Goal: Task Accomplishment & Management: Manage account settings

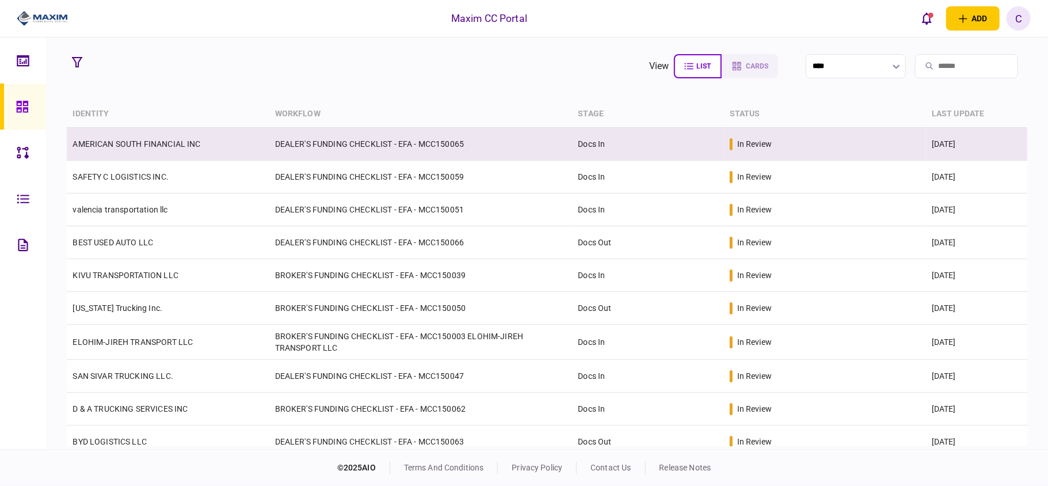
click at [315, 145] on td "DEALER'S FUNDING CHECKLIST - EFA - MCC150065" at bounding box center [420, 144] width 303 height 33
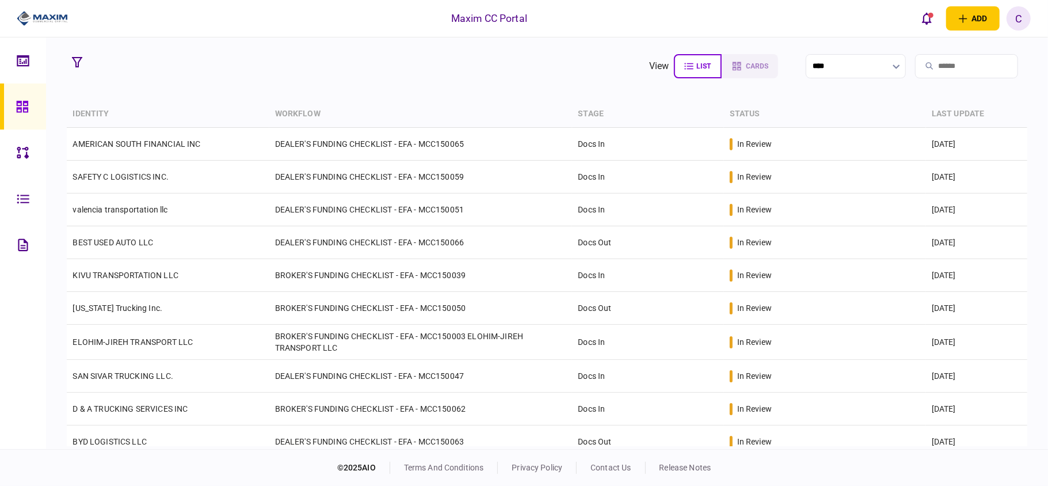
click at [313, 81] on section "view list cards **** Type clear Business Individual documents status clear wait…" at bounding box center [547, 243] width 1002 height 412
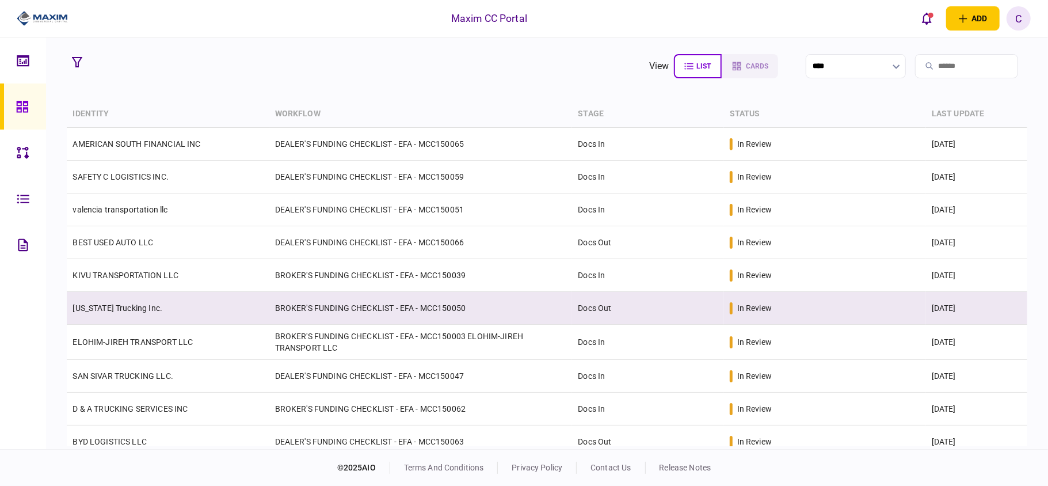
click at [482, 302] on td "BROKER'S FUNDING CHECKLIST - EFA - MCC150050" at bounding box center [420, 308] width 303 height 33
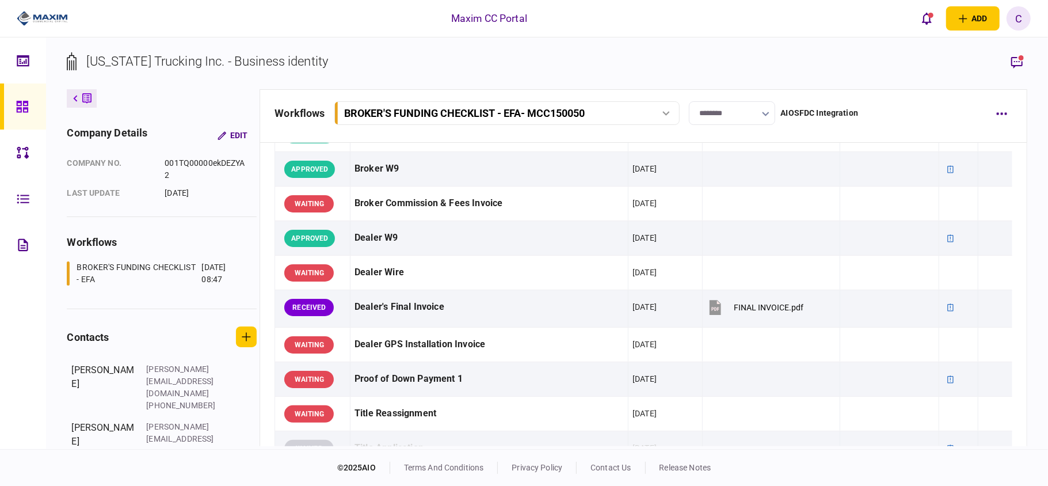
scroll to position [537, 0]
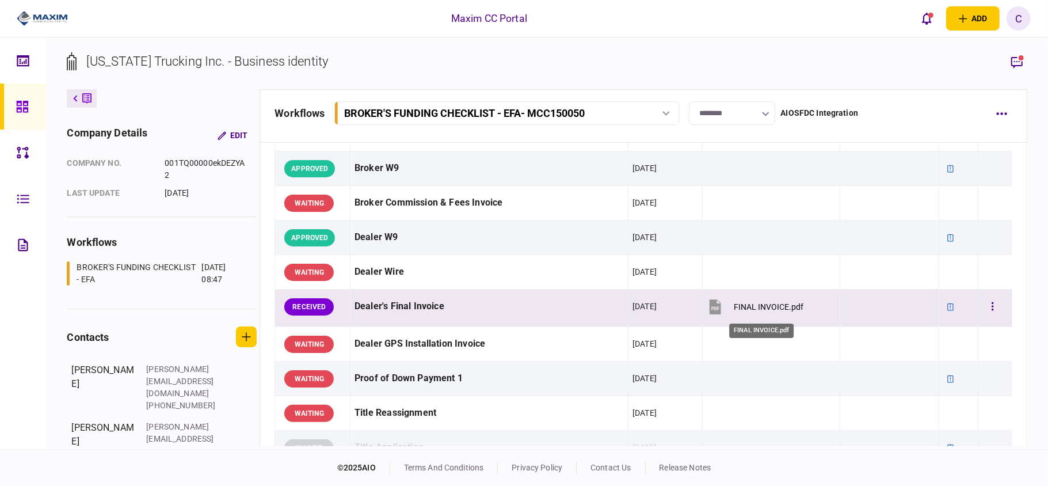
click at [745, 310] on div "FINAL INVOICE.pdf" at bounding box center [770, 306] width 70 height 9
click at [986, 307] on button "button" at bounding box center [993, 306] width 21 height 21
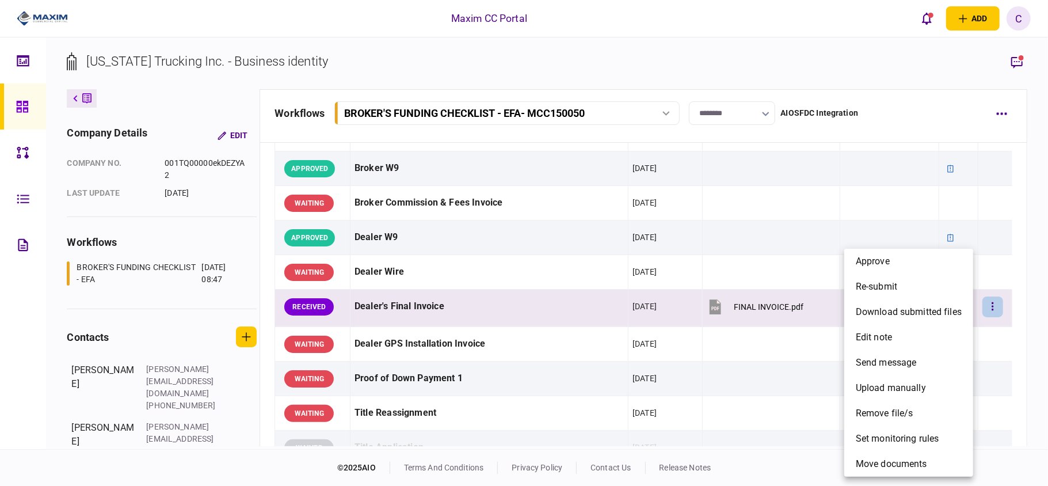
click at [717, 241] on div at bounding box center [524, 243] width 1048 height 486
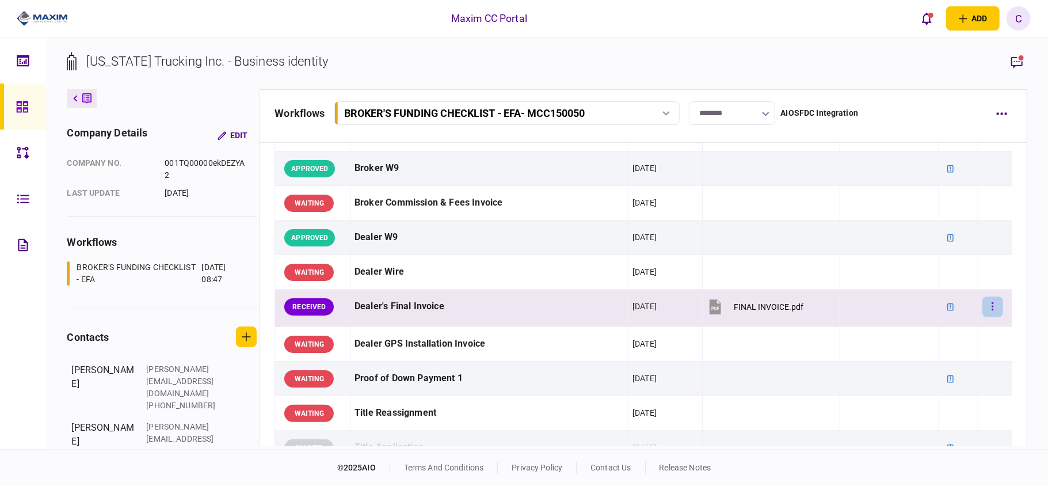
click at [986, 309] on button "button" at bounding box center [993, 306] width 21 height 21
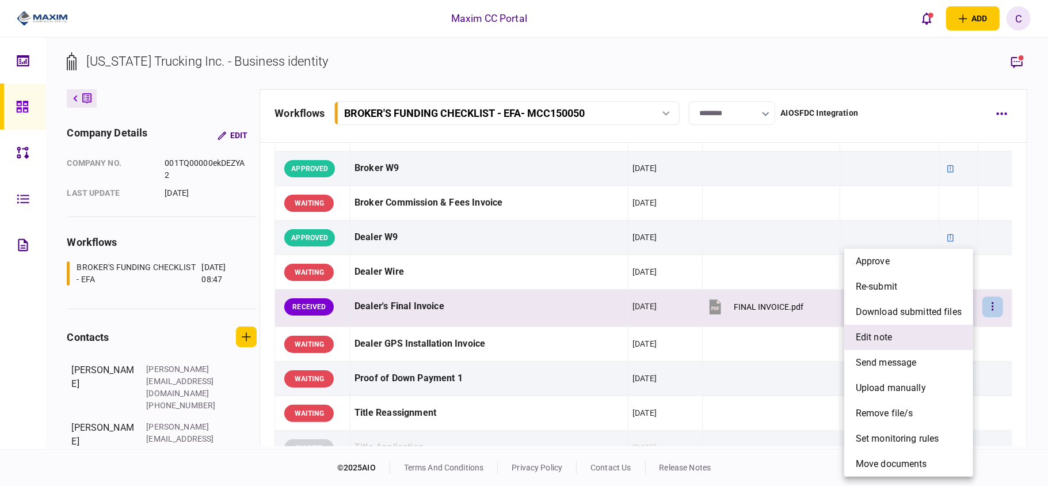
click at [876, 339] on span "edit note" at bounding box center [874, 337] width 36 height 14
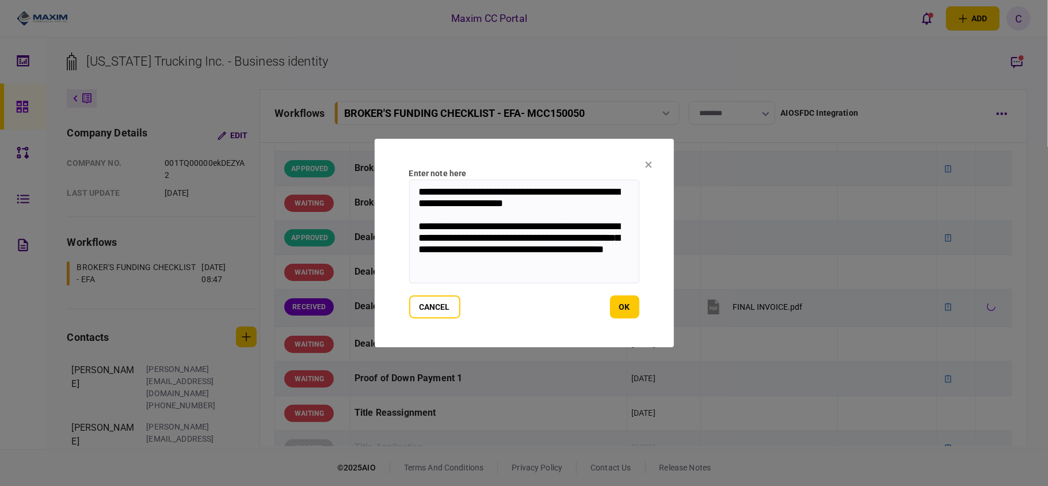
drag, startPoint x: 519, startPoint y: 263, endPoint x: 365, endPoint y: 141, distance: 195.9
click at [365, 141] on div "**********" at bounding box center [524, 243] width 1048 height 486
paste textarea
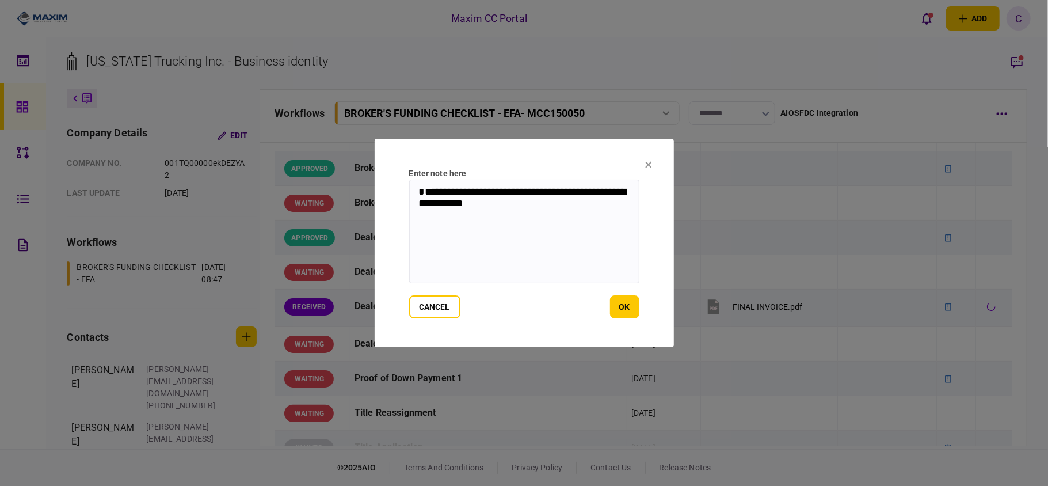
click at [419, 203] on textarea "**********" at bounding box center [524, 232] width 230 height 104
type textarea "**********"
click at [625, 300] on button "ok" at bounding box center [624, 306] width 29 height 23
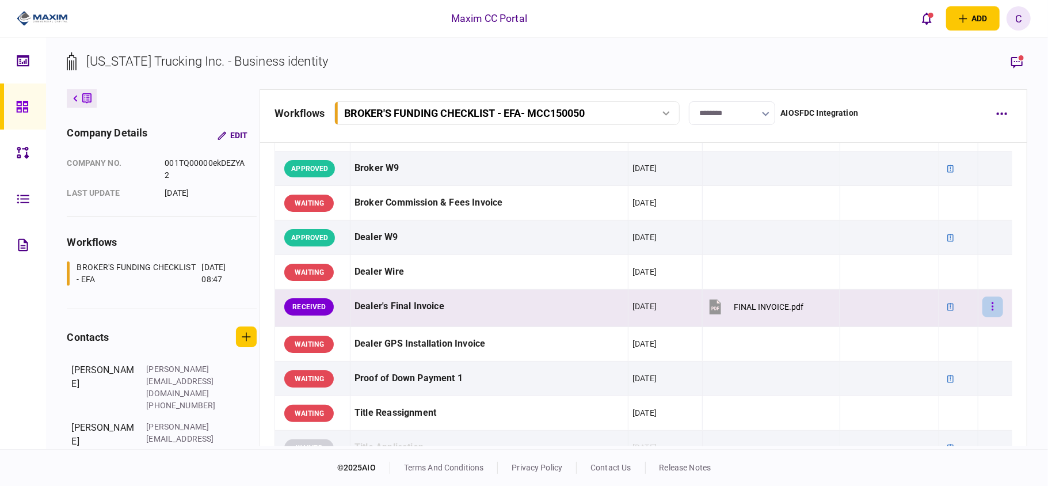
click at [987, 309] on button "button" at bounding box center [993, 306] width 21 height 21
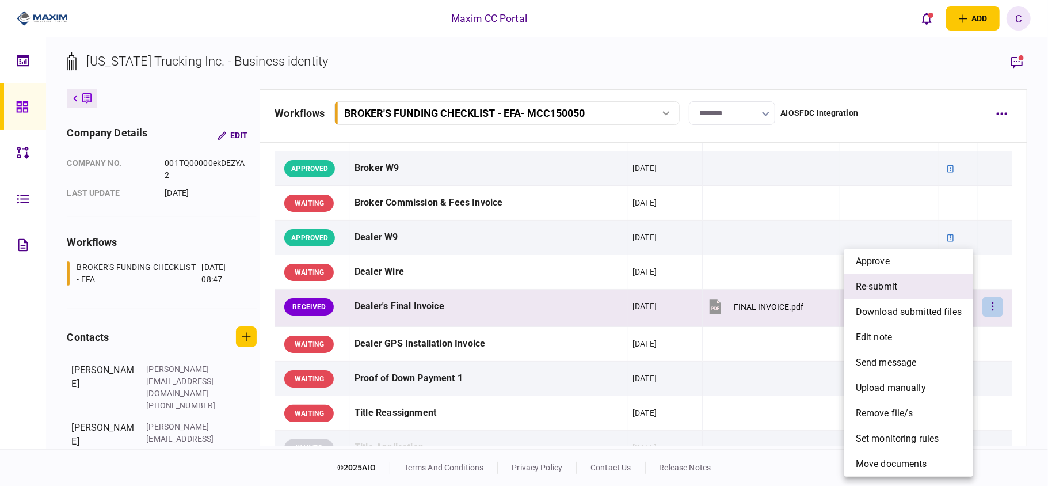
click at [873, 286] on span "re-submit" at bounding box center [876, 287] width 41 height 14
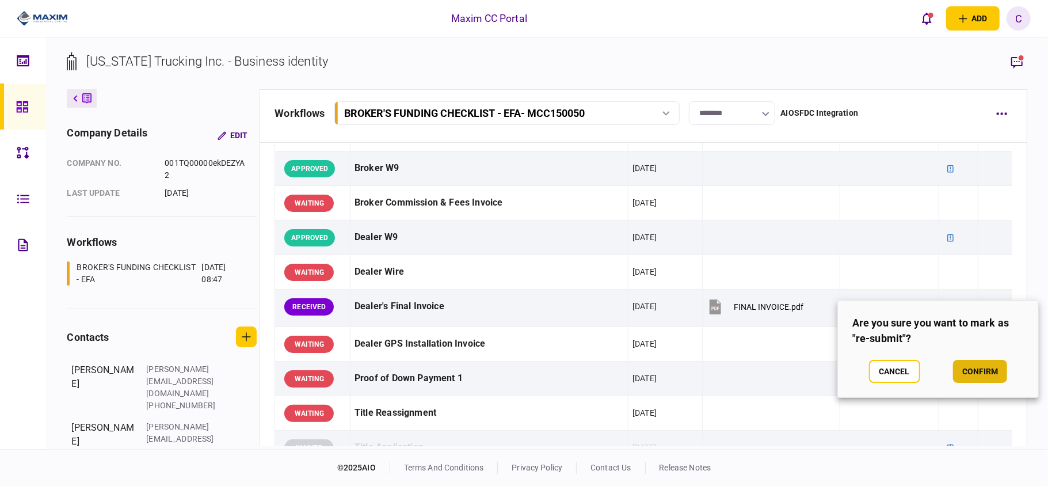
click at [983, 366] on button "confirm" at bounding box center [980, 371] width 54 height 23
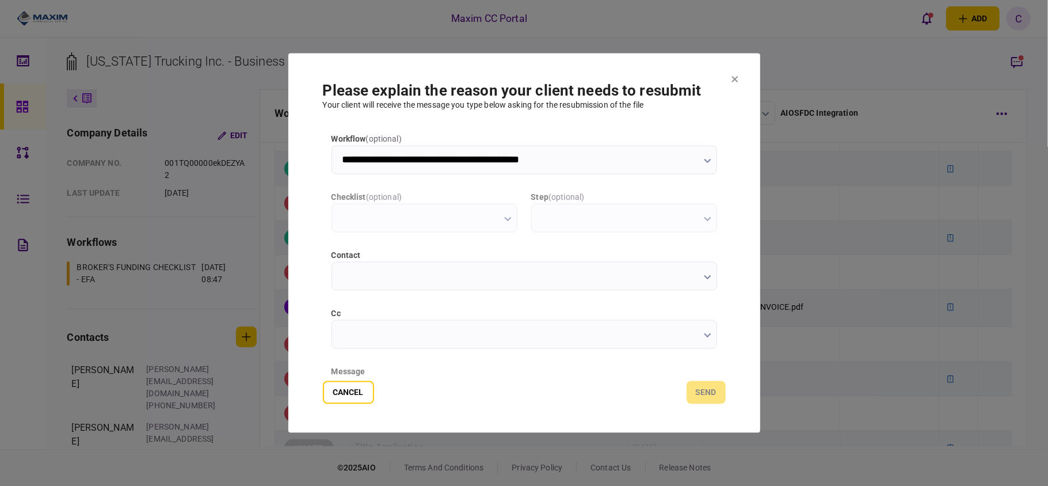
type input "**********"
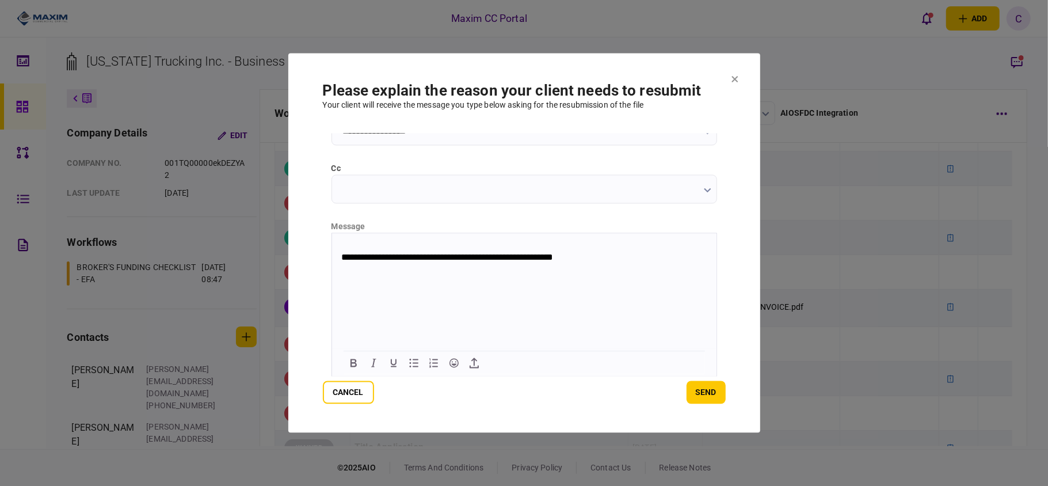
click at [341, 262] on p "**********" at bounding box center [523, 252] width 364 height 21
click at [633, 249] on p "**********" at bounding box center [523, 247] width 364 height 11
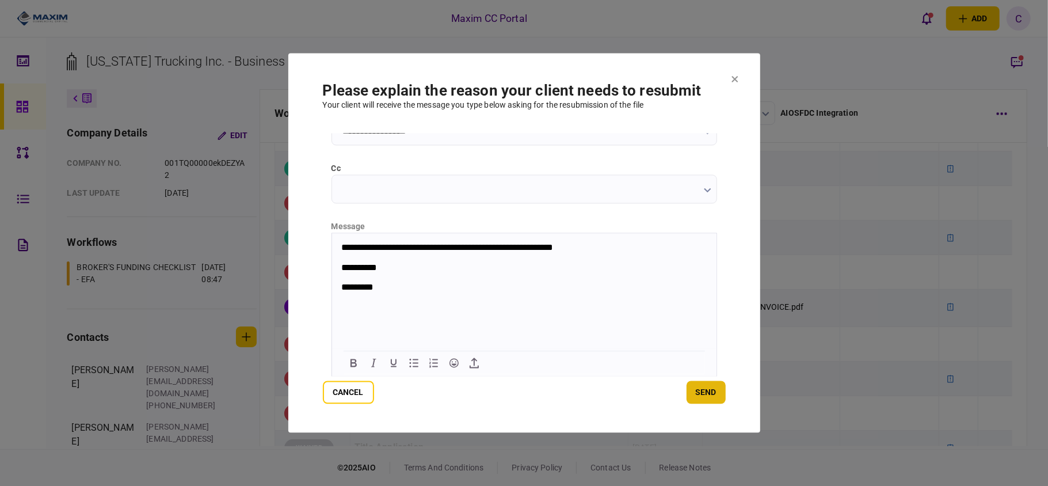
click at [703, 385] on button "send" at bounding box center [706, 392] width 39 height 23
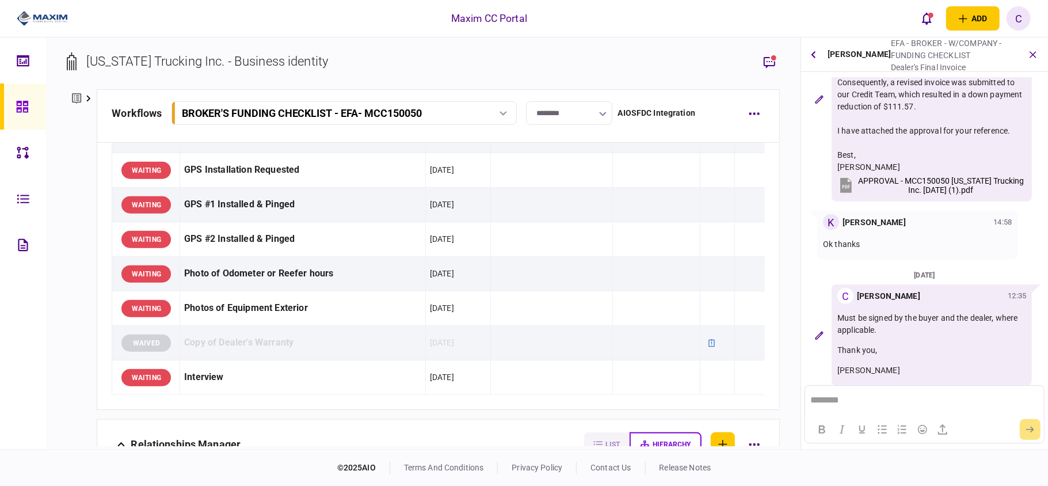
scroll to position [844, 0]
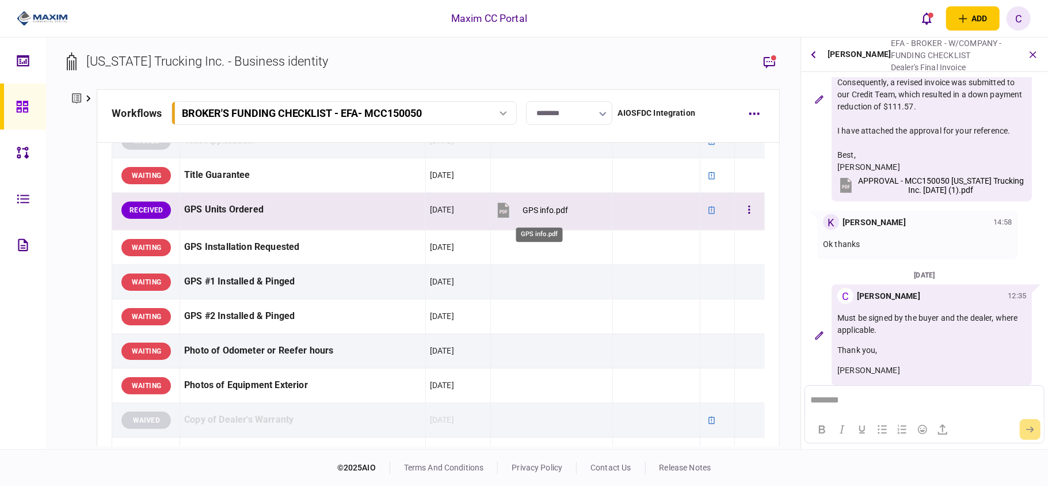
click at [537, 214] on div "GPS info.pdf" at bounding box center [545, 210] width 45 height 9
click at [739, 208] on button "button" at bounding box center [749, 210] width 21 height 21
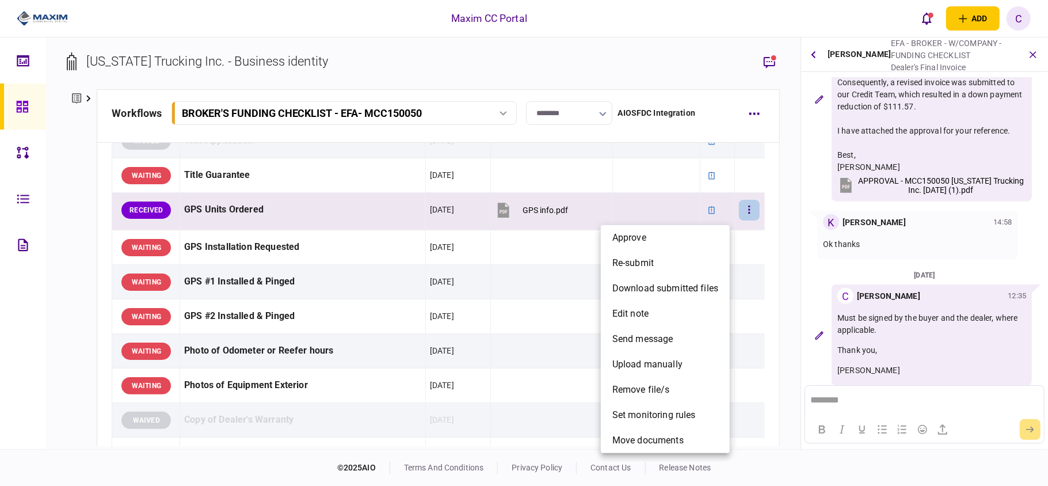
drag, startPoint x: 577, startPoint y: 307, endPoint x: 548, endPoint y: 342, distance: 45.4
click at [551, 339] on div at bounding box center [524, 243] width 1048 height 486
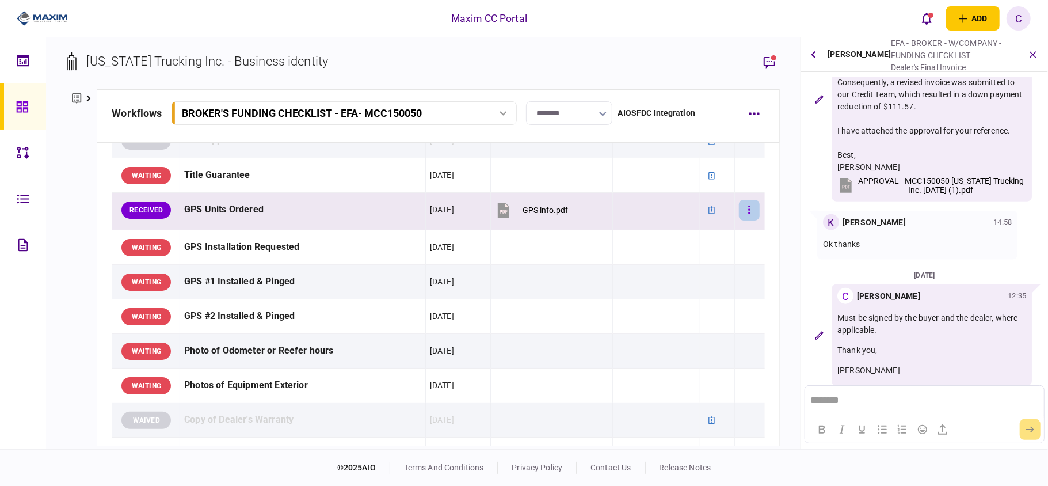
click at [748, 213] on icon "button" at bounding box center [749, 209] width 2 height 11
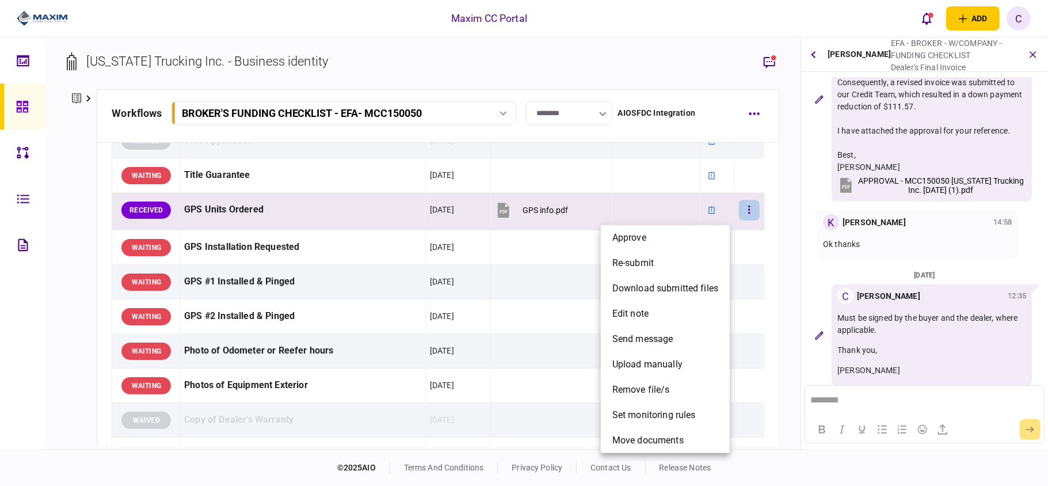
click at [701, 216] on div at bounding box center [524, 243] width 1048 height 486
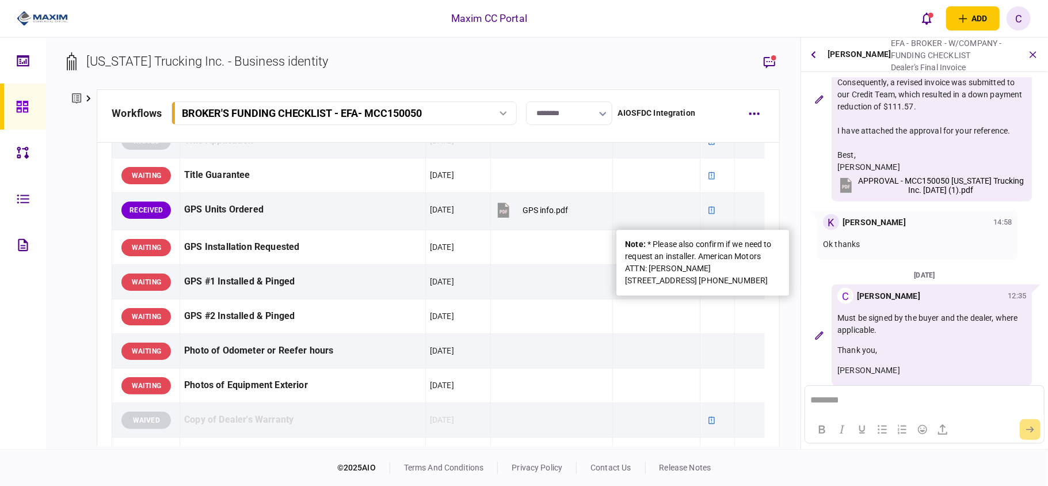
click at [708, 214] on icon at bounding box center [712, 210] width 8 height 8
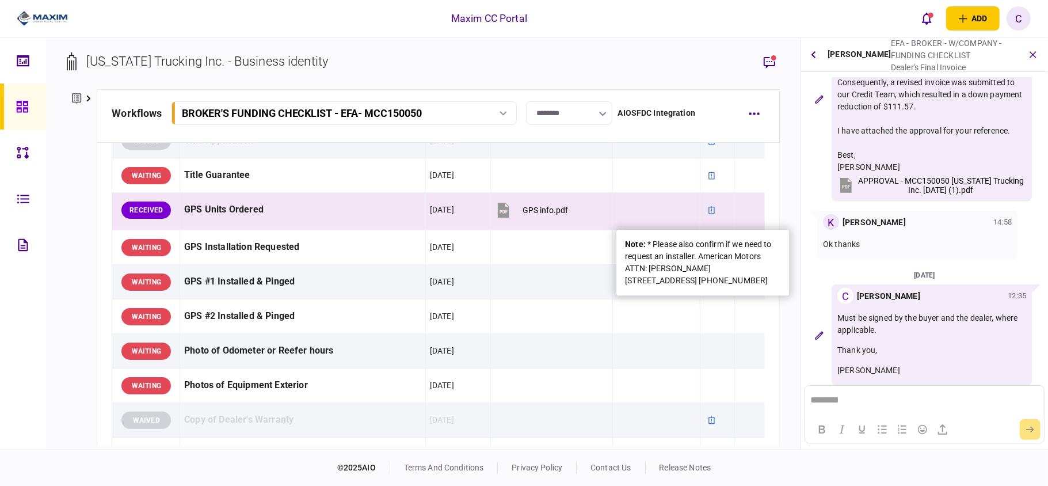
click at [678, 242] on div "note : * Please also confirm if we need to request an installer. American Motor…" at bounding box center [702, 262] width 155 height 48
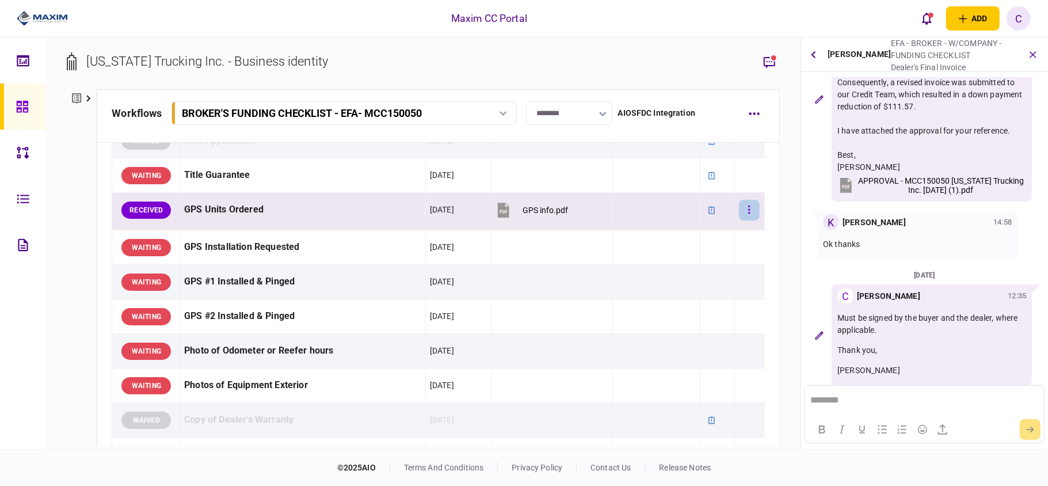
click at [748, 210] on icon "button" at bounding box center [749, 209] width 2 height 11
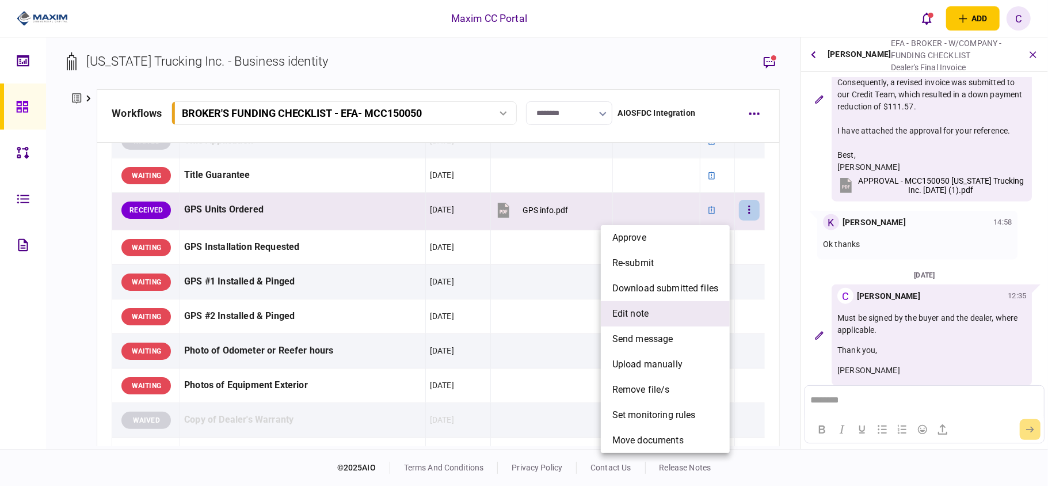
click at [627, 305] on li "edit note" at bounding box center [665, 313] width 129 height 25
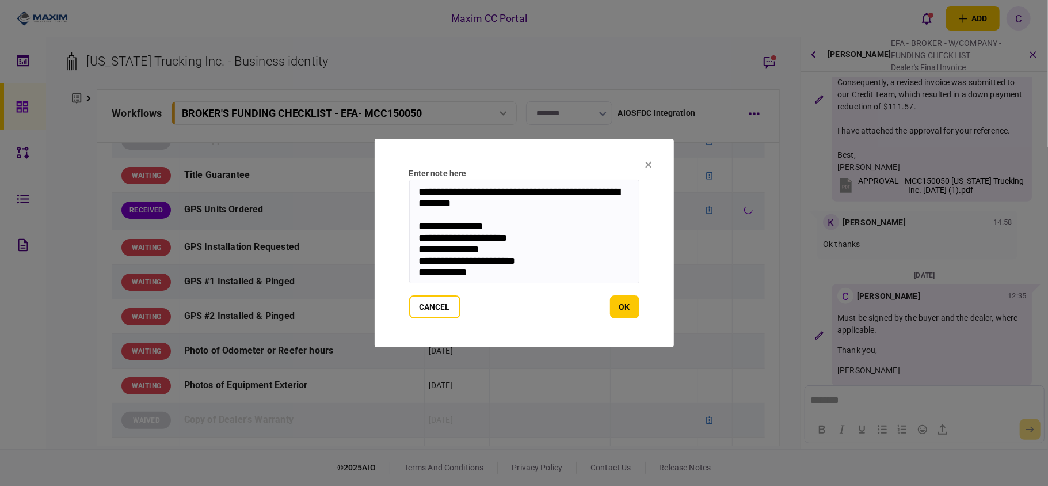
click at [487, 218] on textarea "**********" at bounding box center [524, 232] width 230 height 104
drag, startPoint x: 480, startPoint y: 200, endPoint x: 365, endPoint y: 174, distance: 118.1
click at [365, 174] on div "**********" at bounding box center [524, 243] width 1048 height 486
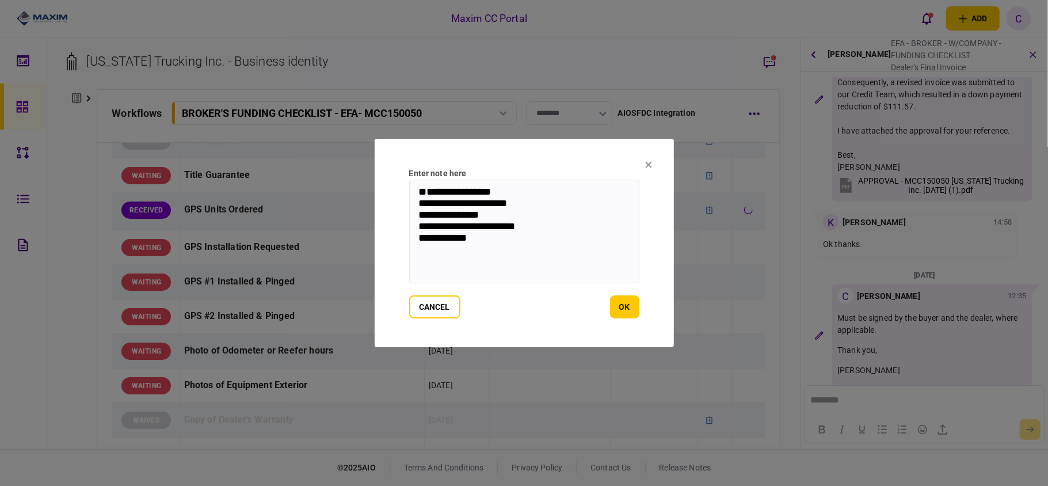
click at [420, 219] on textarea "**********" at bounding box center [524, 232] width 230 height 104
click at [515, 247] on textarea "**********" at bounding box center [524, 232] width 230 height 104
type textarea "**********"
click at [623, 309] on button "ok" at bounding box center [624, 306] width 29 height 23
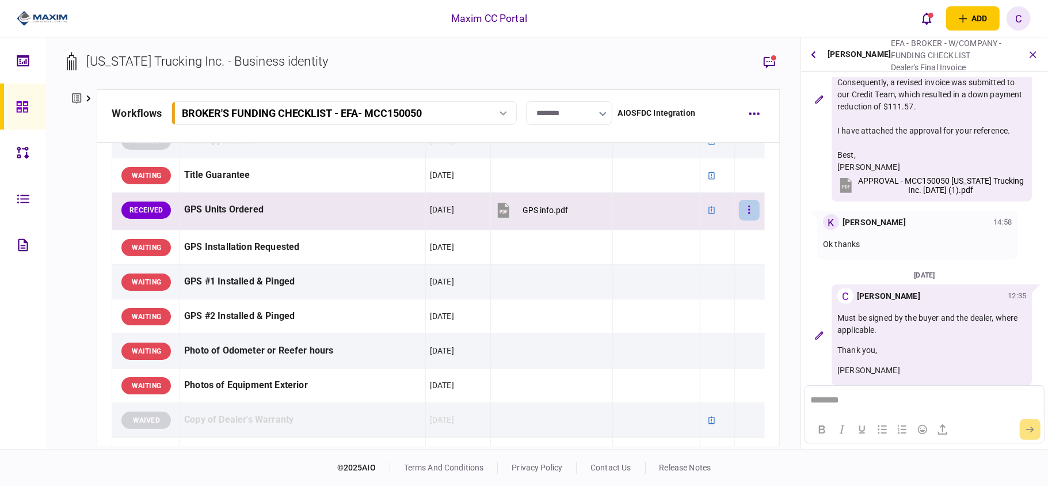
click at [741, 210] on button "button" at bounding box center [749, 210] width 21 height 21
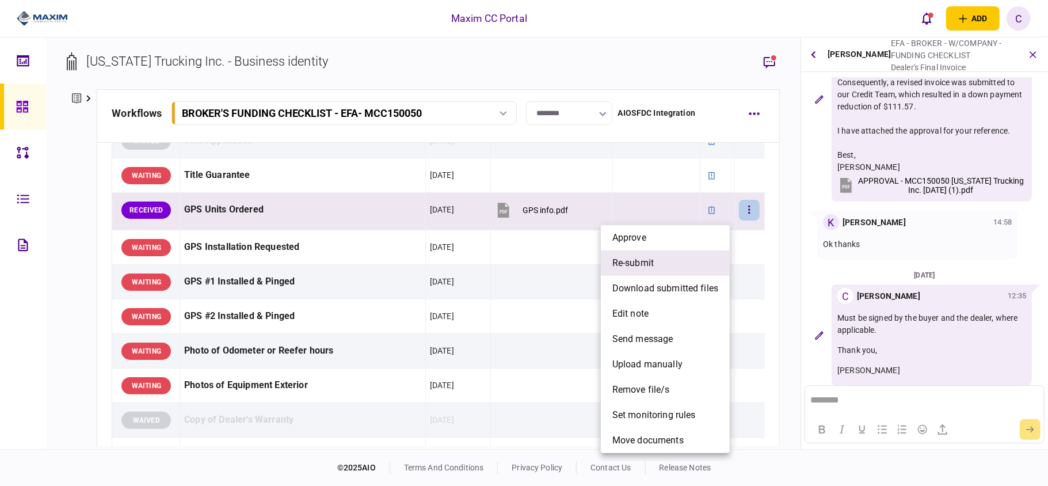
click at [641, 264] on span "re-submit" at bounding box center [633, 263] width 41 height 14
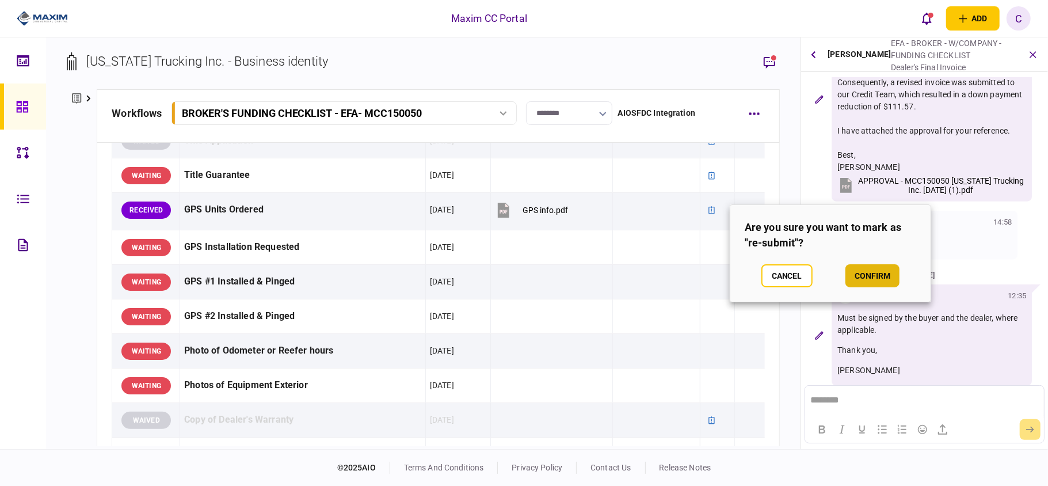
click at [869, 273] on button "confirm" at bounding box center [873, 275] width 54 height 23
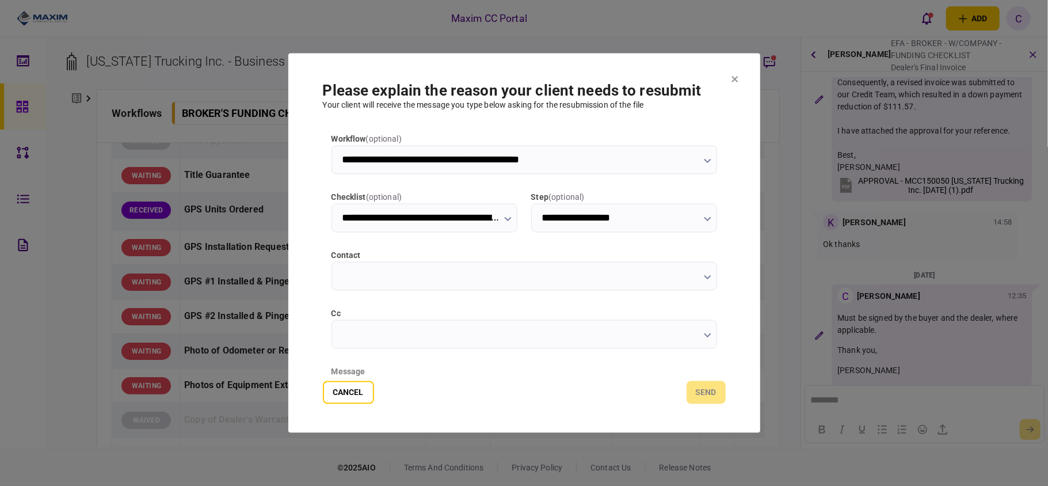
type input "**********"
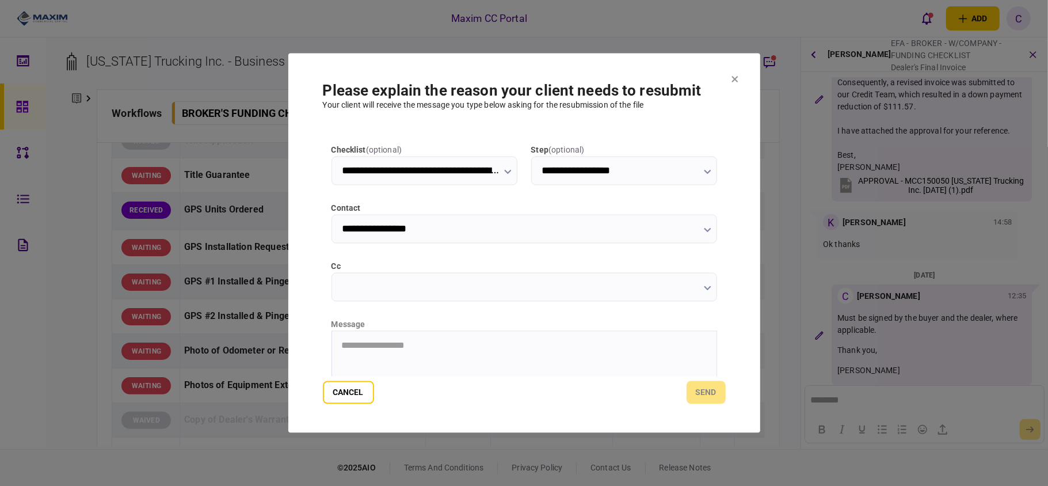
scroll to position [145, 0]
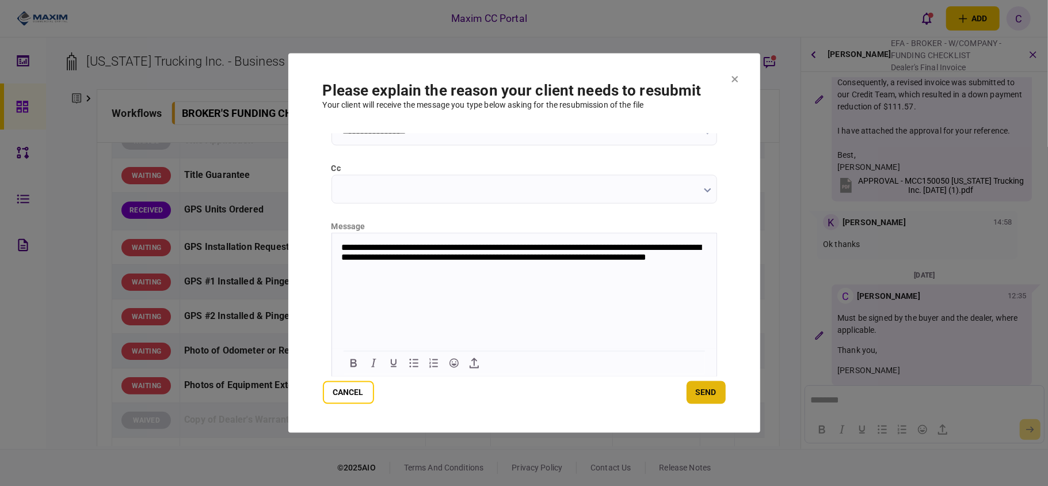
click at [692, 387] on button "send" at bounding box center [706, 392] width 39 height 23
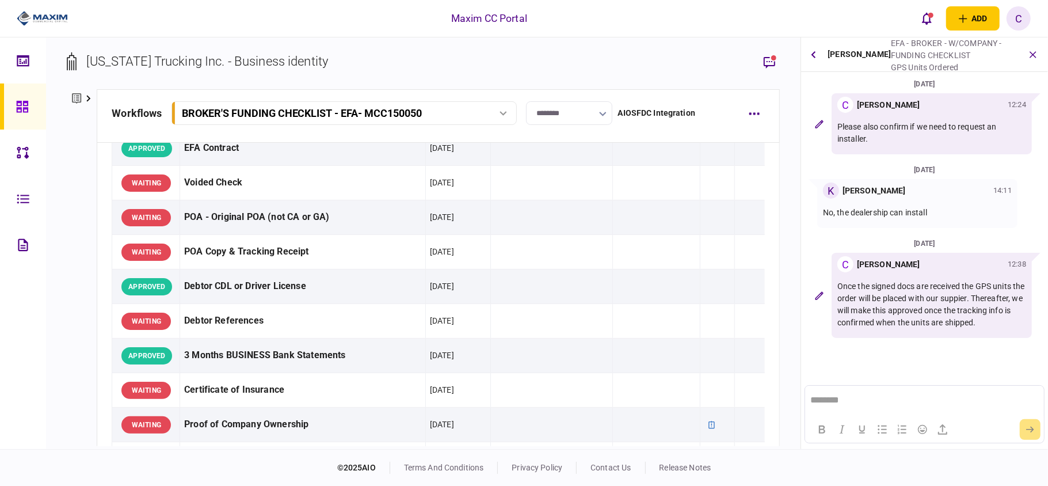
scroll to position [0, 0]
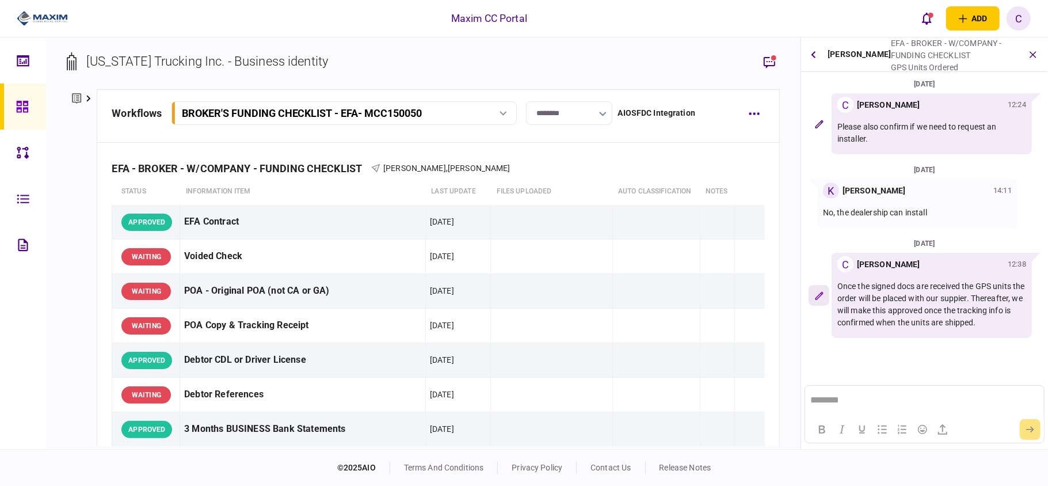
click at [820, 306] on button "button" at bounding box center [819, 295] width 21 height 21
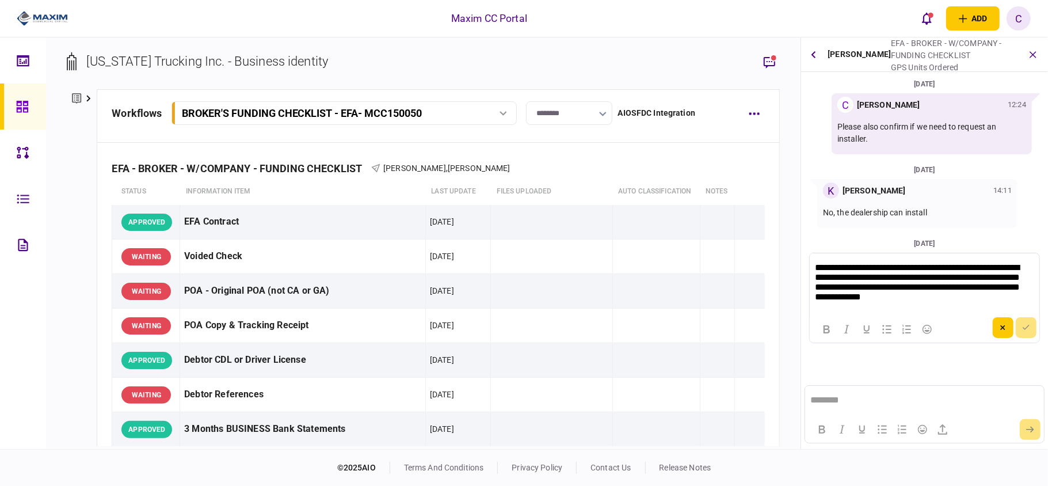
click at [965, 279] on p "**********" at bounding box center [923, 283] width 216 height 43
click at [1018, 328] on button "submit" at bounding box center [1026, 327] width 21 height 21
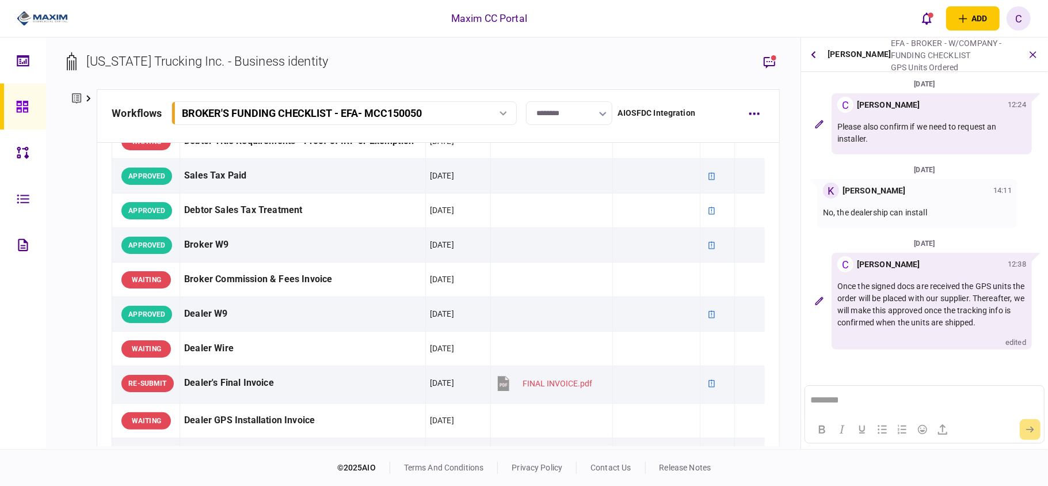
scroll to position [537, 0]
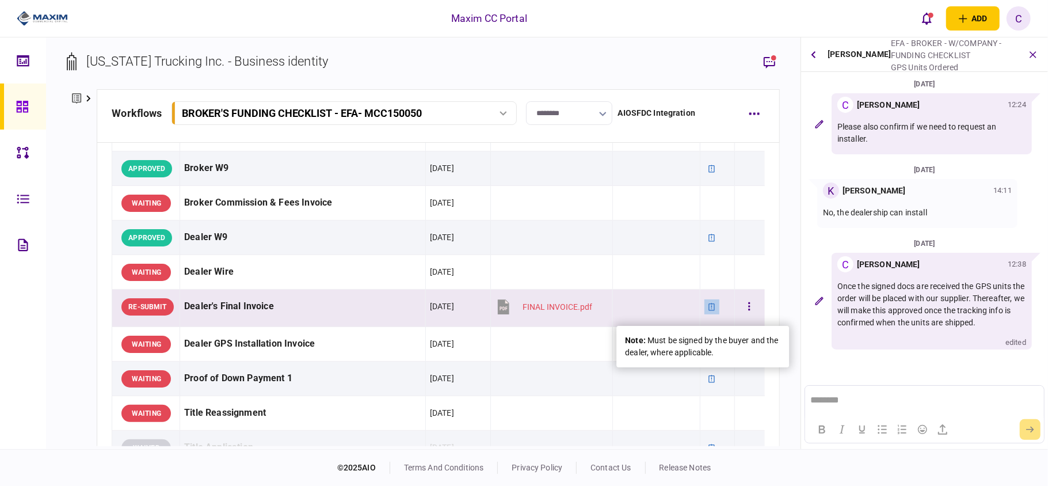
click at [705, 305] on div at bounding box center [712, 306] width 15 height 15
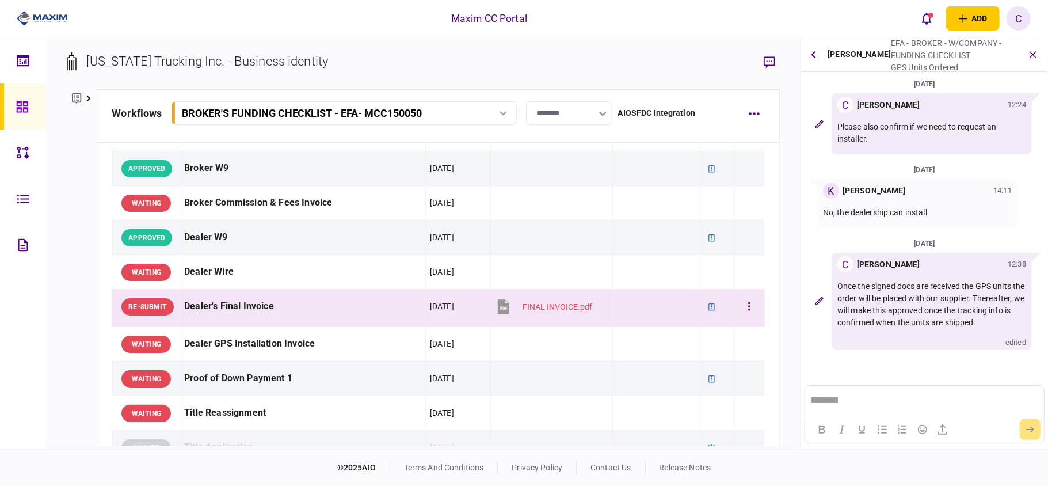
click at [725, 306] on tr "RE-SUBMIT Dealer's Final Invoice 18 Sep 2025 FINAL INVOICE.pdf" at bounding box center [438, 308] width 653 height 37
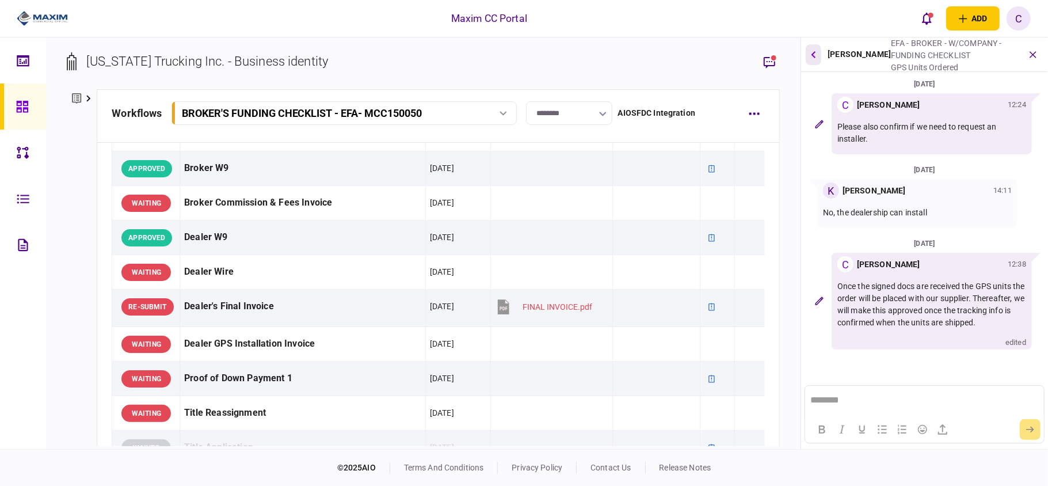
click at [809, 54] on button "button" at bounding box center [814, 54] width 16 height 21
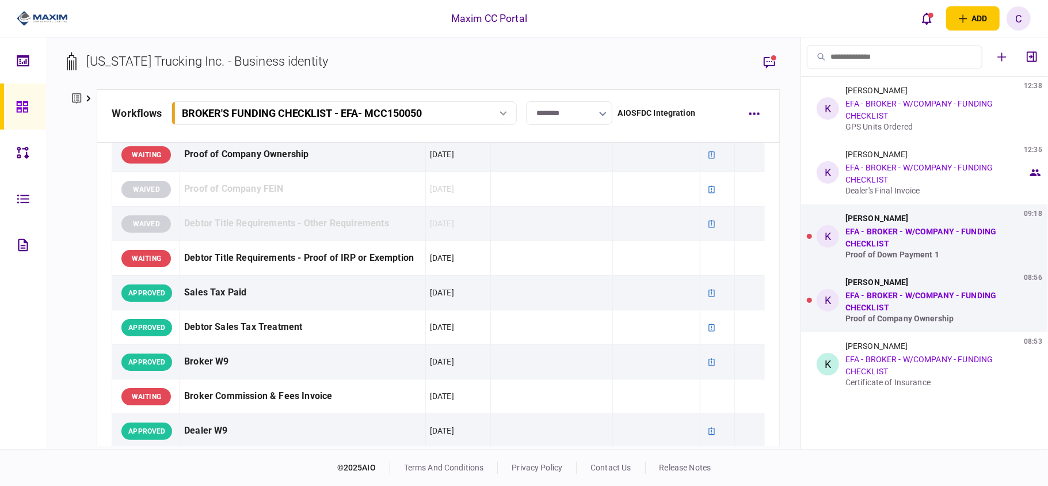
scroll to position [307, 0]
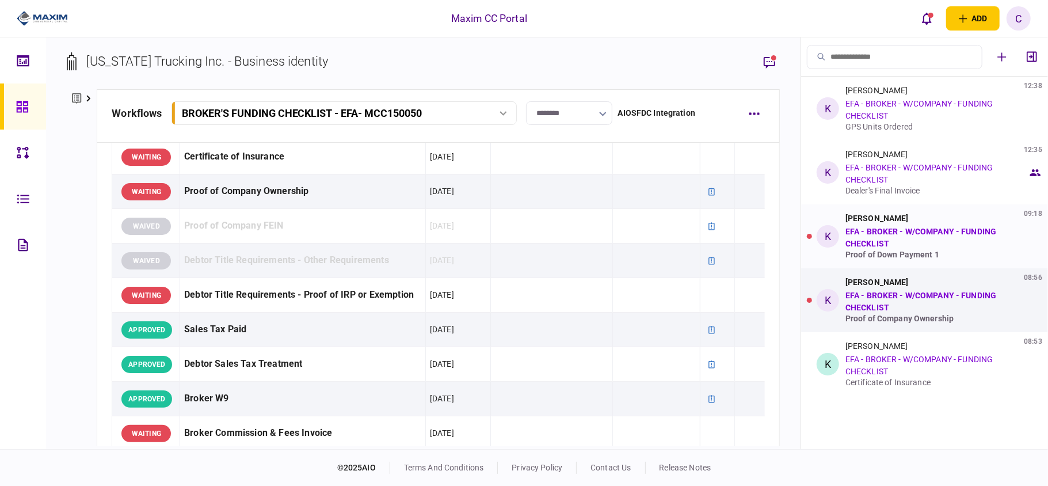
click at [855, 235] on link "EFA - BROKER - W/COMPANY - FUNDING CHECKLIST" at bounding box center [921, 237] width 151 height 21
click at [893, 218] on div "Kelly Chronister" at bounding box center [877, 218] width 63 height 9
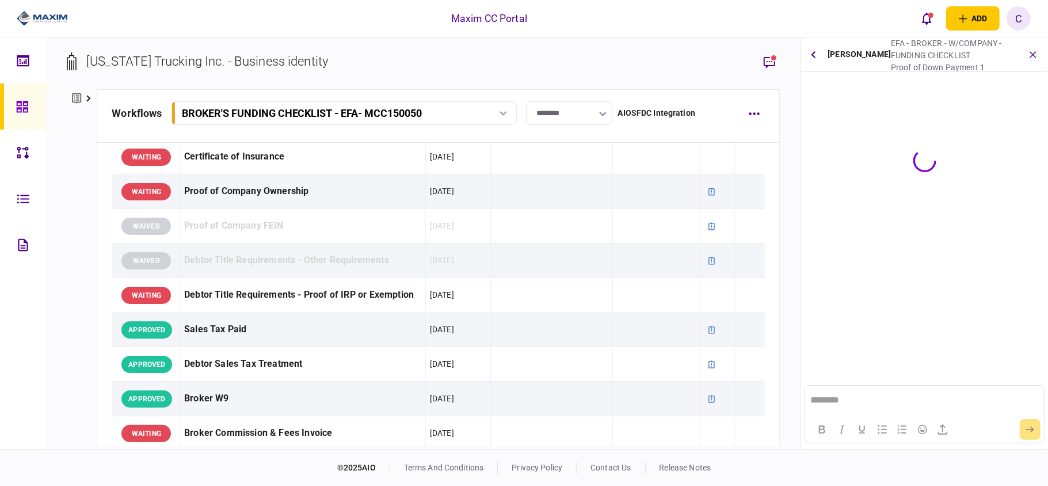
scroll to position [0, 0]
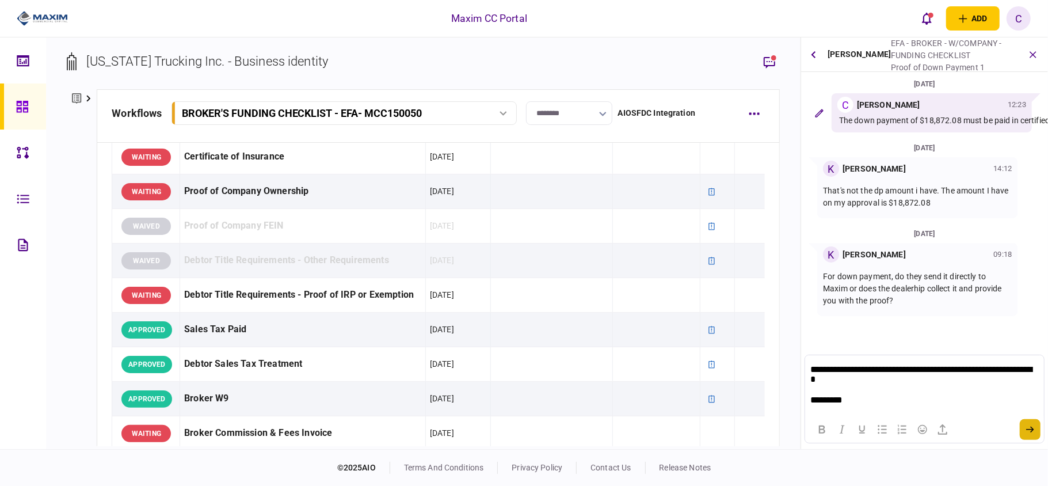
click at [1033, 426] on icon "submit" at bounding box center [1030, 429] width 8 height 7
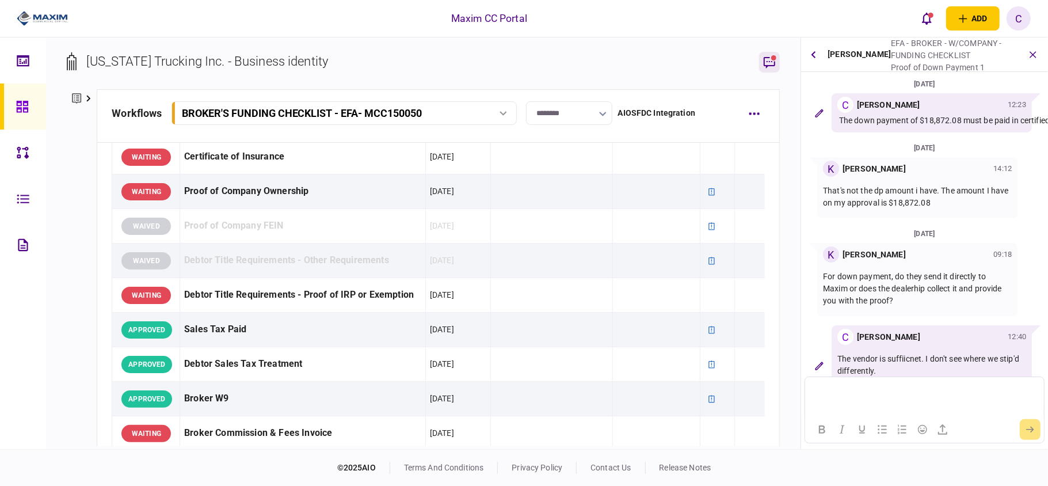
click at [765, 58] on icon "button" at bounding box center [770, 63] width 12 height 12
click at [818, 56] on button "button" at bounding box center [814, 54] width 16 height 21
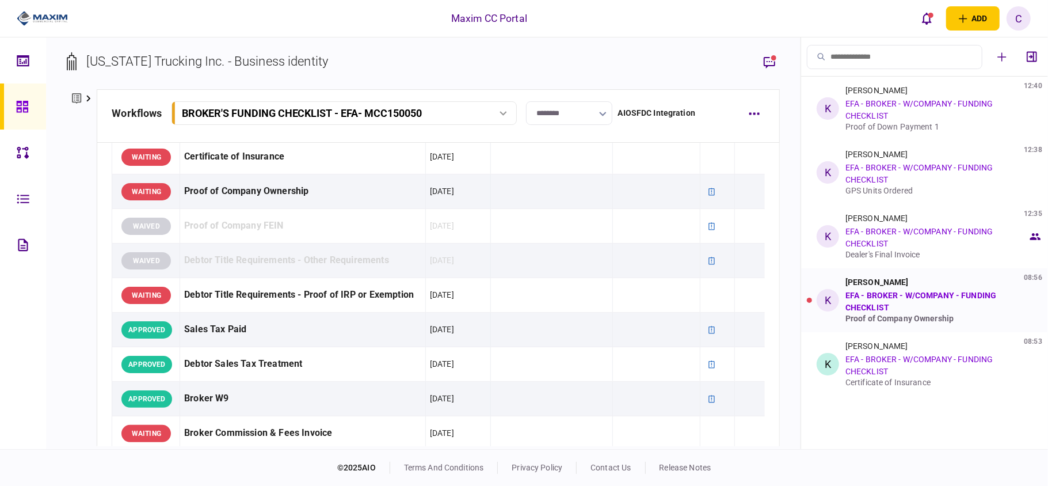
click at [871, 315] on div "Proof of Company Ownership" at bounding box center [937, 318] width 182 height 9
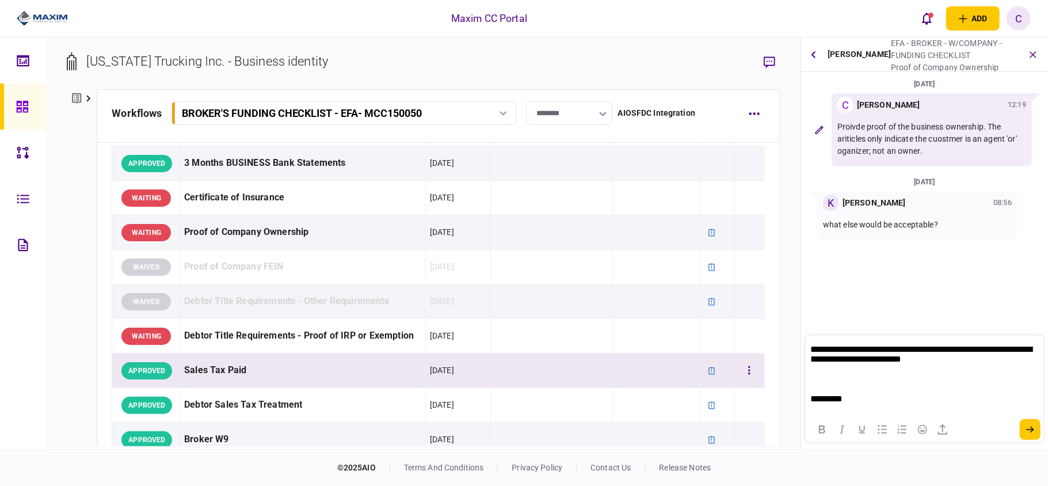
scroll to position [230, 0]
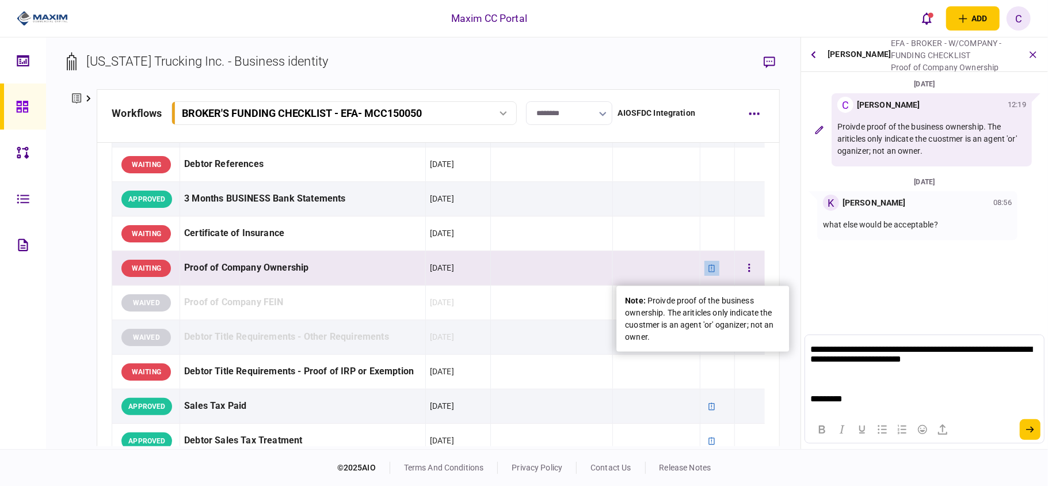
click at [708, 271] on icon at bounding box center [712, 268] width 8 height 8
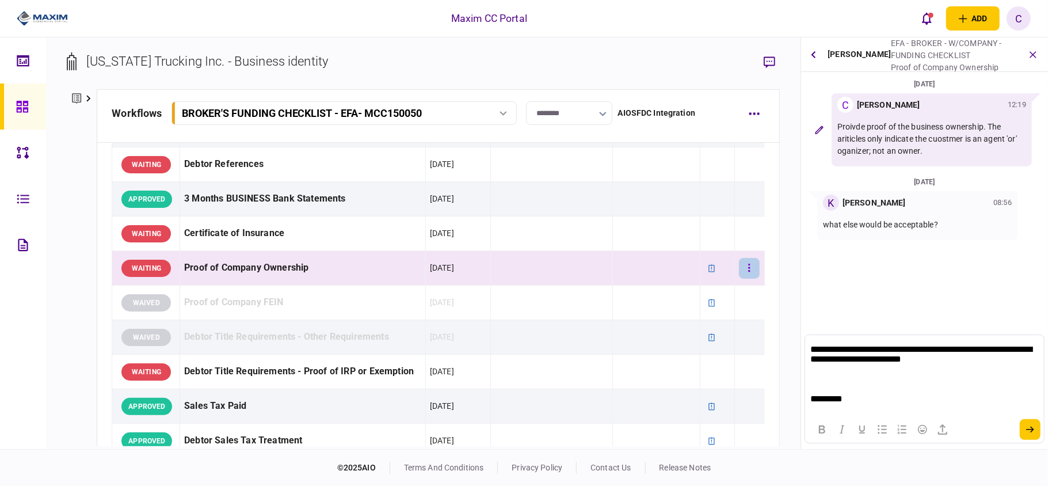
click at [748, 265] on icon "button" at bounding box center [749, 268] width 2 height 11
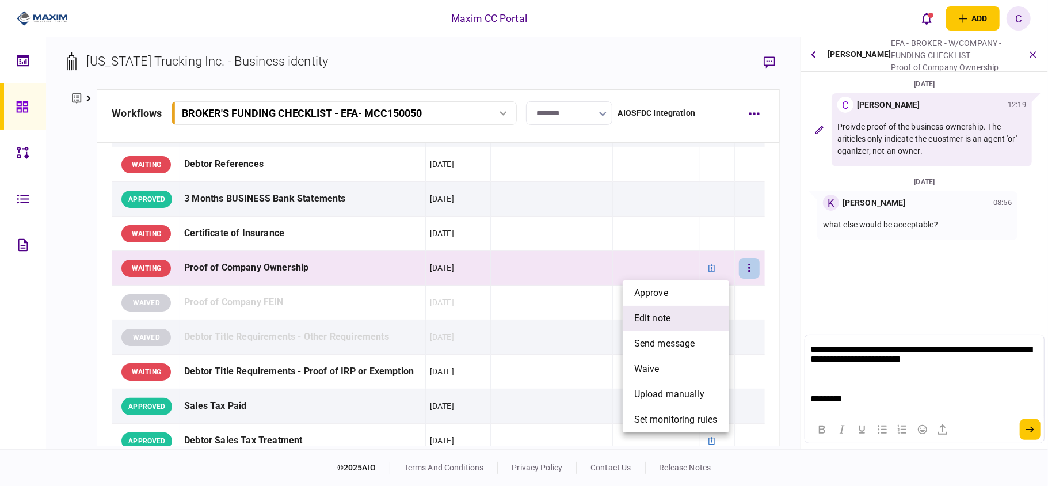
click at [645, 319] on span "edit note" at bounding box center [652, 318] width 36 height 14
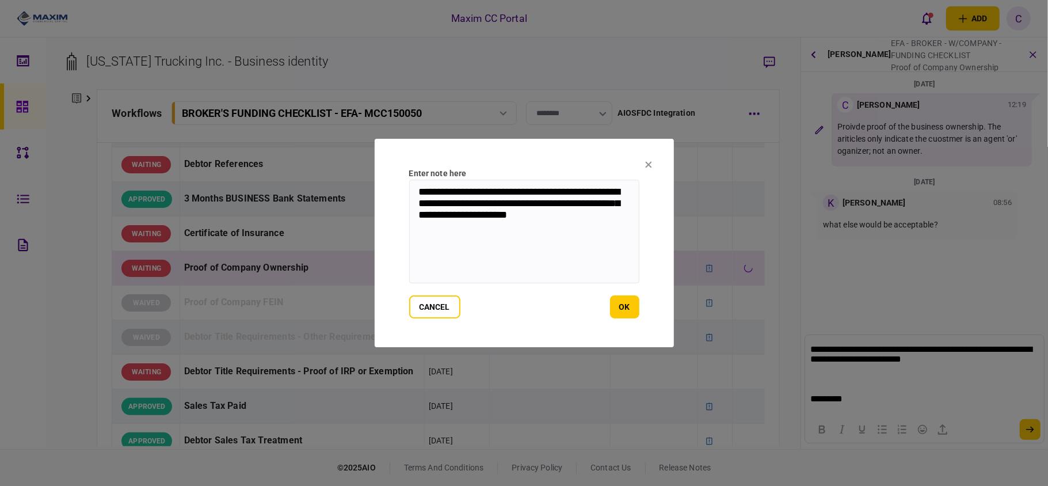
click at [586, 214] on textarea "**********" at bounding box center [524, 232] width 230 height 104
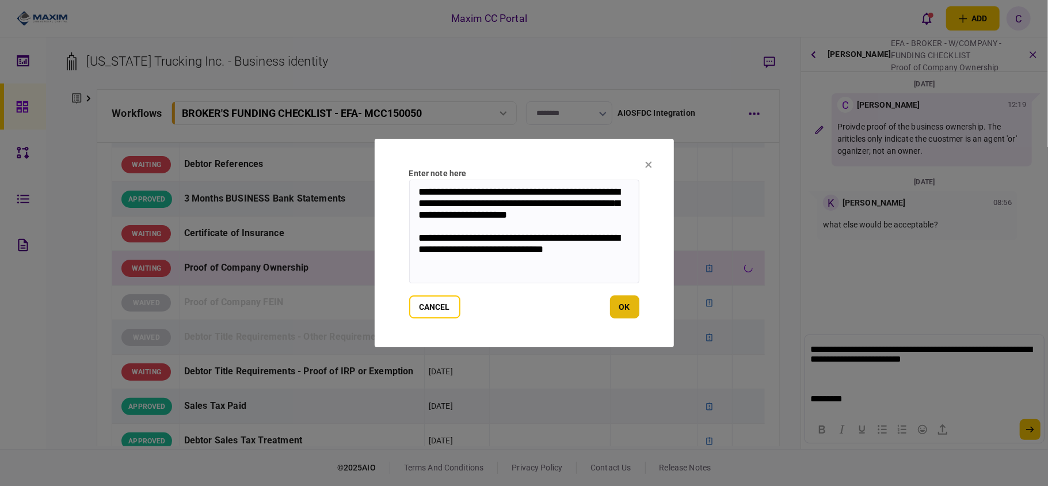
type textarea "**********"
click at [626, 298] on button "ok" at bounding box center [624, 306] width 29 height 23
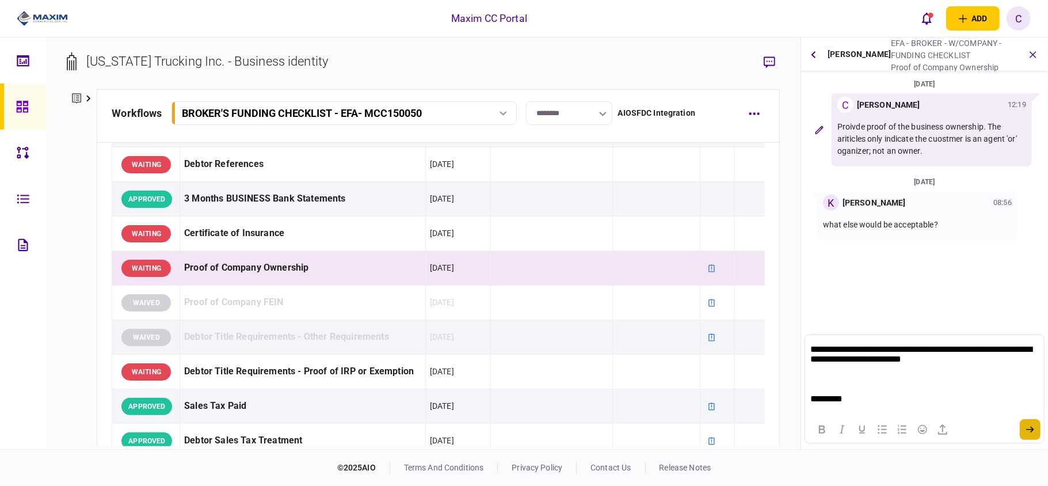
click at [1033, 423] on button "submit" at bounding box center [1030, 429] width 21 height 21
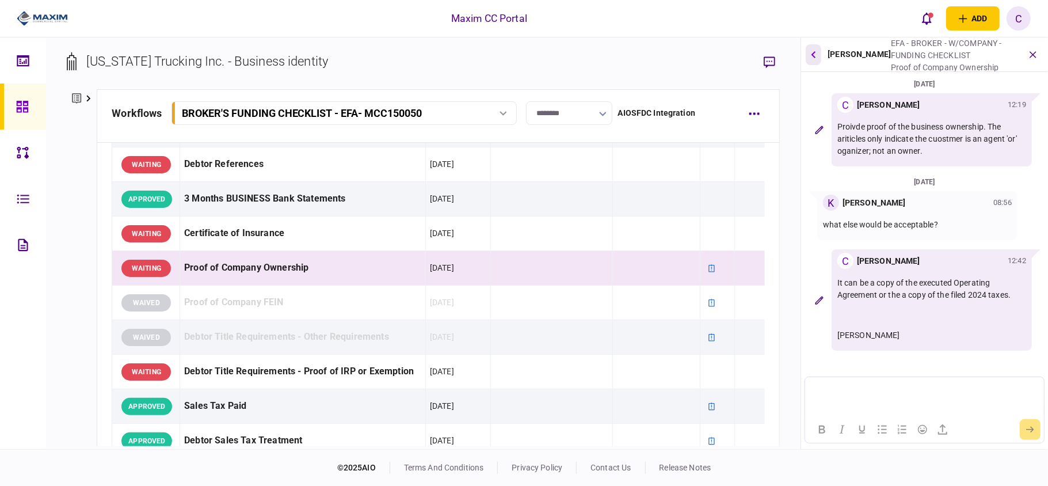
click at [813, 59] on button "button" at bounding box center [814, 54] width 16 height 21
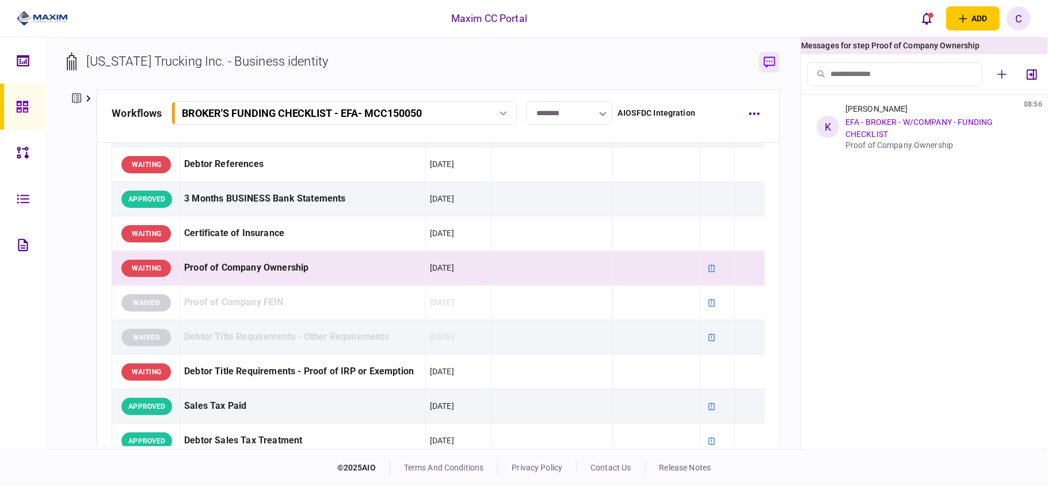
click at [771, 56] on icon "button" at bounding box center [770, 62] width 12 height 12
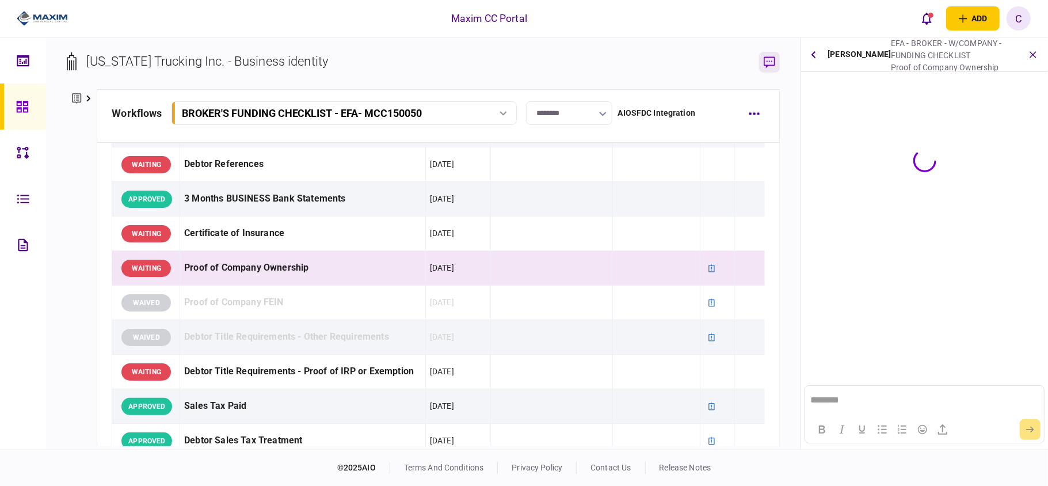
scroll to position [0, 0]
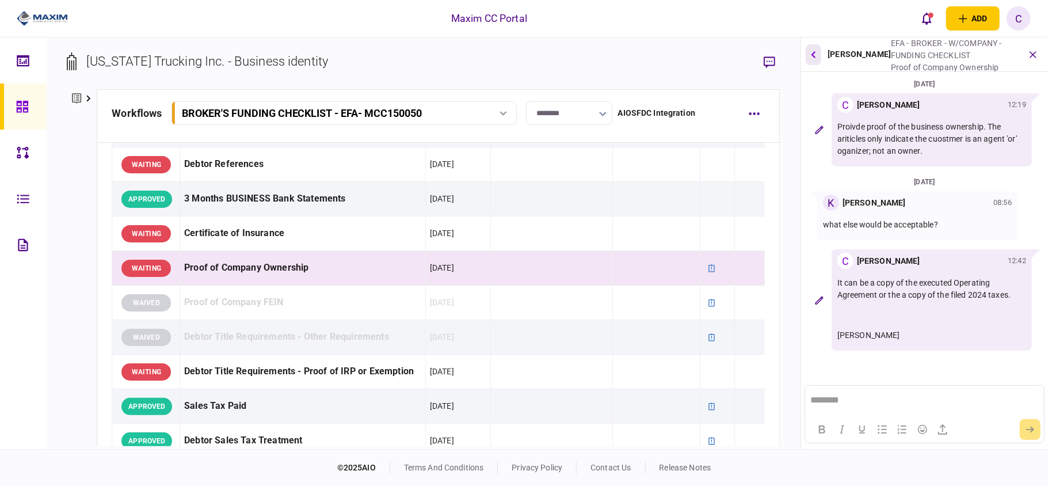
click at [818, 58] on button "button" at bounding box center [814, 54] width 16 height 21
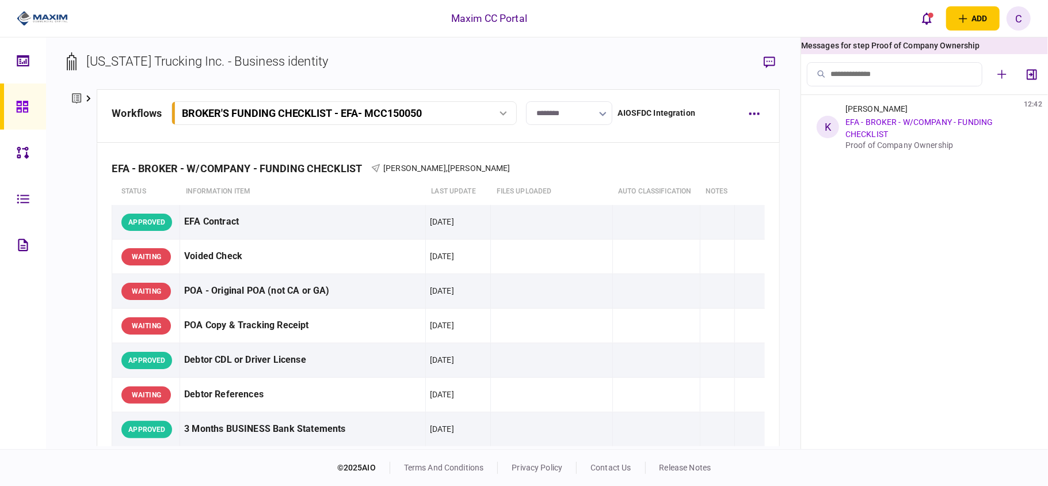
click at [781, 62] on div "Arizona Trucking Inc. - Business identity company details Edit company no. 001T…" at bounding box center [423, 243] width 755 height 412
click at [774, 61] on icon "button" at bounding box center [770, 62] width 12 height 12
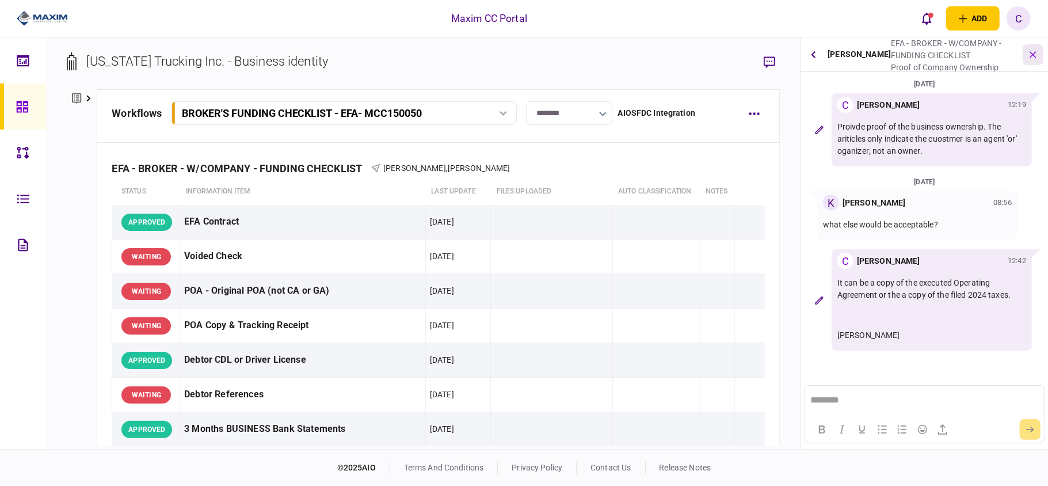
click at [1035, 58] on icon "button" at bounding box center [1033, 54] width 13 height 13
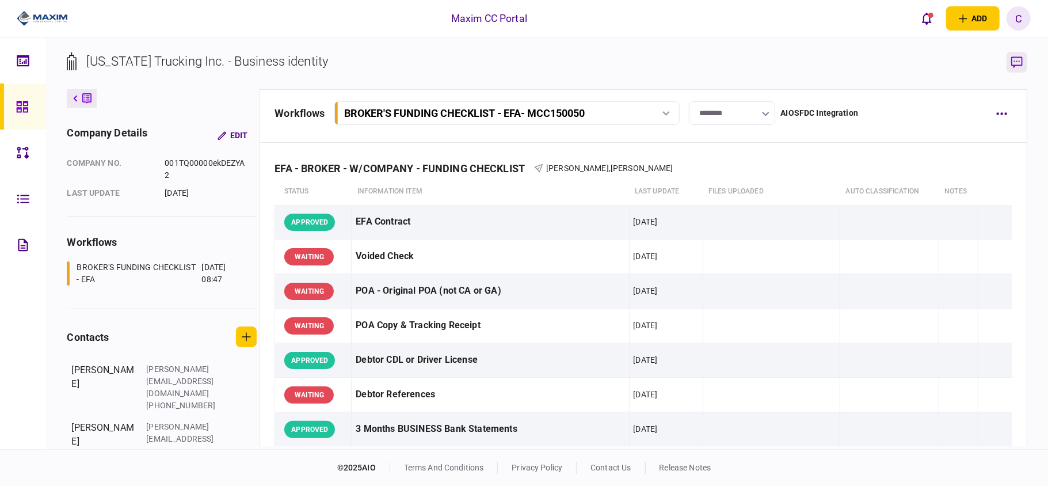
click at [1016, 60] on icon "button" at bounding box center [1017, 62] width 12 height 12
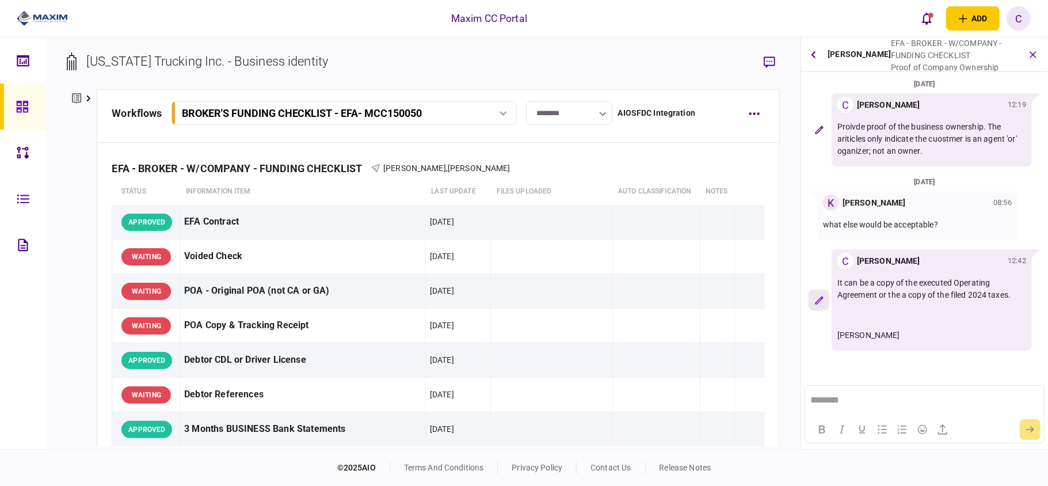
click at [814, 298] on button "button" at bounding box center [819, 300] width 21 height 21
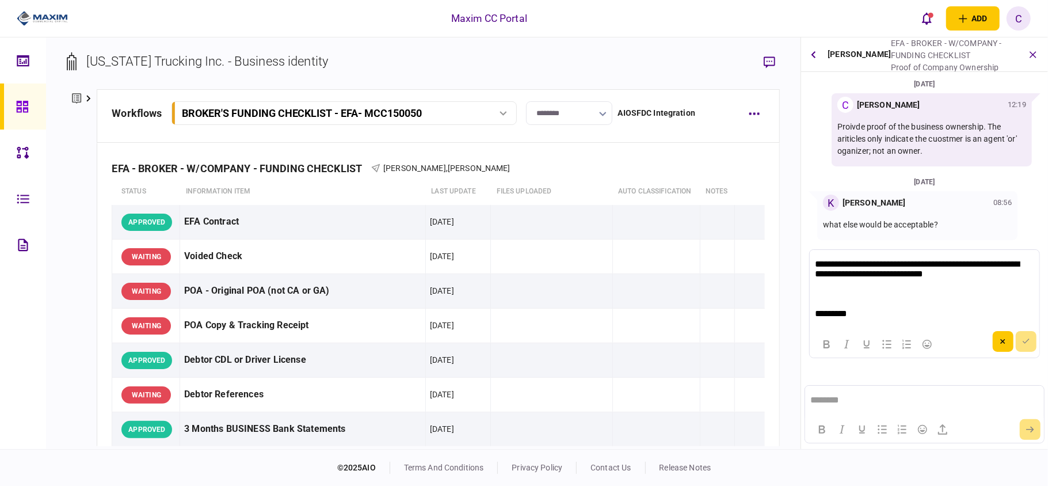
click at [884, 274] on p "**********" at bounding box center [923, 268] width 216 height 21
click at [905, 279] on p "**********" at bounding box center [923, 268] width 216 height 21
click at [1018, 333] on button "submit" at bounding box center [1026, 341] width 21 height 21
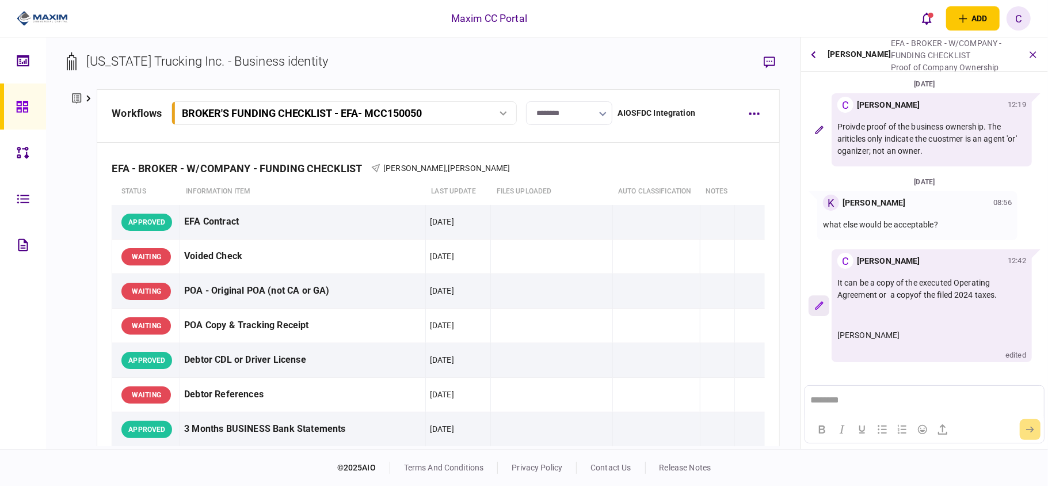
click at [816, 307] on icon "button" at bounding box center [819, 306] width 8 height 8
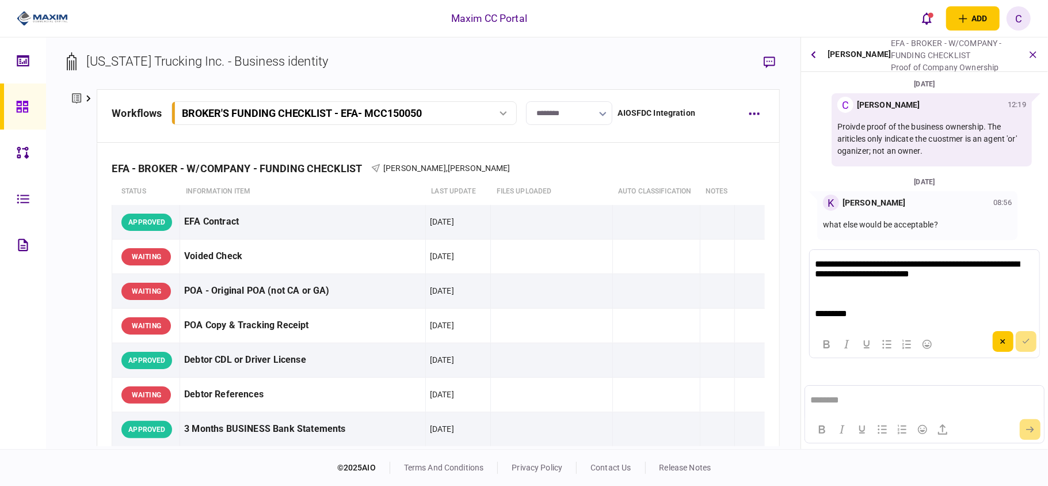
click at [903, 279] on p "**********" at bounding box center [923, 268] width 216 height 21
click at [876, 272] on p "**********" at bounding box center [923, 268] width 216 height 21
click at [1030, 340] on button "submit" at bounding box center [1026, 341] width 21 height 21
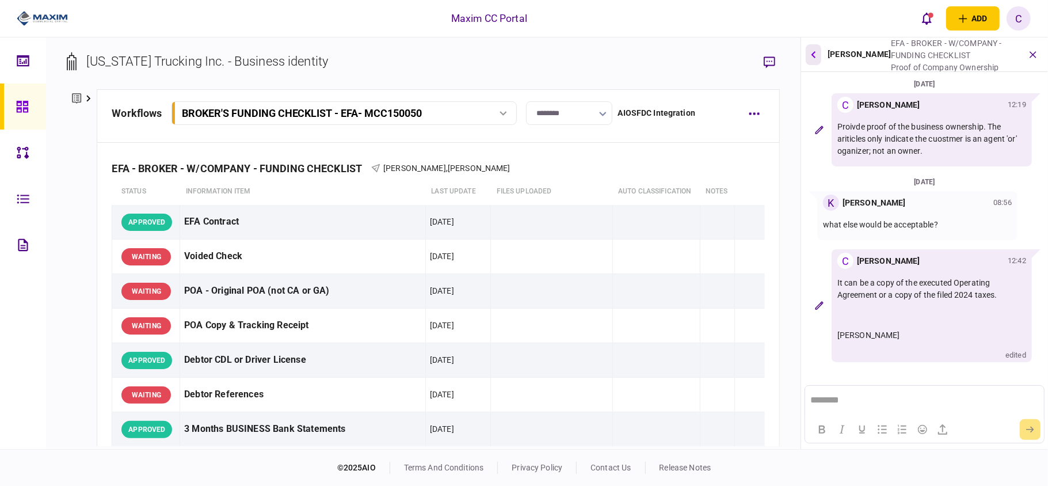
click at [813, 56] on icon "button" at bounding box center [813, 54] width 5 height 7
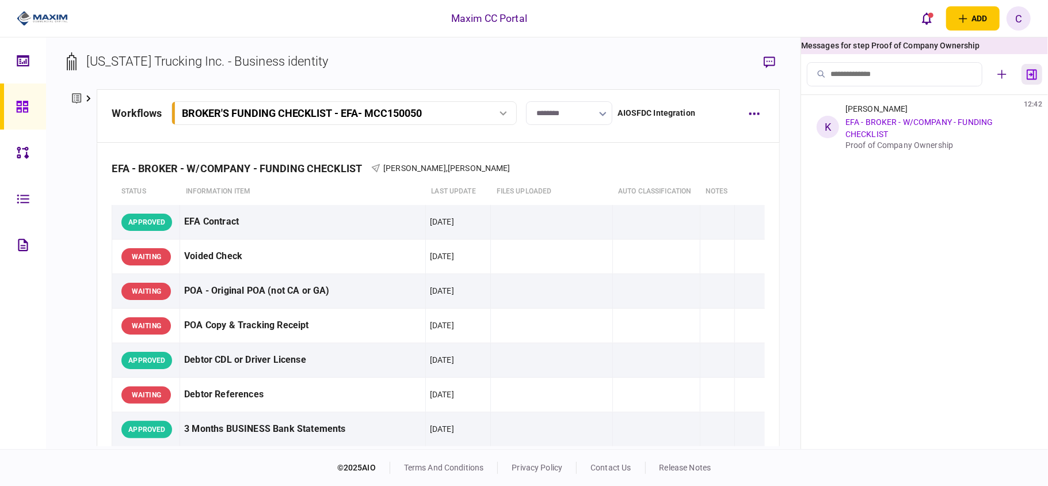
click at [1032, 72] on icon "button" at bounding box center [1032, 74] width 10 height 11
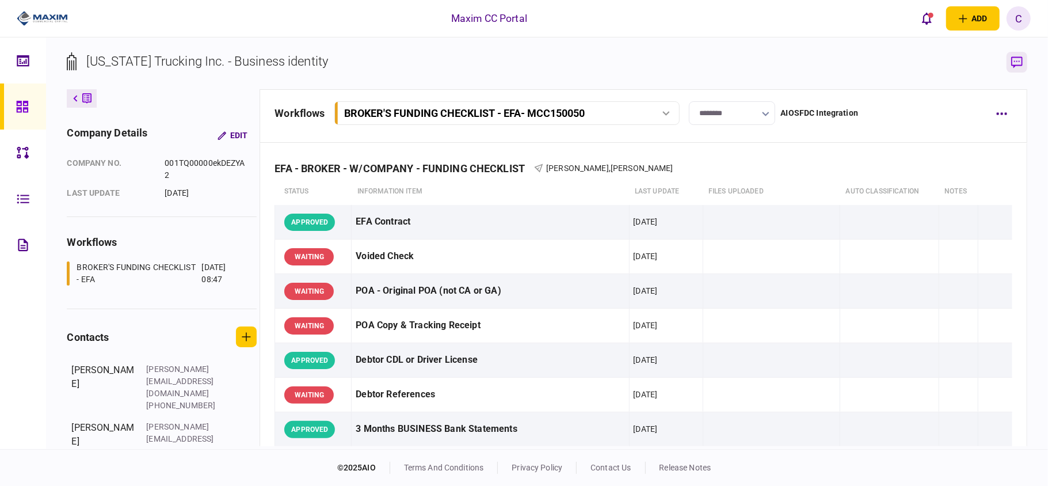
click at [1016, 65] on icon "button" at bounding box center [1017, 62] width 12 height 12
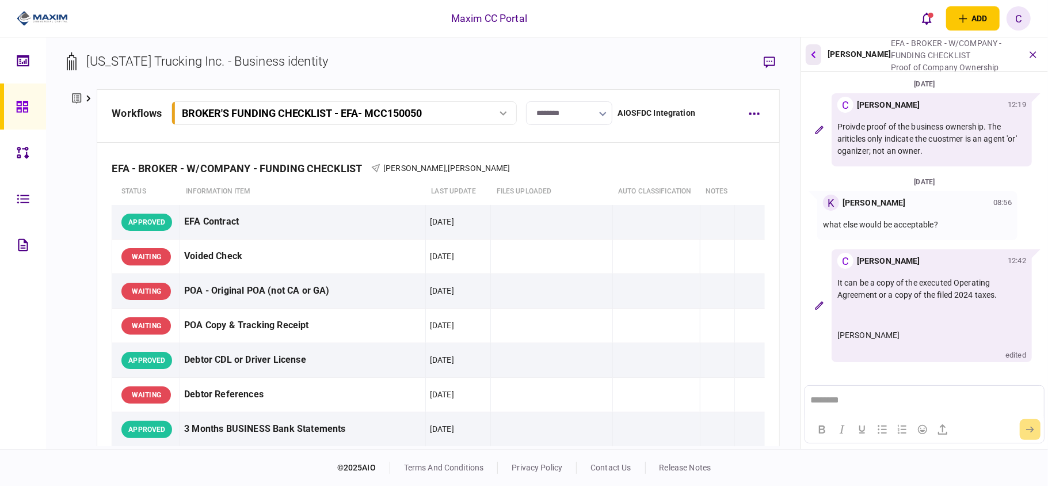
click at [813, 51] on icon "button" at bounding box center [813, 54] width 5 height 7
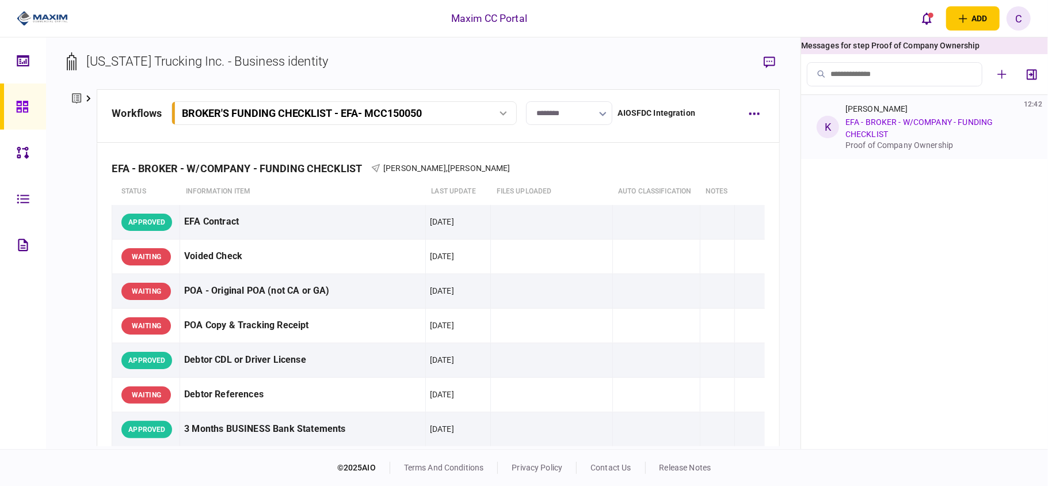
click at [855, 124] on link "EFA - BROKER - W/COMPANY - FUNDING CHECKLIST" at bounding box center [919, 127] width 147 height 21
click at [954, 122] on link "EFA - BROKER - W/COMPANY - FUNDING CHECKLIST" at bounding box center [919, 127] width 147 height 21
click at [820, 130] on div "K" at bounding box center [828, 127] width 22 height 22
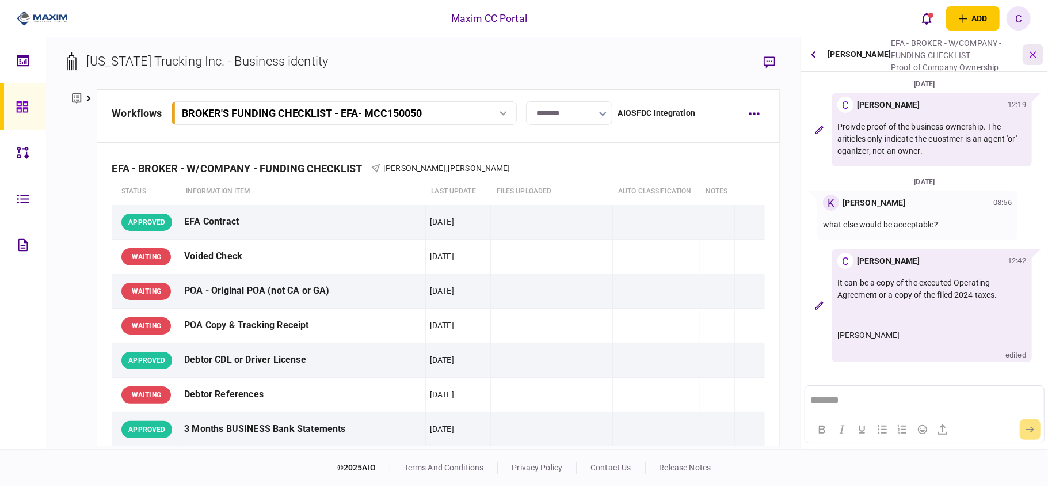
click at [1037, 49] on button "button" at bounding box center [1033, 54] width 21 height 21
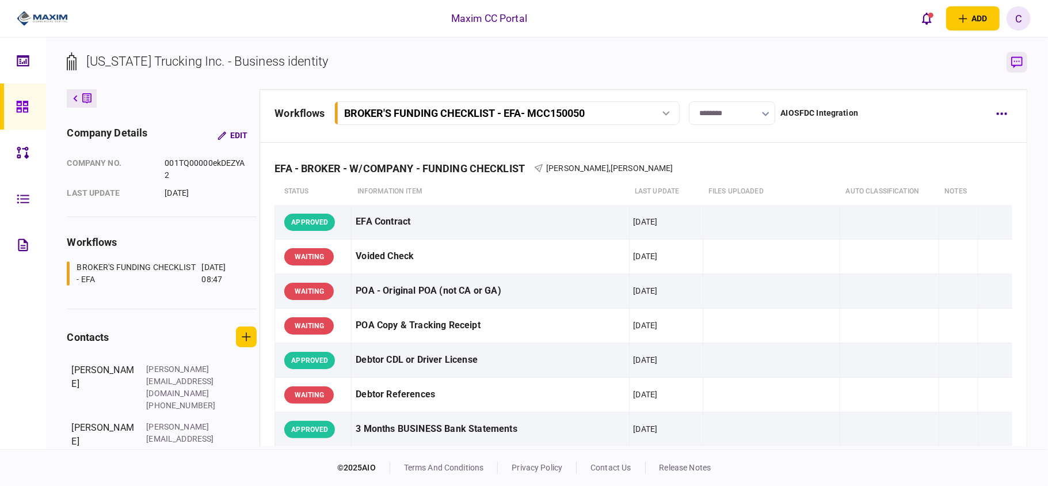
click at [1014, 67] on icon "button" at bounding box center [1017, 62] width 12 height 12
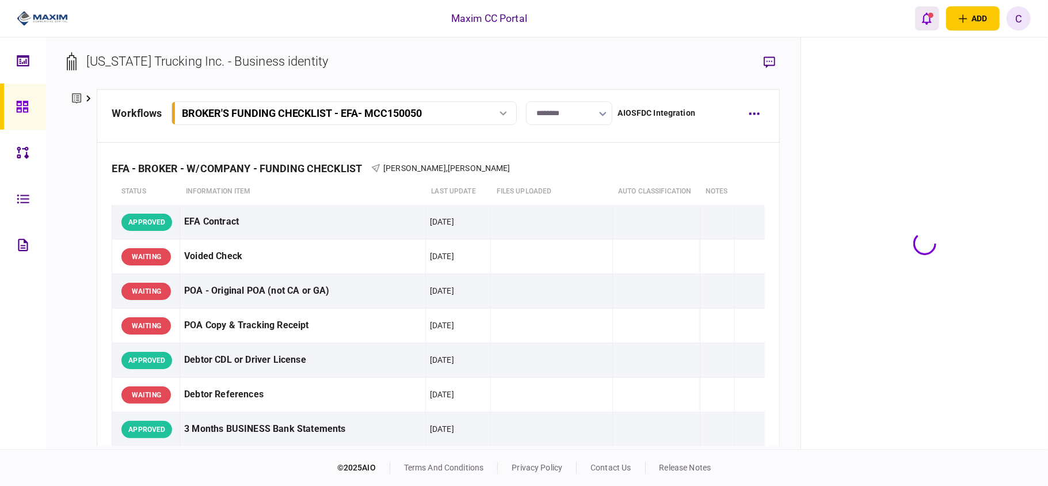
click at [926, 12] on icon "open notifications list" at bounding box center [927, 18] width 10 height 13
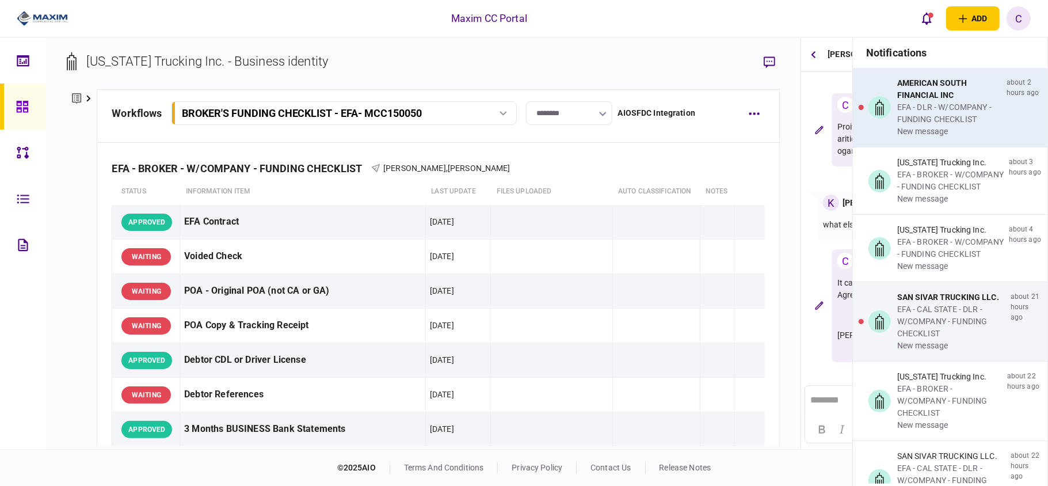
click at [982, 123] on div "EFA - DLR - W/COMPANY - FUNDING CHECKLIST" at bounding box center [949, 113] width 105 height 24
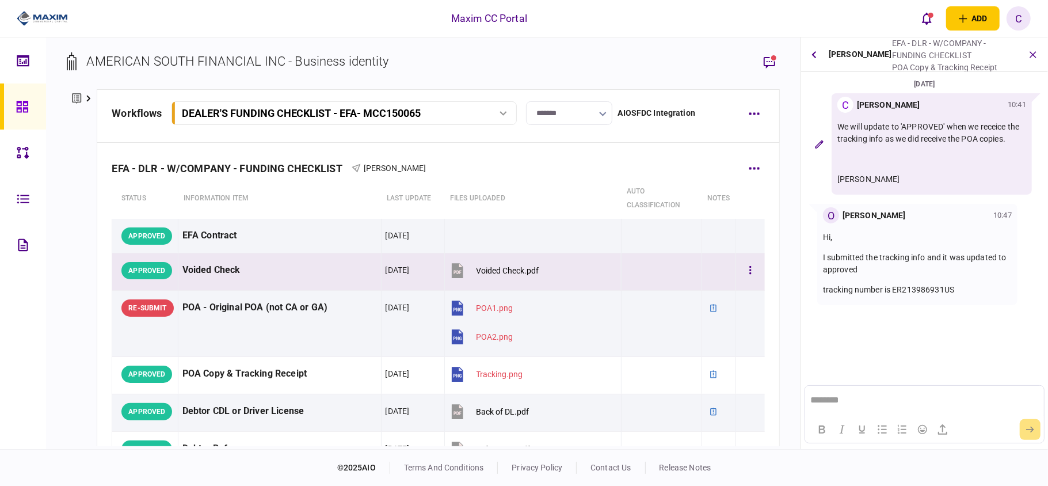
scroll to position [77, 0]
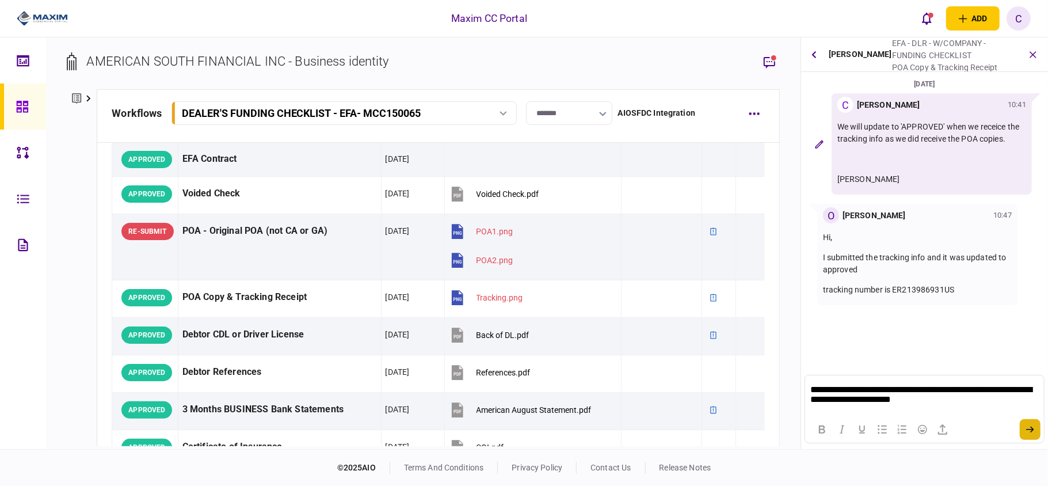
click at [1033, 421] on button "submit" at bounding box center [1030, 429] width 21 height 21
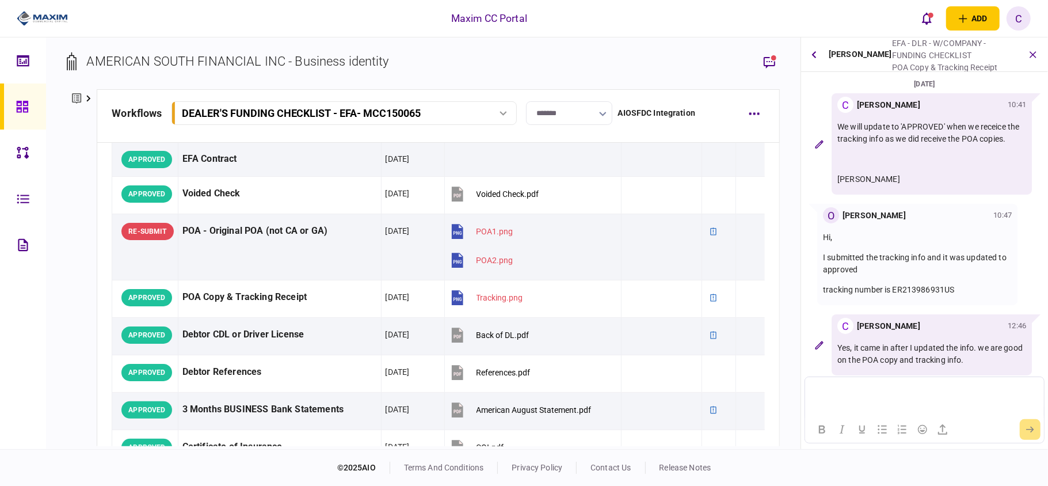
scroll to position [7, 0]
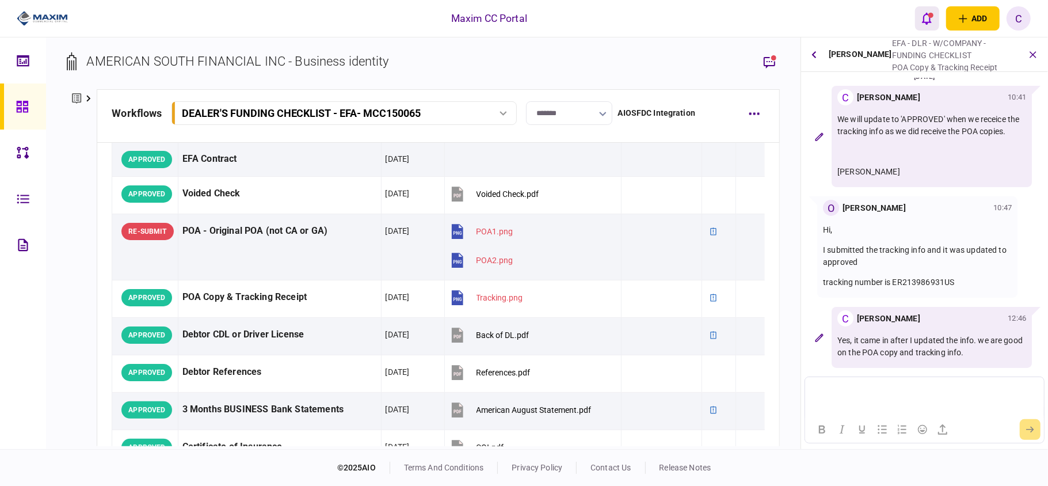
click at [923, 23] on icon "open notifications list" at bounding box center [927, 18] width 10 height 13
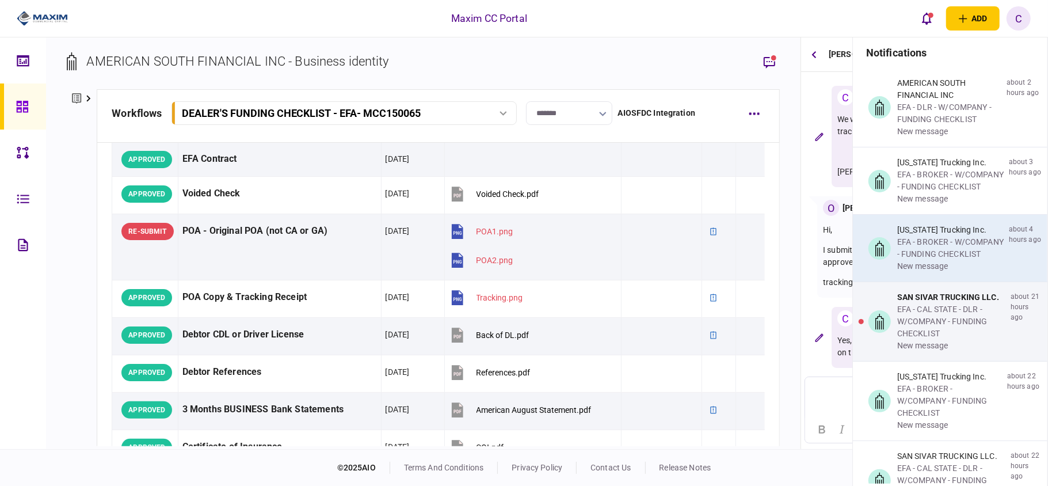
scroll to position [153, 0]
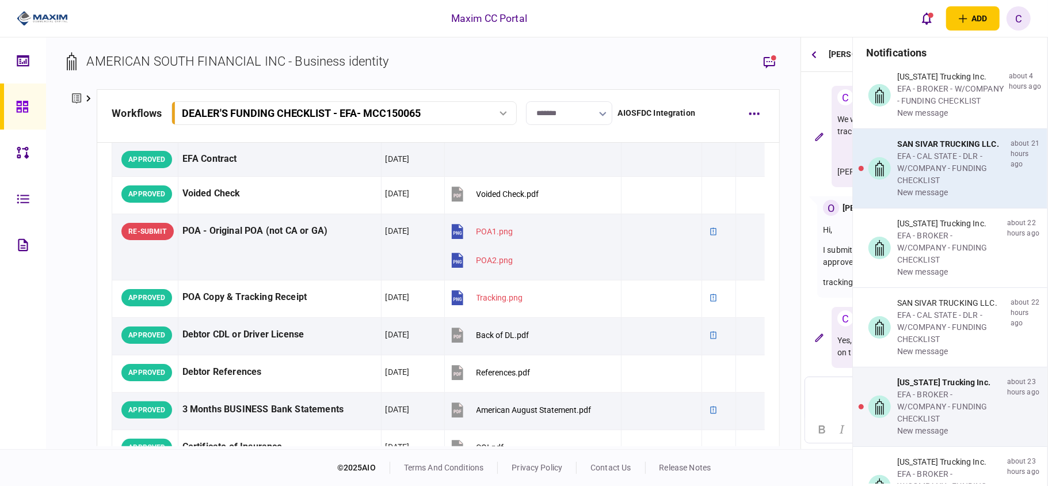
click at [941, 187] on div "EFA - CAL STATE - DLR - W/COMPANY - FUNDING CHECKLIST" at bounding box center [951, 168] width 109 height 36
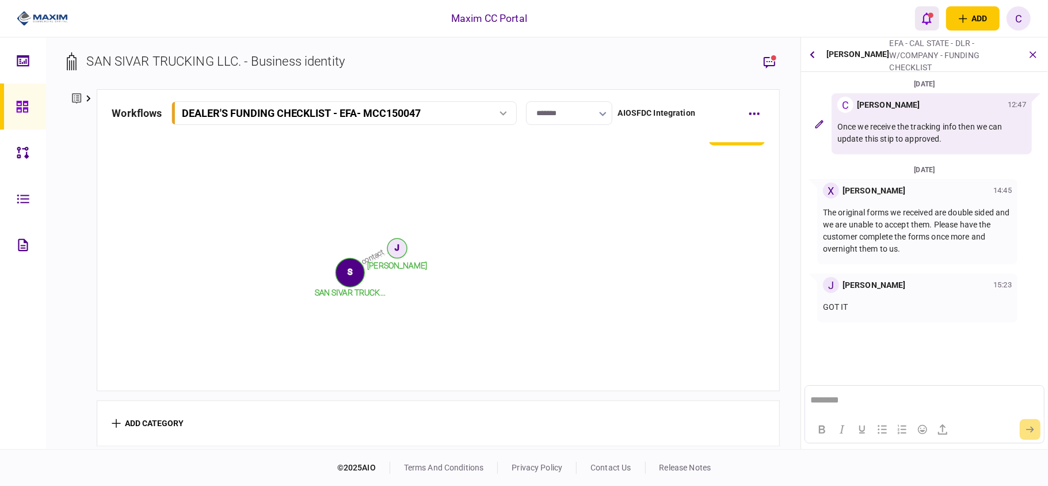
click at [924, 14] on icon "open notifications list" at bounding box center [927, 18] width 10 height 13
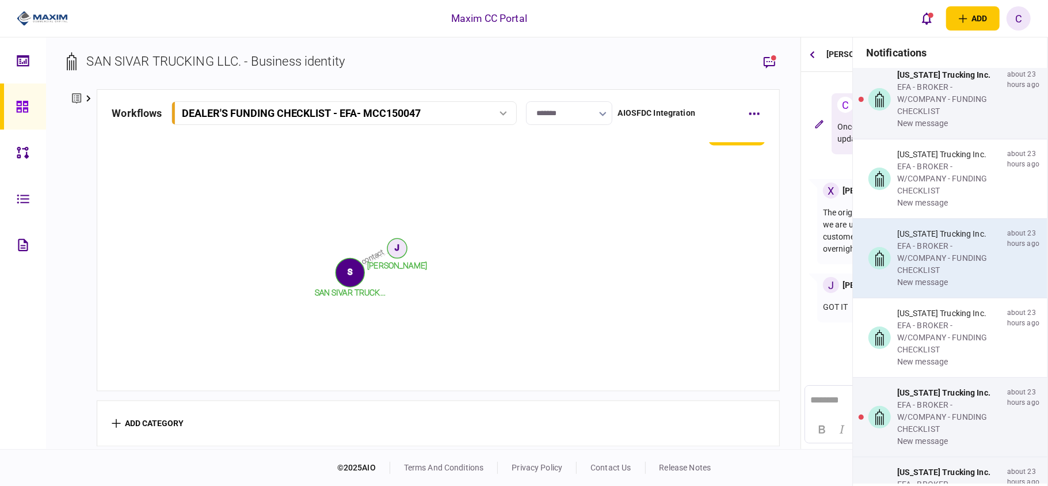
scroll to position [383, 0]
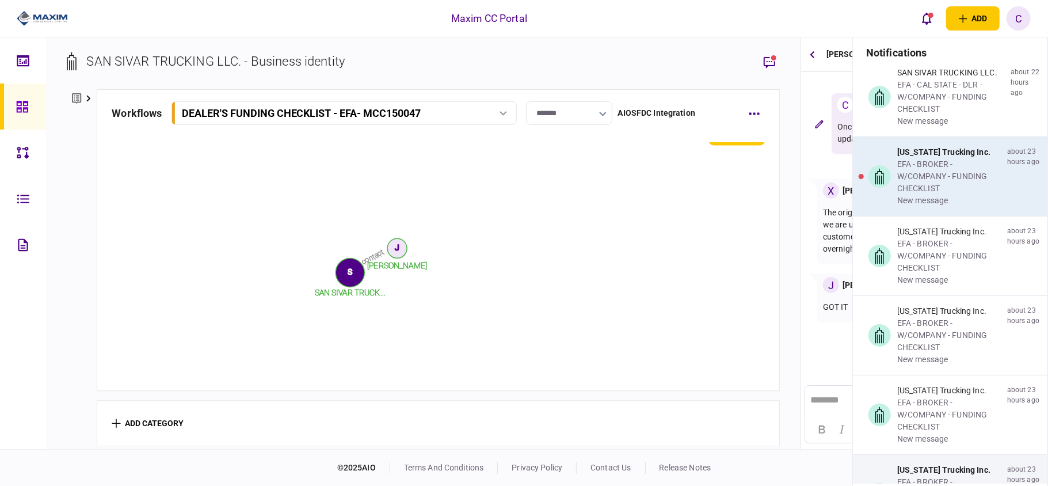
click at [972, 195] on div "EFA - BROKER - W/COMPANY - FUNDING CHECKLIST" at bounding box center [949, 176] width 105 height 36
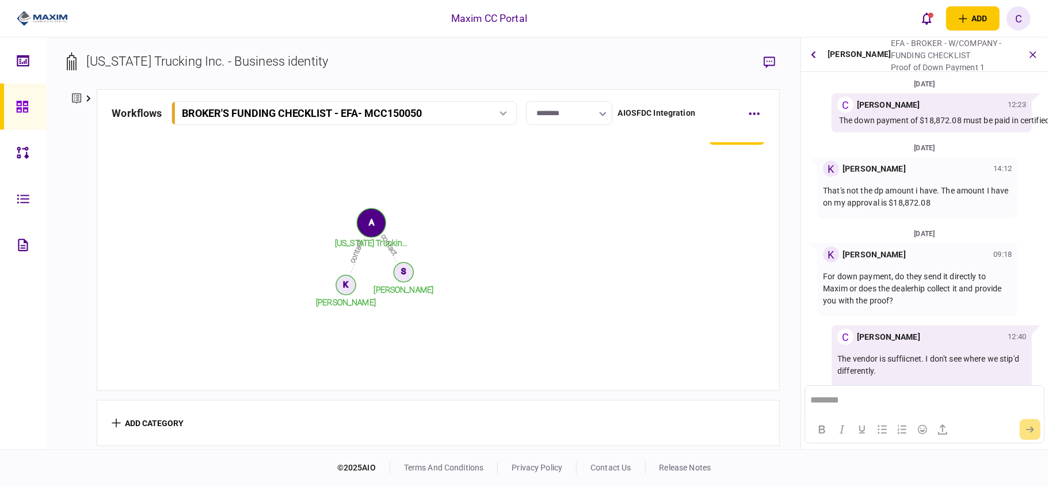
scroll to position [32, 0]
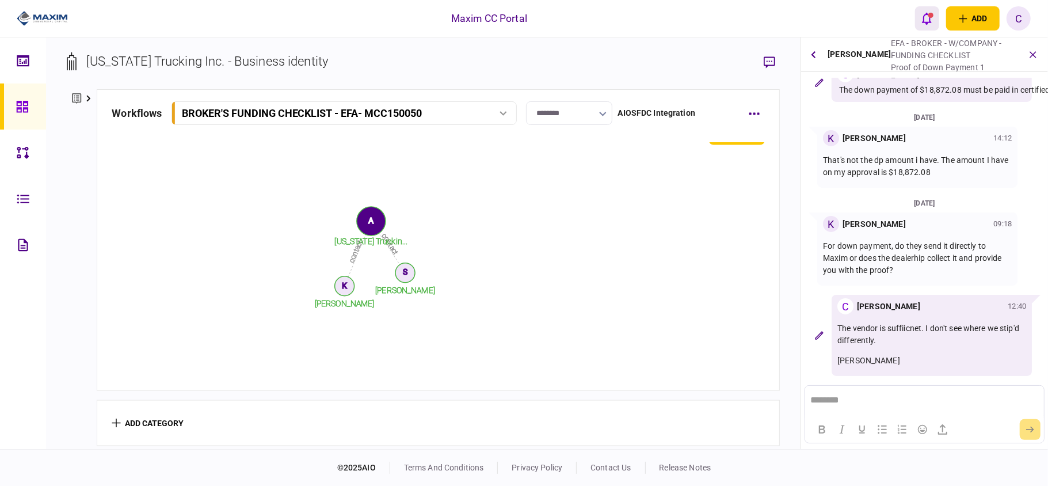
click at [933, 29] on button "open notifications list" at bounding box center [927, 18] width 24 height 24
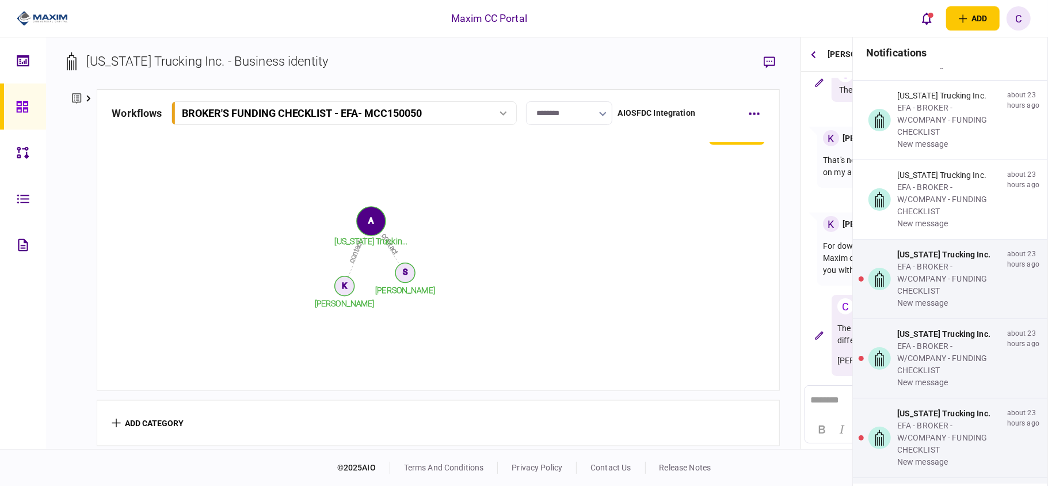
scroll to position [614, 0]
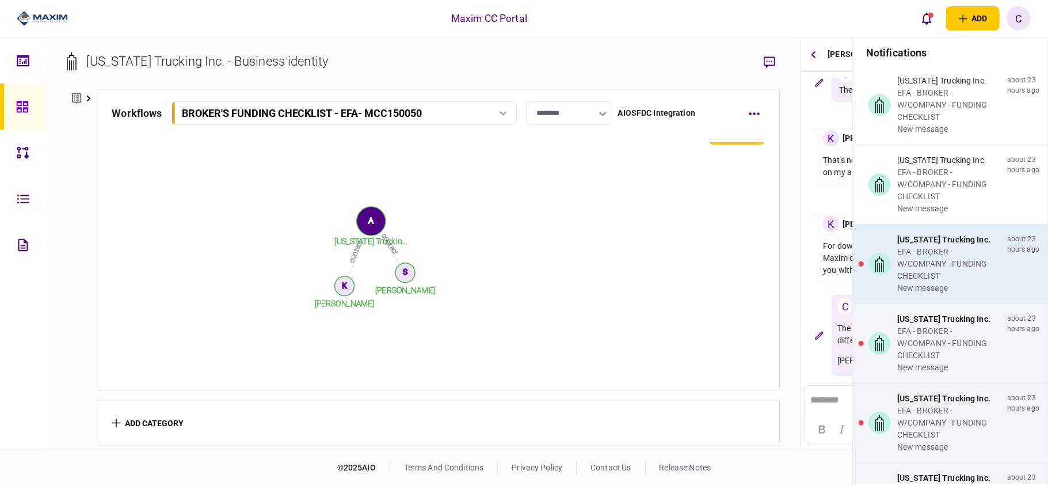
click at [965, 282] on div "EFA - BROKER - W/COMPANY - FUNDING CHECKLIST" at bounding box center [949, 264] width 105 height 36
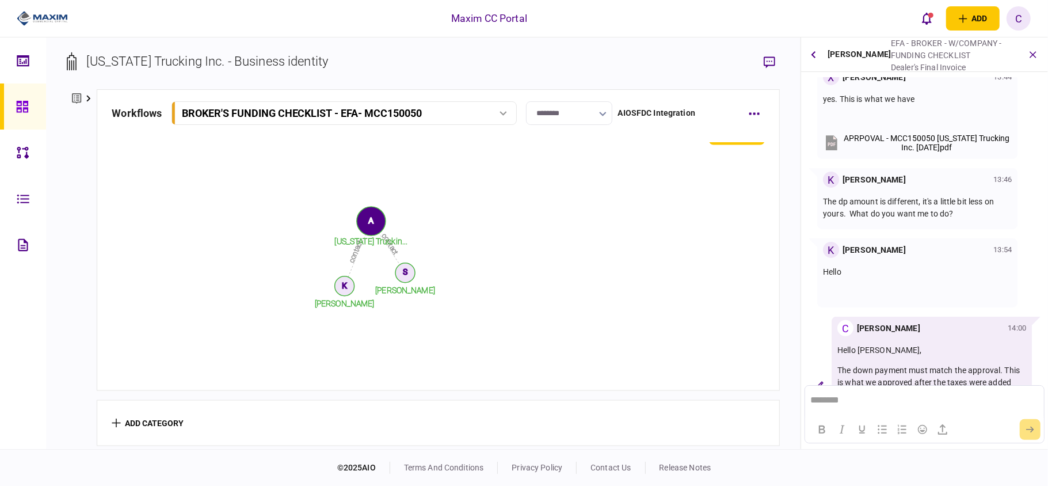
scroll to position [766, 0]
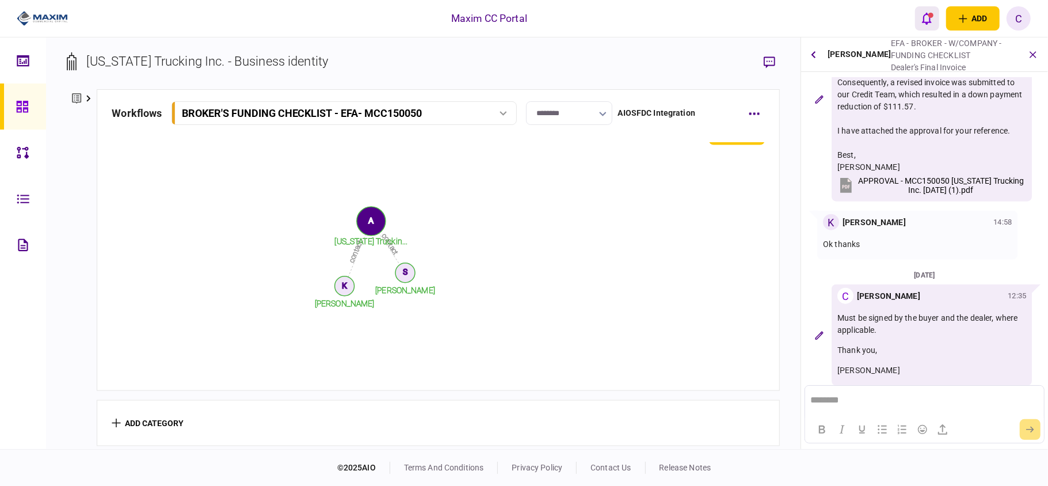
click at [930, 17] on div "open notifications list" at bounding box center [931, 15] width 5 height 5
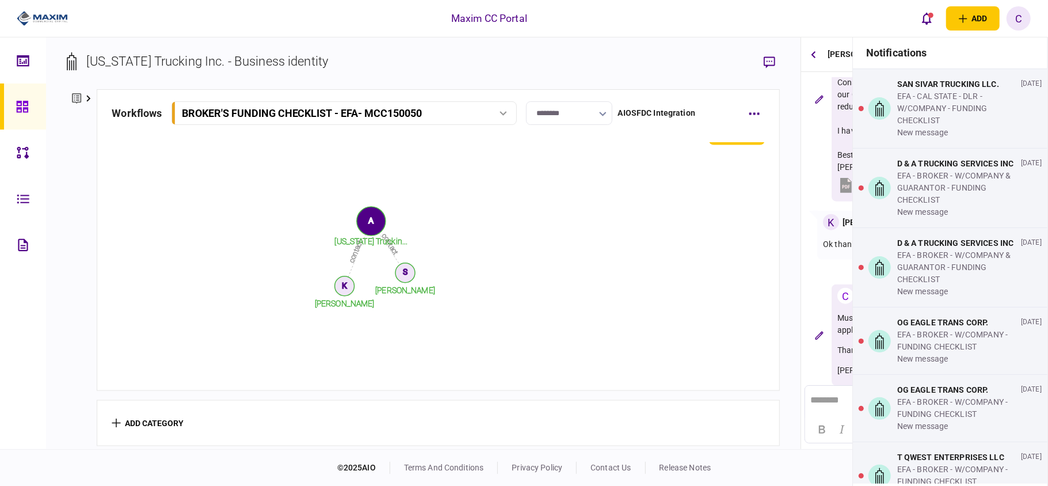
scroll to position [1765, 0]
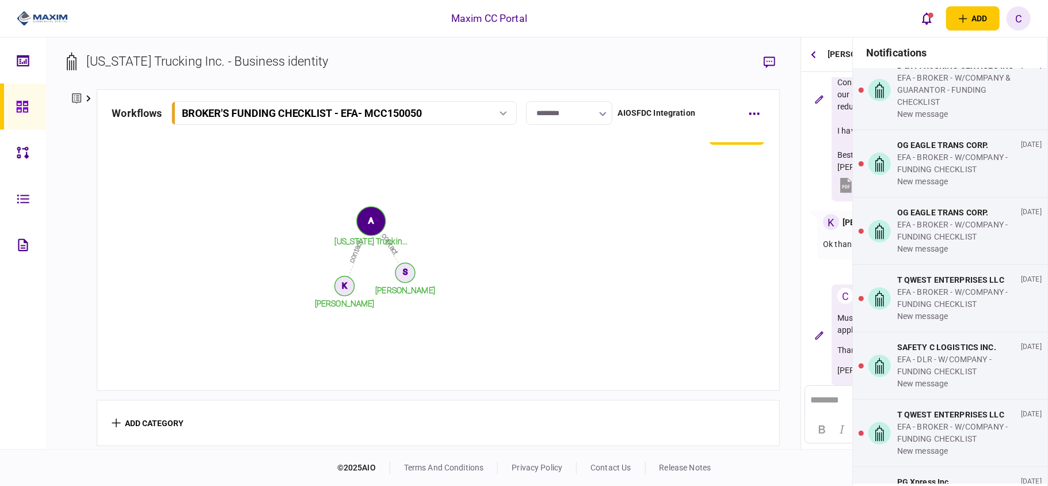
click at [516, 199] on icon "contact contact Sarah Payne Kelly Chronister Arizona Truckin... S K A" at bounding box center [374, 260] width 524 height 230
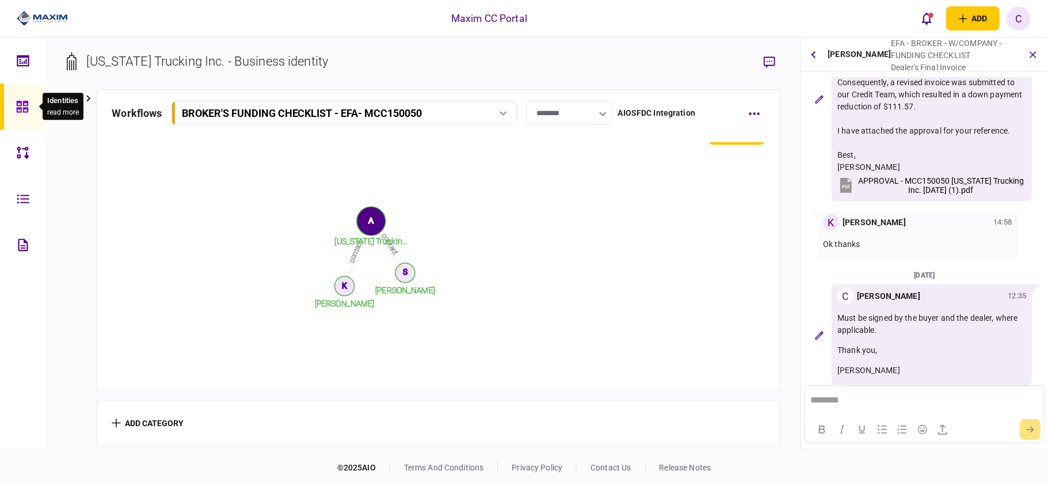
click at [25, 109] on icon at bounding box center [22, 107] width 12 height 12
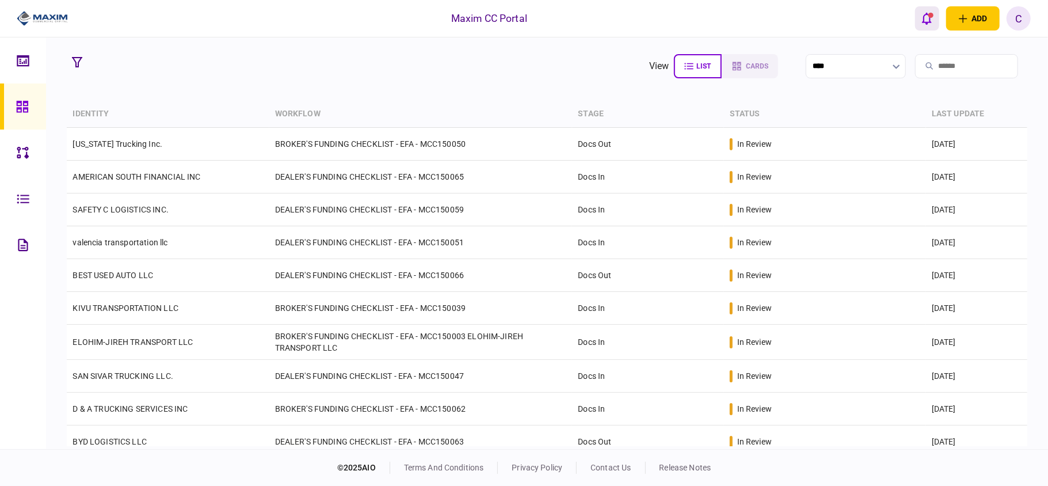
click at [925, 17] on icon "open notifications list" at bounding box center [927, 18] width 10 height 13
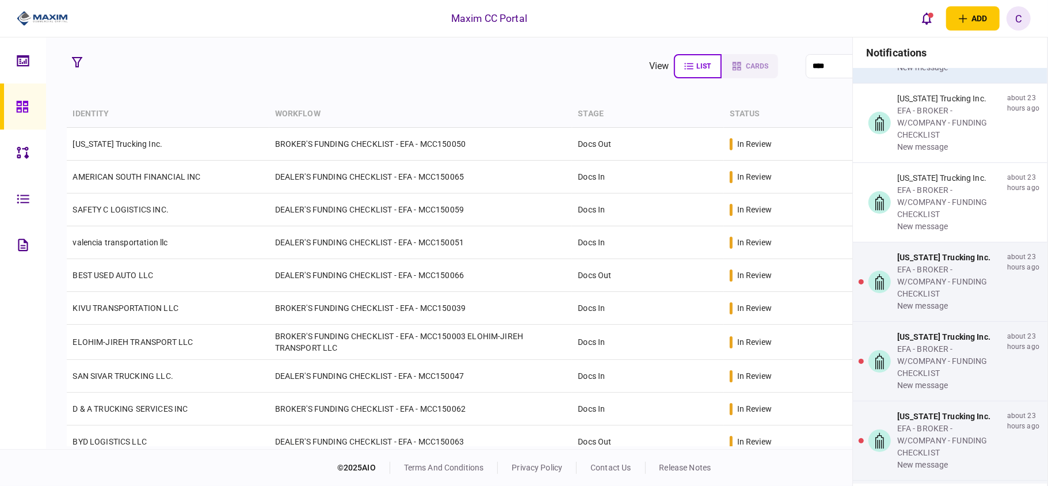
scroll to position [691, 0]
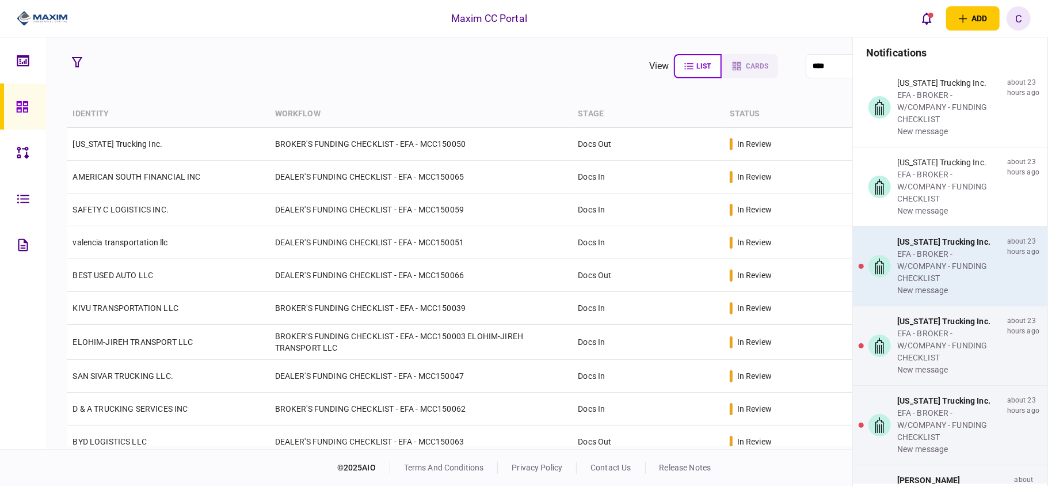
click at [915, 284] on div "EFA - BROKER - W/COMPANY - FUNDING CHECKLIST" at bounding box center [949, 266] width 105 height 36
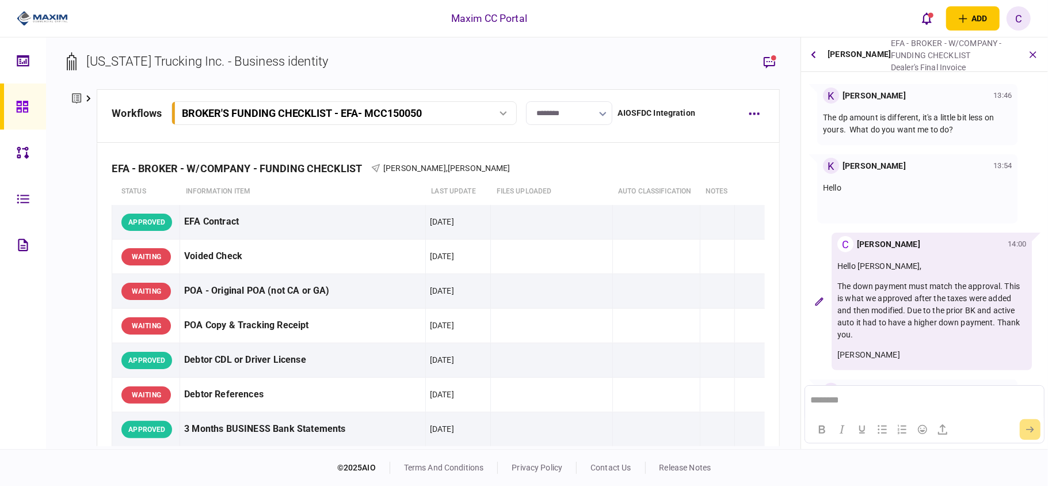
scroll to position [754, 0]
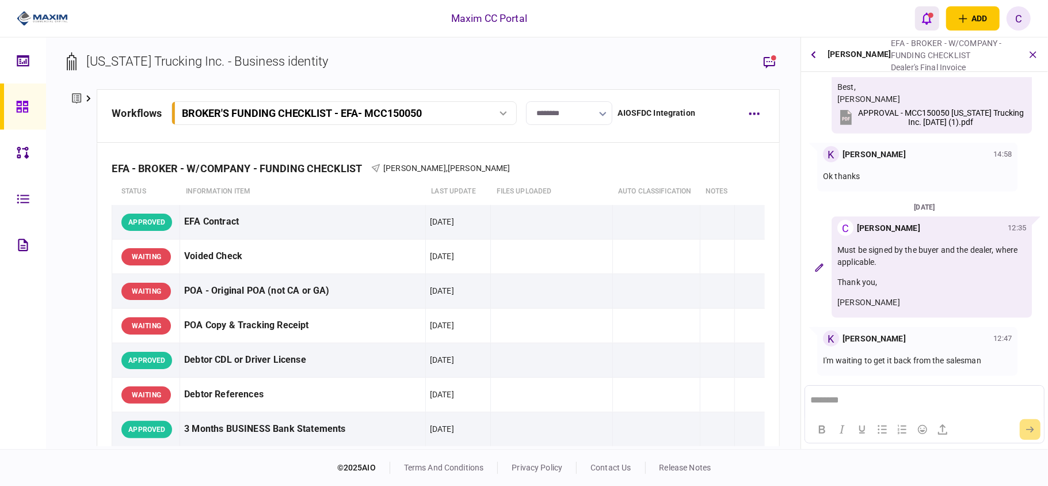
click at [931, 19] on icon "open notifications list" at bounding box center [927, 18] width 10 height 13
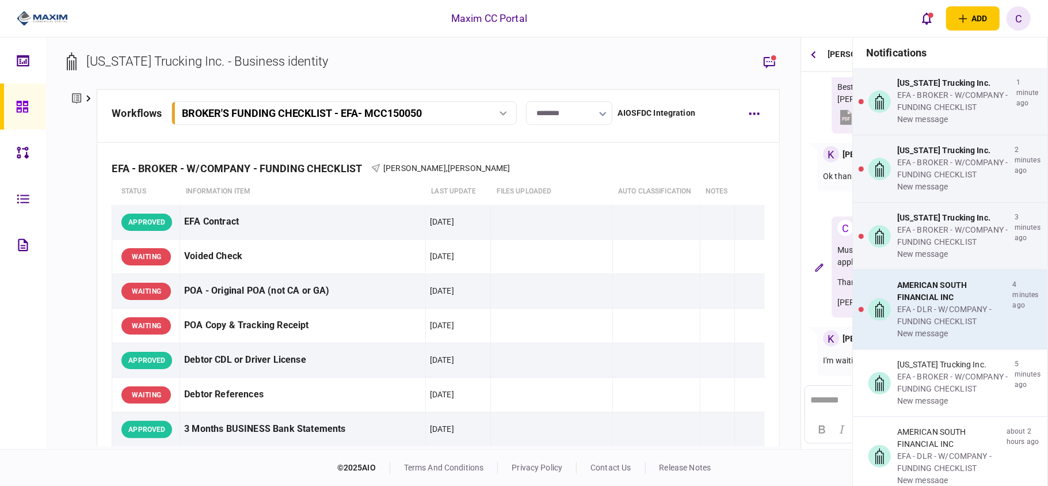
click at [949, 305] on div "EFA - DLR - W/COMPANY - FUNDING CHECKLIST" at bounding box center [952, 315] width 111 height 24
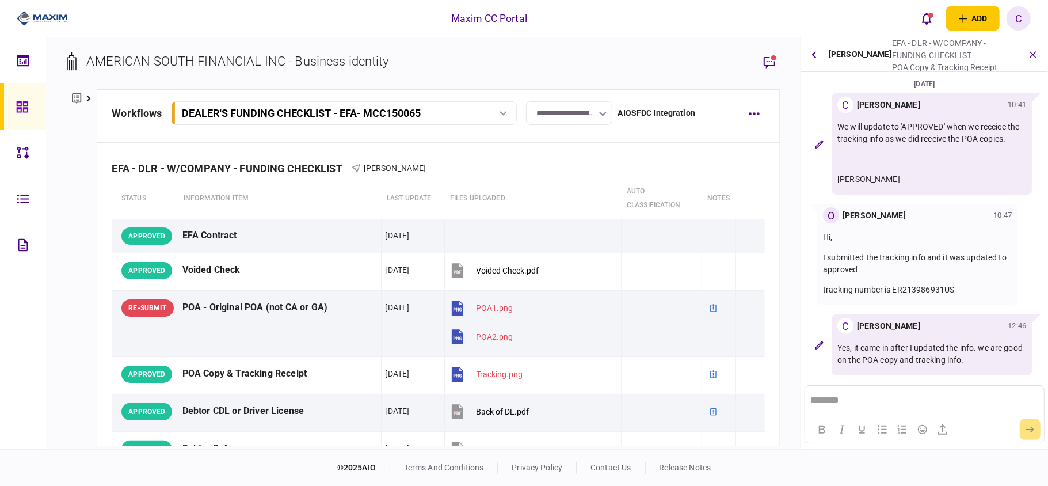
scroll to position [58, 0]
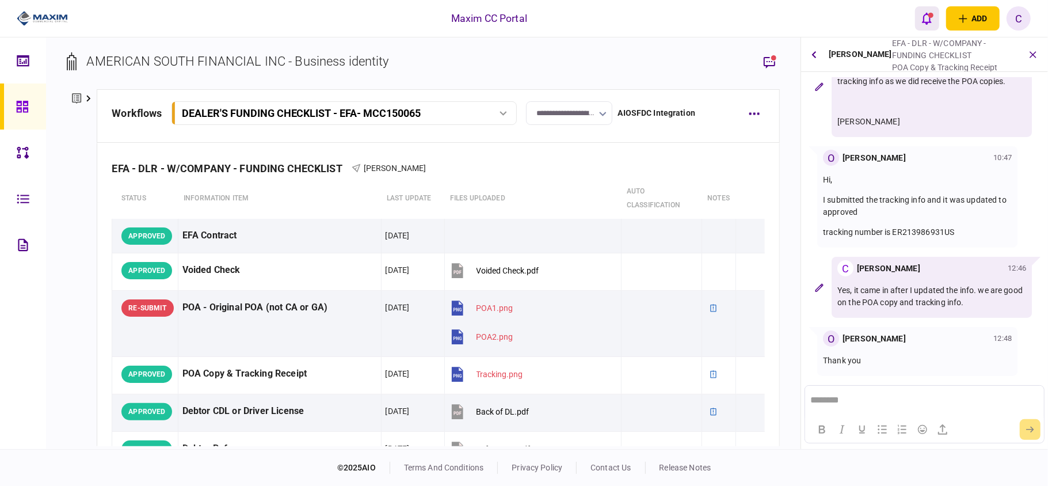
click at [933, 15] on div "open notifications list" at bounding box center [931, 15] width 5 height 5
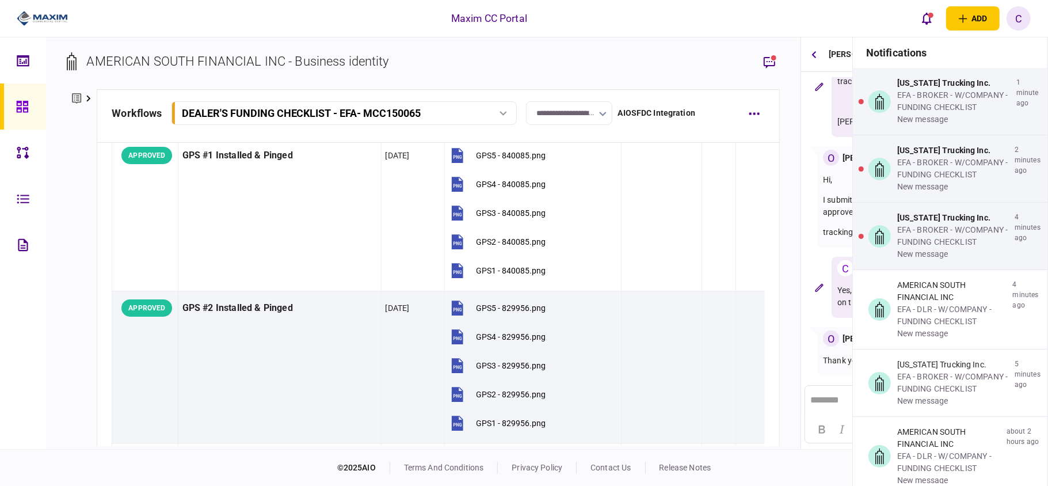
scroll to position [1151, 0]
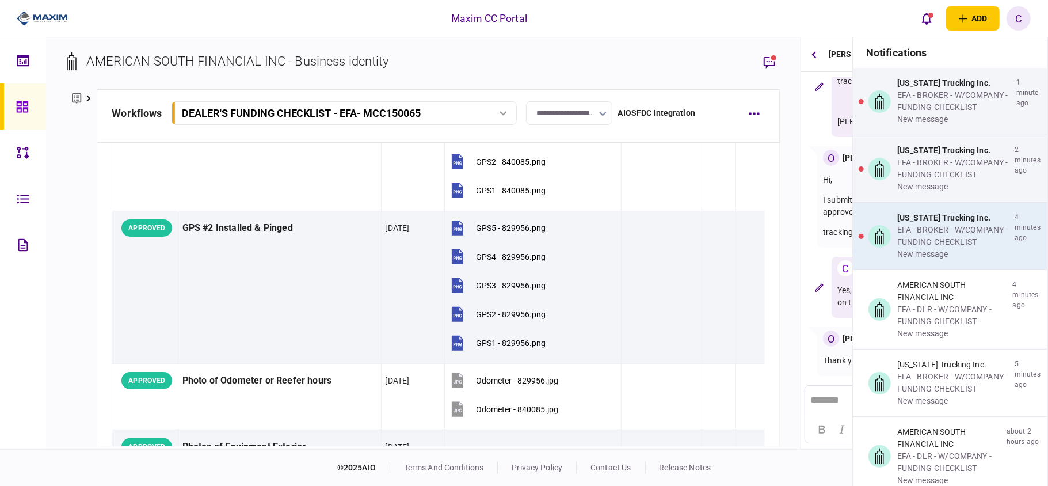
click at [917, 233] on div "EFA - BROKER - W/COMPANY - FUNDING CHECKLIST" at bounding box center [953, 236] width 113 height 24
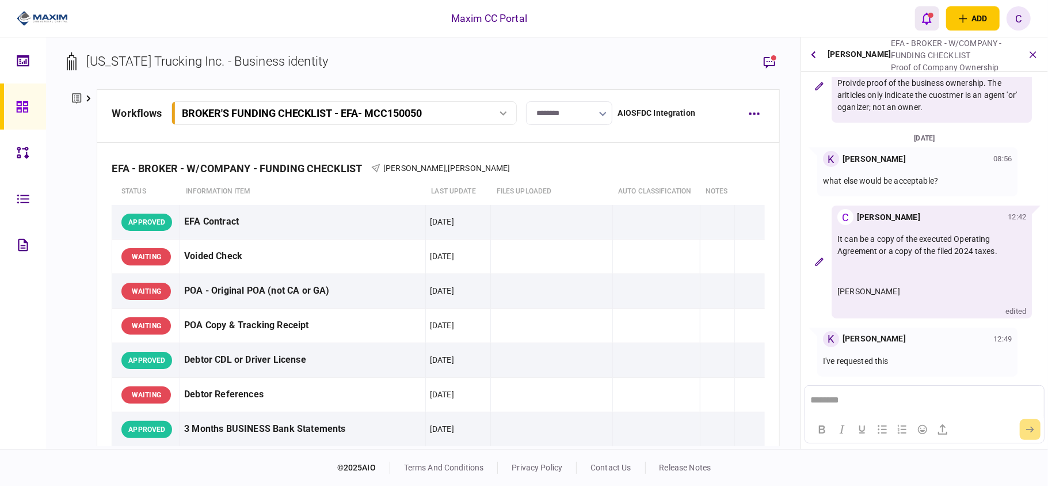
click at [928, 12] on icon "open notifications list" at bounding box center [927, 18] width 10 height 13
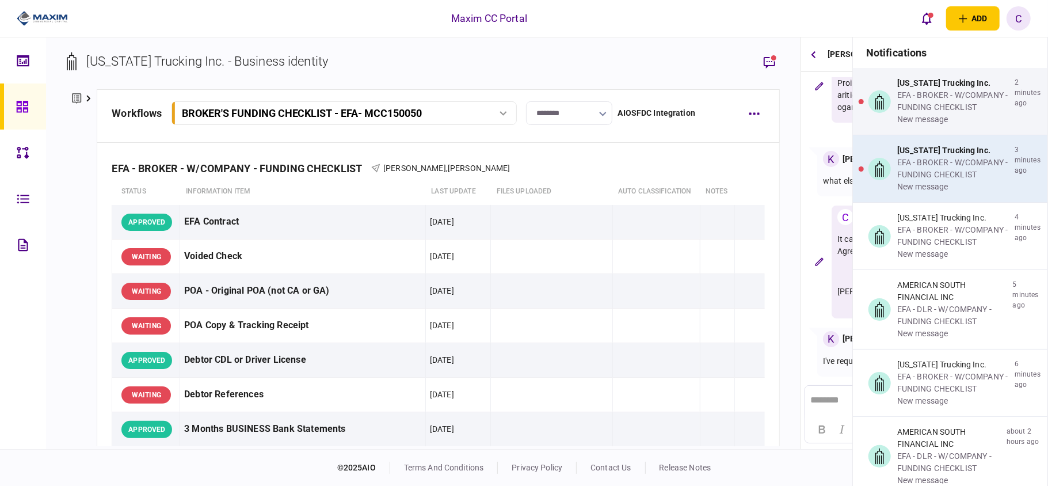
click at [917, 159] on div "EFA - BROKER - W/COMPANY - FUNDING CHECKLIST" at bounding box center [953, 169] width 113 height 24
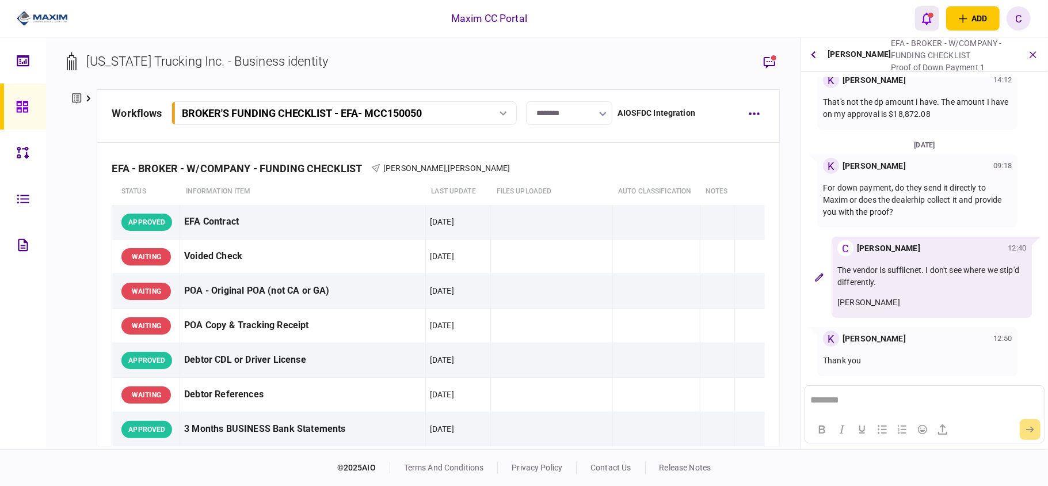
click at [930, 20] on icon "open notifications list" at bounding box center [927, 19] width 10 height 12
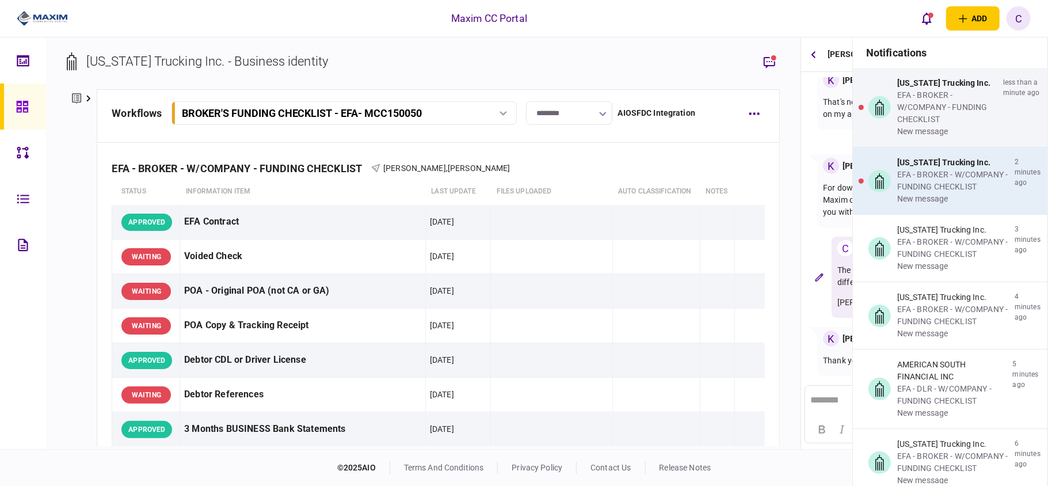
click at [915, 178] on div "EFA - BROKER - W/COMPANY - FUNDING CHECKLIST" at bounding box center [953, 181] width 113 height 24
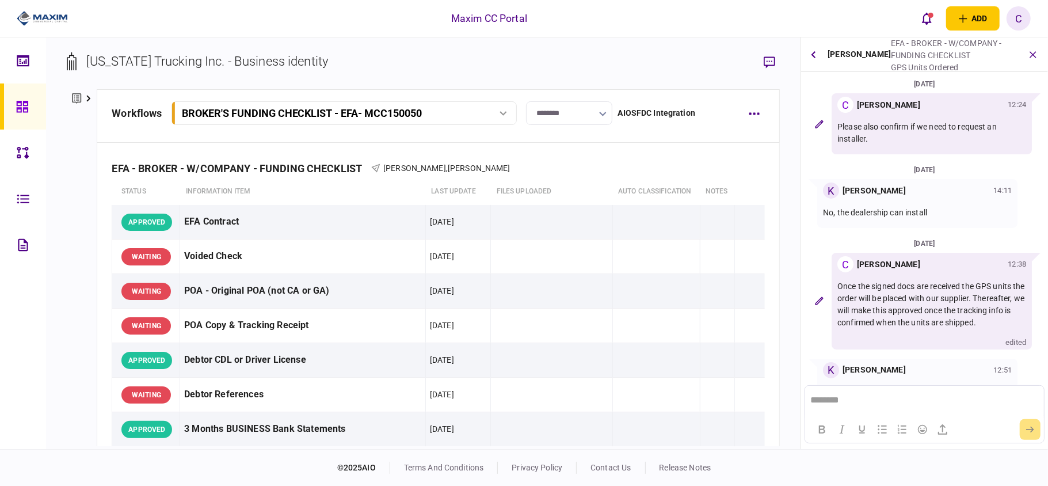
scroll to position [150, 0]
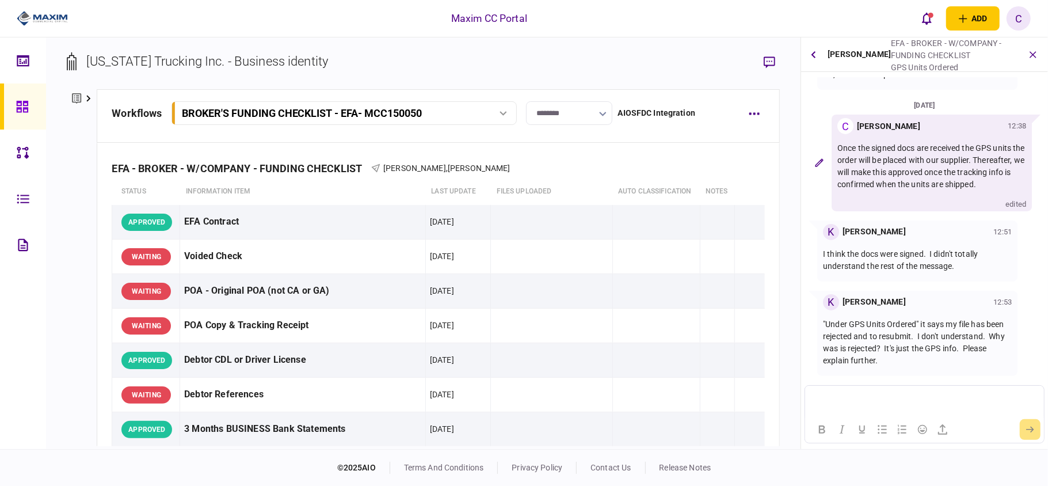
click at [902, 405] on html at bounding box center [924, 399] width 238 height 28
drag, startPoint x: 997, startPoint y: 150, endPoint x: 867, endPoint y: 139, distance: 130.6
click at [867, 142] on p "Once the signed docs are received the GPS units the order will be placed with o…" at bounding box center [932, 166] width 189 height 48
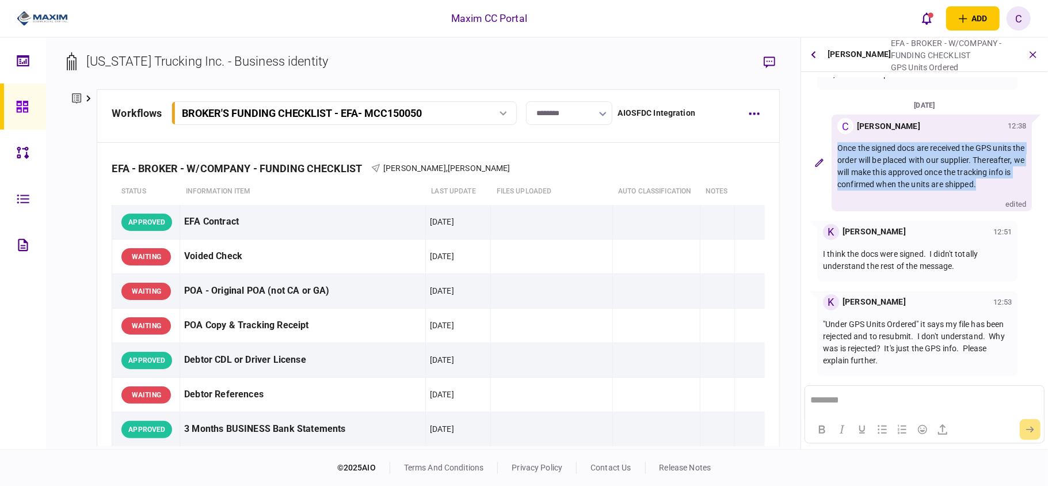
drag, startPoint x: 880, startPoint y: 191, endPoint x: 839, endPoint y: 135, distance: 70.0
click at [839, 135] on div "Once the signed docs are received the GPS units the order will be placed with o…" at bounding box center [932, 172] width 189 height 76
copy div "Once the signed docs are received the GPS units the order will be placed with o…"
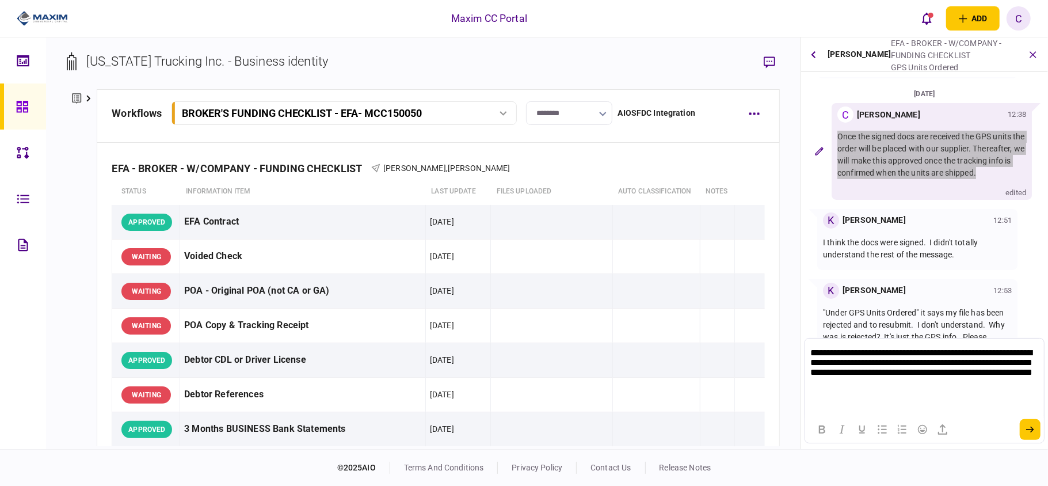
click at [964, 362] on p "**********" at bounding box center [924, 368] width 227 height 43
click at [812, 352] on p "**********" at bounding box center [924, 368] width 227 height 43
drag, startPoint x: 964, startPoint y: 362, endPoint x: 1845, endPoint y: 671, distance: 933.3
click at [964, 362] on p "**********" at bounding box center [924, 368] width 227 height 43
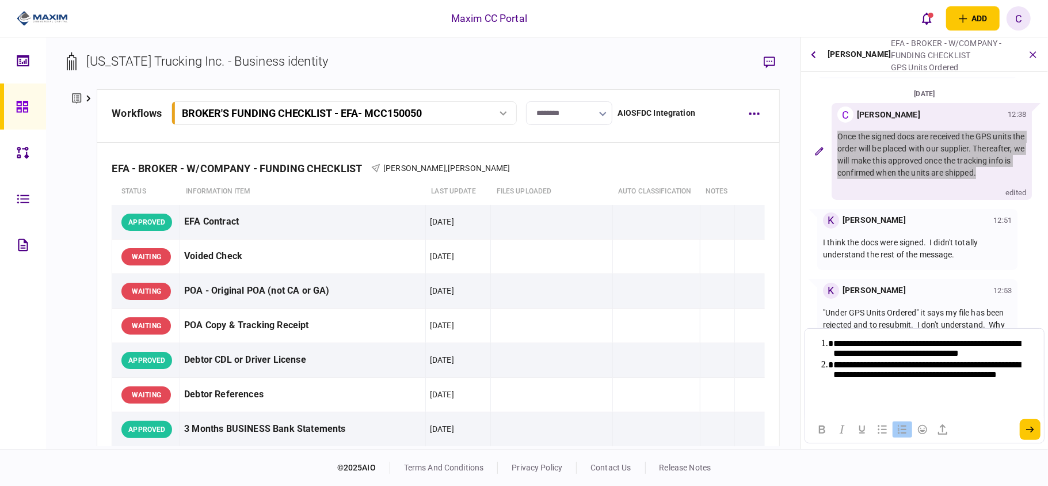
click at [890, 387] on li "**********" at bounding box center [930, 375] width 193 height 32
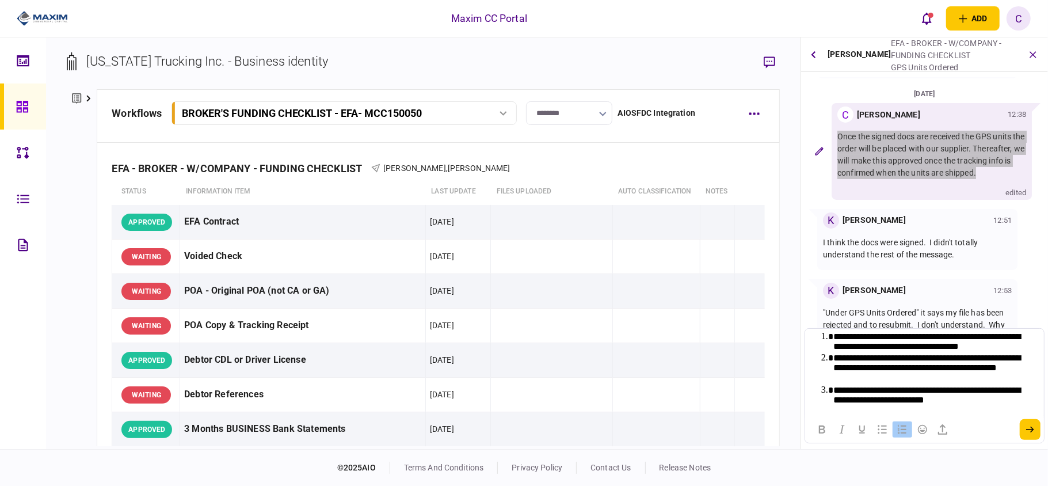
scroll to position [0, 0]
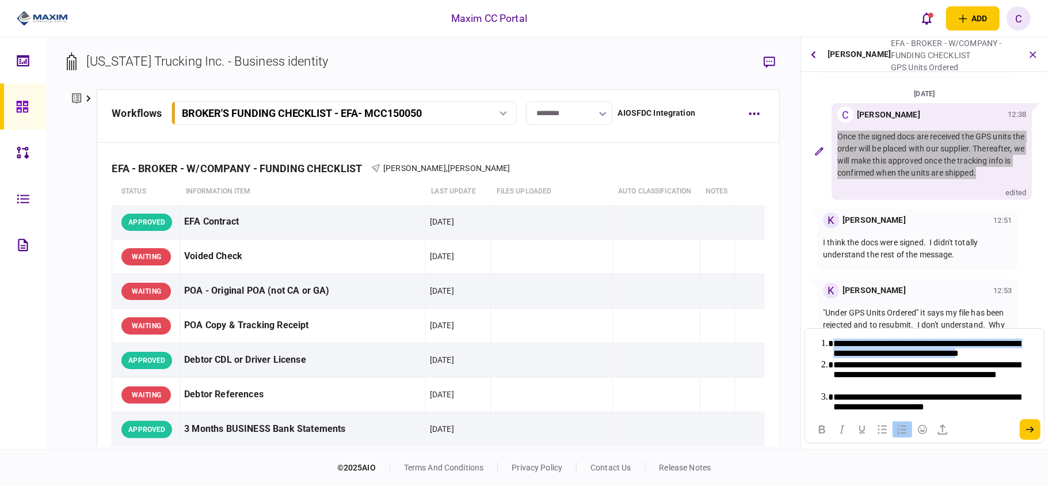
drag, startPoint x: 834, startPoint y: 340, endPoint x: 1020, endPoint y: 351, distance: 185.7
click at [1020, 351] on li "**********" at bounding box center [930, 347] width 193 height 21
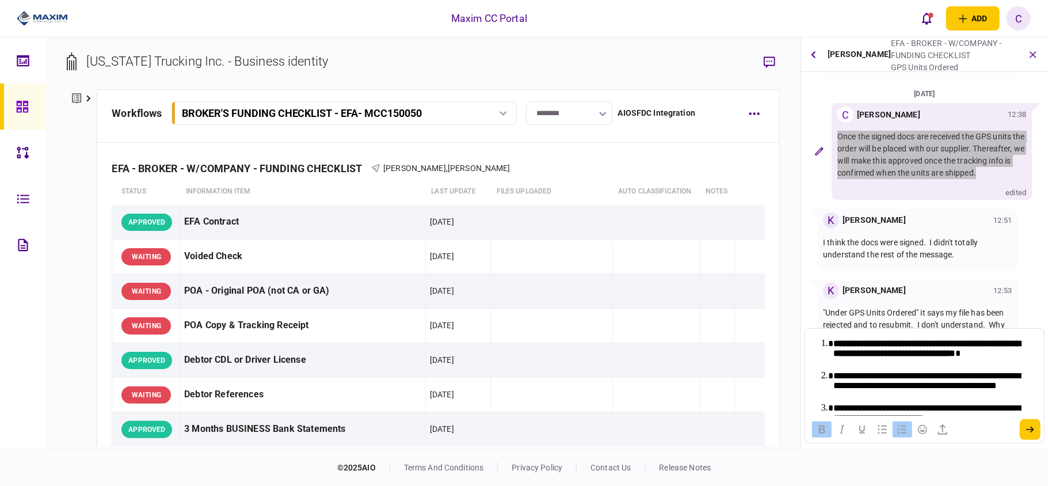
click at [807, 345] on html "**********" at bounding box center [924, 387] width 238 height 119
drag, startPoint x: 911, startPoint y: 371, endPoint x: 991, endPoint y: 373, distance: 80.1
click at [991, 373] on li "**********" at bounding box center [930, 386] width 193 height 32
click at [945, 371] on strong "**********" at bounding box center [935, 375] width 63 height 9
drag, startPoint x: 874, startPoint y: 363, endPoint x: 831, endPoint y: 344, distance: 46.9
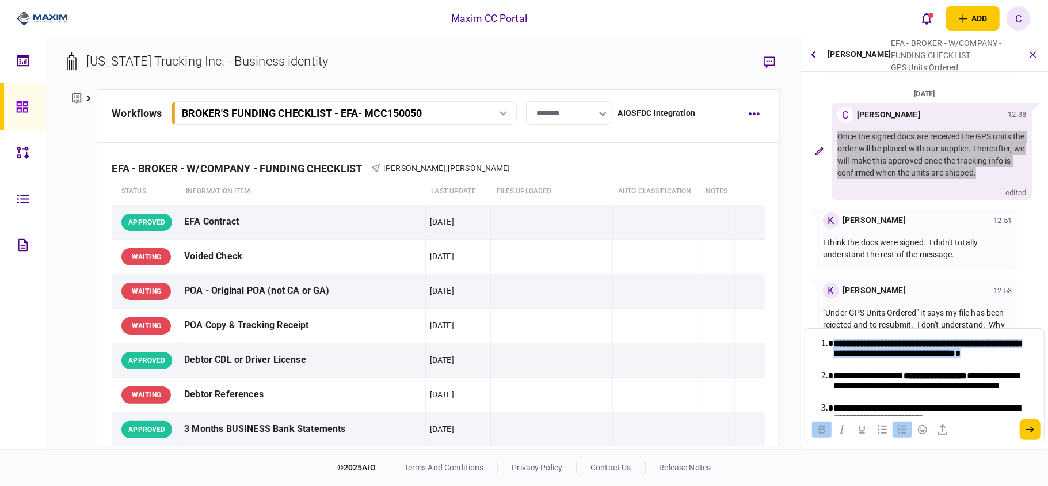
click at [834, 344] on li "**********" at bounding box center [930, 353] width 193 height 32
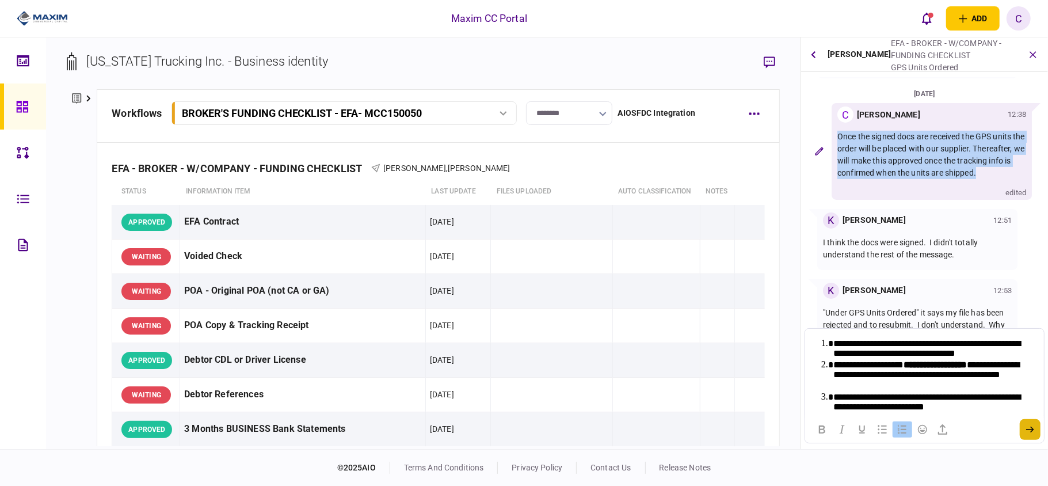
click at [1032, 424] on button "submit" at bounding box center [1030, 429] width 21 height 21
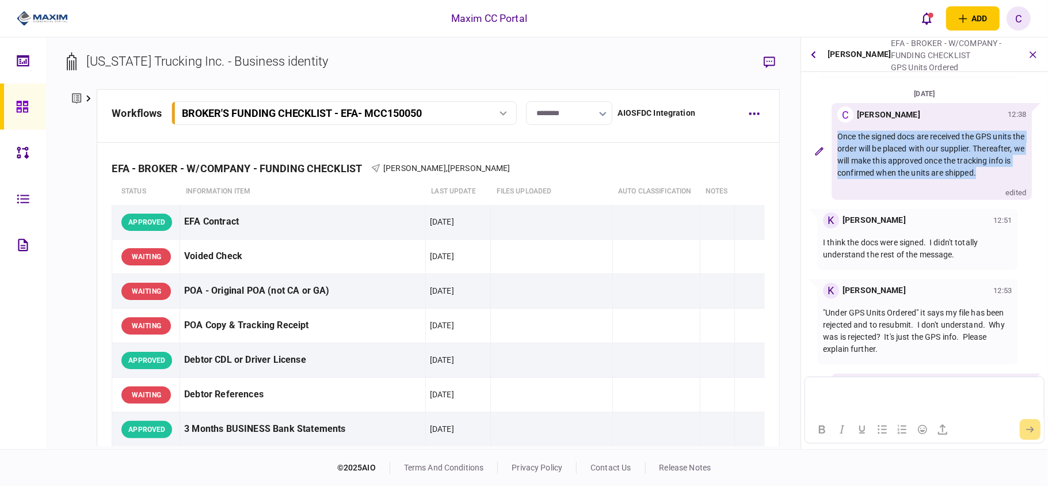
scroll to position [316, 0]
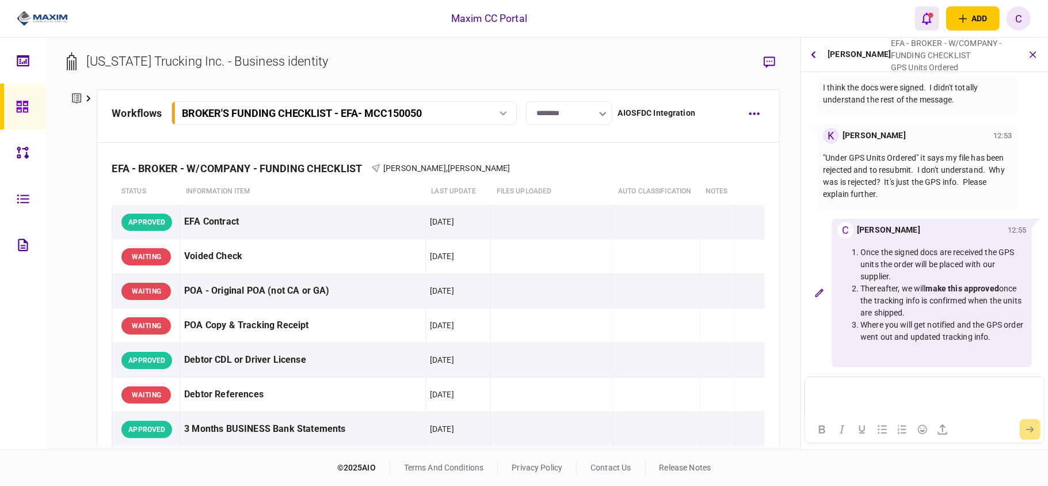
click at [930, 12] on icon "open notifications list" at bounding box center [927, 18] width 10 height 13
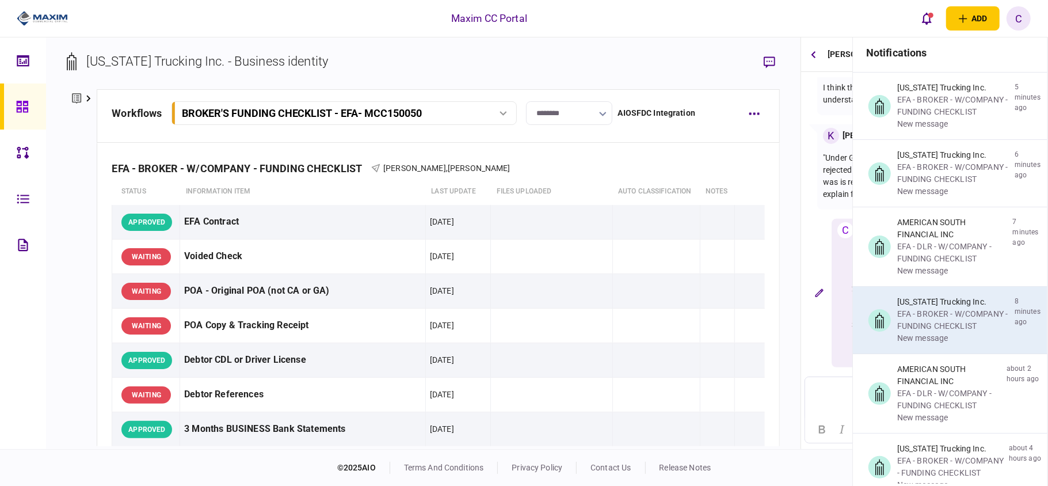
scroll to position [0, 0]
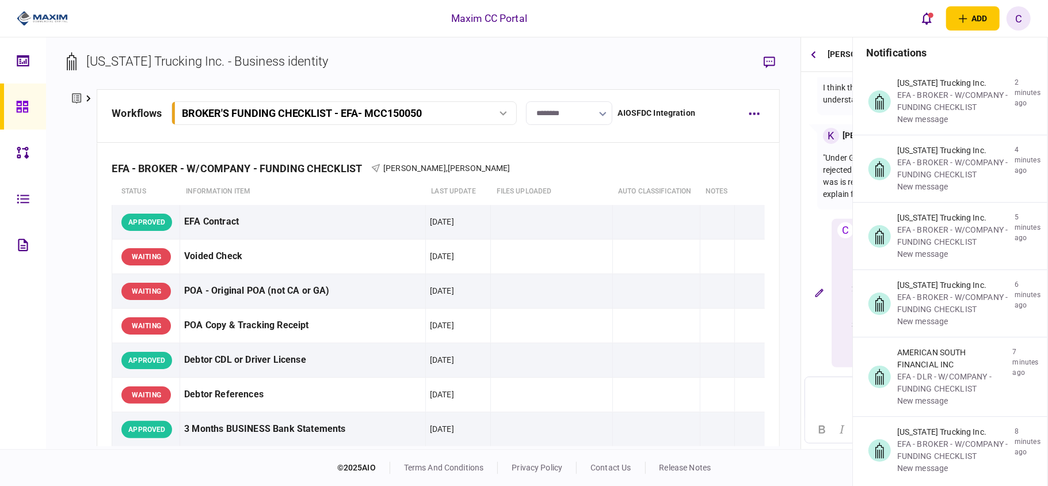
click at [604, 14] on div "Maxim CC Portal add business identity individual identity C C Christina Gray ch…" at bounding box center [524, 18] width 1048 height 37
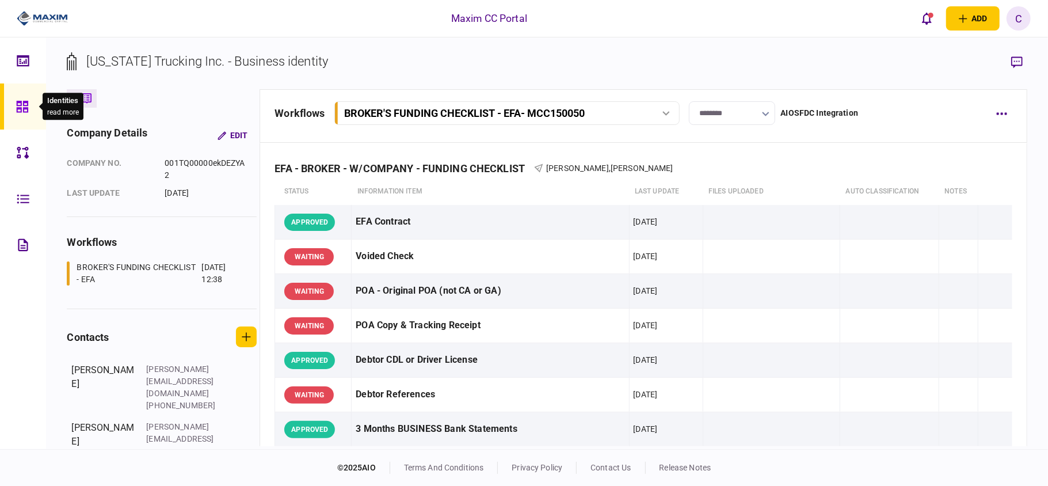
click at [24, 107] on icon at bounding box center [22, 107] width 12 height 12
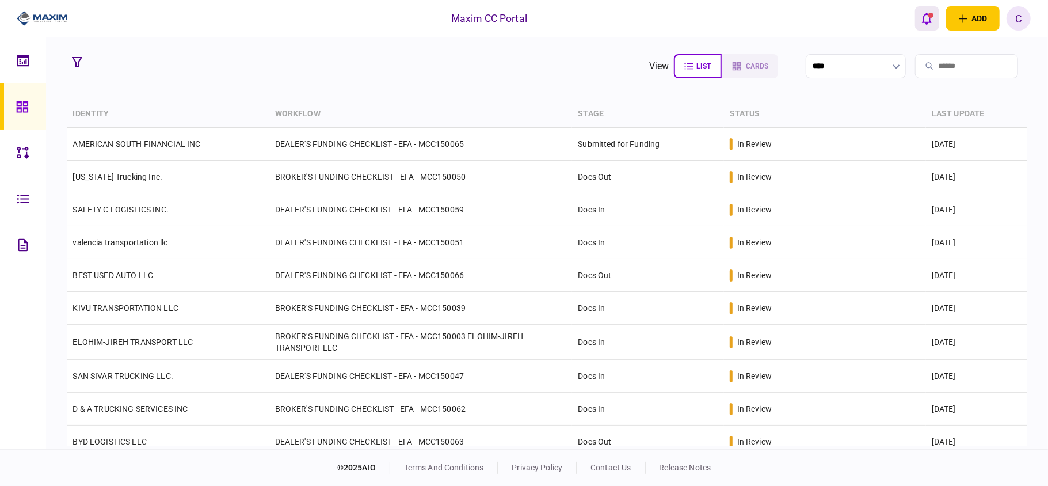
click at [926, 17] on icon "open notifications list" at bounding box center [927, 18] width 10 height 13
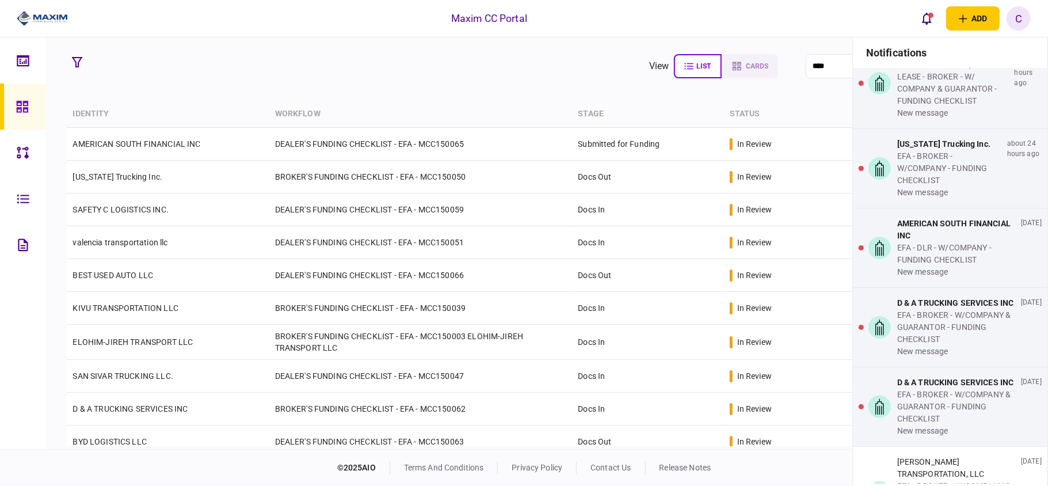
scroll to position [1305, 0]
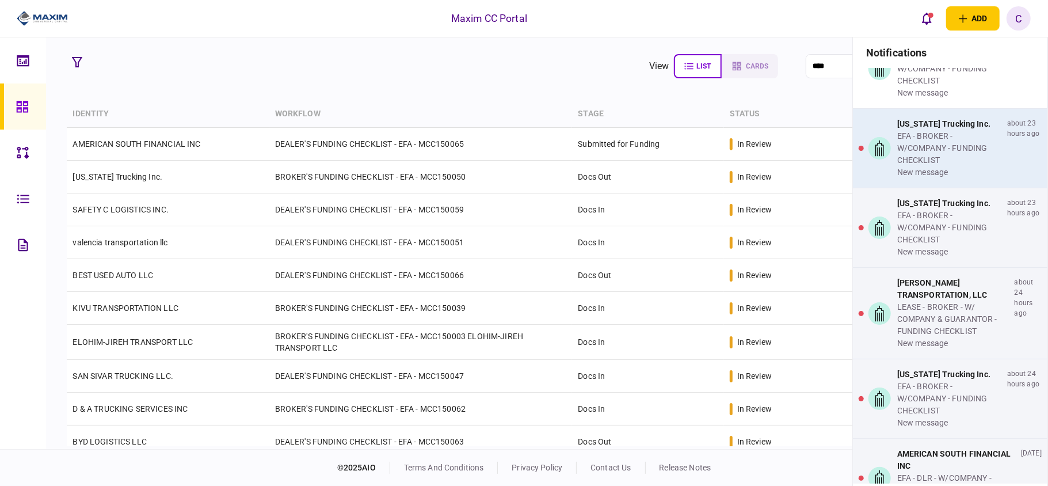
click at [941, 166] on div "EFA - BROKER - W/COMPANY - FUNDING CHECKLIST" at bounding box center [949, 148] width 105 height 36
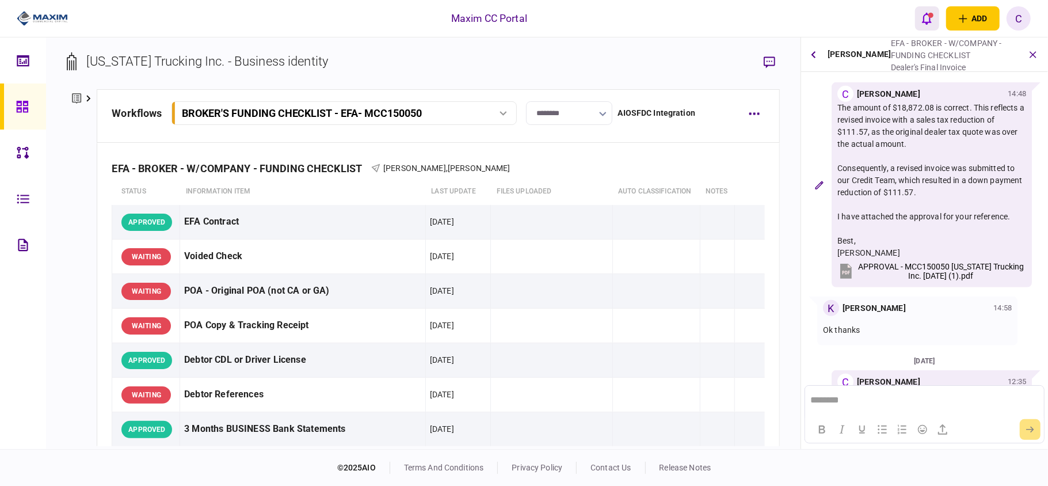
scroll to position [754, 0]
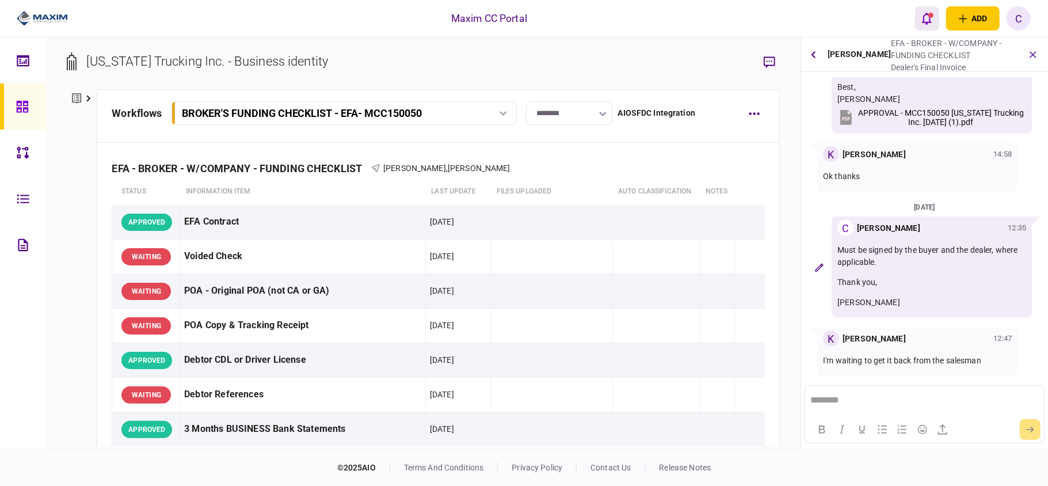
click at [929, 17] on div "open notifications list" at bounding box center [931, 15] width 5 height 5
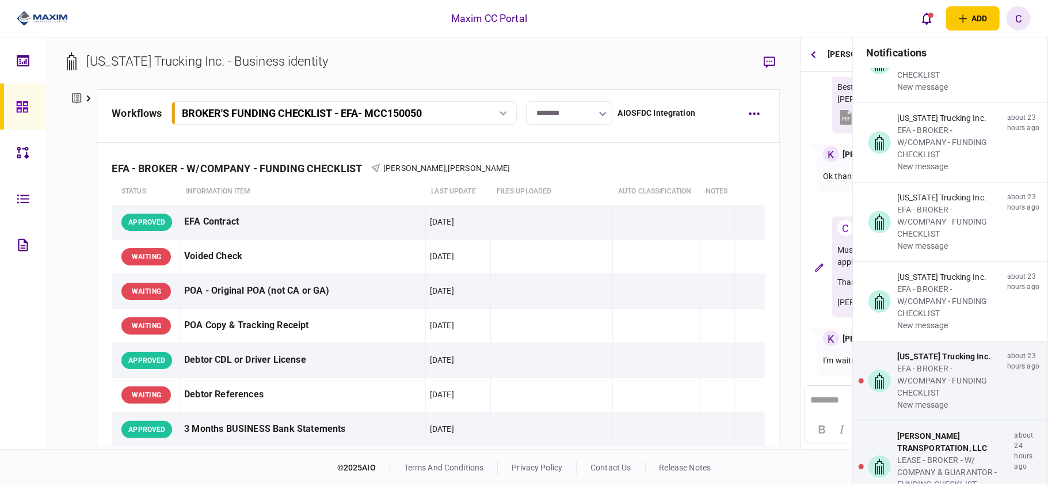
scroll to position [1458, 0]
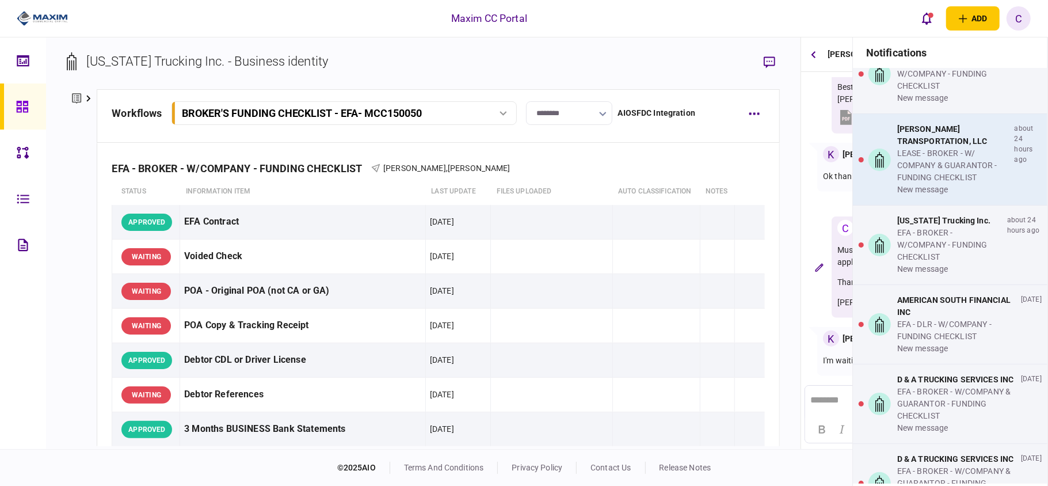
click at [964, 184] on div "LEASE - BROKER - W/ COMPANY & GUARANTOR - FUNDING CHECKLIST" at bounding box center [953, 165] width 113 height 36
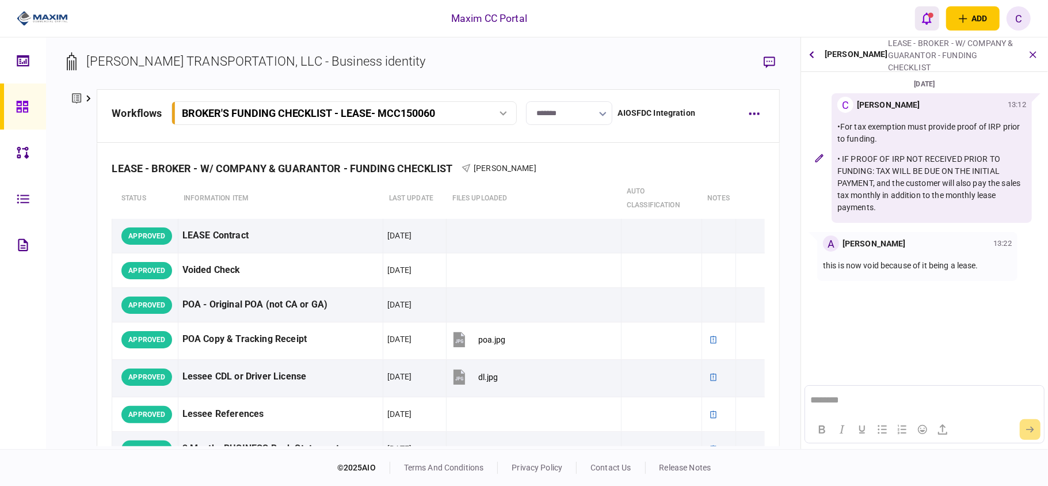
click at [927, 13] on icon "open notifications list" at bounding box center [927, 19] width 10 height 12
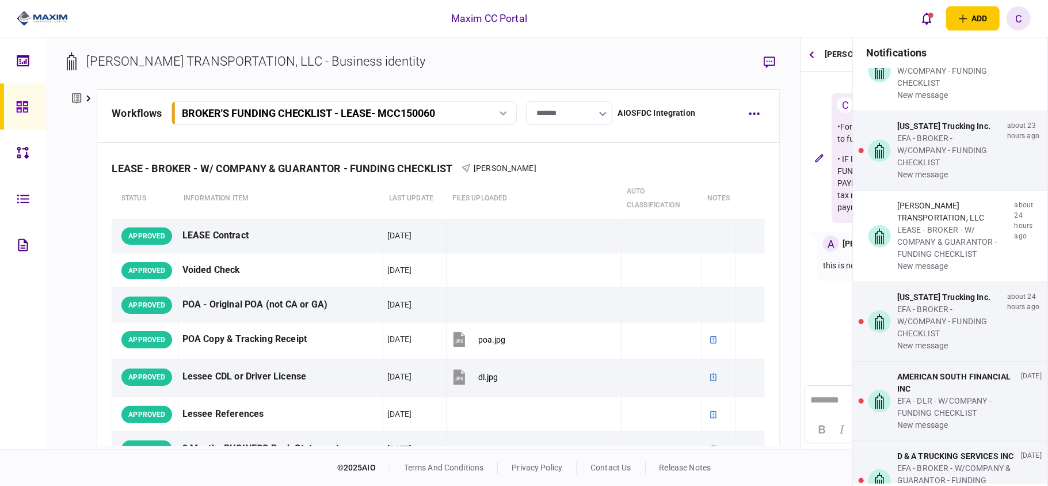
scroll to position [1305, 0]
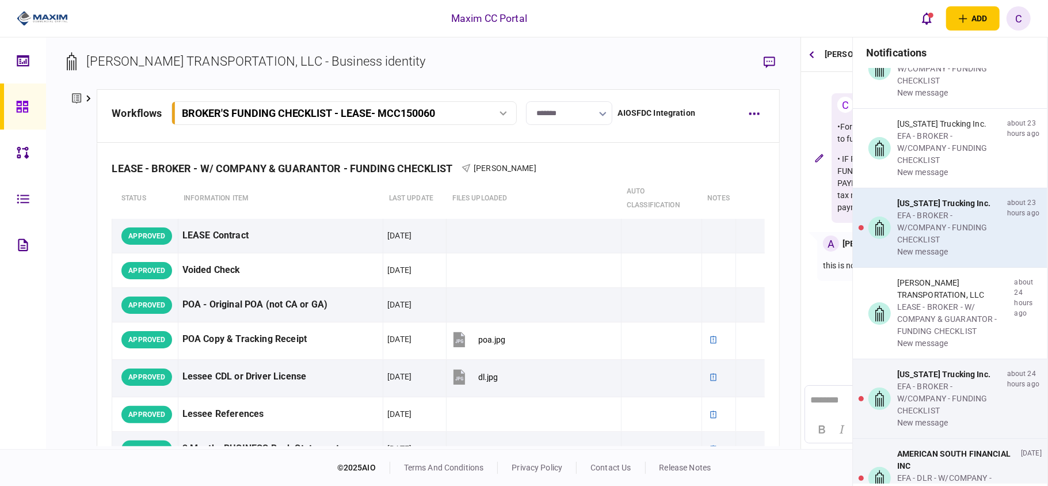
click at [928, 246] on div "EFA - BROKER - W/COMPANY - FUNDING CHECKLIST" at bounding box center [949, 228] width 105 height 36
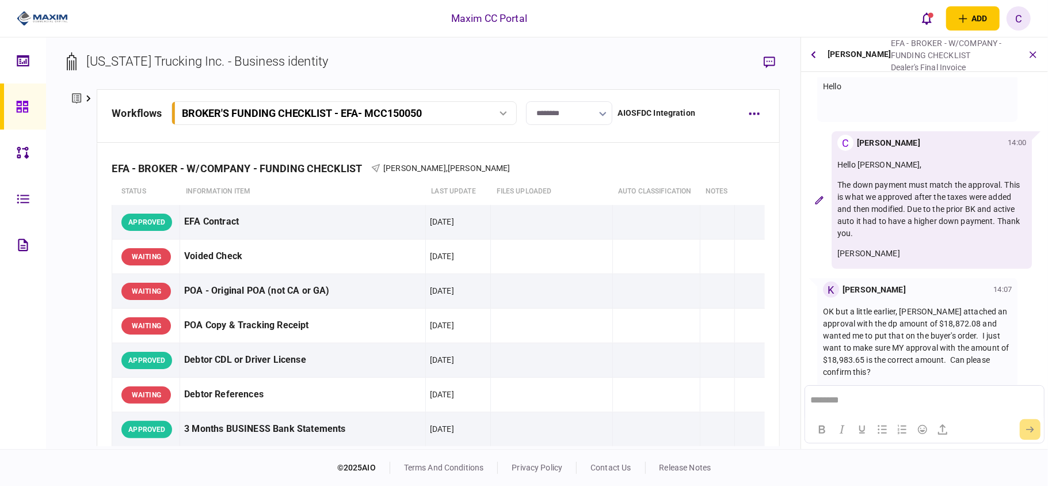
scroll to position [754, 0]
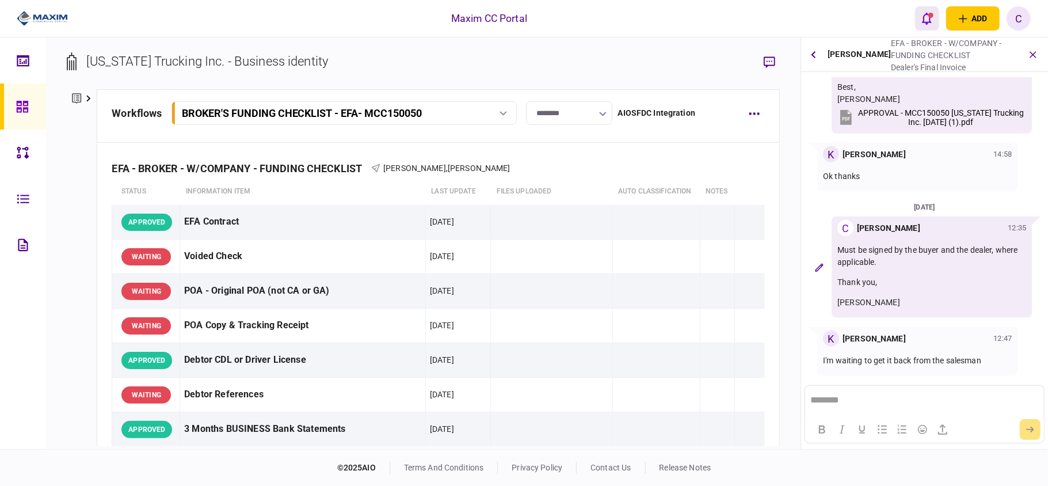
click at [926, 17] on icon "open notifications list" at bounding box center [927, 18] width 10 height 13
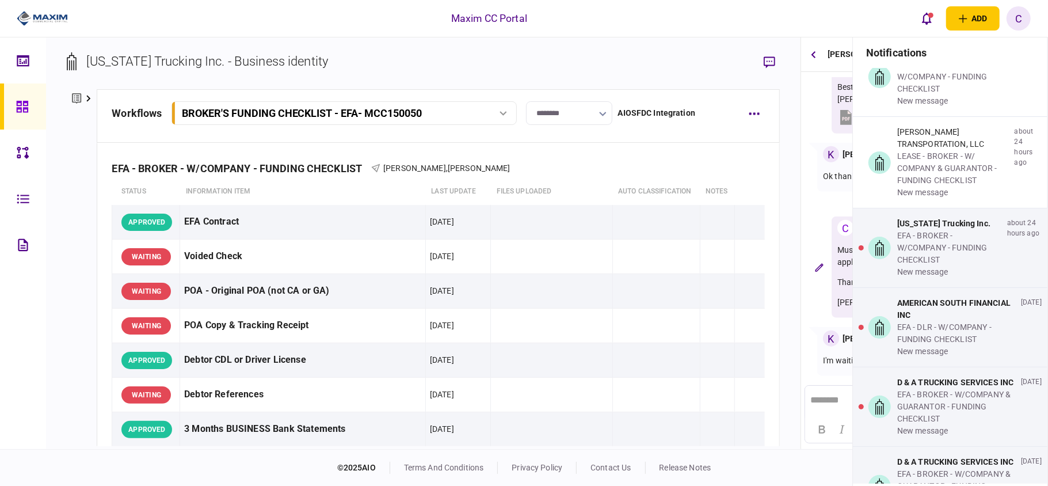
scroll to position [1458, 0]
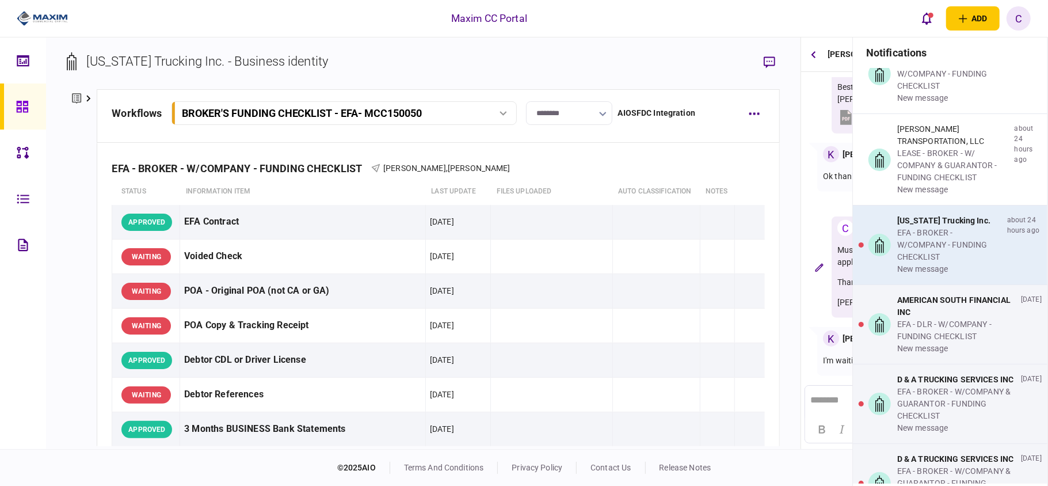
click at [965, 263] on div "EFA - BROKER - W/COMPANY - FUNDING CHECKLIST" at bounding box center [949, 245] width 105 height 36
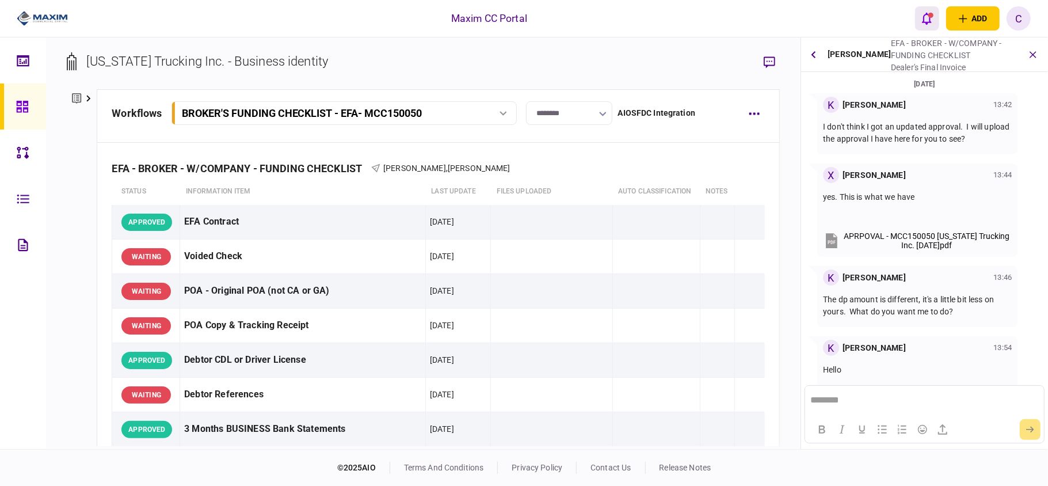
scroll to position [754, 0]
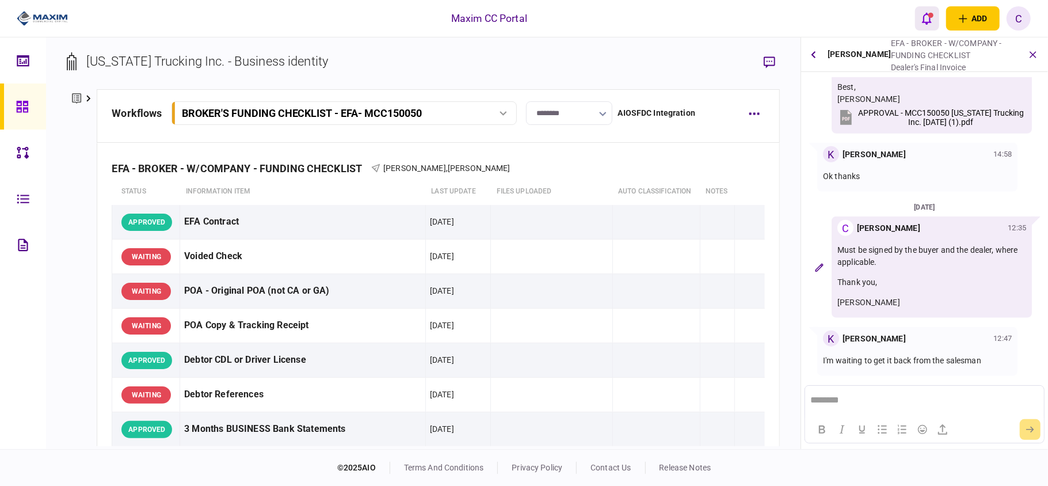
click at [927, 18] on icon "open notifications list" at bounding box center [927, 18] width 10 height 13
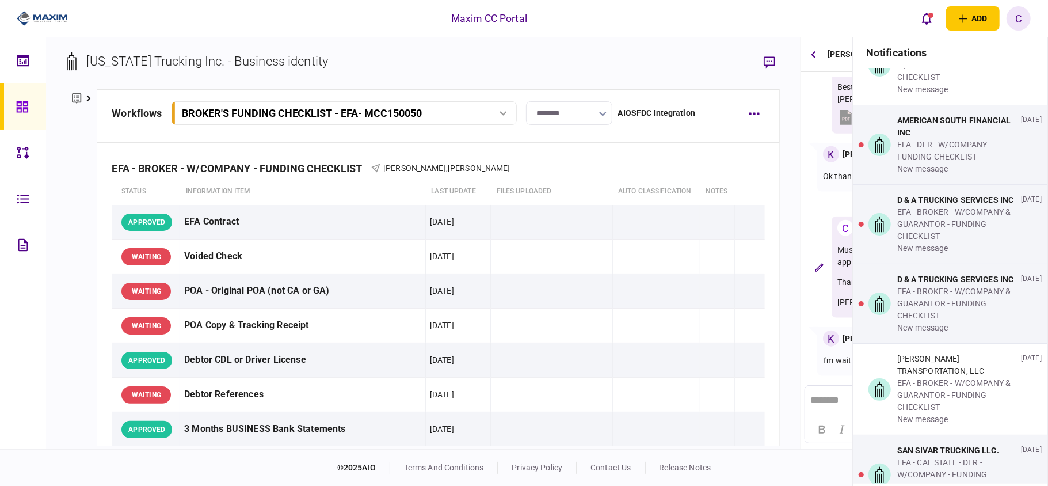
scroll to position [1612, 0]
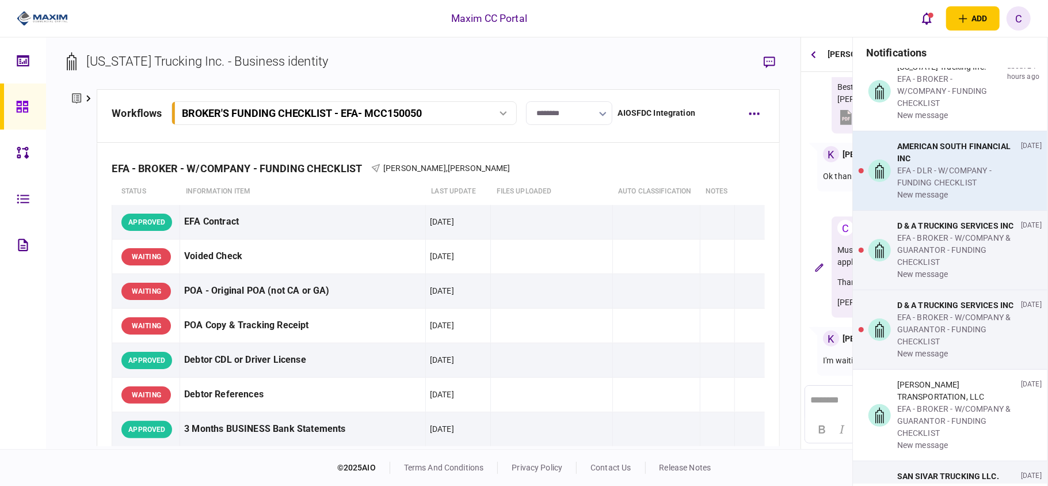
click at [978, 189] on div "EFA - DLR - W/COMPANY - FUNDING CHECKLIST" at bounding box center [956, 177] width 119 height 24
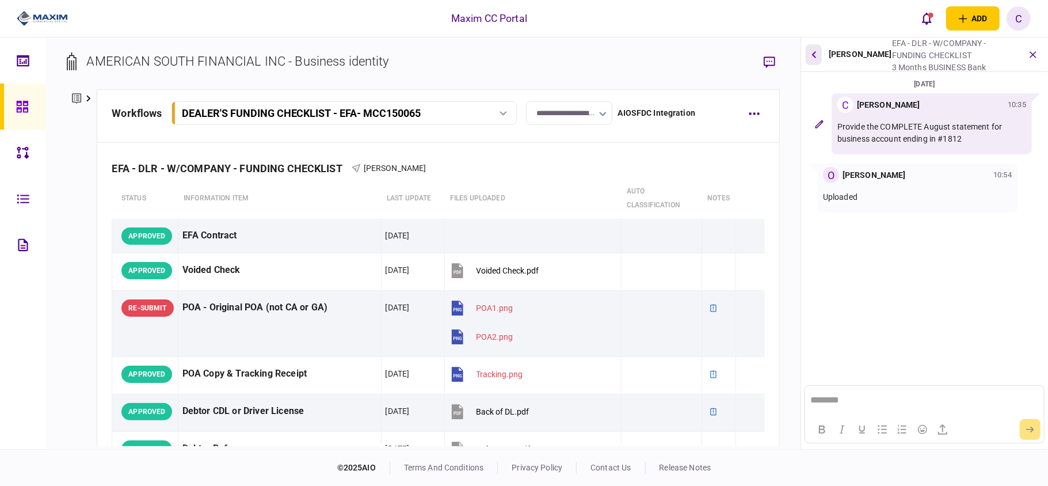
click at [813, 54] on icon "button" at bounding box center [814, 54] width 5 height 7
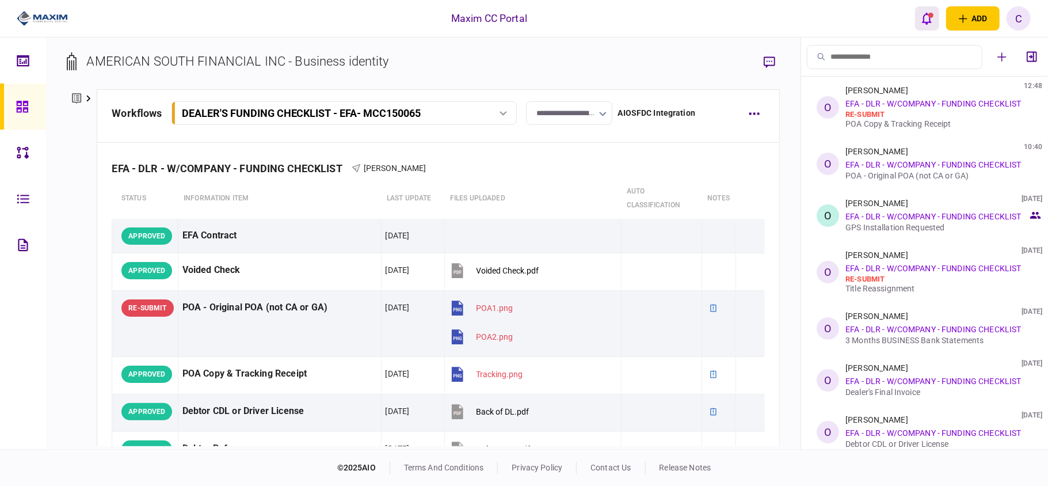
click at [926, 23] on icon "open notifications list" at bounding box center [927, 19] width 10 height 12
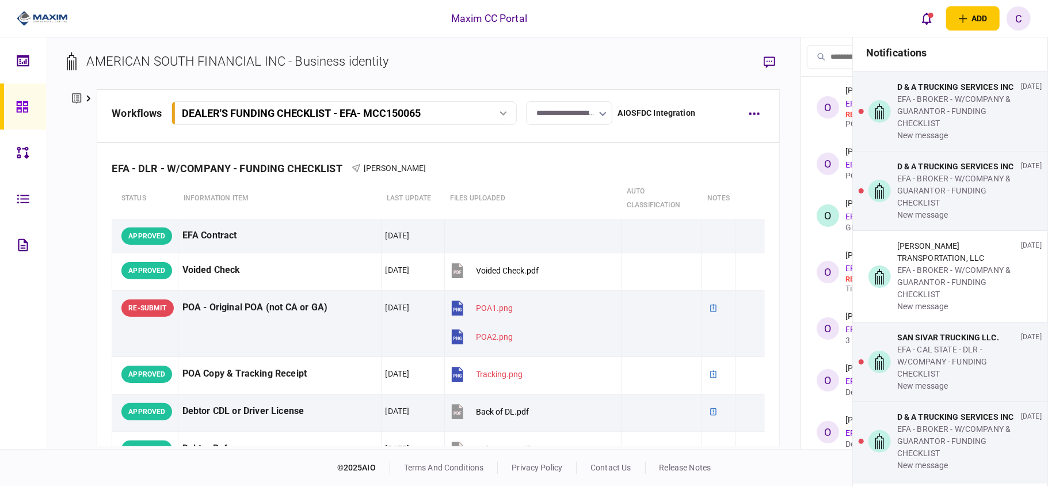
scroll to position [1765, 0]
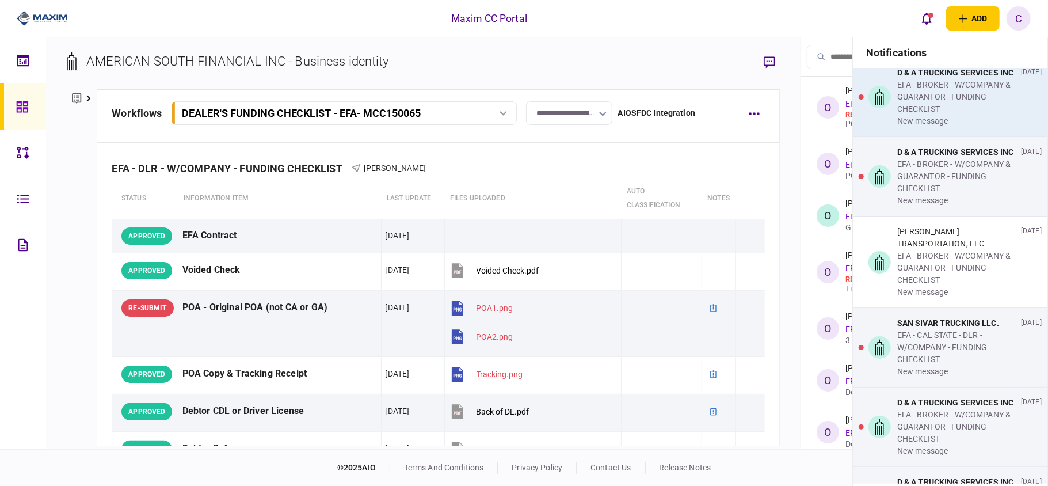
click at [944, 115] on div "EFA - BROKER - W/COMPANY & GUARANTOR - FUNDING CHECKLIST" at bounding box center [956, 97] width 119 height 36
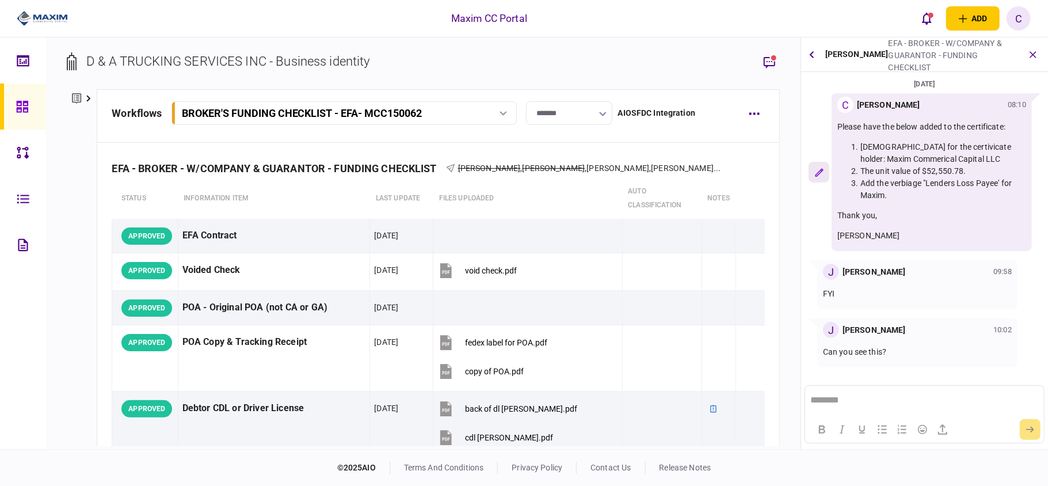
click at [819, 174] on icon "button" at bounding box center [819, 172] width 8 height 8
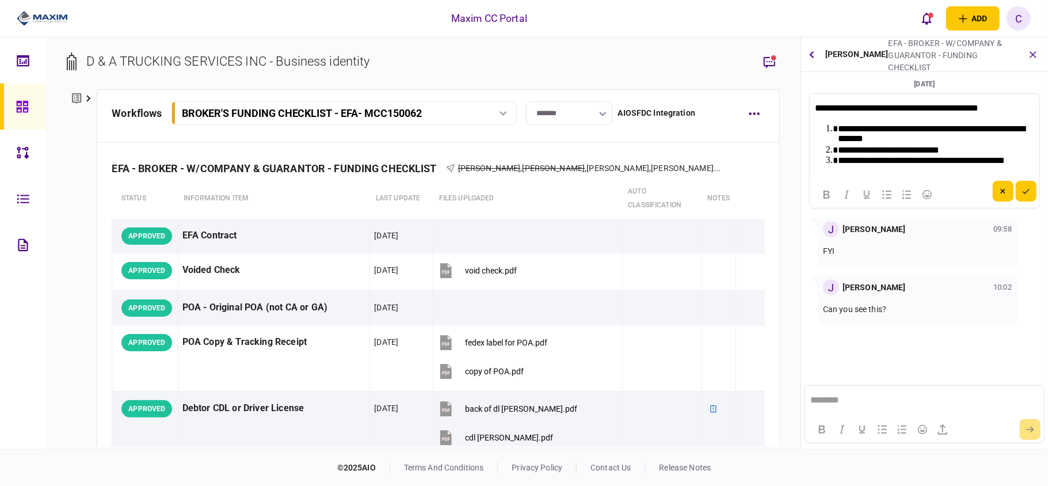
click at [883, 140] on li "**********" at bounding box center [934, 133] width 193 height 21
click at [919, 127] on li "**********" at bounding box center [934, 133] width 193 height 21
click at [1025, 190] on icon "submit" at bounding box center [1026, 191] width 7 height 5
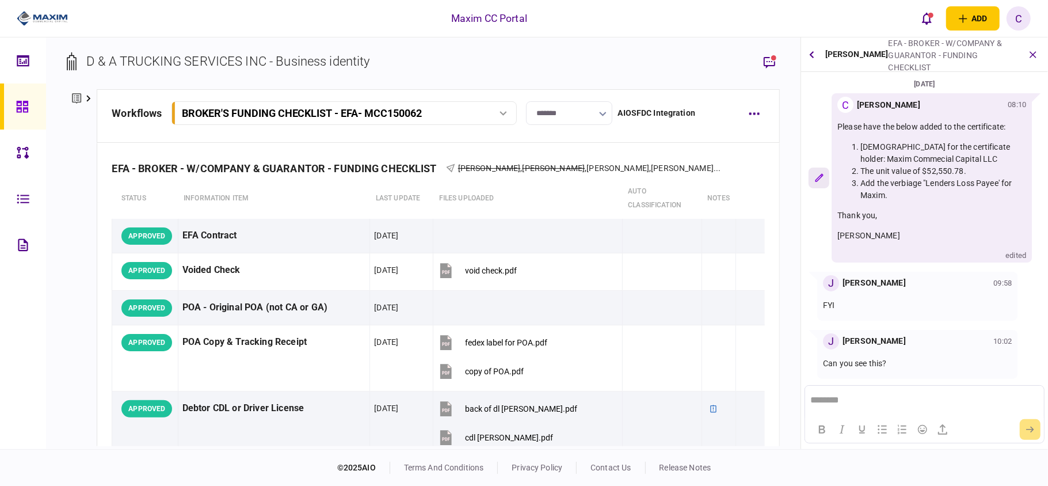
click at [817, 176] on icon "button" at bounding box center [819, 177] width 9 height 9
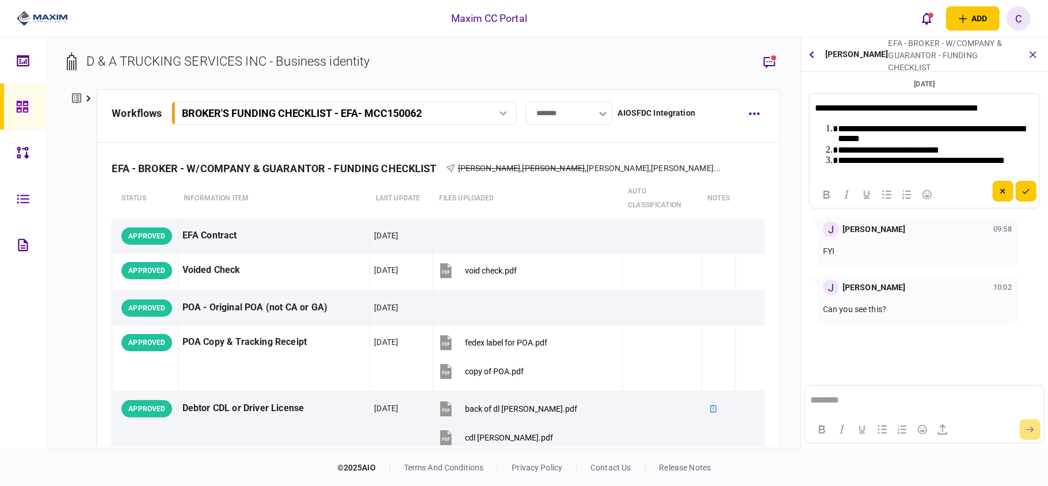
click at [871, 141] on li "**********" at bounding box center [934, 133] width 193 height 21
click at [1019, 191] on button "submit" at bounding box center [1026, 191] width 21 height 21
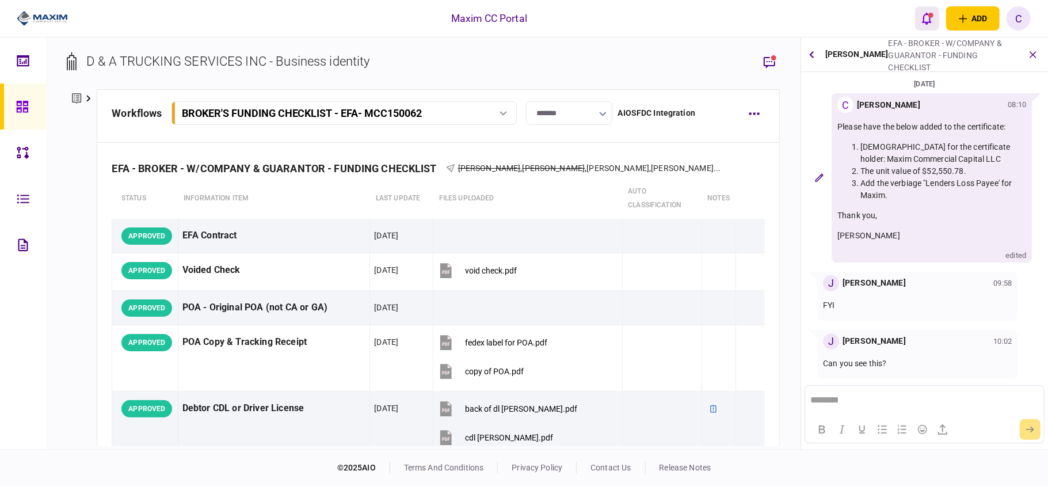
click at [930, 17] on button "open notifications list" at bounding box center [927, 18] width 24 height 24
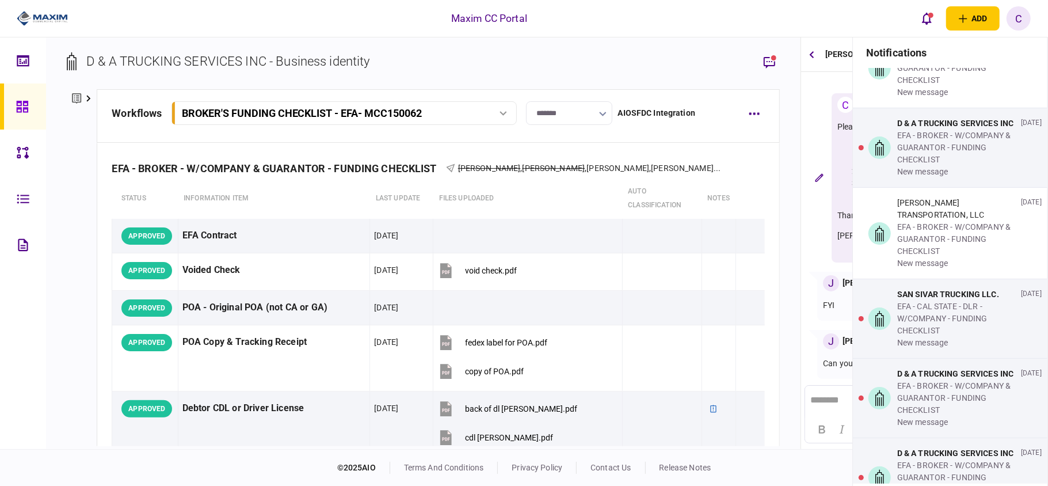
scroll to position [1765, 0]
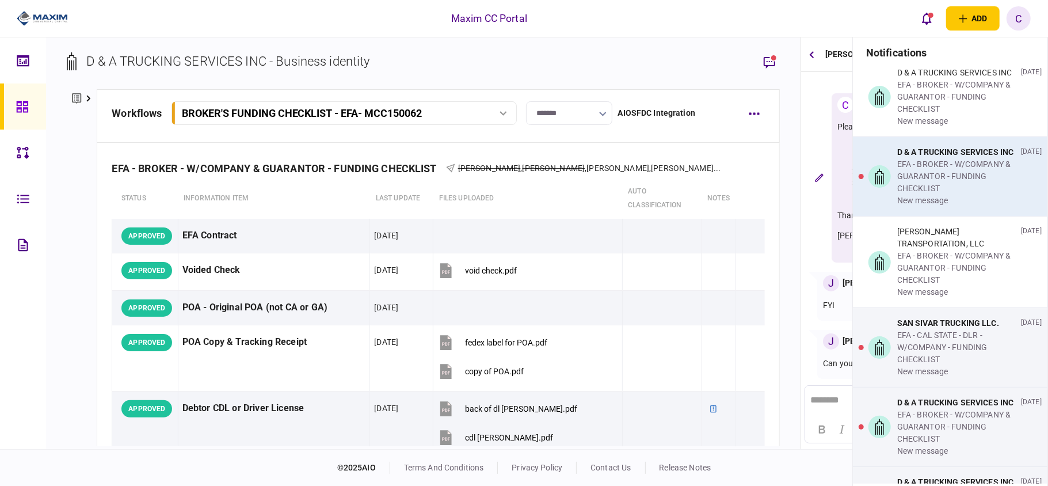
click at [947, 158] on div "D & A TRUCKING SERVICES INC" at bounding box center [956, 152] width 119 height 12
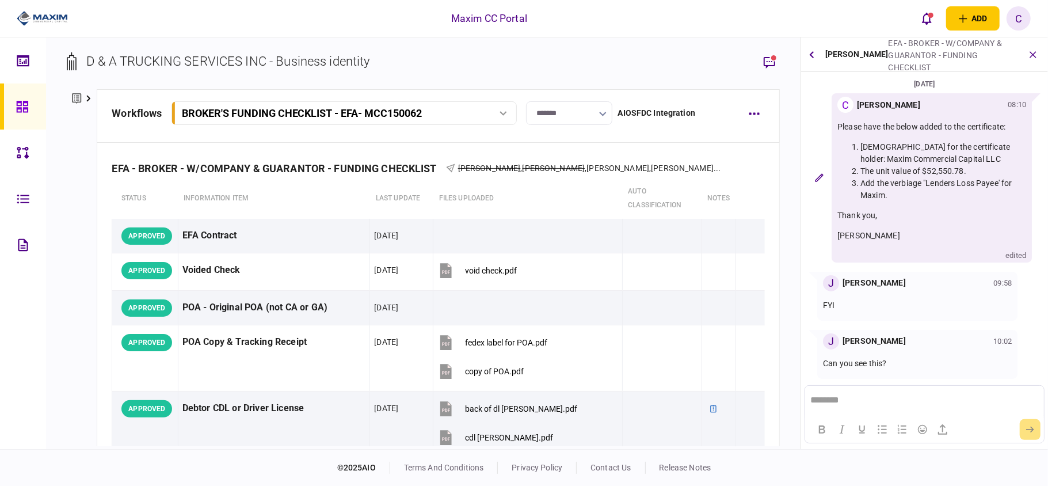
scroll to position [2, 0]
click at [931, 17] on div "open notifications list" at bounding box center [931, 15] width 5 height 5
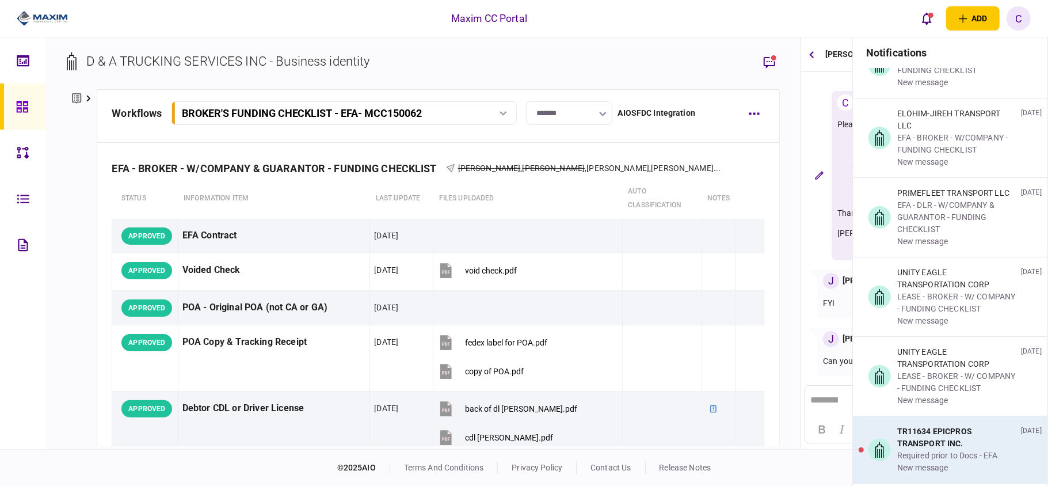
scroll to position [4715, 0]
drag, startPoint x: 1048, startPoint y: 457, endPoint x: 1041, endPoint y: 478, distance: 22.4
click at [1041, 478] on section "notifications Arizona Trucking Inc. EFA - BROKER - W/COMPANY - FUNDING CHECKLIS…" at bounding box center [951, 280] width 196 height 486
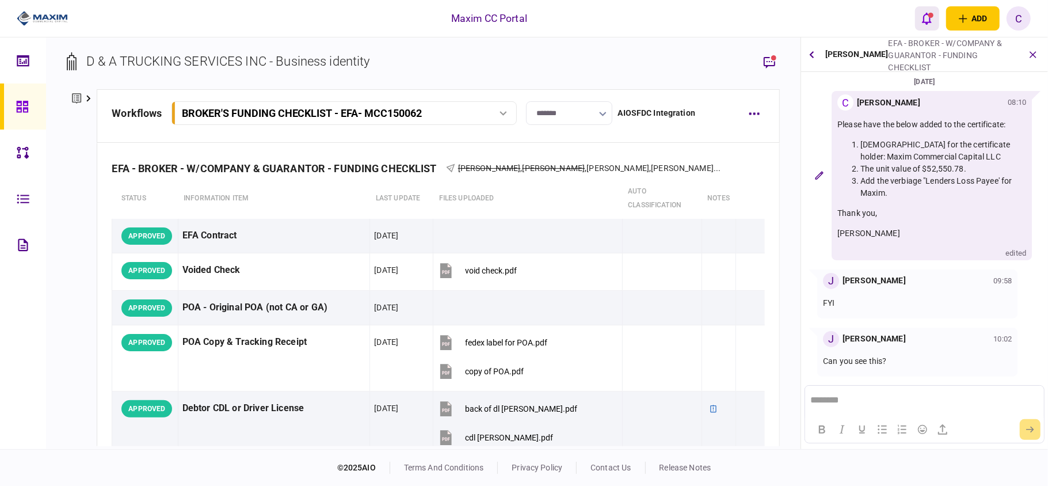
click at [927, 17] on icon "open notifications list" at bounding box center [927, 18] width 10 height 13
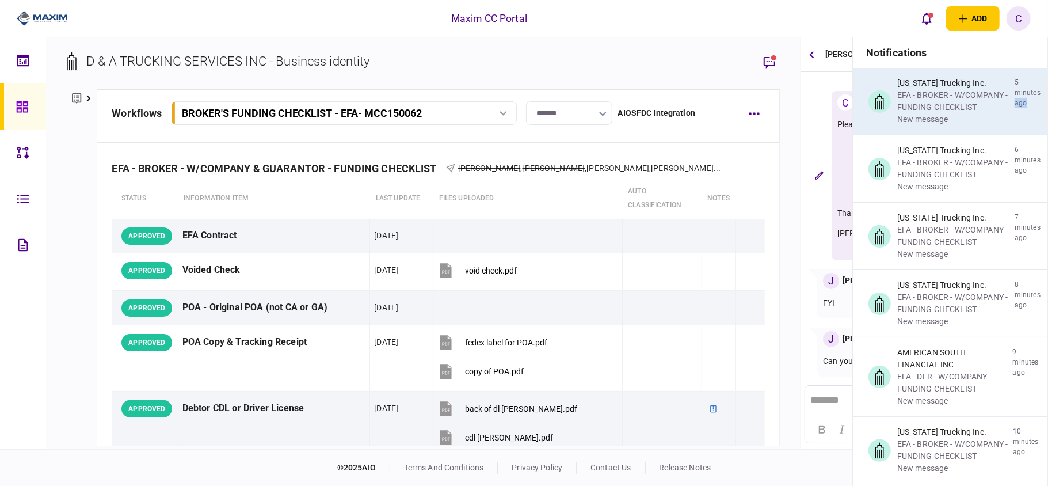
drag, startPoint x: 1048, startPoint y: 88, endPoint x: 1044, endPoint y: 121, distance: 33.0
click at [1044, 121] on section "notifications Arizona Trucking Inc. EFA - BROKER - W/COMPANY - FUNDING CHECKLIS…" at bounding box center [951, 280] width 196 height 486
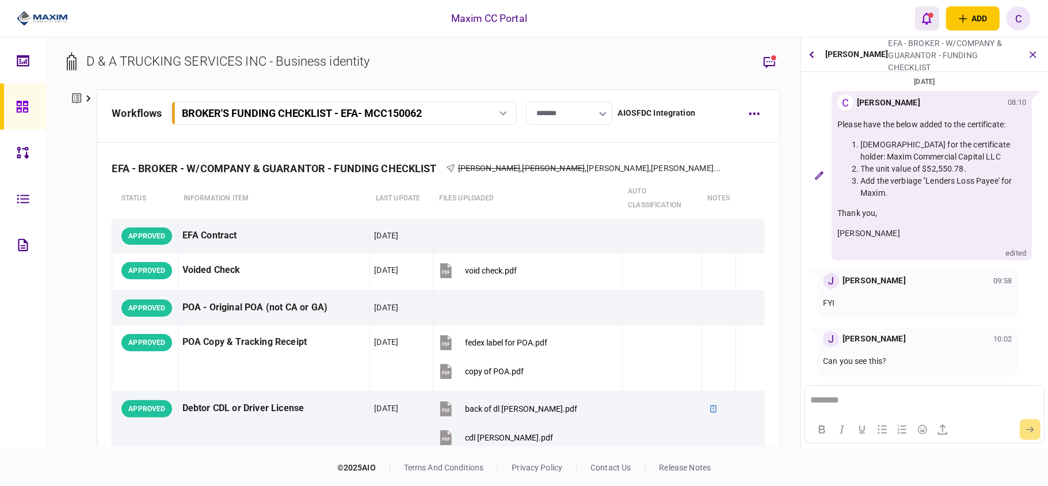
click at [922, 15] on icon "open notifications list" at bounding box center [927, 18] width 10 height 13
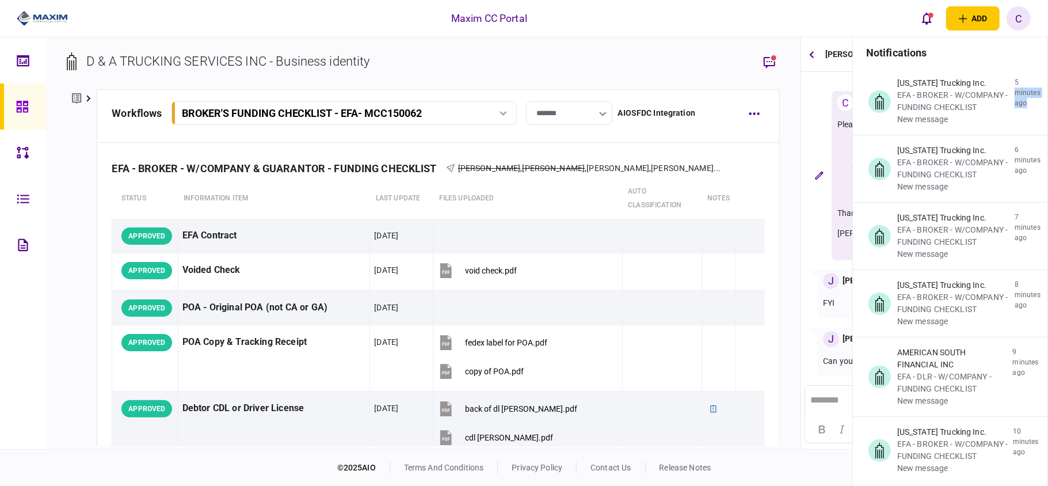
drag, startPoint x: 1048, startPoint y: 81, endPoint x: 1047, endPoint y: 99, distance: 17.9
click at [1047, 99] on section "notifications Arizona Trucking Inc. EFA - BROKER - W/COMPANY - FUNDING CHECKLIS…" at bounding box center [951, 280] width 196 height 486
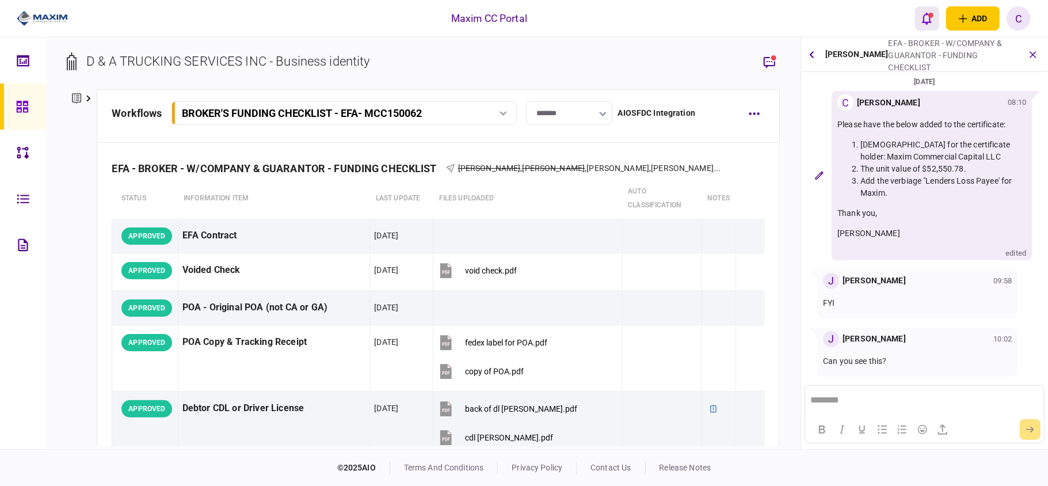
click at [920, 14] on button "open notifications list" at bounding box center [927, 18] width 24 height 24
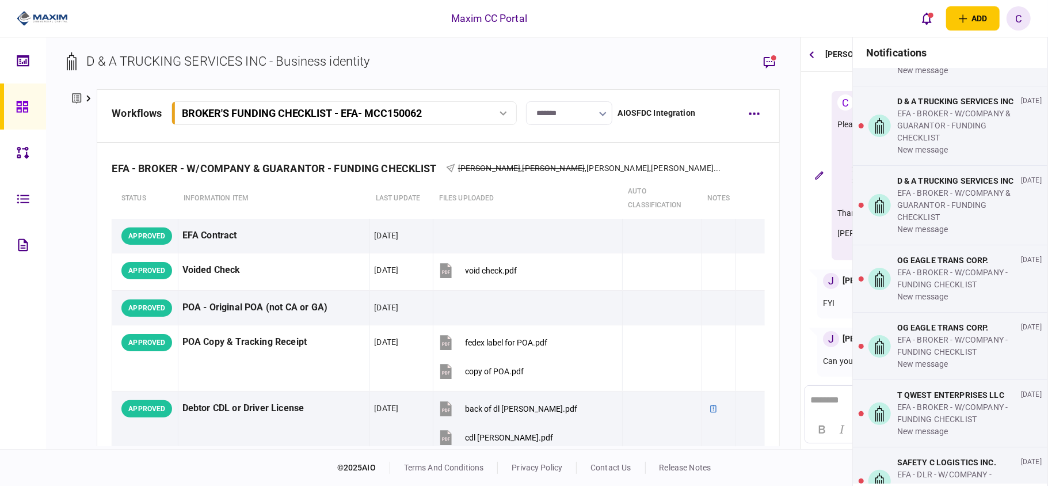
scroll to position [1919, 0]
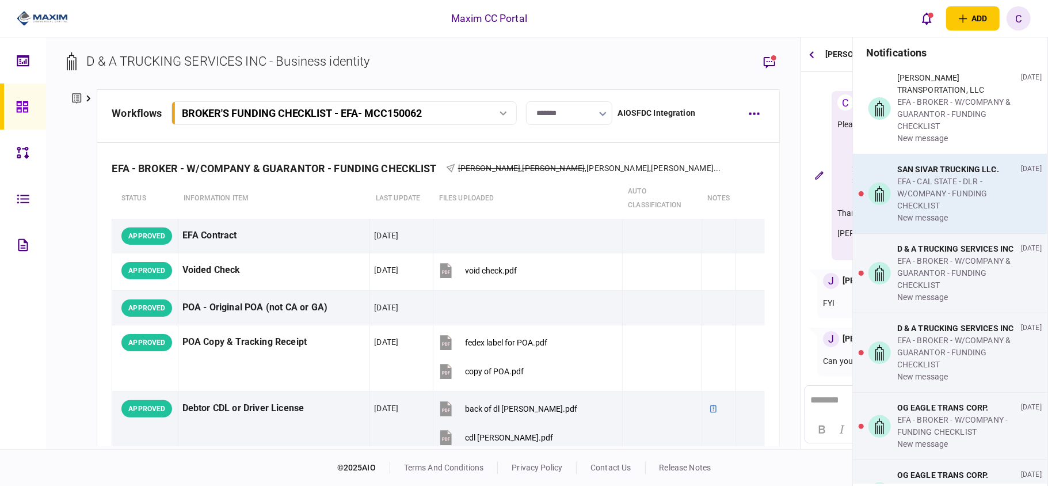
click at [950, 212] on div "EFA - CAL STATE - DLR - W/COMPANY - FUNDING CHECKLIST" at bounding box center [956, 194] width 119 height 36
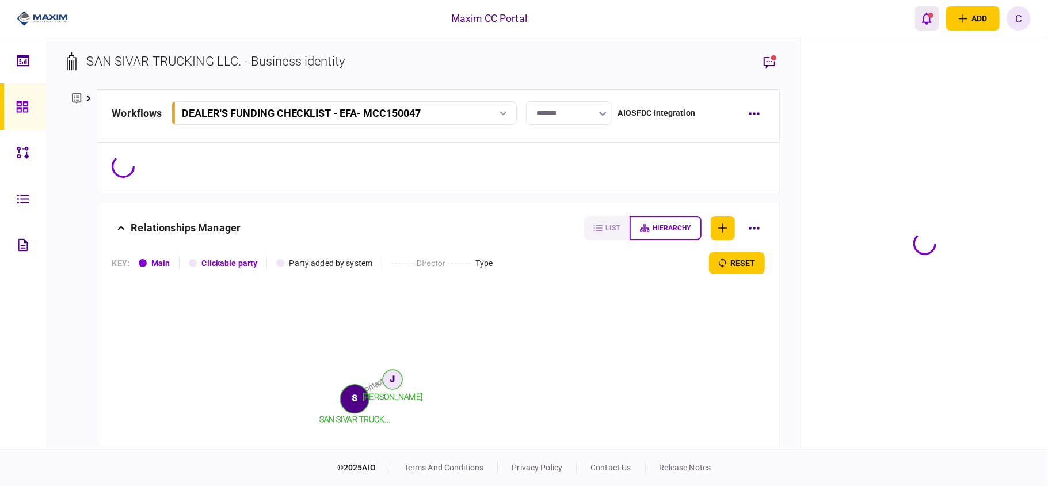
click at [927, 20] on icon "open notifications list" at bounding box center [927, 18] width 10 height 13
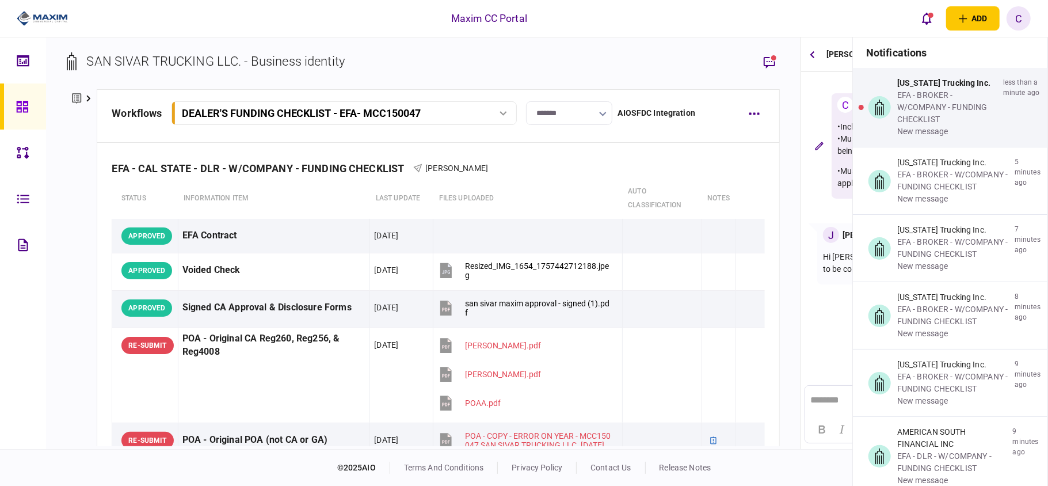
click at [821, 318] on section "08 Sep 2025 C Christina Gray 07:36 •Include the purchases zip on the address: 9…" at bounding box center [924, 209] width 247 height 262
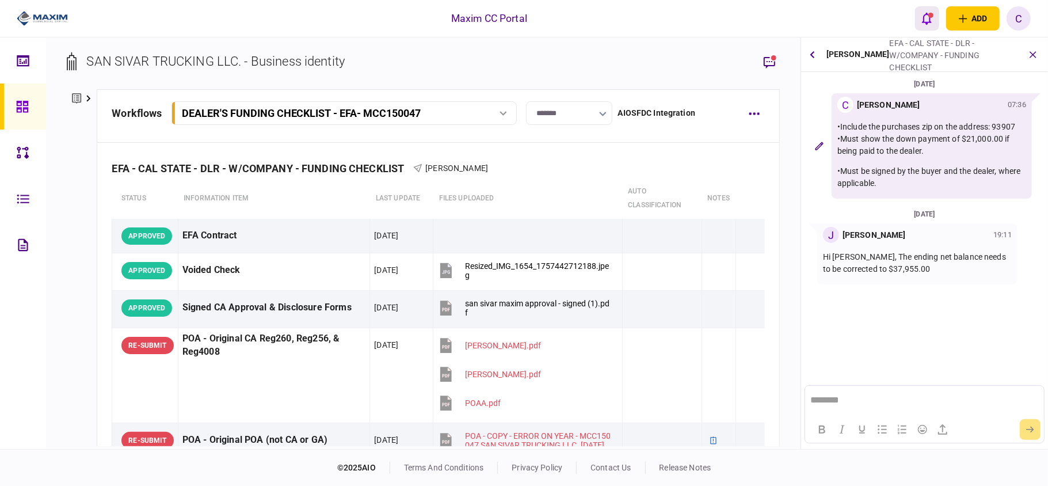
click at [924, 19] on icon "open notifications list" at bounding box center [927, 19] width 10 height 12
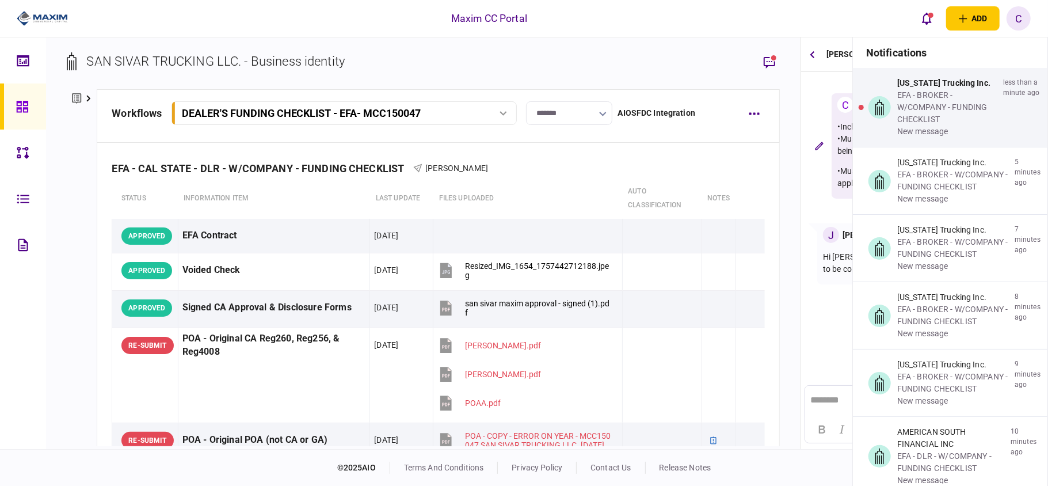
click at [831, 176] on div "C Christina Gray 07:36 •Include the purchases zip on the address: 93907 •Must s…" at bounding box center [925, 145] width 238 height 105
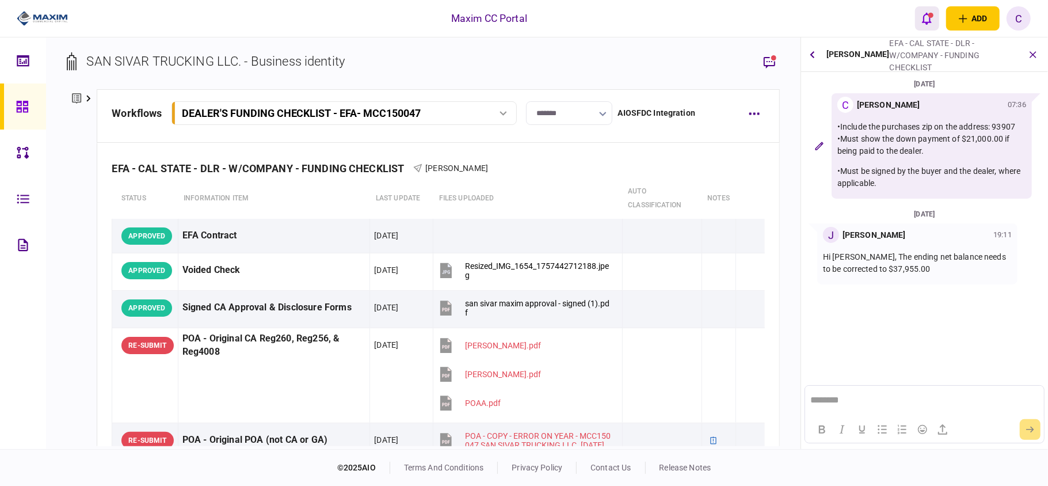
click at [926, 20] on icon "open notifications list" at bounding box center [927, 18] width 10 height 13
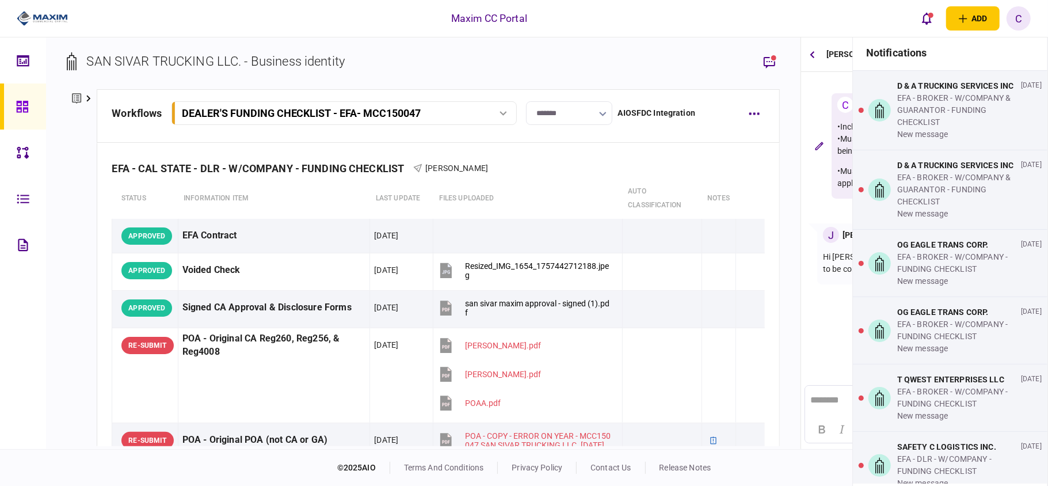
scroll to position [2072, 0]
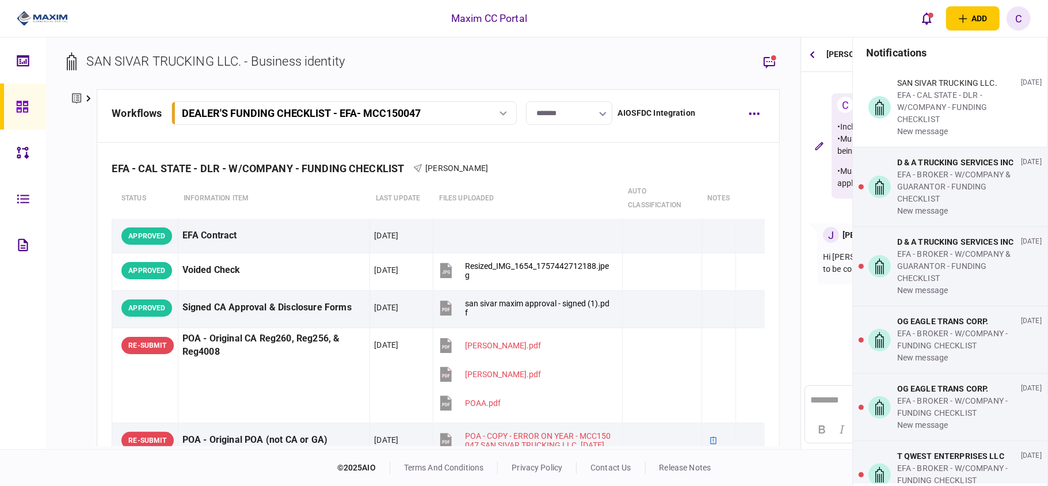
click at [978, 217] on div "new message" at bounding box center [956, 211] width 119 height 12
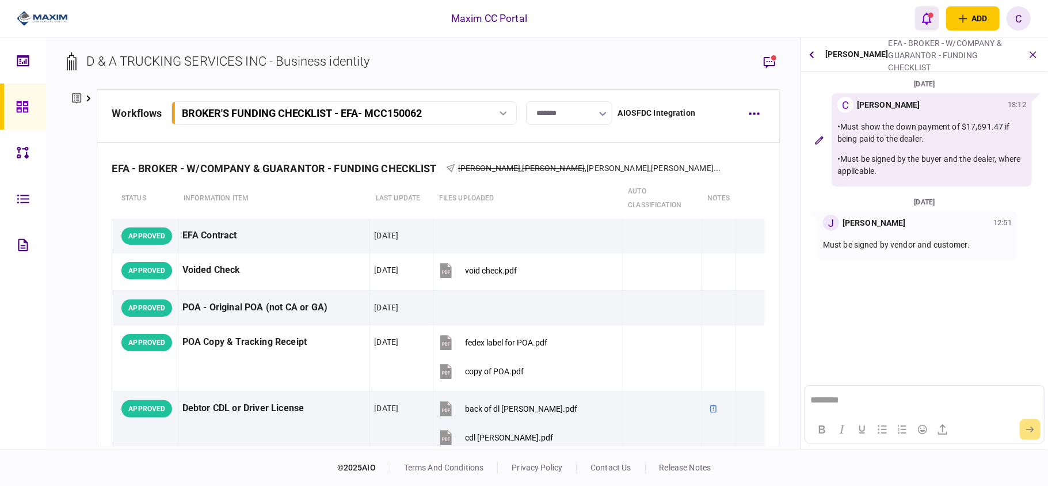
click at [929, 14] on div "open notifications list" at bounding box center [931, 15] width 5 height 5
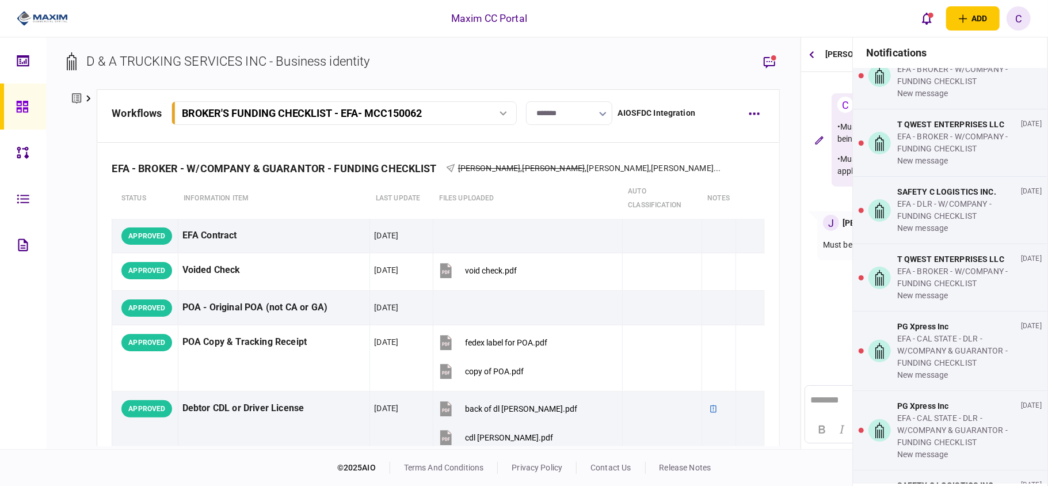
scroll to position [2379, 0]
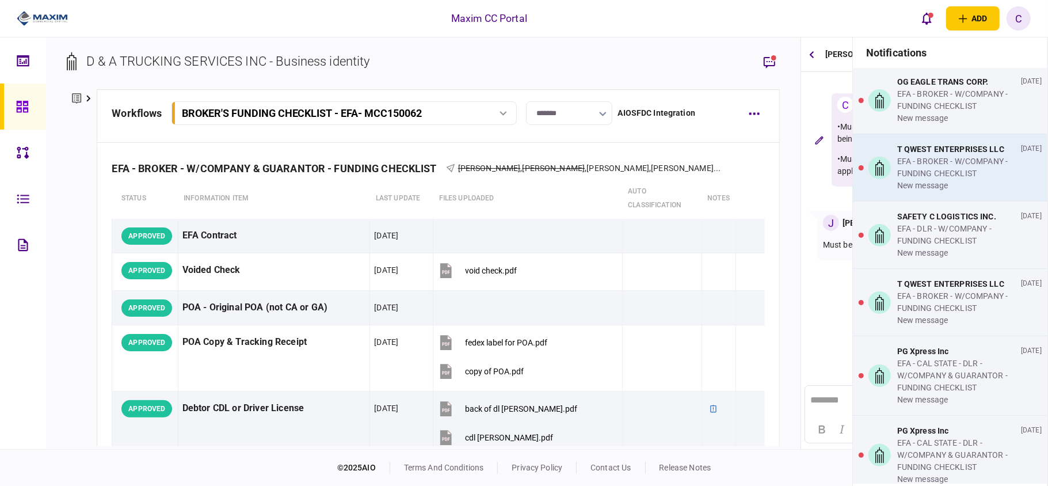
click at [959, 180] on div "EFA - BROKER - W/COMPANY - FUNDING CHECKLIST" at bounding box center [956, 167] width 119 height 24
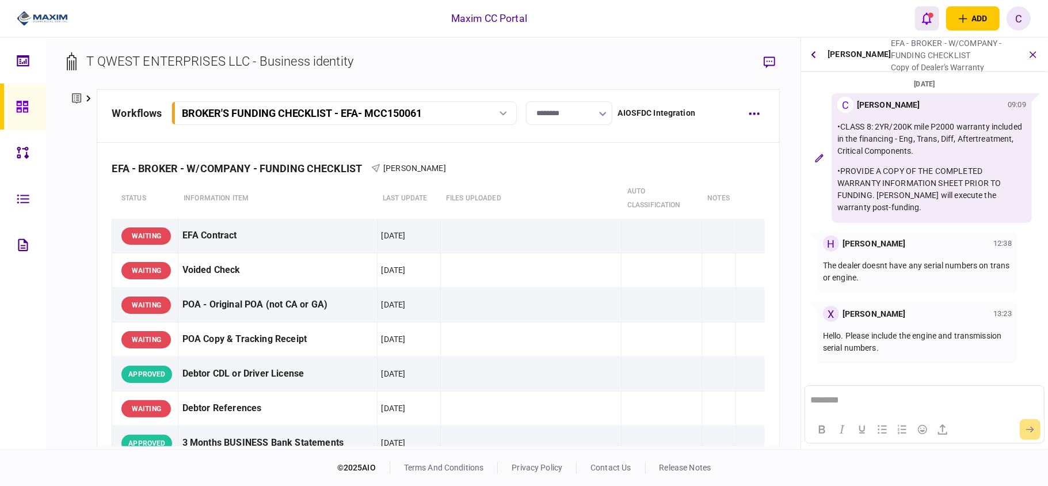
click at [927, 12] on icon "open notifications list" at bounding box center [927, 18] width 10 height 13
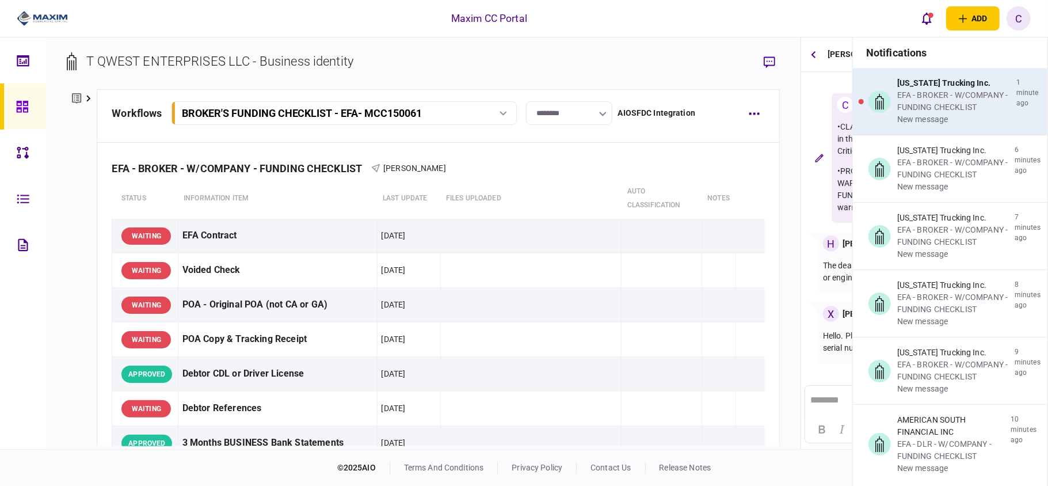
click at [965, 106] on div "EFA - BROKER - W/COMPANY - FUNDING CHECKLIST" at bounding box center [954, 101] width 115 height 24
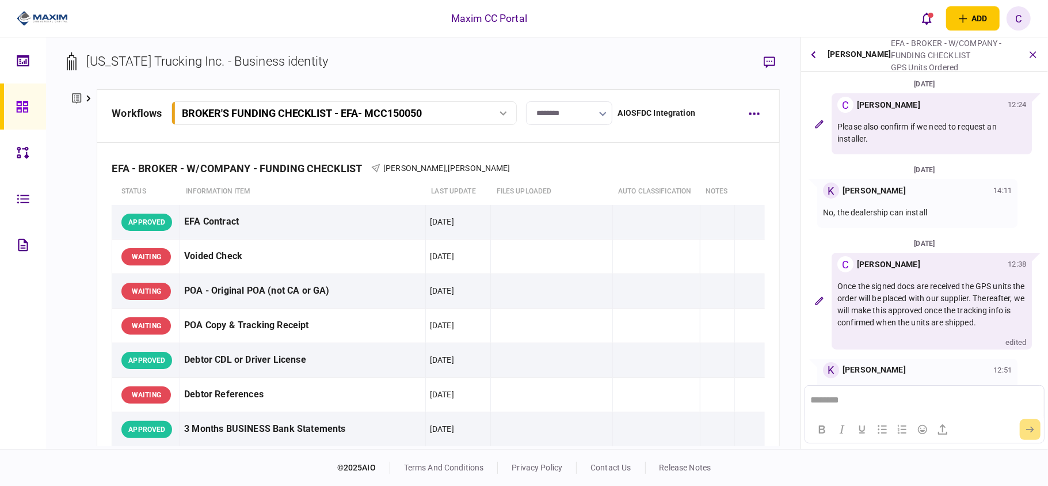
scroll to position [390, 0]
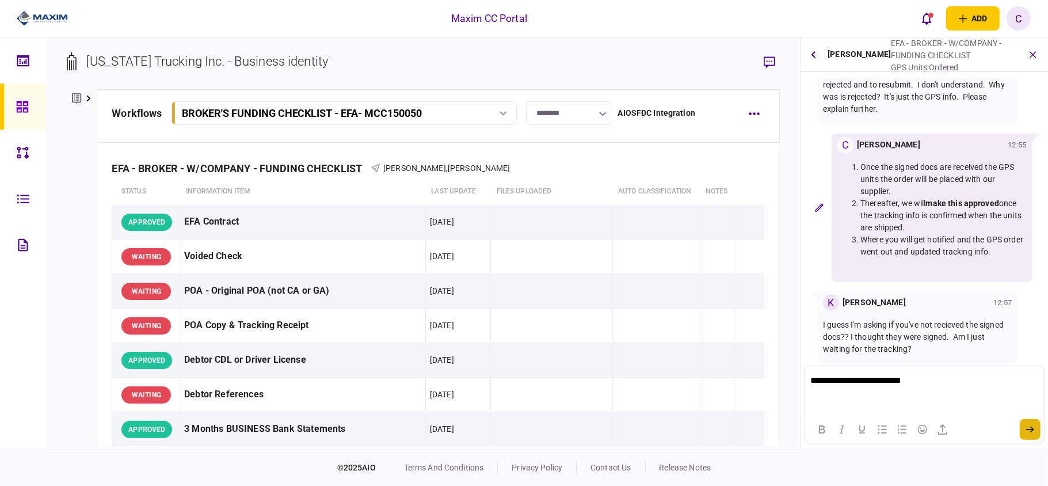
click at [1025, 431] on button "submit" at bounding box center [1030, 429] width 21 height 21
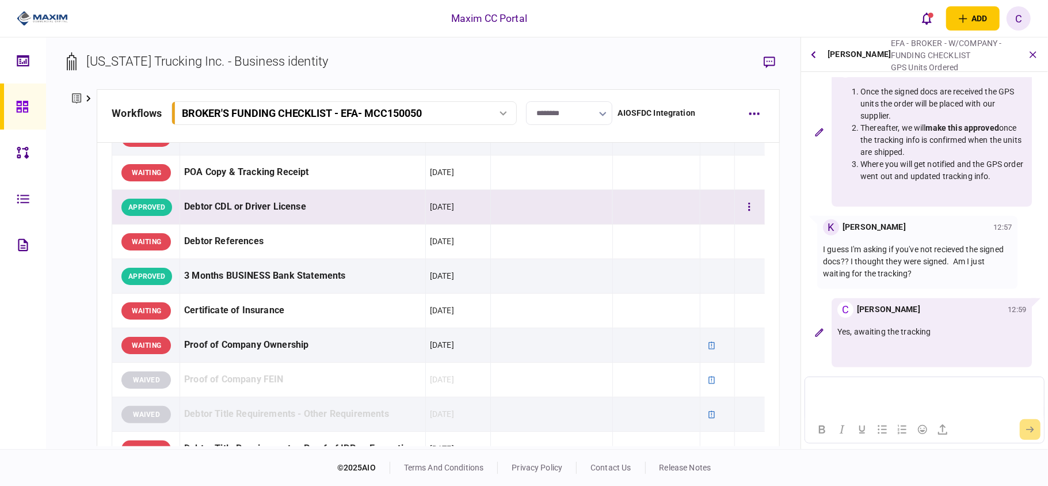
scroll to position [766, 0]
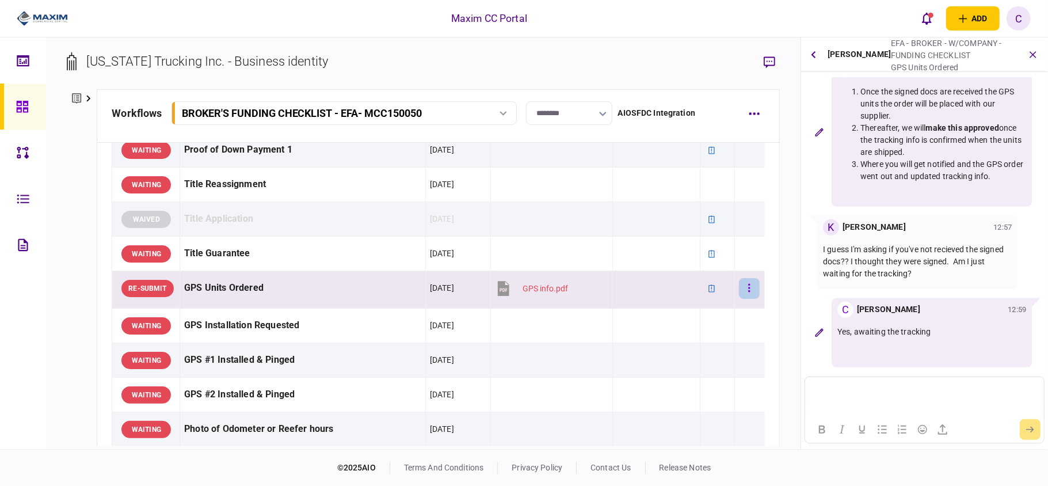
click at [748, 293] on icon "button" at bounding box center [749, 288] width 2 height 11
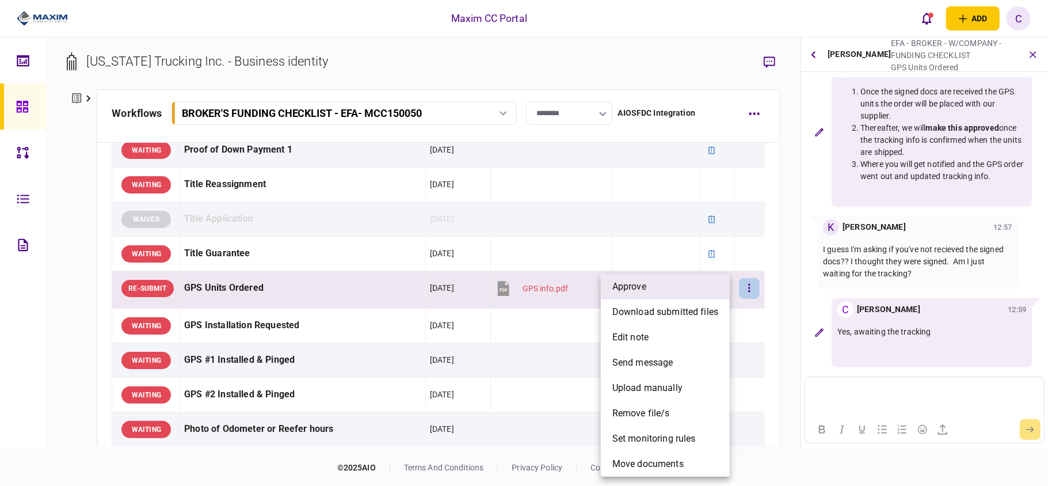
click at [687, 283] on li "approve" at bounding box center [665, 286] width 129 height 25
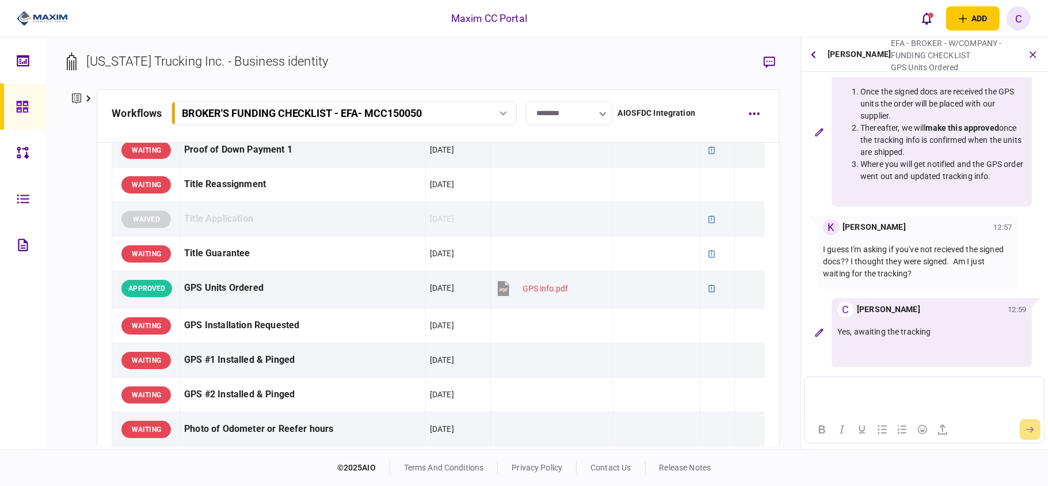
click at [892, 389] on p "Rich Text Area. Press ALT-0 for help." at bounding box center [925, 391] width 228 height 10
click at [1039, 427] on button "submit" at bounding box center [1030, 429] width 21 height 21
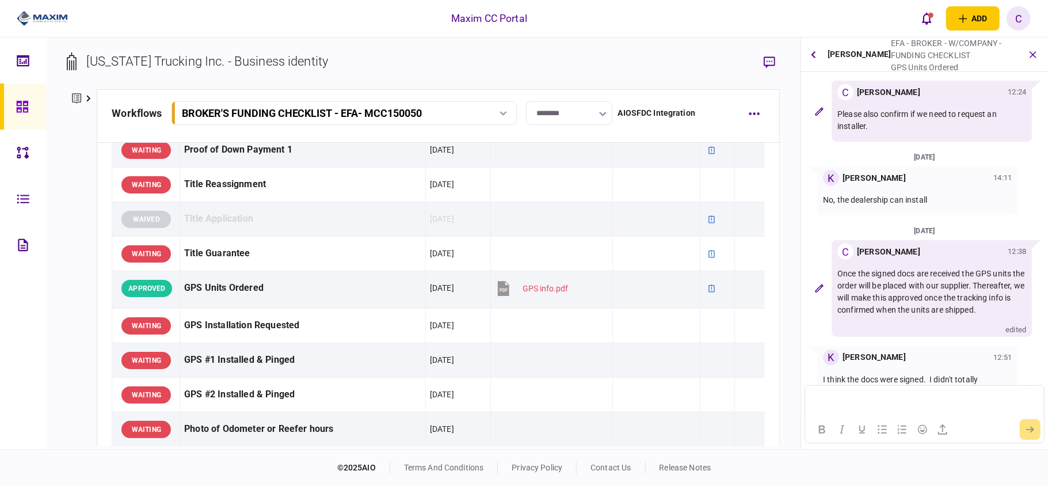
scroll to position [0, 0]
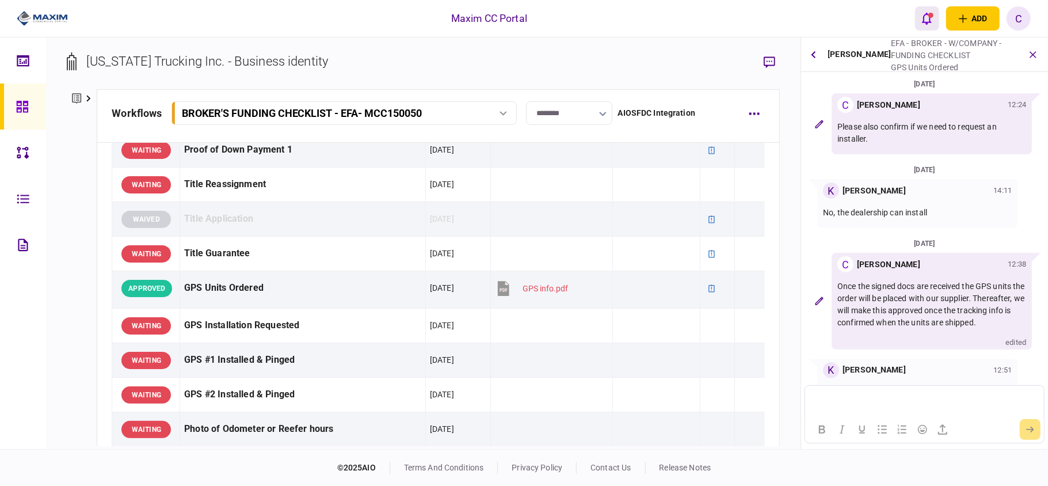
click at [927, 23] on icon "open notifications list" at bounding box center [927, 19] width 10 height 12
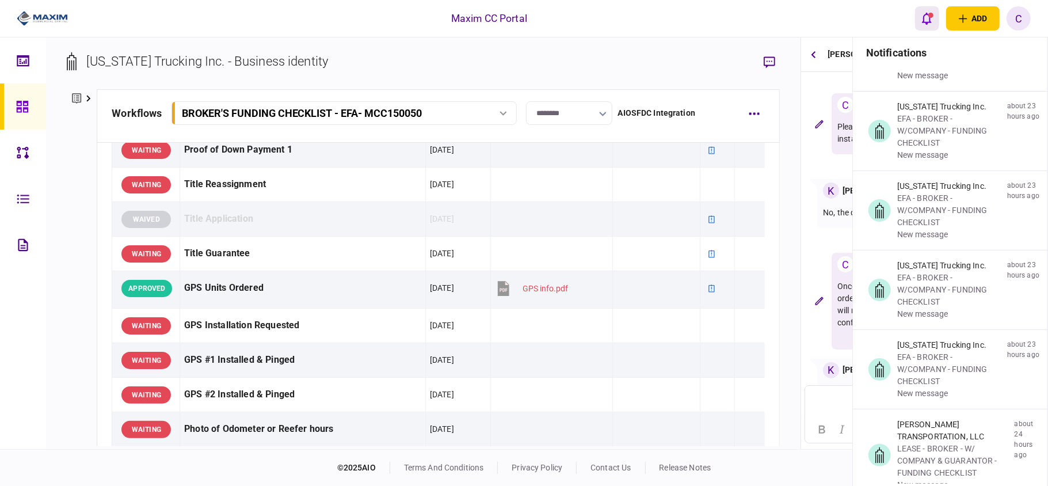
scroll to position [1228, 0]
click at [928, 17] on icon "open notifications list" at bounding box center [927, 18] width 10 height 13
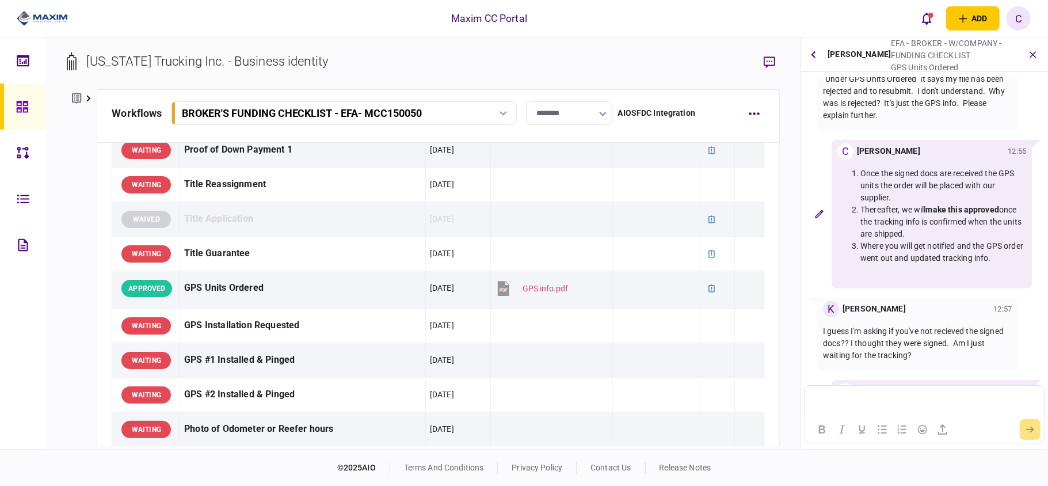
scroll to position [526, 0]
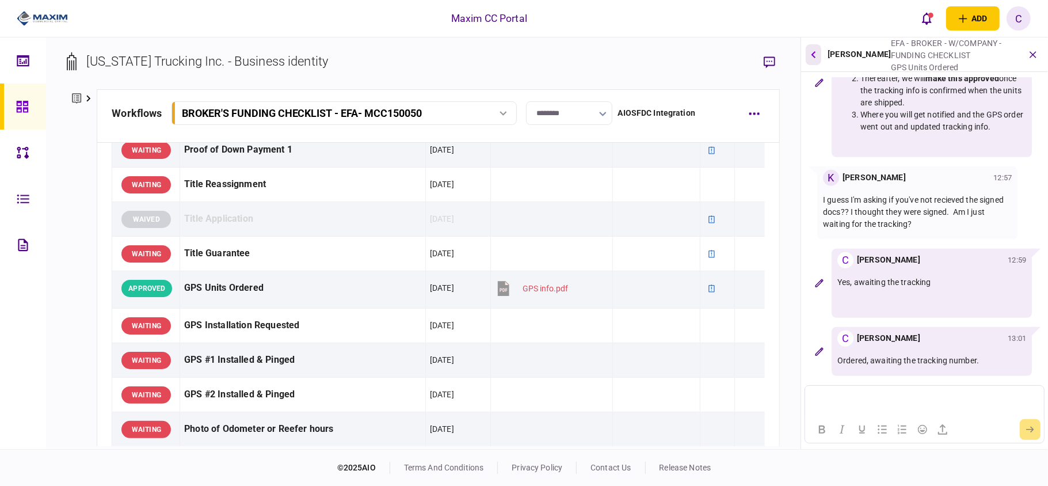
click at [811, 54] on button "button" at bounding box center [814, 54] width 16 height 21
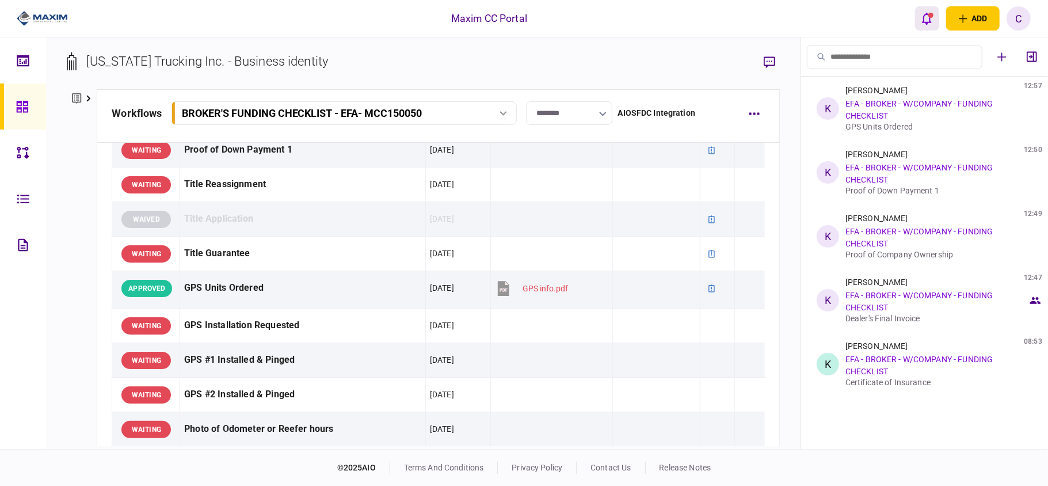
click at [933, 17] on button "open notifications list" at bounding box center [927, 18] width 24 height 24
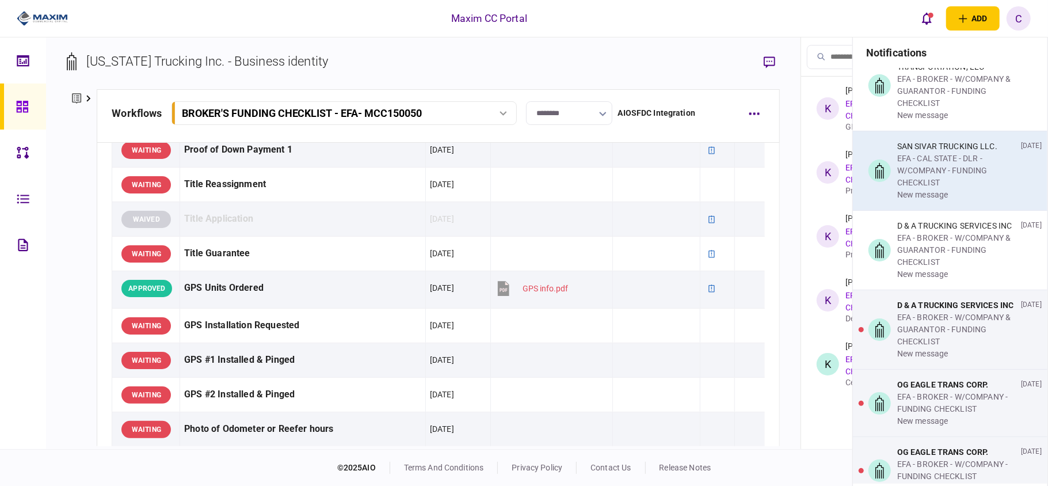
scroll to position [2149, 0]
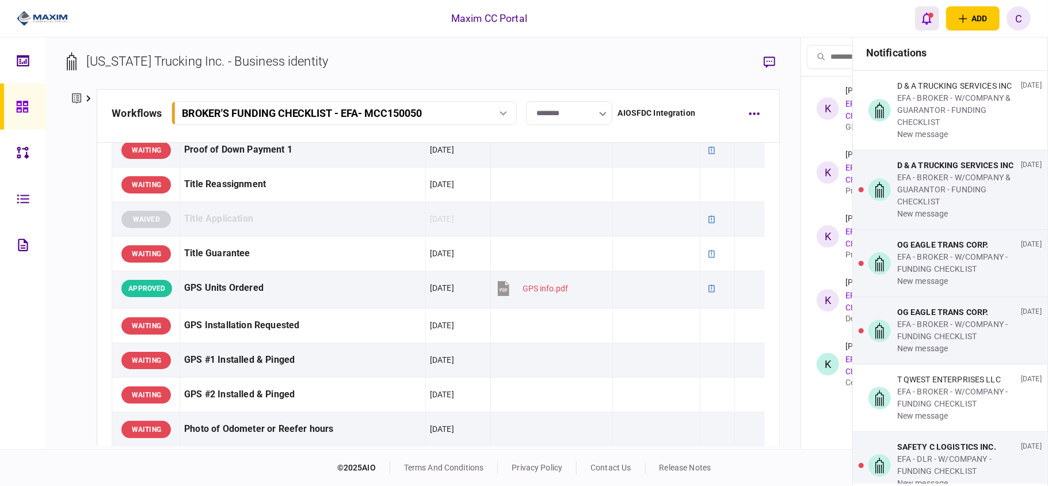
click at [925, 15] on icon "open notifications list" at bounding box center [927, 19] width 10 height 12
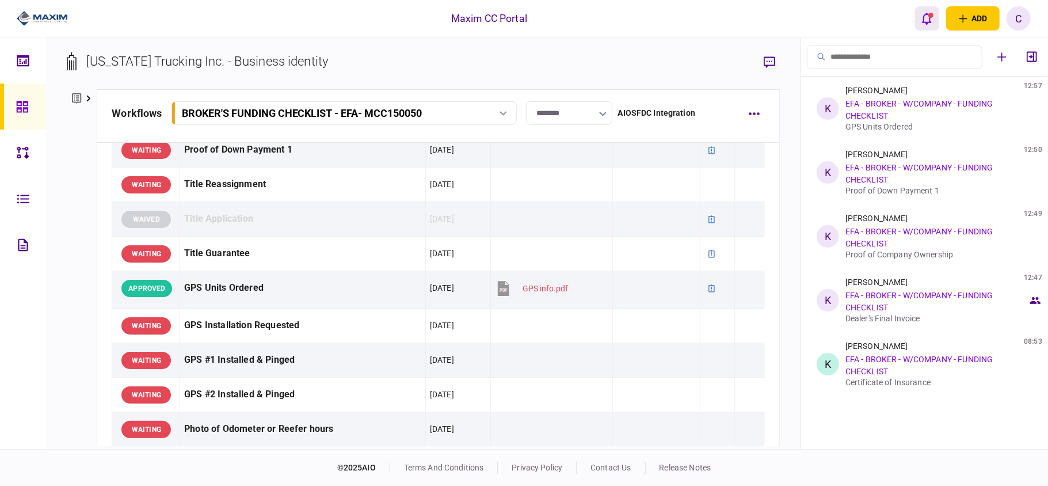
click at [924, 17] on icon "open notifications list" at bounding box center [927, 19] width 10 height 12
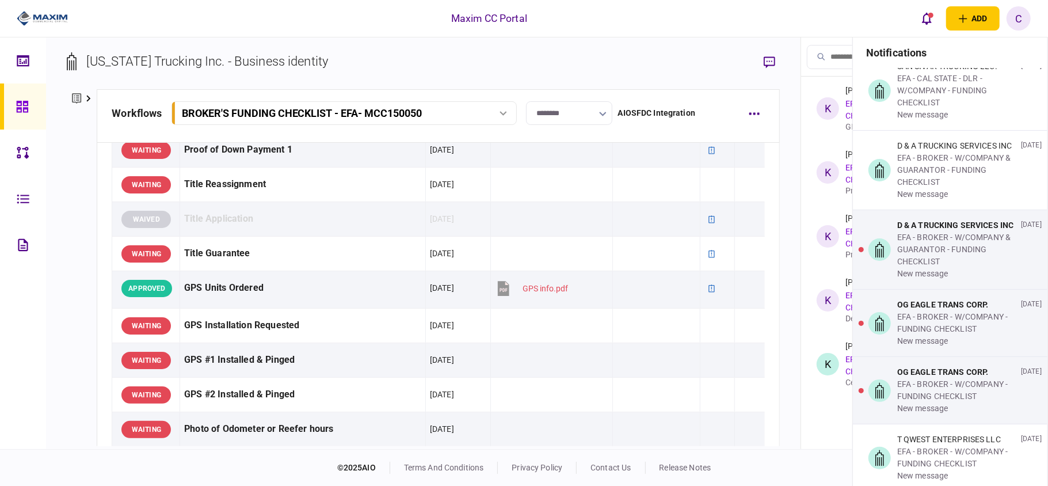
scroll to position [2072, 0]
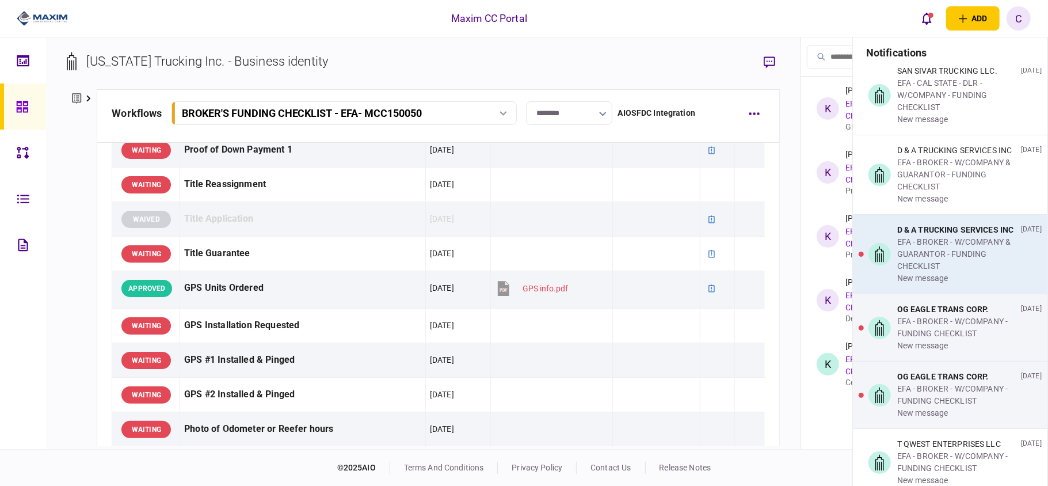
click at [933, 272] on div "EFA - BROKER - W/COMPANY & GUARANTOR - FUNDING CHECKLIST" at bounding box center [956, 254] width 119 height 36
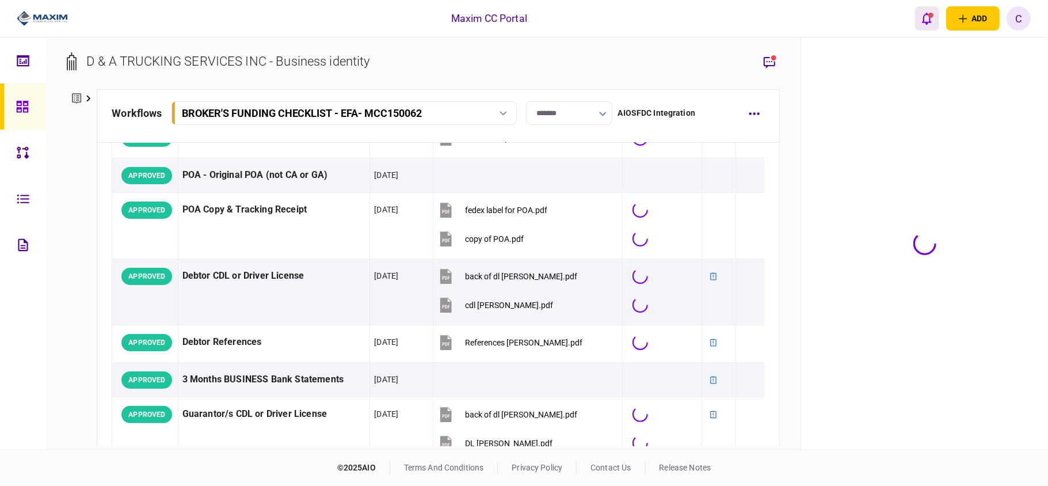
scroll to position [1660, 0]
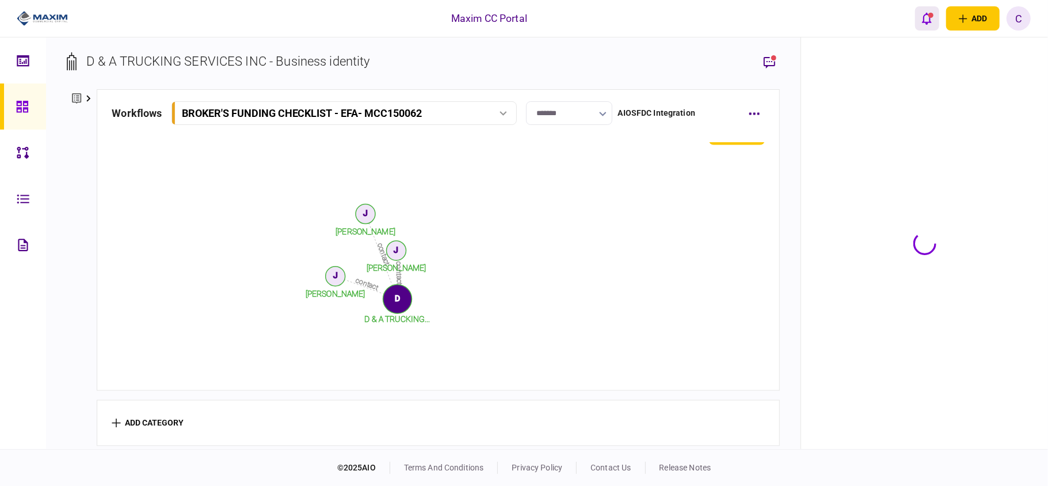
click at [927, 14] on icon "open notifications list" at bounding box center [927, 19] width 10 height 12
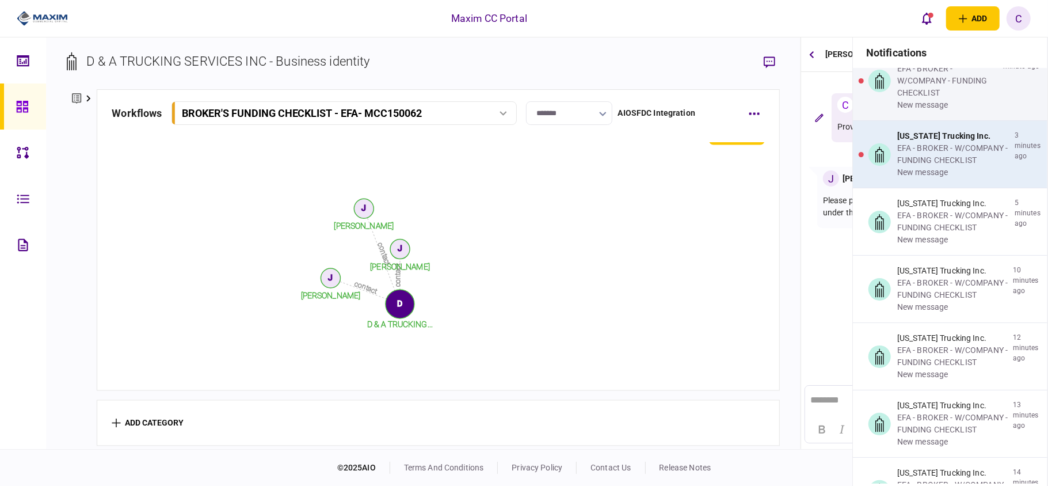
scroll to position [0, 0]
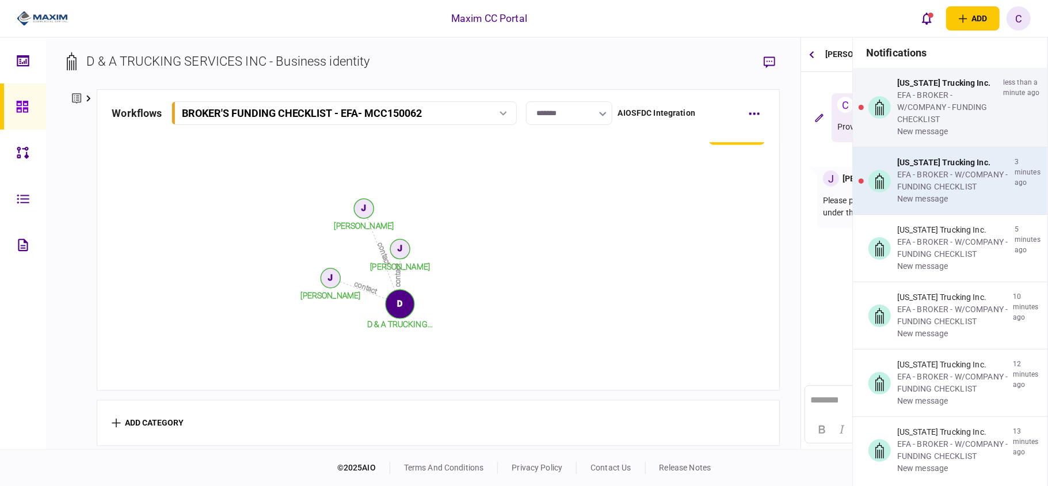
click at [941, 201] on div "new message" at bounding box center [953, 199] width 113 height 12
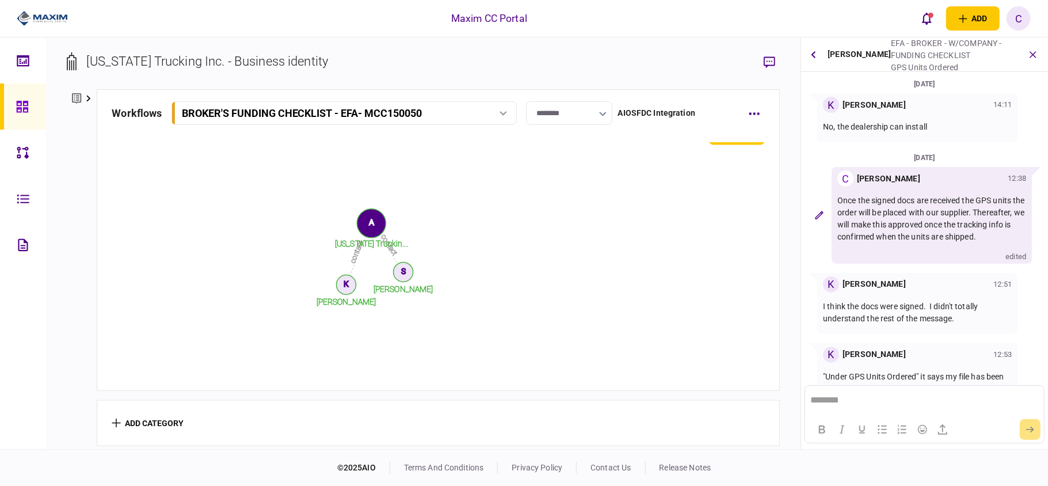
scroll to position [556, 0]
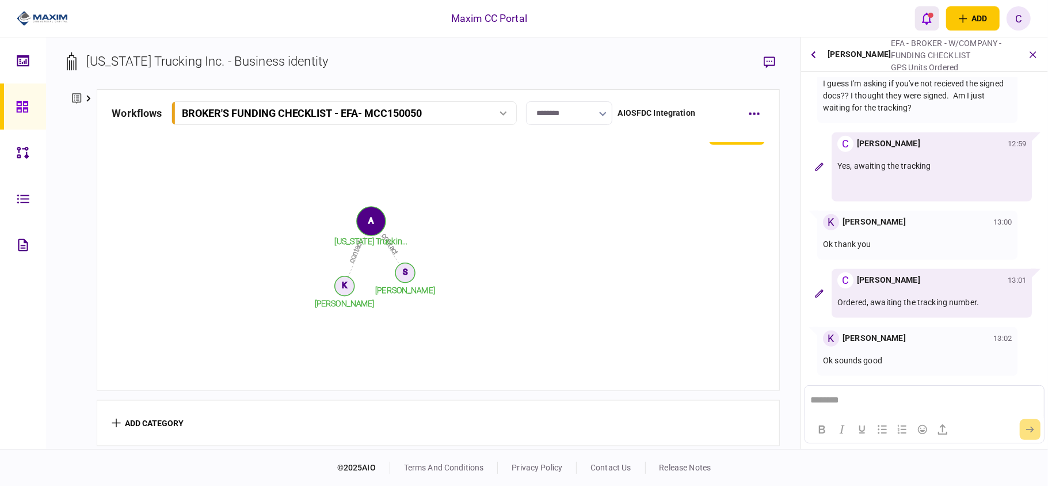
click at [929, 19] on icon "open notifications list" at bounding box center [927, 18] width 10 height 13
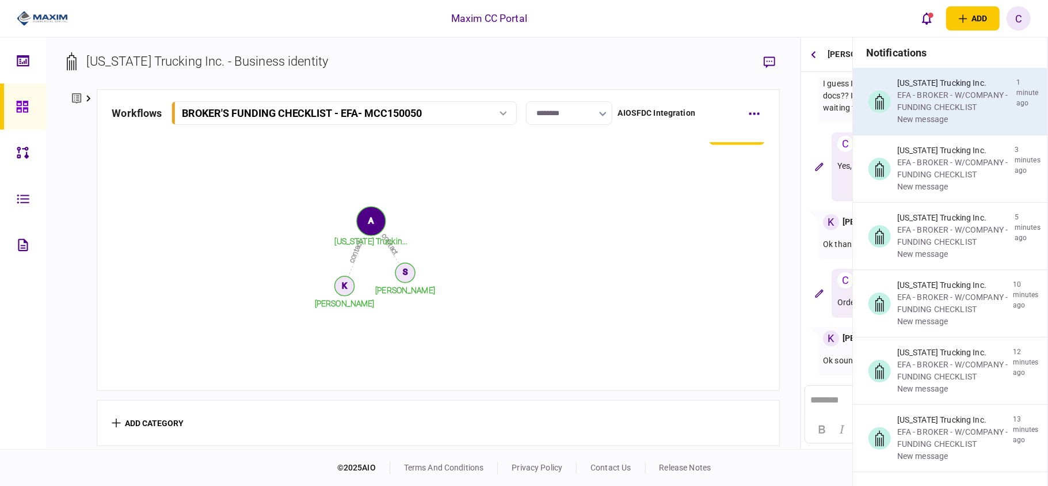
click at [919, 111] on div "EFA - BROKER - W/COMPANY - FUNDING CHECKLIST" at bounding box center [954, 101] width 115 height 24
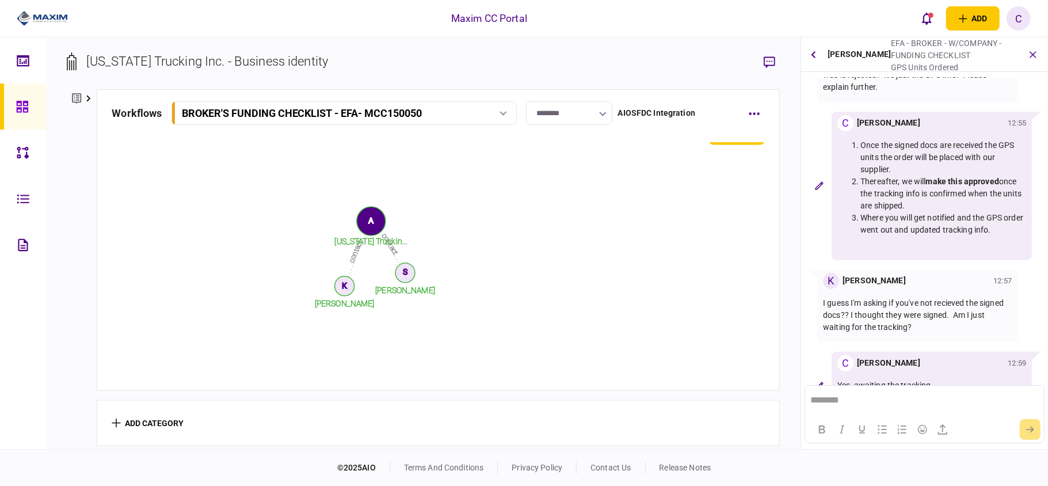
scroll to position [96, 0]
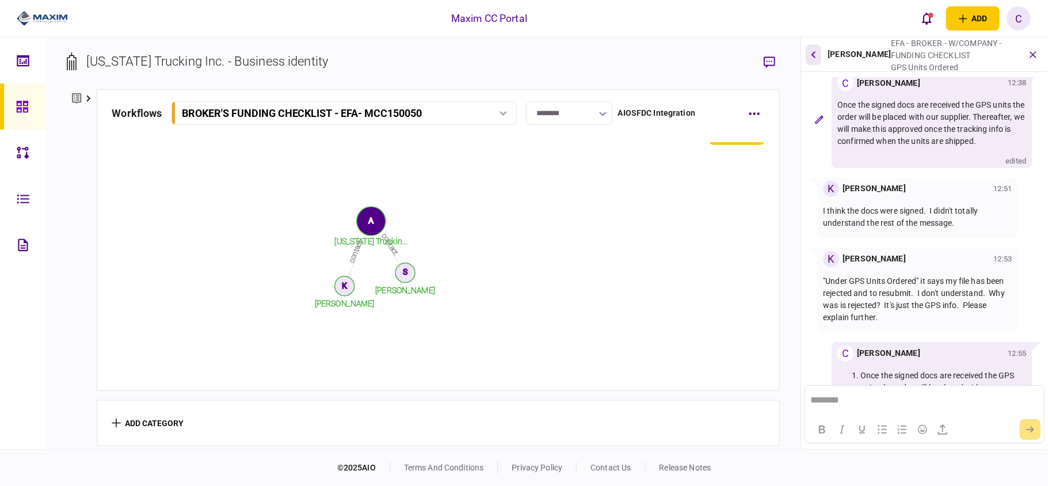
click at [818, 51] on button "button" at bounding box center [814, 54] width 16 height 21
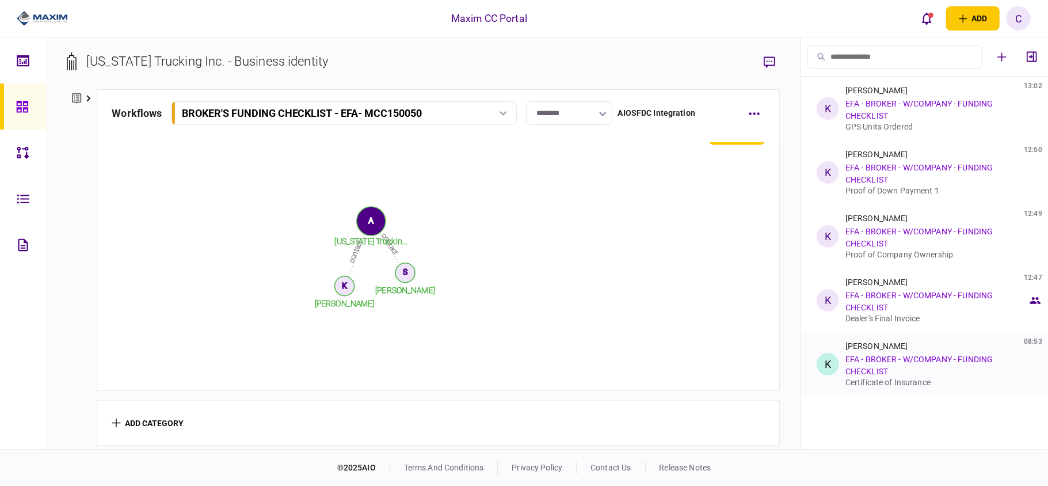
click at [854, 371] on link "EFA - BROKER - W/COMPANY - FUNDING CHECKLIST" at bounding box center [919, 365] width 147 height 21
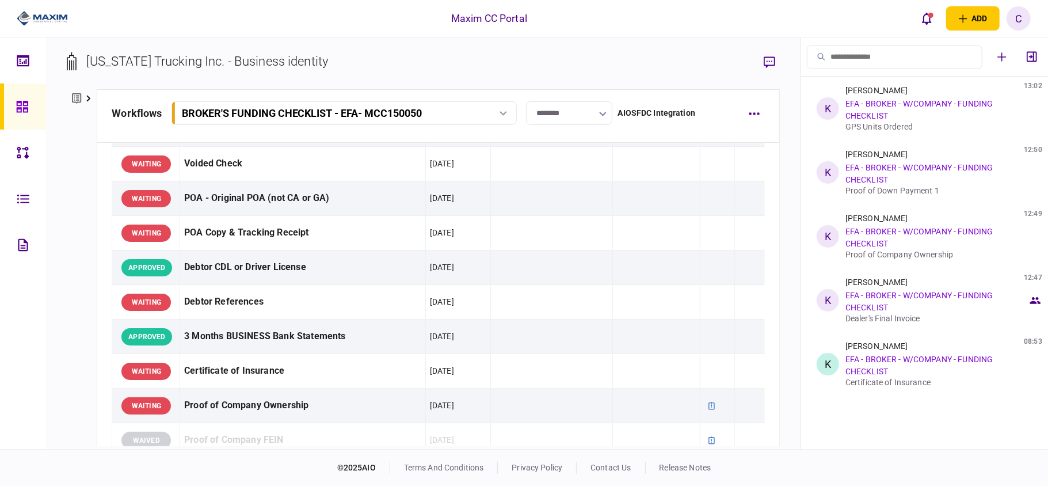
scroll to position [0, 0]
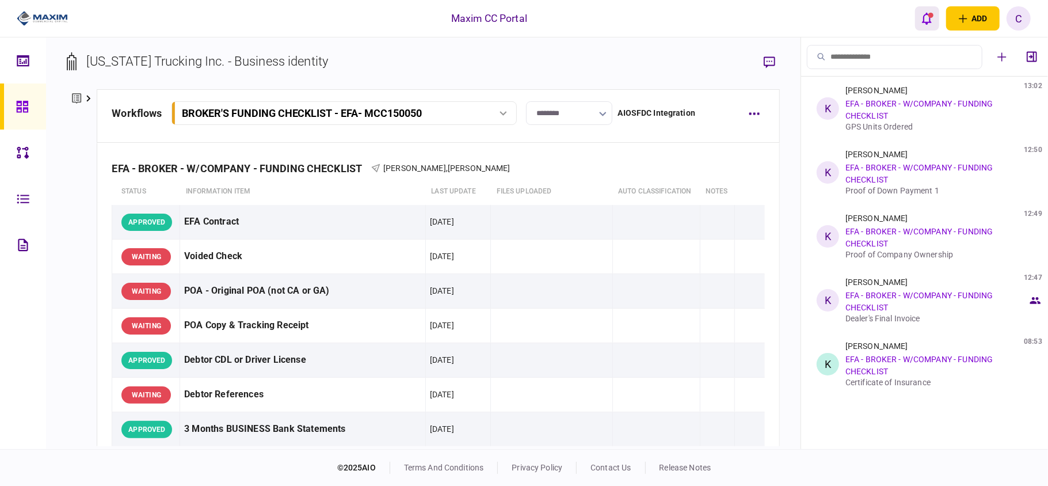
click at [933, 15] on div "open notifications list" at bounding box center [931, 15] width 5 height 5
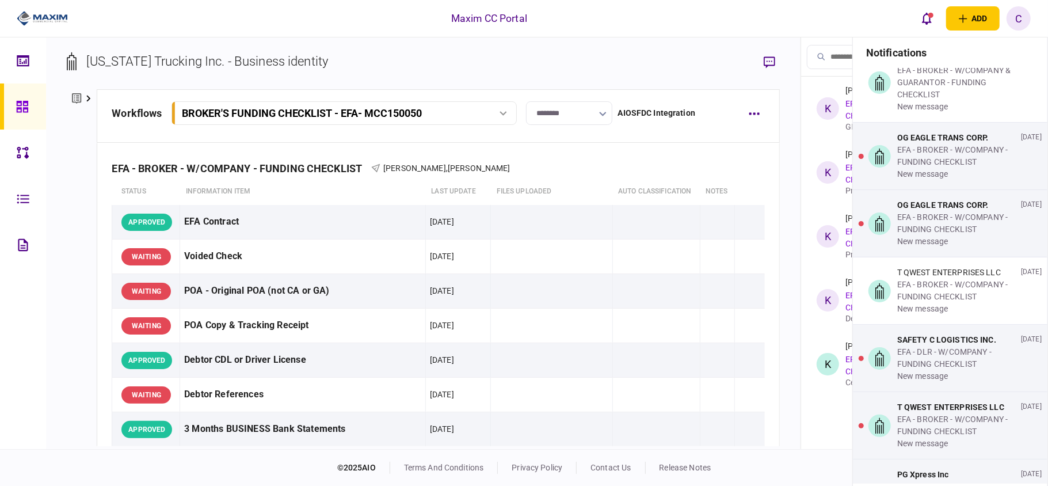
scroll to position [2303, 0]
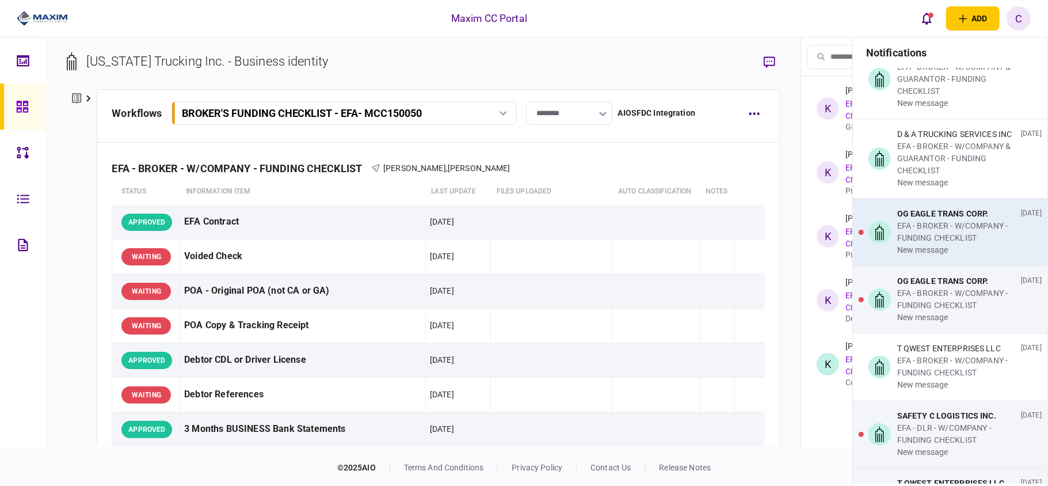
click at [949, 244] on div "EFA - BROKER - W/COMPANY - FUNDING CHECKLIST" at bounding box center [956, 232] width 119 height 24
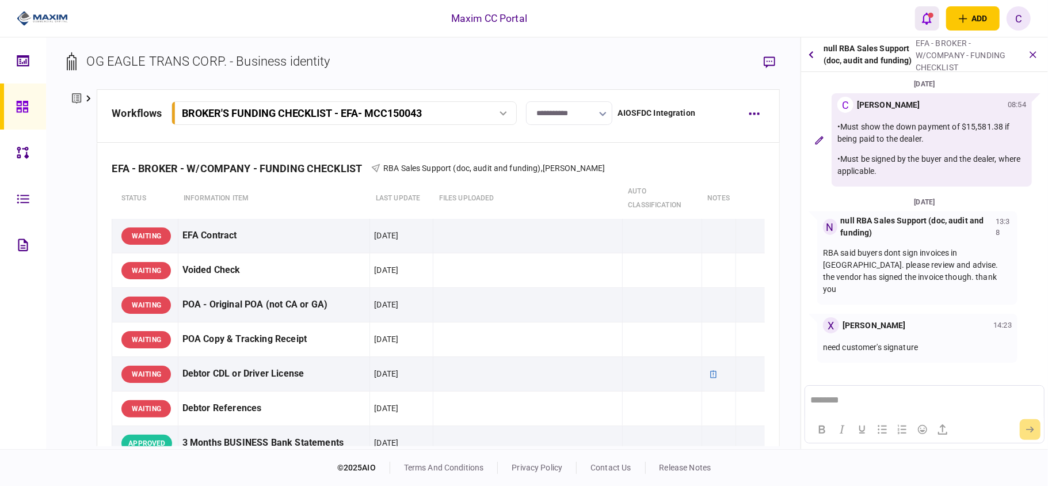
click at [927, 15] on icon "open notifications list" at bounding box center [927, 18] width 10 height 13
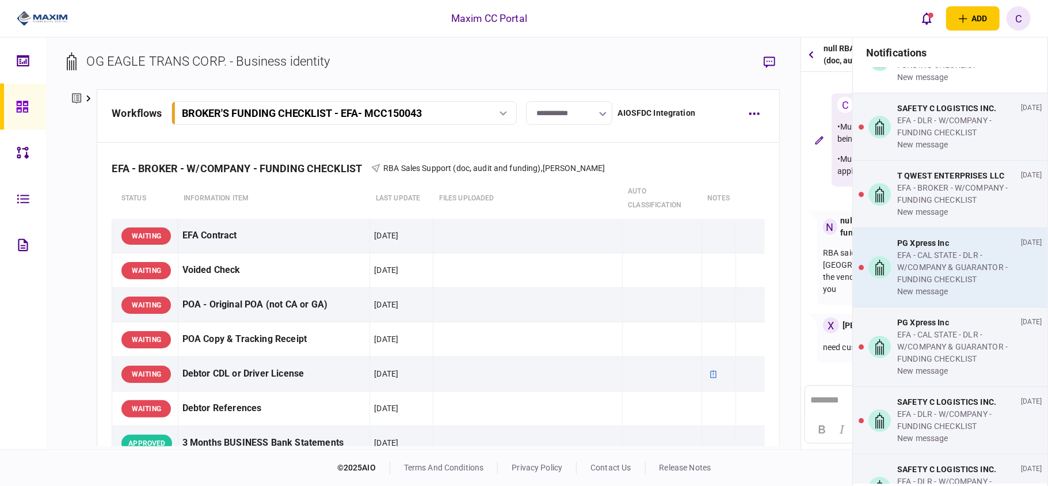
scroll to position [2610, 0]
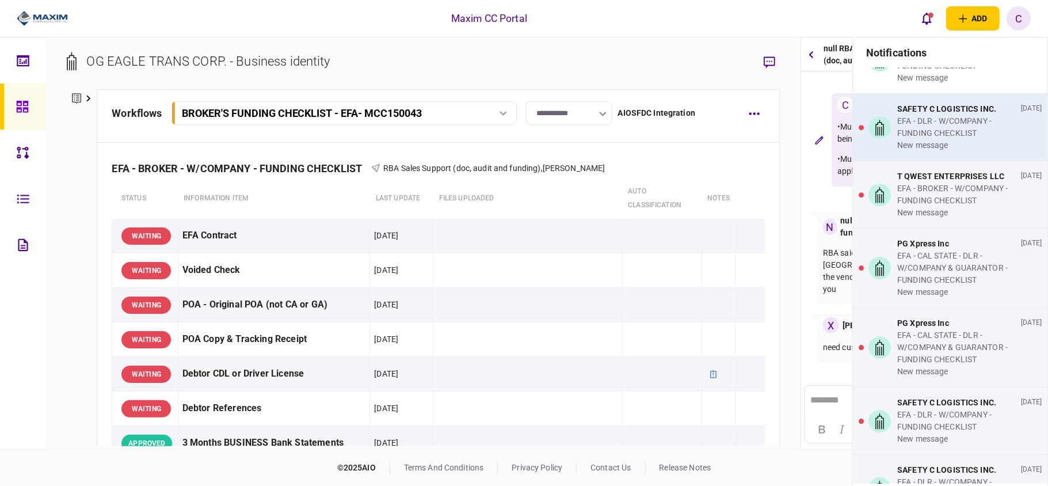
click at [963, 139] on div "EFA - DLR - W/COMPANY - FUNDING CHECKLIST" at bounding box center [956, 127] width 119 height 24
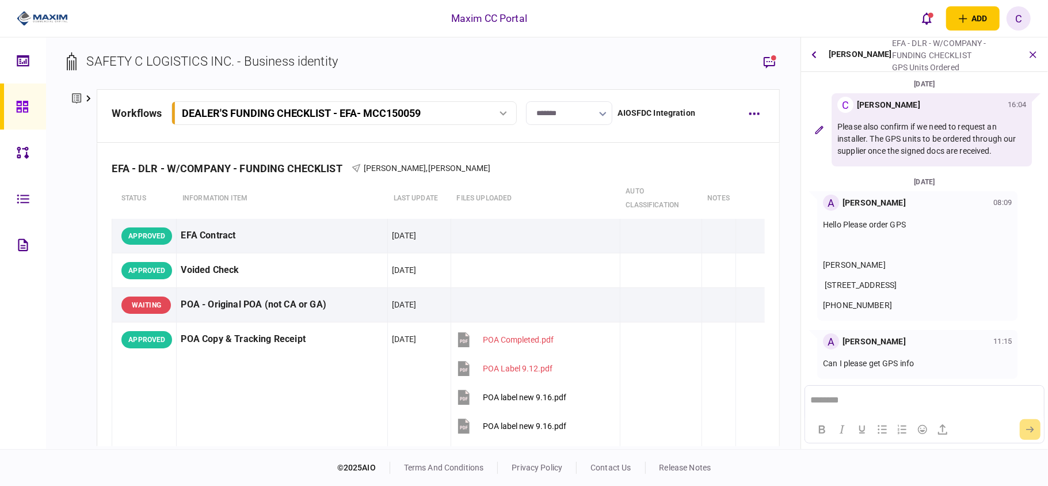
scroll to position [73, 0]
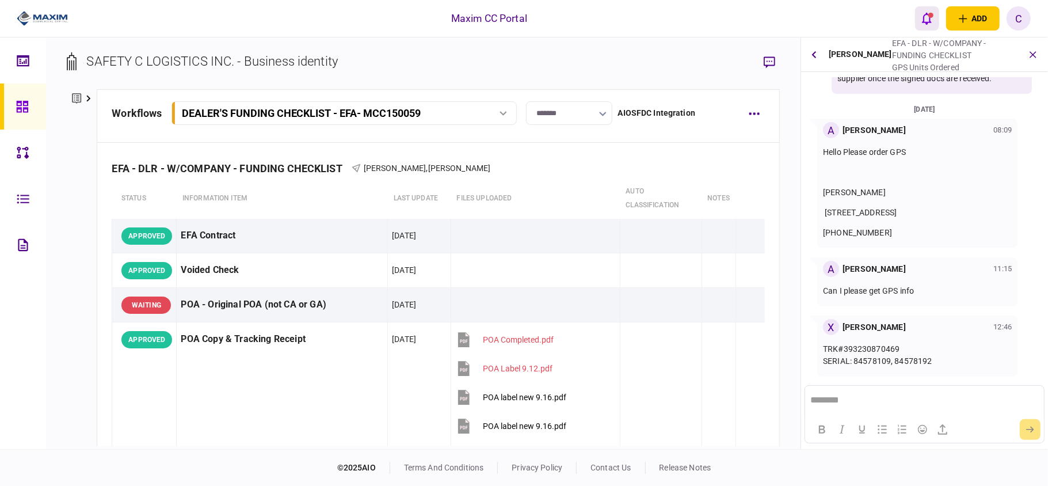
click at [929, 18] on icon "open notifications list" at bounding box center [927, 18] width 10 height 13
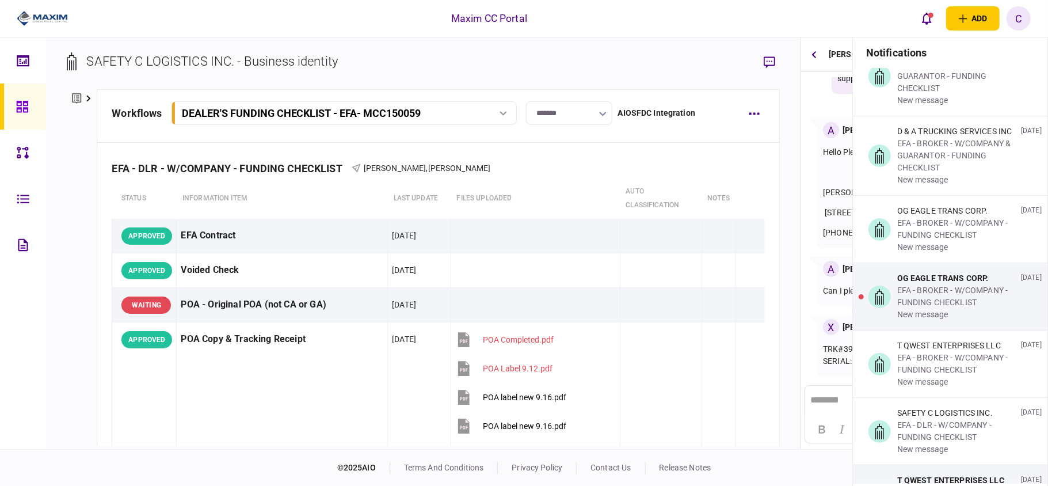
scroll to position [2456, 0]
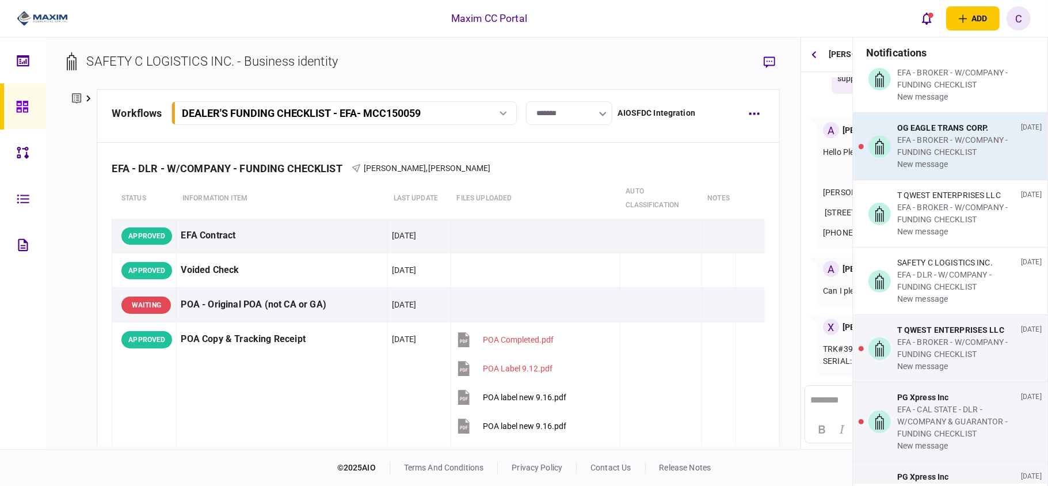
click at [930, 158] on div "EFA - BROKER - W/COMPANY - FUNDING CHECKLIST" at bounding box center [956, 146] width 119 height 24
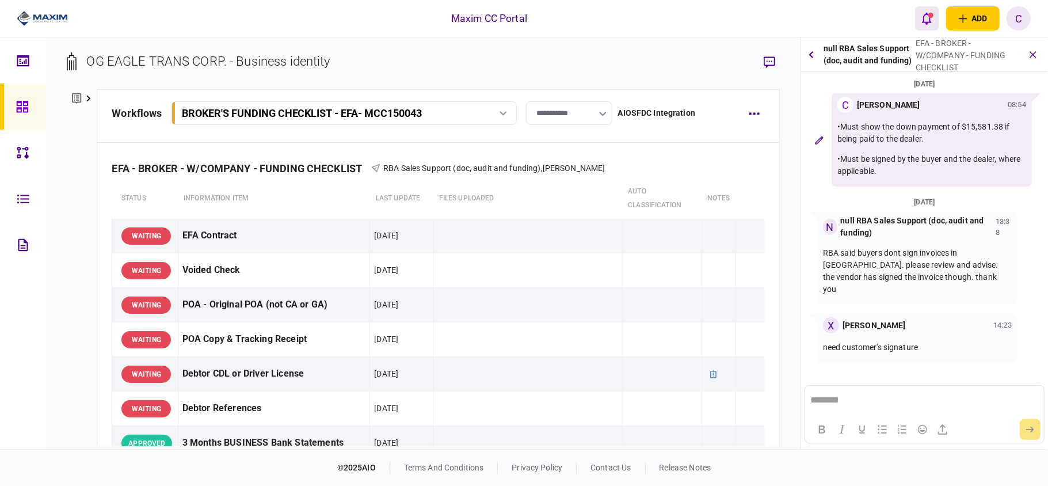
click at [922, 15] on icon "open notifications list" at bounding box center [927, 18] width 10 height 13
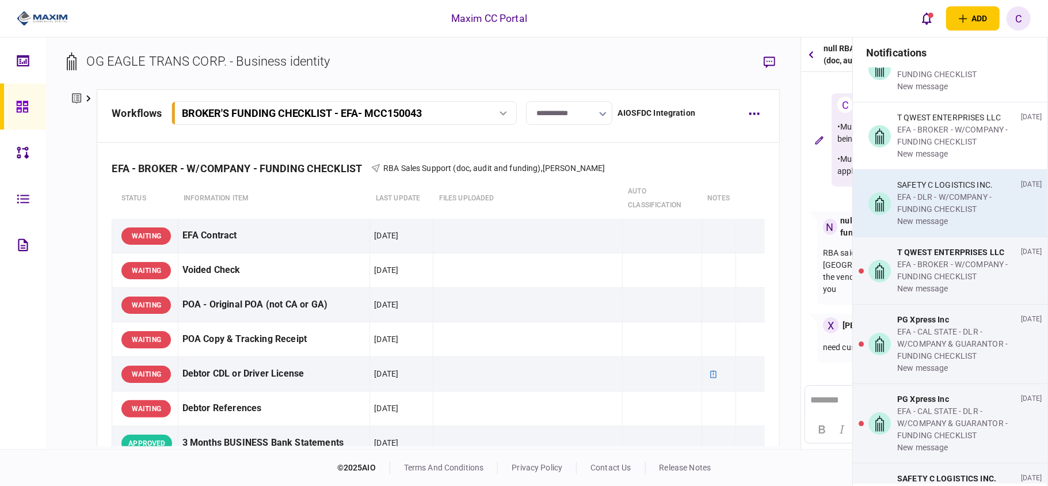
scroll to position [2533, 0]
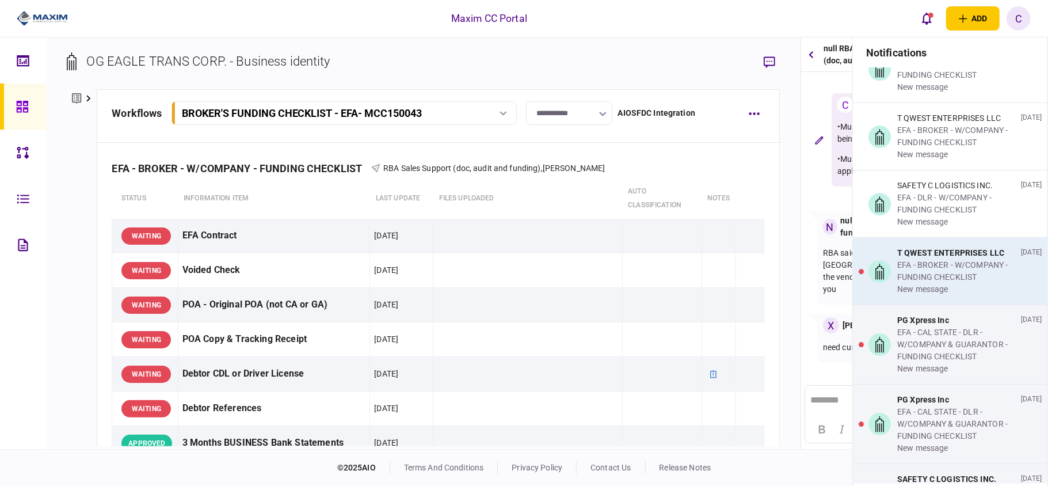
click at [931, 283] on div "EFA - BROKER - W/COMPANY - FUNDING CHECKLIST" at bounding box center [956, 271] width 119 height 24
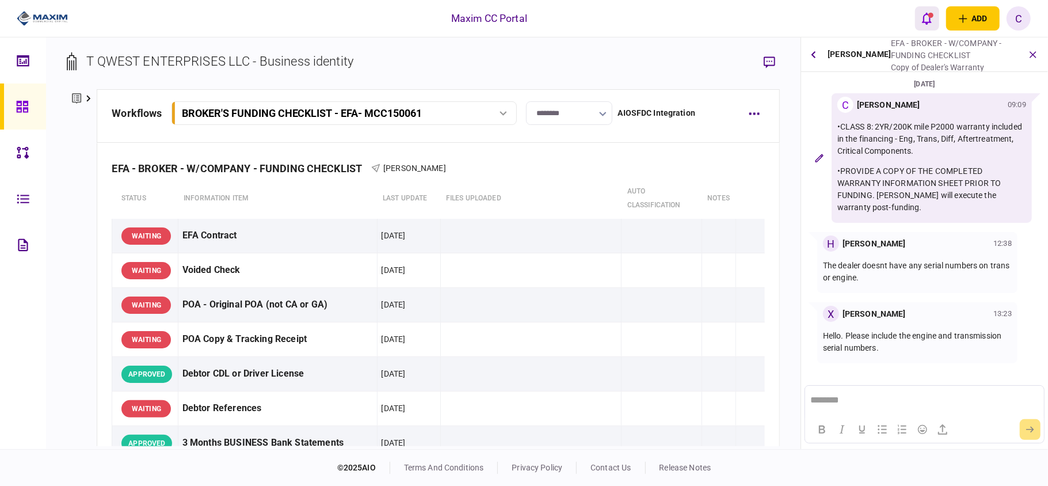
click at [929, 15] on div "open notifications list" at bounding box center [931, 15] width 5 height 5
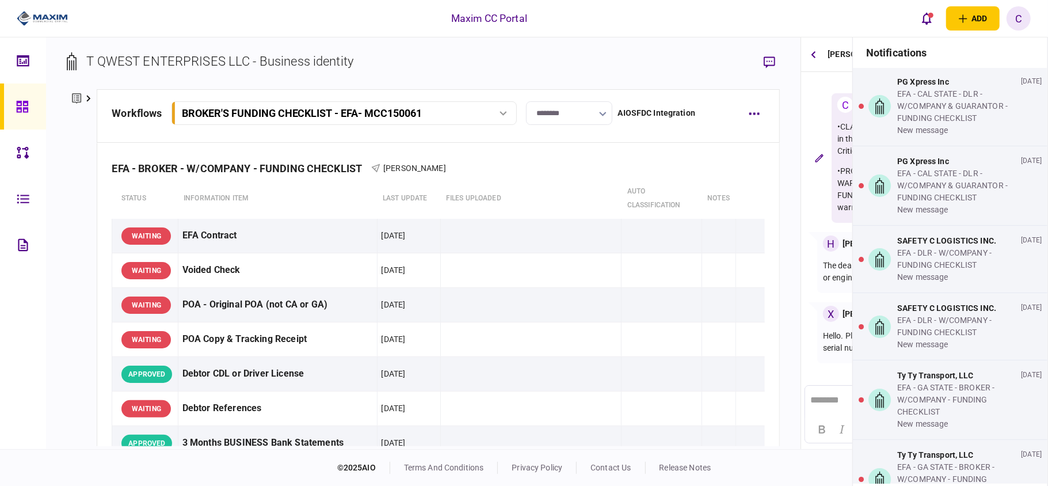
scroll to position [2686, 0]
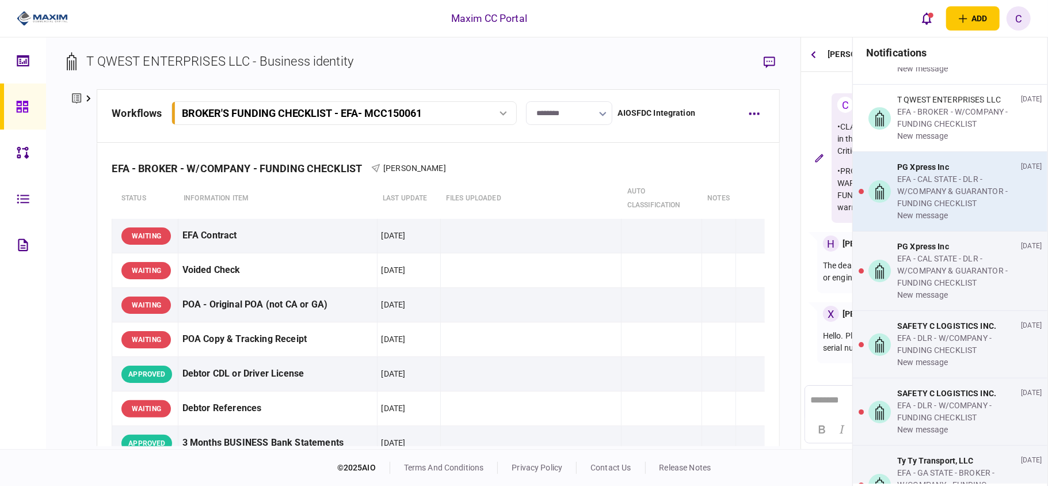
click at [940, 210] on div "EFA - CAL STATE - DLR - W/COMPANY & GUARANTOR - FUNDING CHECKLIST" at bounding box center [956, 191] width 119 height 36
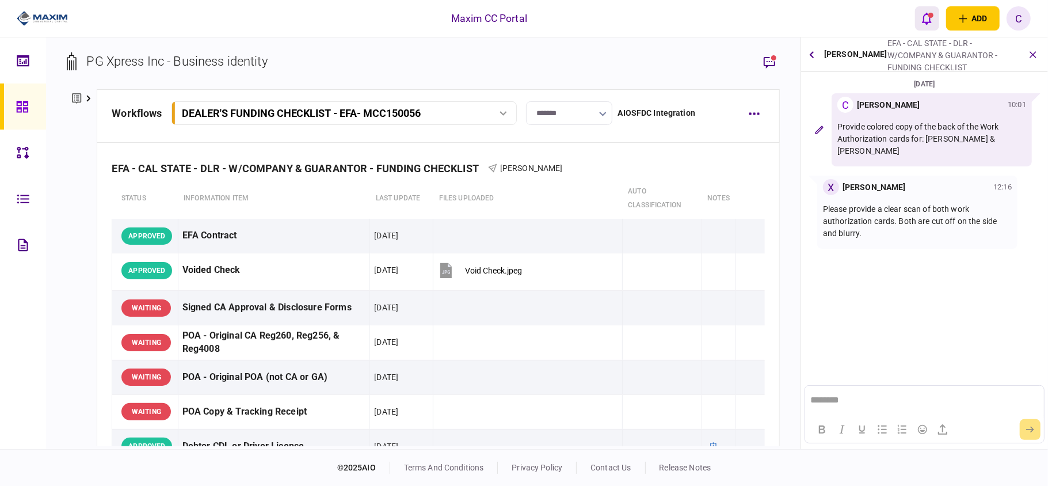
click at [931, 20] on icon "open notifications list" at bounding box center [927, 18] width 10 height 13
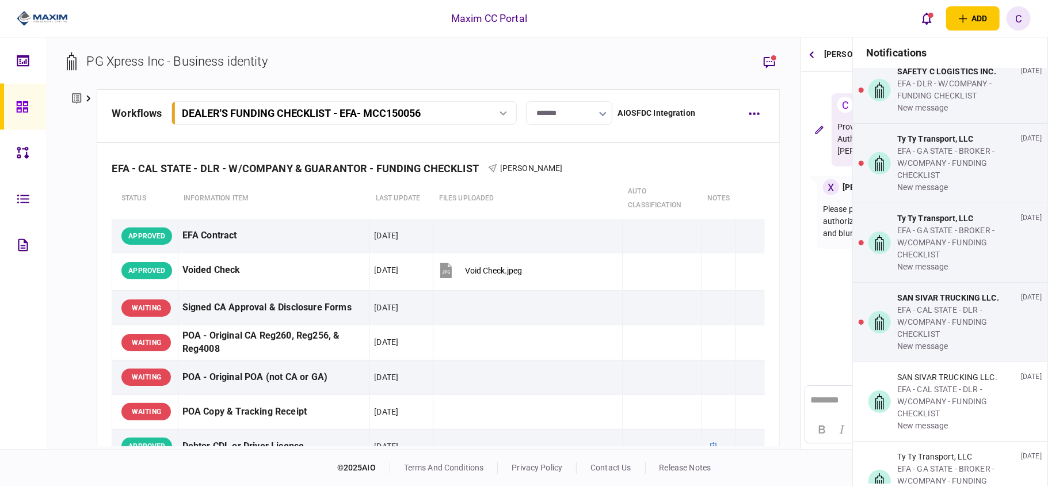
scroll to position [2831, 0]
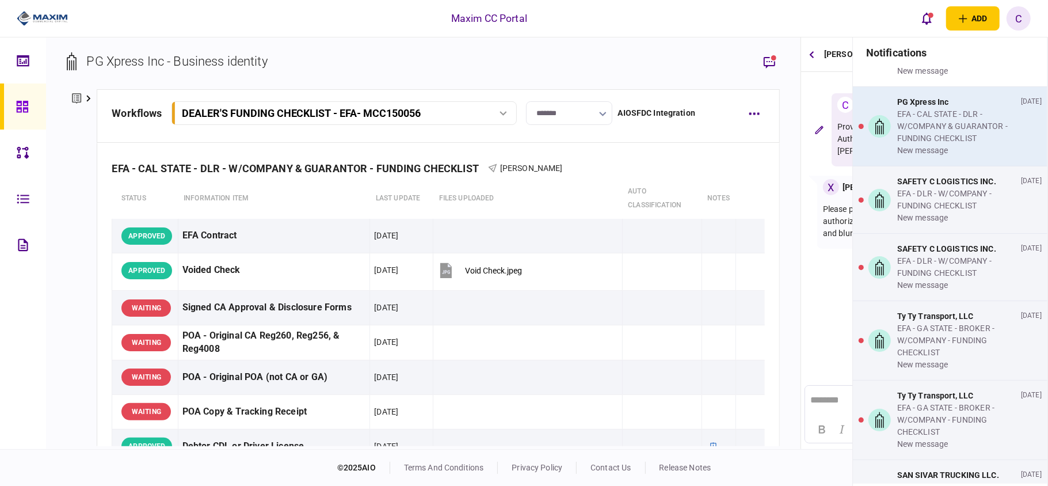
click at [935, 144] on div "EFA - CAL STATE - DLR - W/COMPANY & GUARANTOR - FUNDING CHECKLIST" at bounding box center [956, 126] width 119 height 36
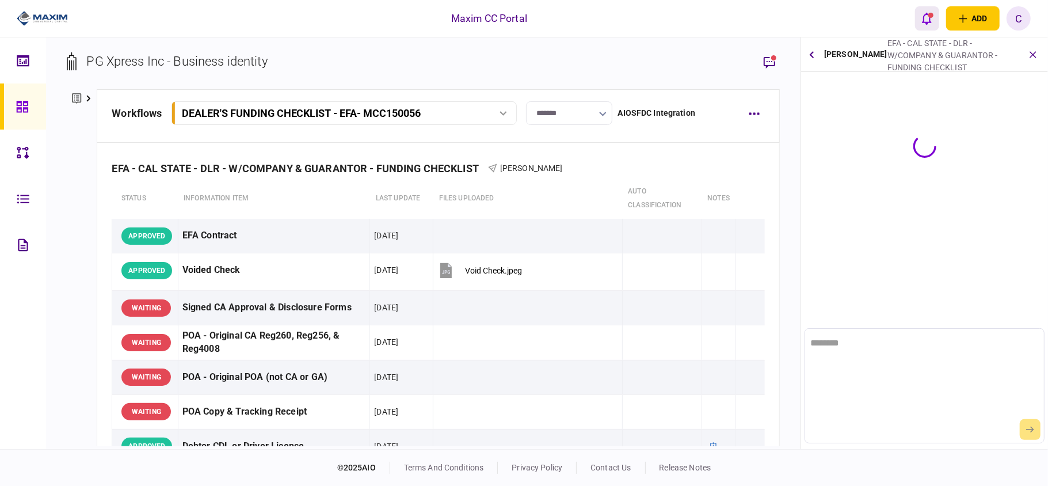
scroll to position [0, 0]
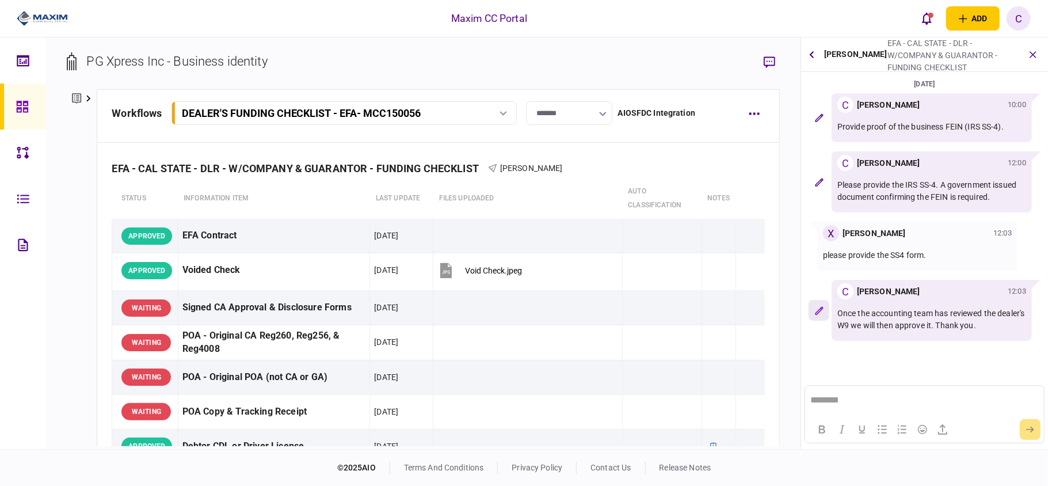
click at [823, 307] on icon "button" at bounding box center [819, 310] width 8 height 8
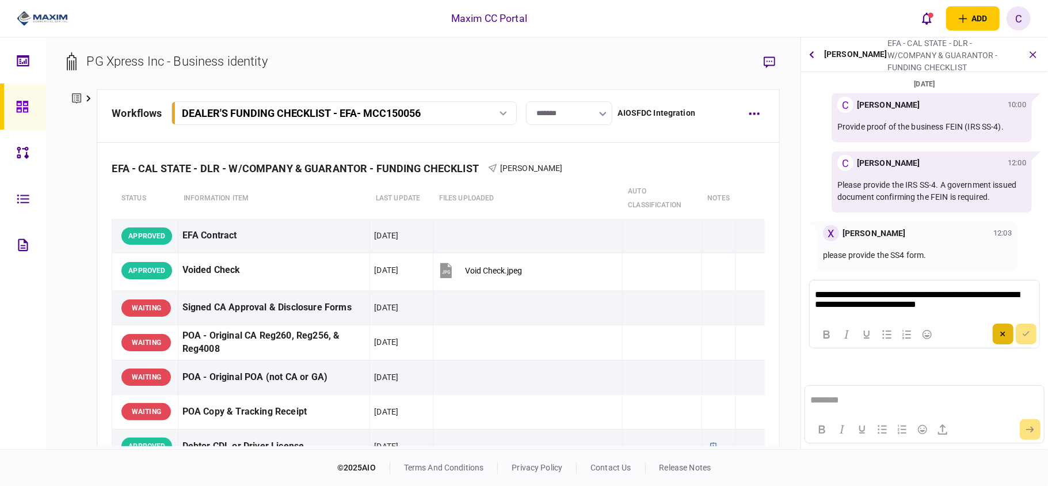
click at [1001, 332] on icon "button" at bounding box center [1003, 334] width 5 height 5
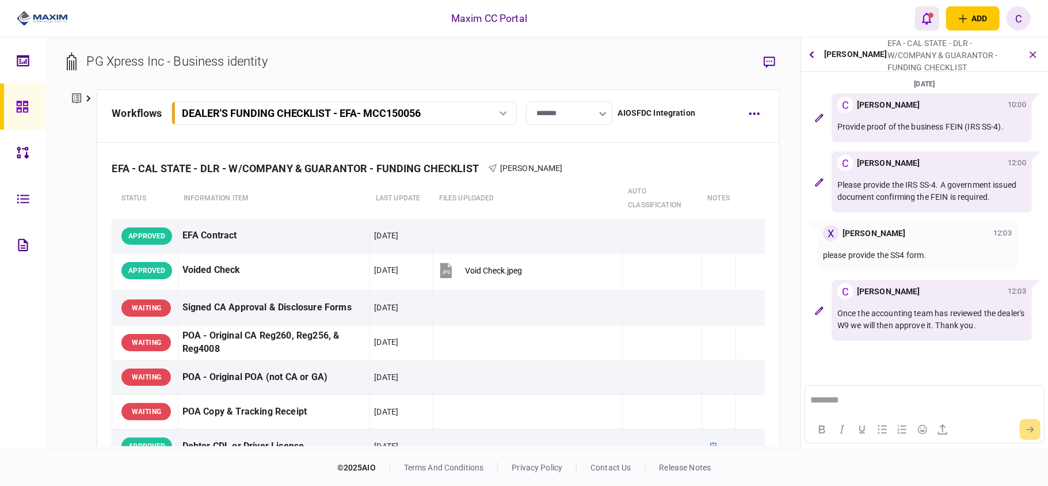
click at [929, 14] on div "open notifications list" at bounding box center [931, 15] width 5 height 5
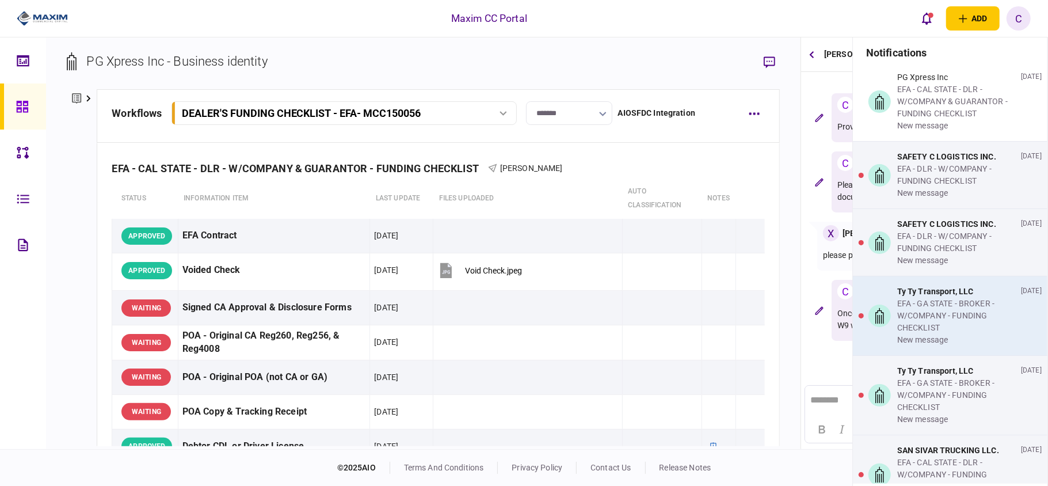
scroll to position [2840, 0]
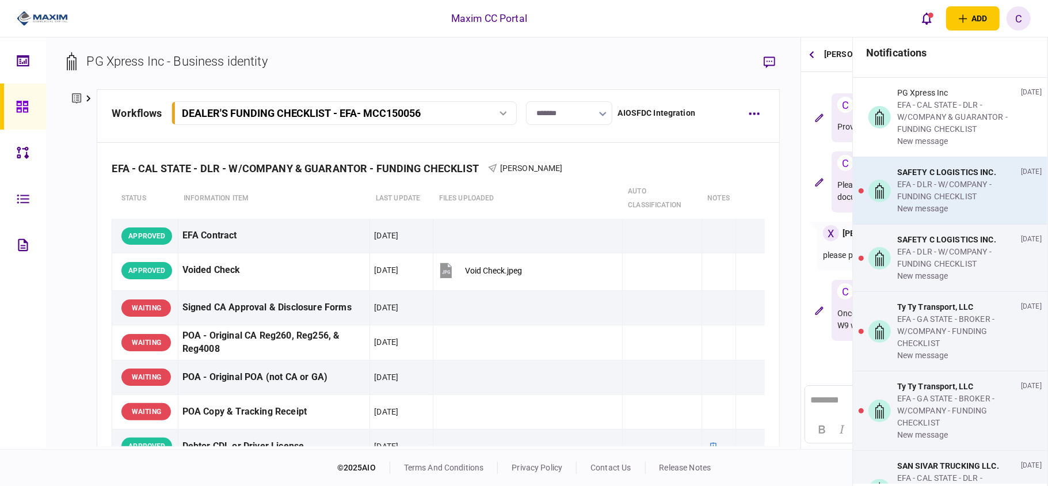
click at [988, 203] on div "EFA - DLR - W/COMPANY - FUNDING CHECKLIST" at bounding box center [956, 190] width 119 height 24
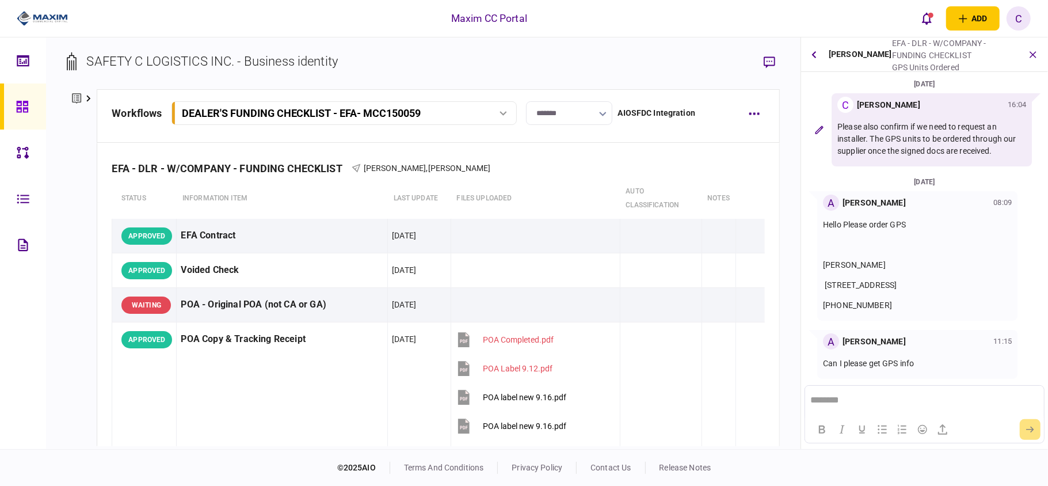
scroll to position [73, 0]
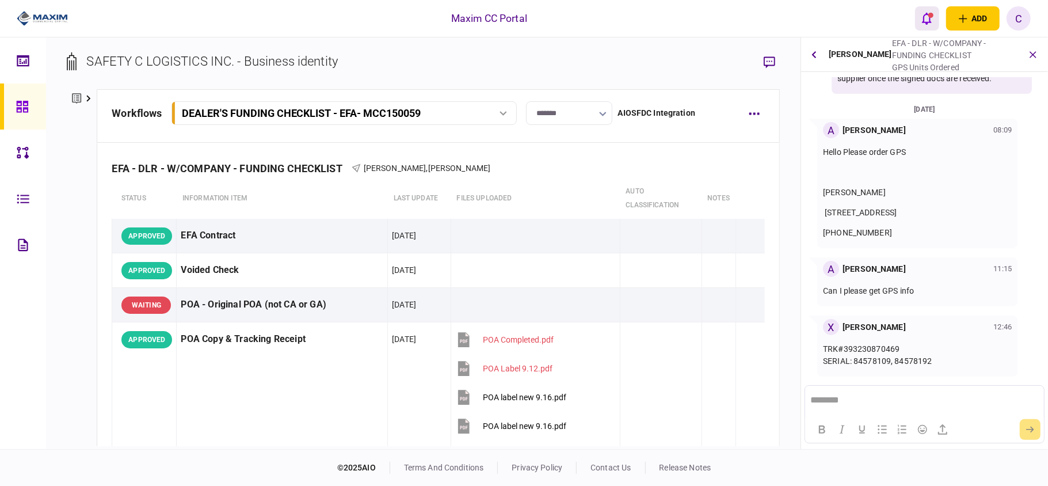
click at [925, 8] on button "open notifications list" at bounding box center [927, 18] width 24 height 24
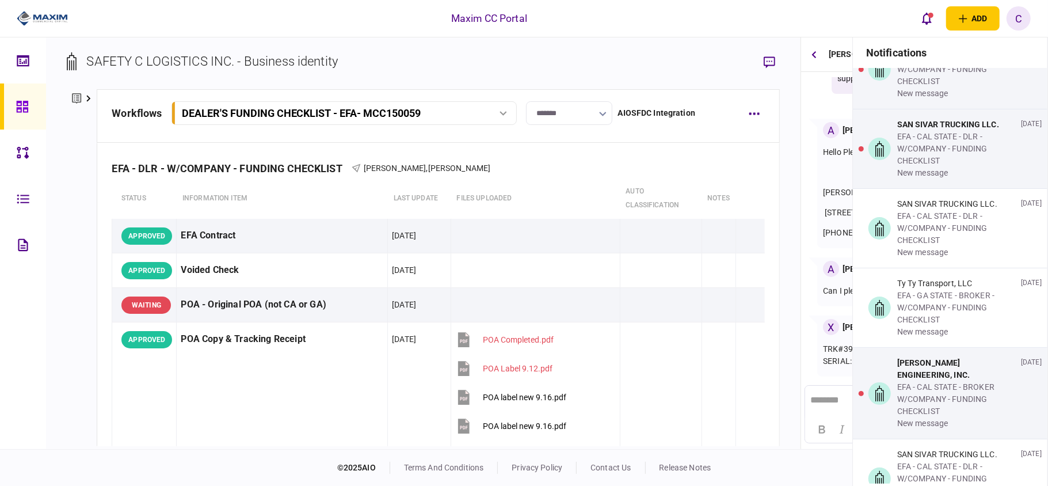
scroll to position [3147, 0]
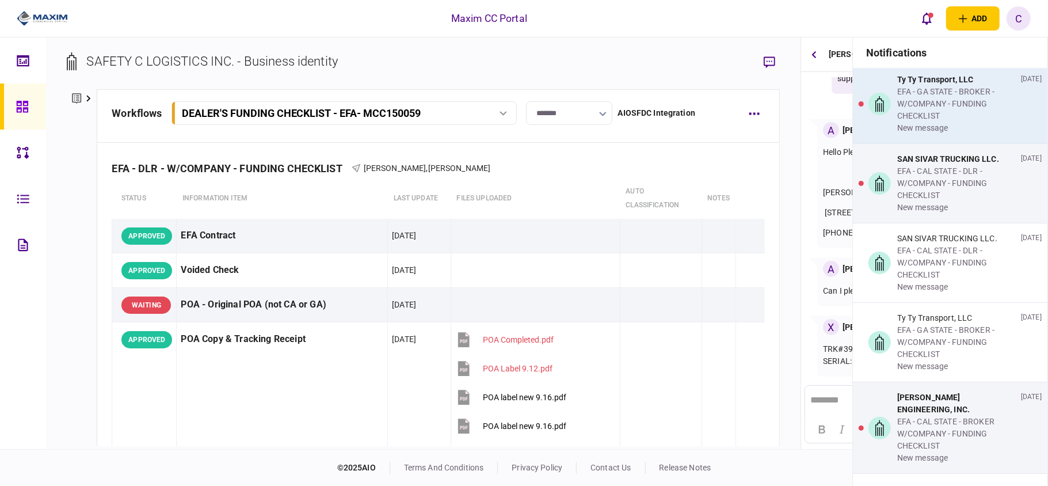
click at [929, 122] on div "EFA - GA STATE - BROKER - W/COMPANY - FUNDING CHECKLIST" at bounding box center [956, 104] width 119 height 36
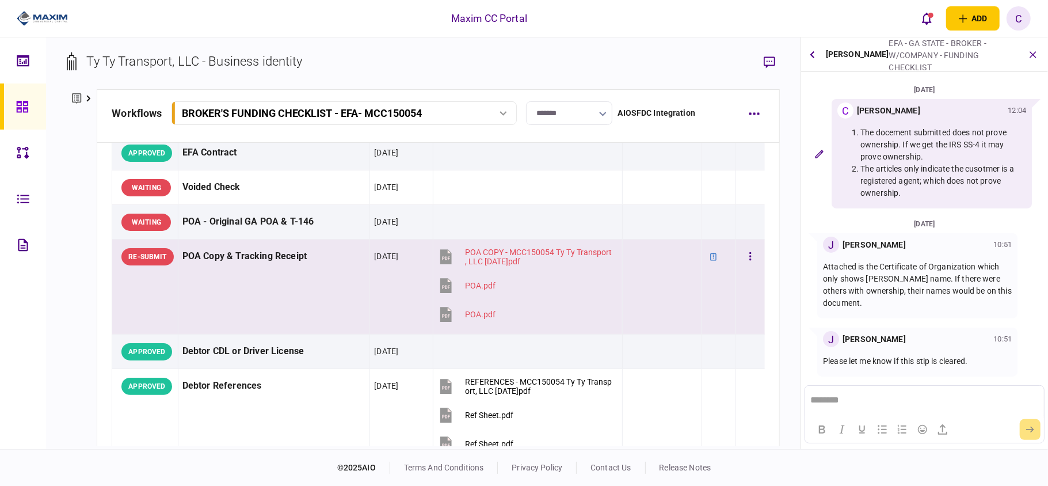
scroll to position [77, 0]
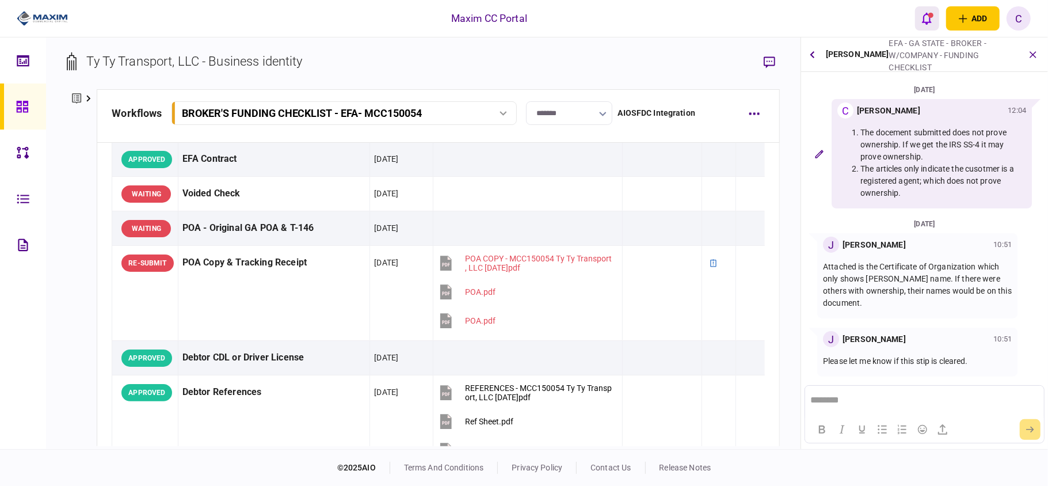
click at [934, 23] on button "open notifications list" at bounding box center [927, 18] width 24 height 24
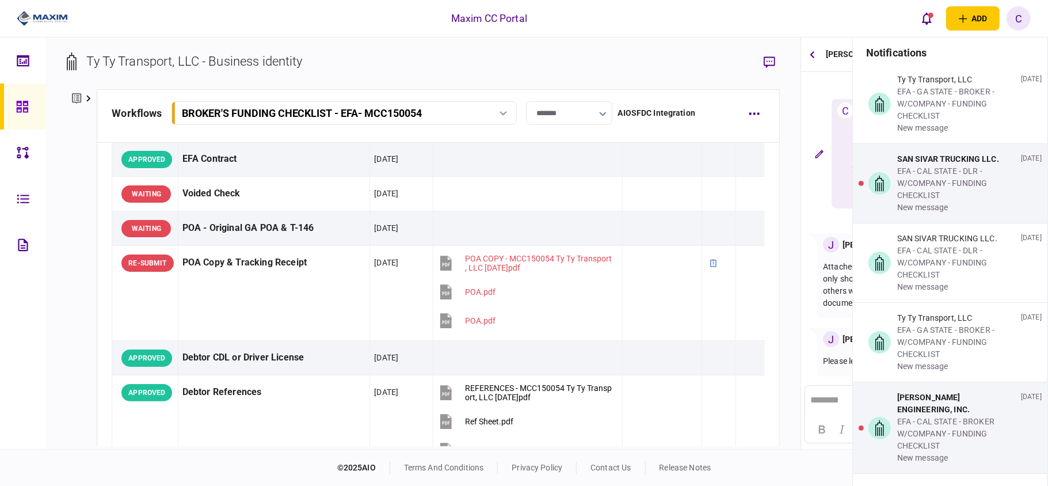
scroll to position [3454, 0]
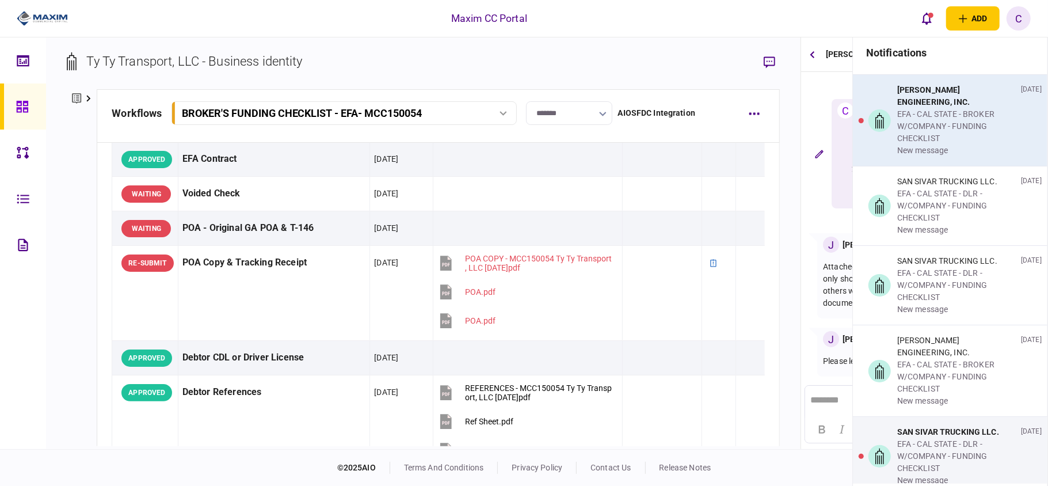
click at [910, 144] on div "EFA - CAL STATE - BROKER W/COMPANY - FUNDING CHECKLIST" at bounding box center [956, 126] width 119 height 36
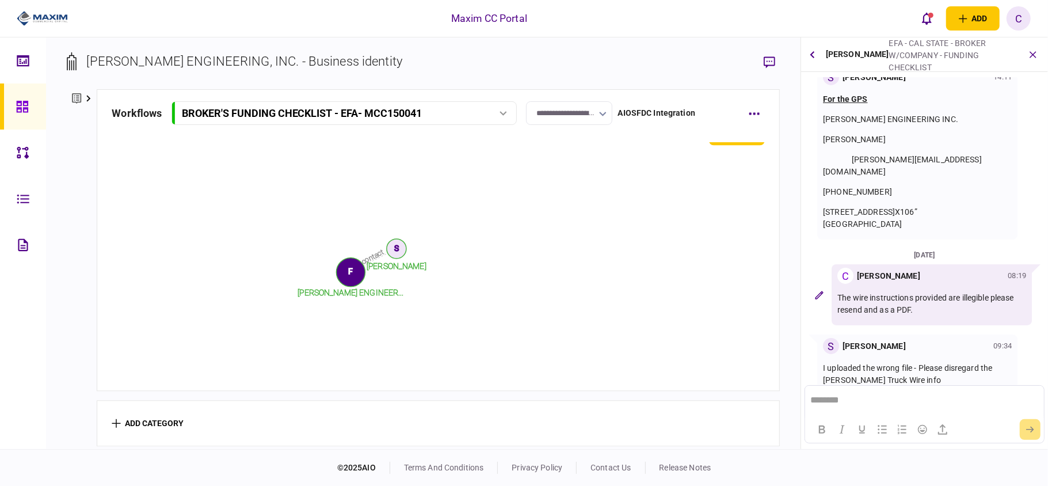
scroll to position [120, 0]
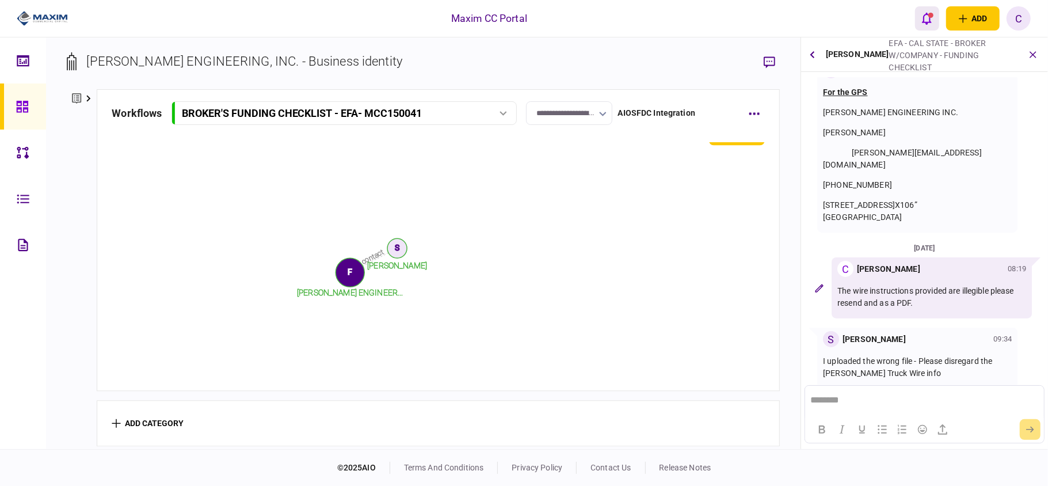
click at [927, 19] on icon "open notifications list" at bounding box center [927, 18] width 10 height 13
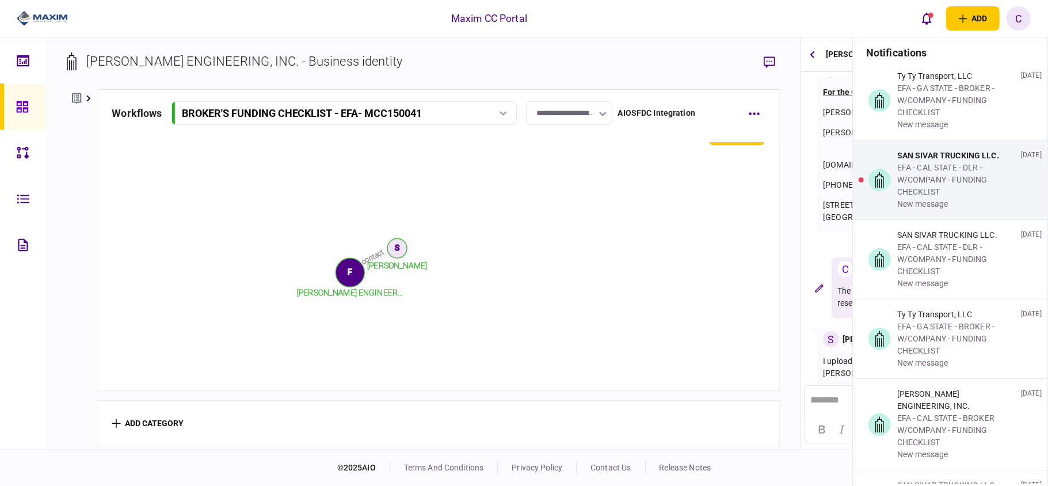
scroll to position [3147, 0]
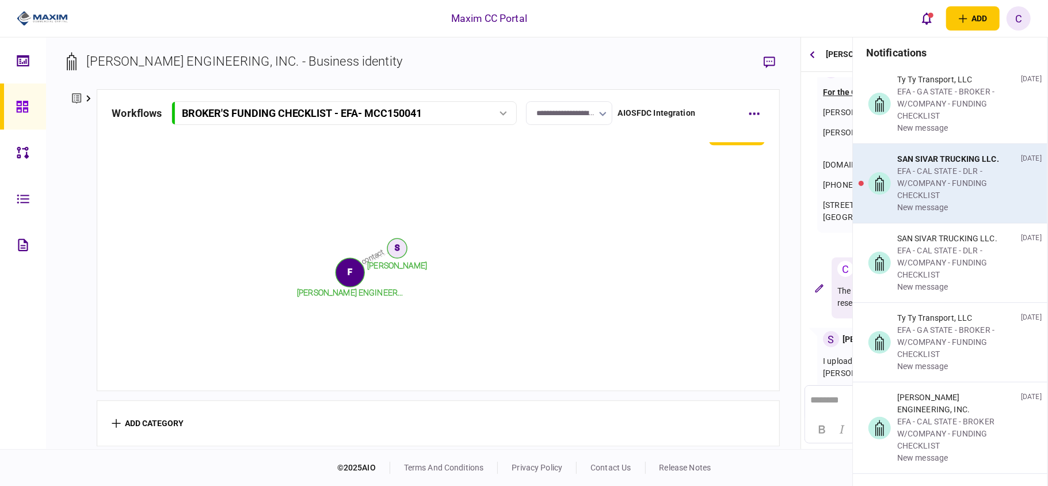
click at [937, 201] on div "EFA - CAL STATE - DLR - W/COMPANY - FUNDING CHECKLIST" at bounding box center [956, 183] width 119 height 36
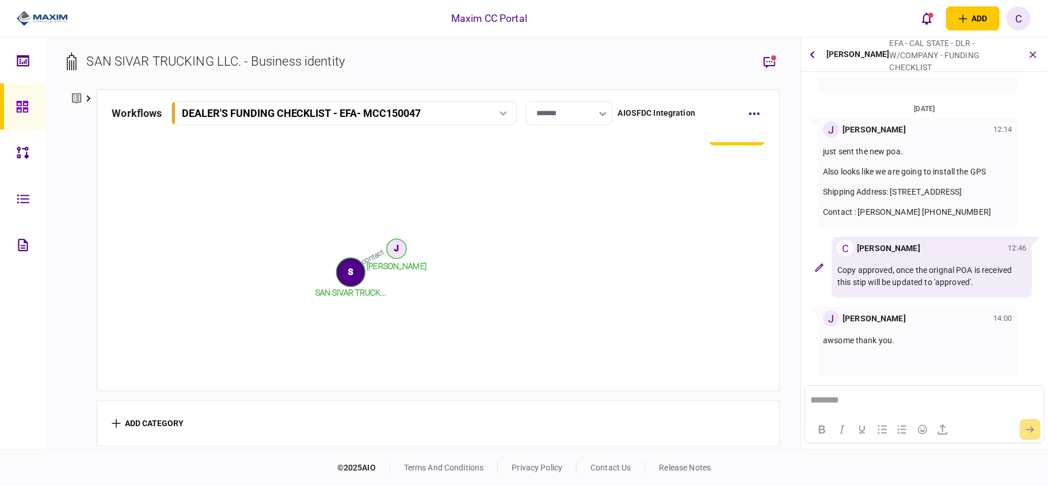
scroll to position [163, 0]
click at [927, 20] on icon "open notifications list" at bounding box center [927, 18] width 10 height 13
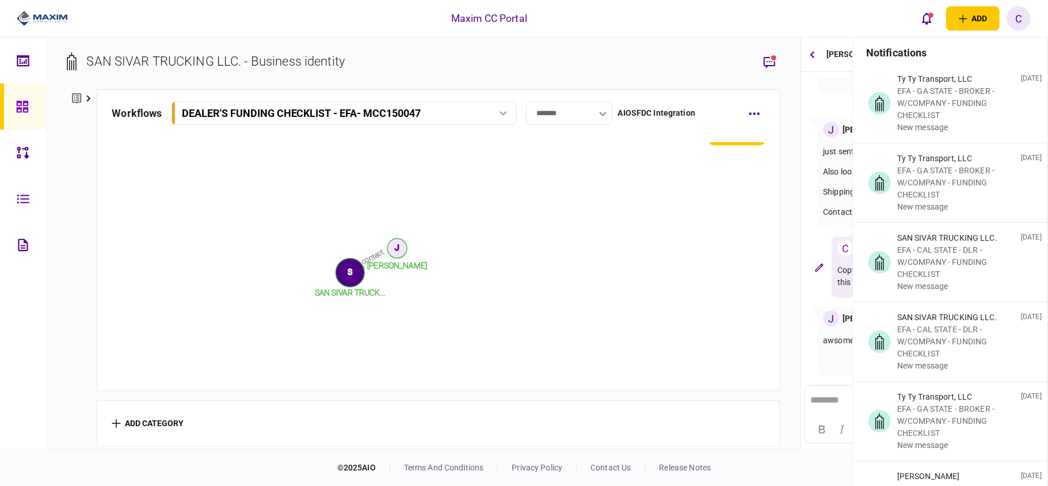
scroll to position [2994, 0]
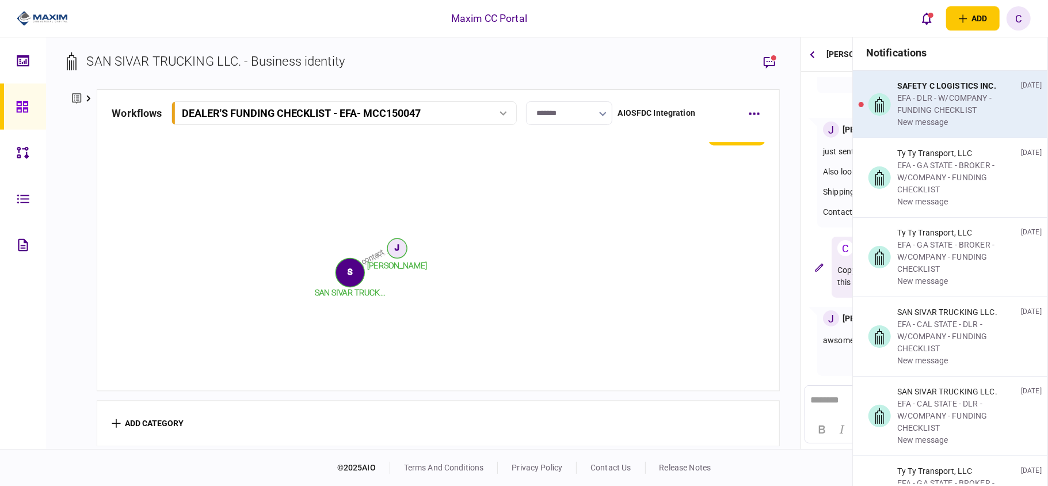
click at [933, 116] on div "EFA - DLR - W/COMPANY - FUNDING CHECKLIST" at bounding box center [956, 104] width 119 height 24
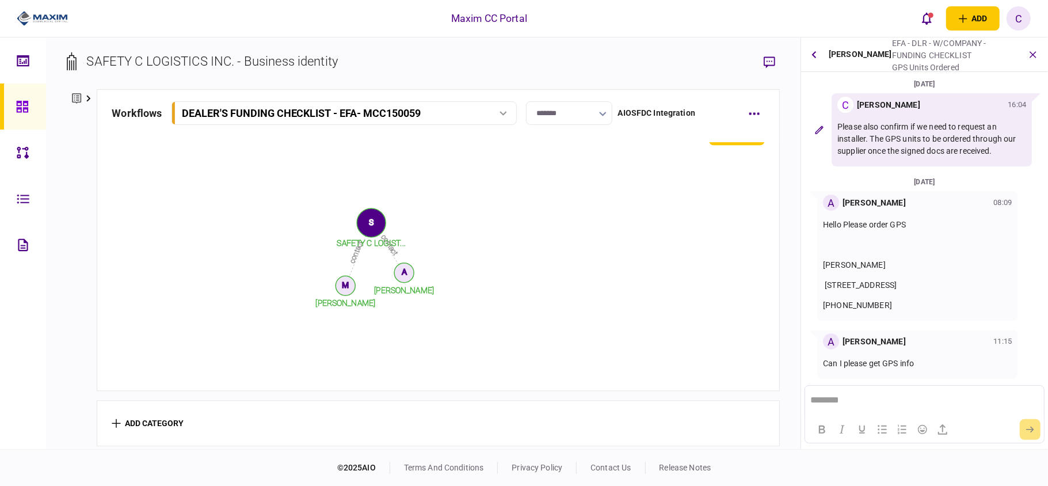
scroll to position [73, 0]
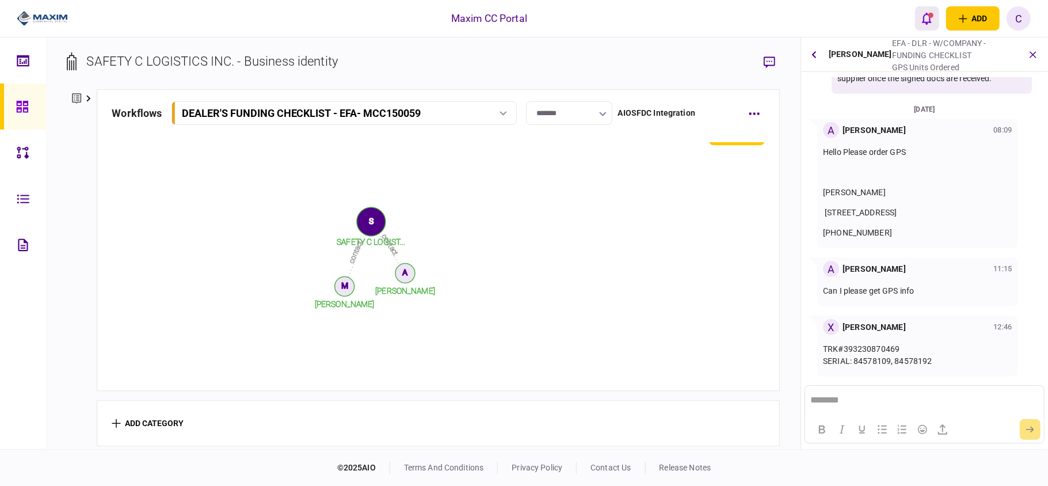
click at [924, 18] on icon "open notifications list" at bounding box center [927, 19] width 10 height 12
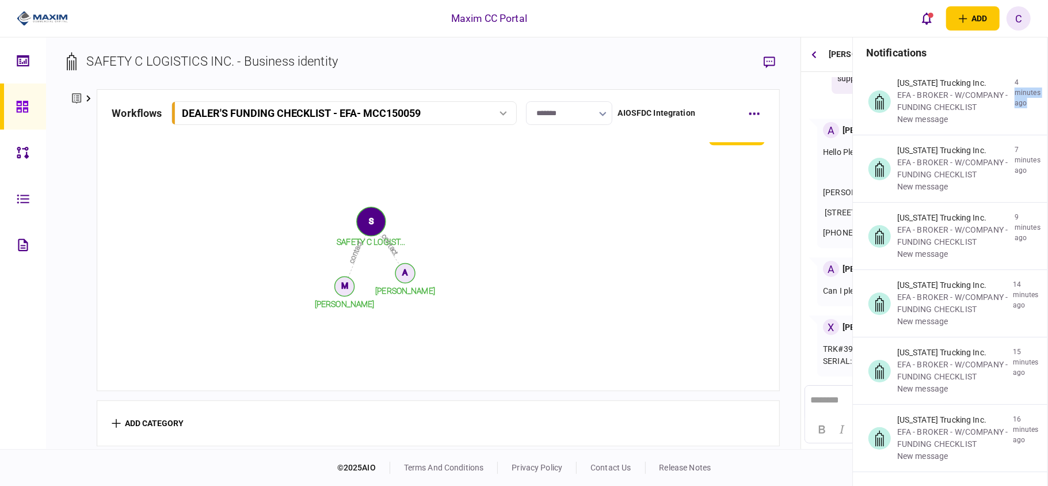
drag, startPoint x: 1048, startPoint y: 86, endPoint x: 1047, endPoint y: 100, distance: 13.9
click at [1047, 100] on section "notifications Arizona Trucking Inc. EFA - BROKER - W/COMPANY - FUNDING CHECKLIS…" at bounding box center [951, 280] width 196 height 486
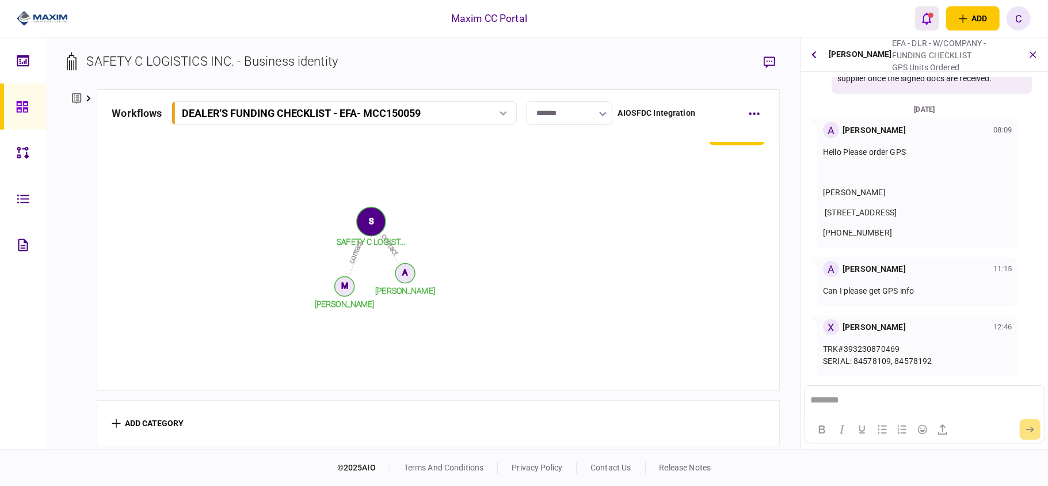
drag, startPoint x: 924, startPoint y: 18, endPoint x: 938, endPoint y: 24, distance: 14.8
click at [928, 19] on icon "open notifications list" at bounding box center [927, 18] width 10 height 13
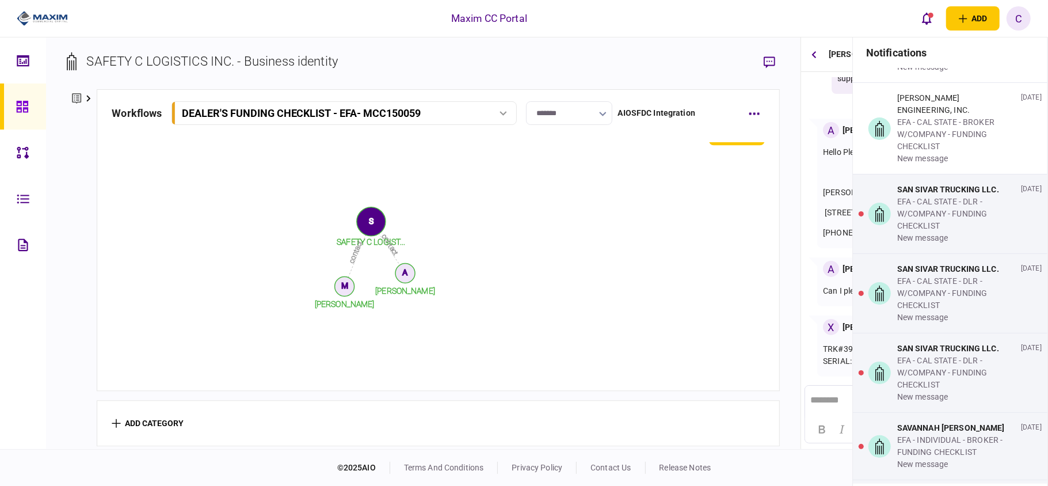
scroll to position [3684, 0]
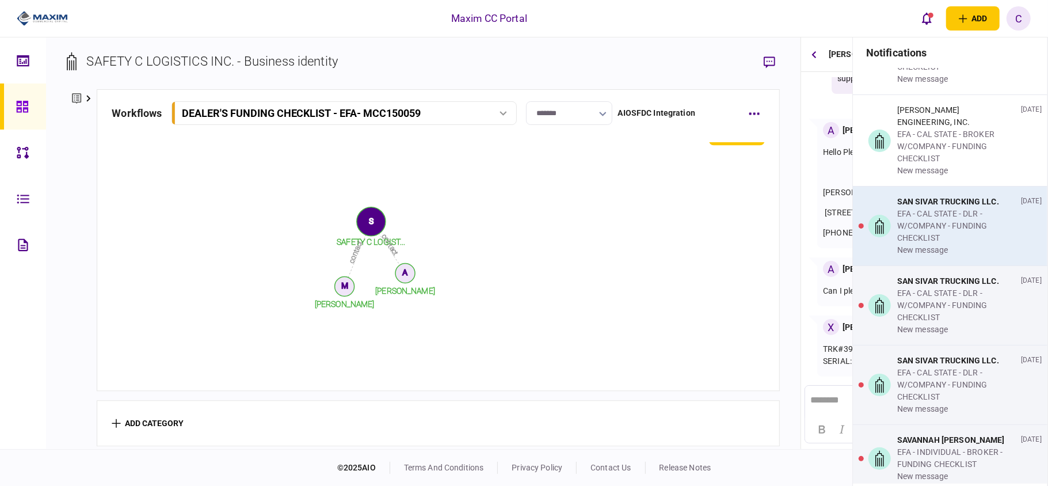
click at [912, 244] on div "EFA - CAL STATE - DLR - W/COMPANY - FUNDING CHECKLIST" at bounding box center [956, 226] width 119 height 36
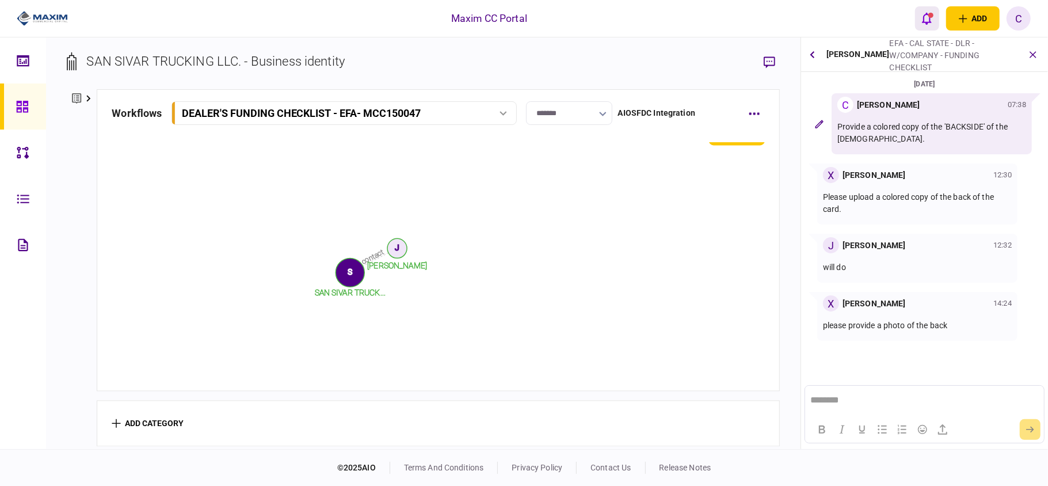
click at [931, 13] on div "open notifications list" at bounding box center [931, 15] width 5 height 5
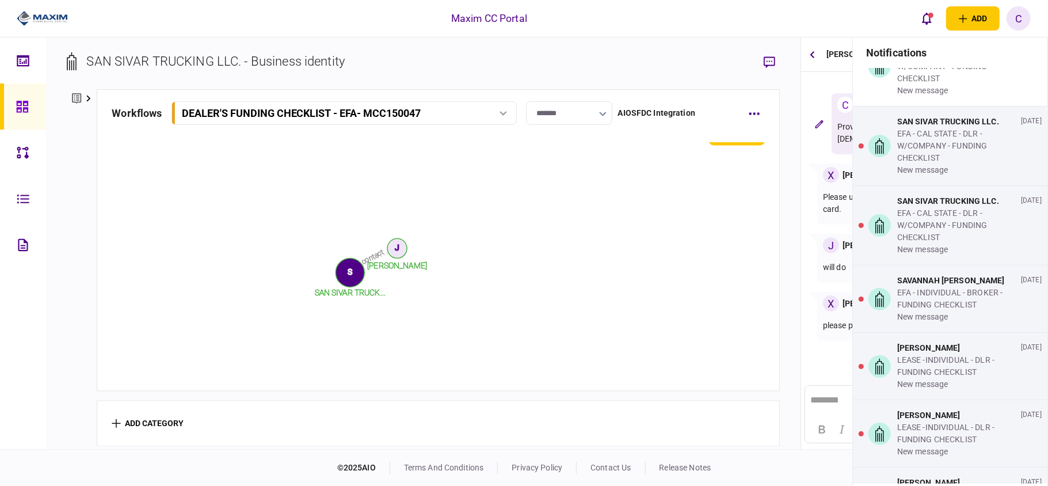
scroll to position [3838, 0]
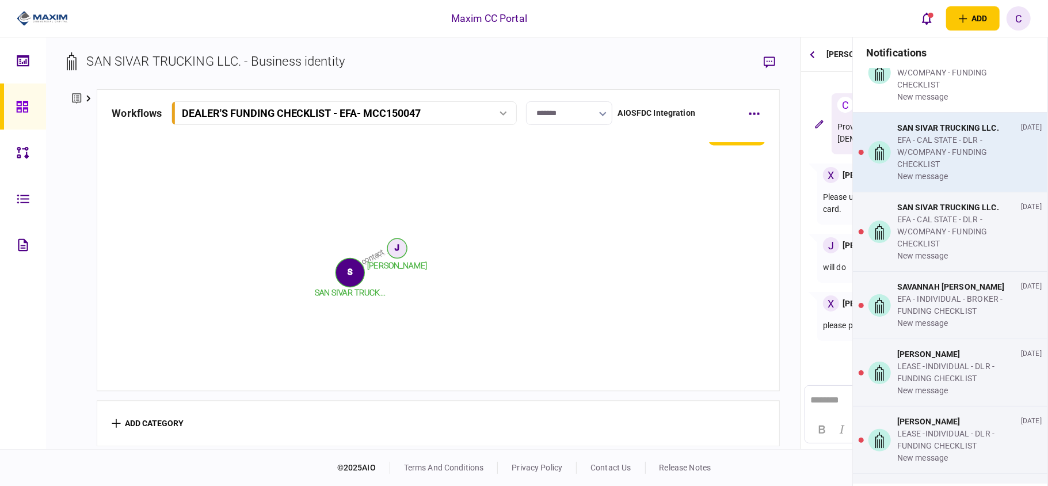
click at [965, 162] on div "EFA - CAL STATE - DLR - W/COMPANY - FUNDING CHECKLIST" at bounding box center [956, 152] width 119 height 36
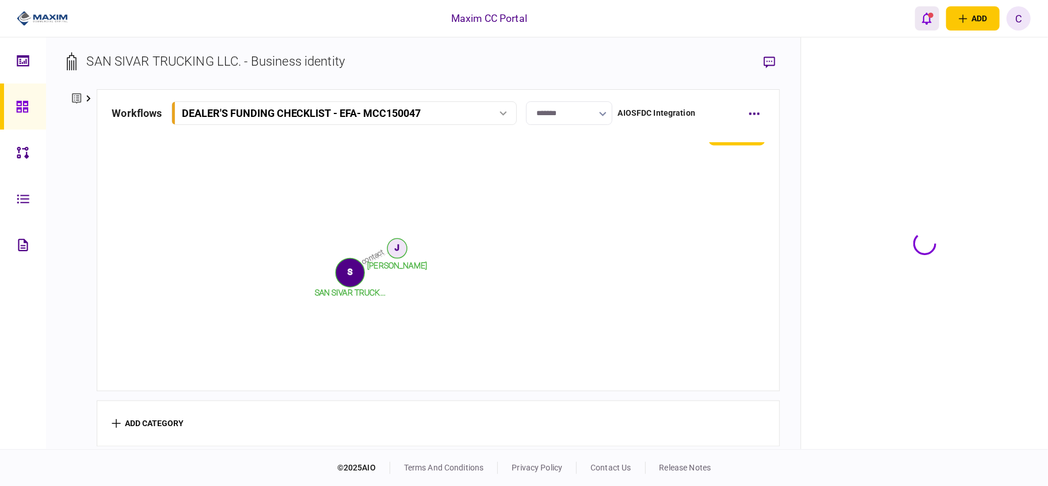
click at [930, 16] on div "open notifications list" at bounding box center [931, 15] width 5 height 5
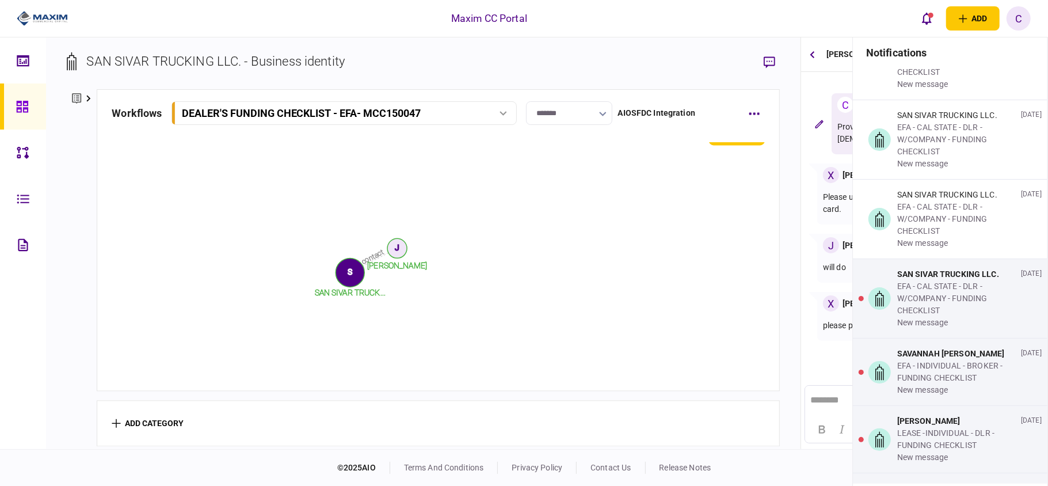
scroll to position [3915, 0]
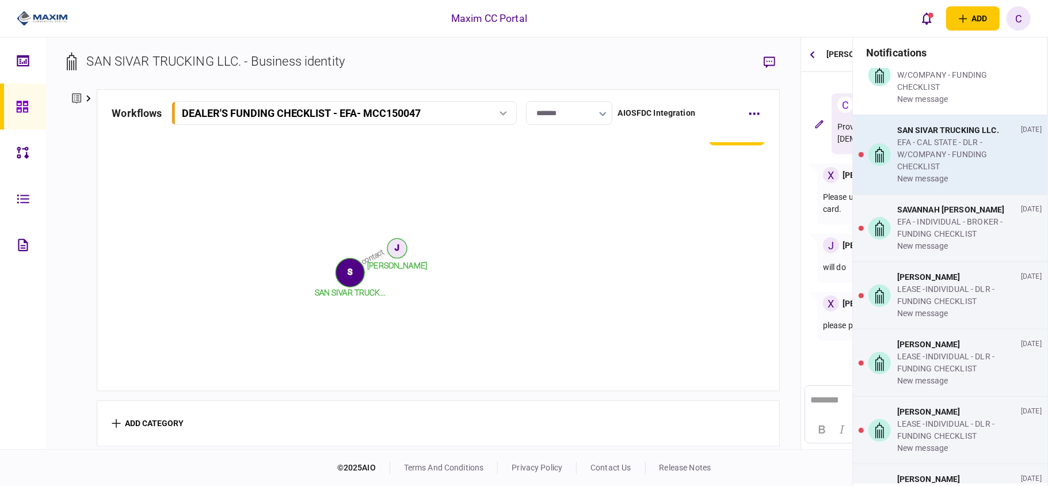
click at [923, 166] on div "EFA - CAL STATE - DLR - W/COMPANY - FUNDING CHECKLIST" at bounding box center [956, 154] width 119 height 36
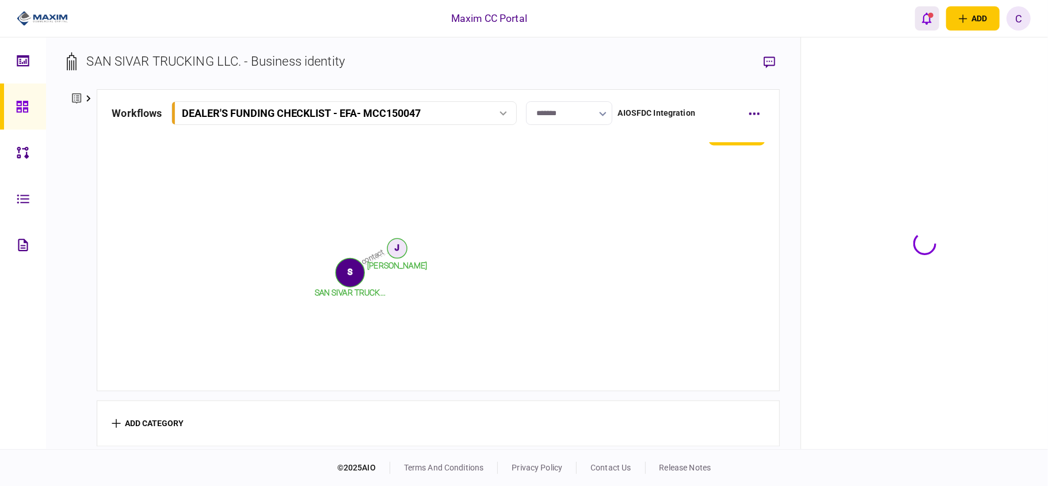
click at [929, 21] on icon "open notifications list" at bounding box center [927, 18] width 10 height 13
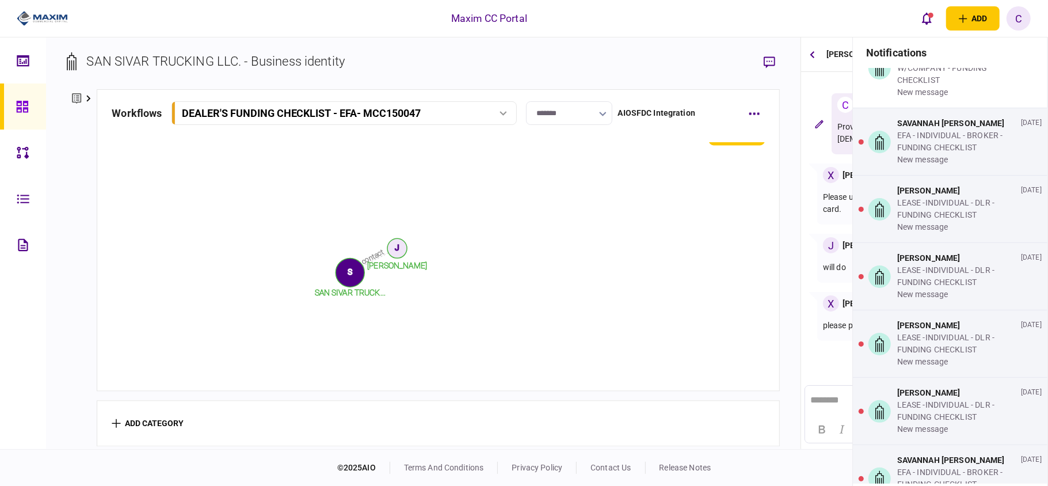
scroll to position [4068, 0]
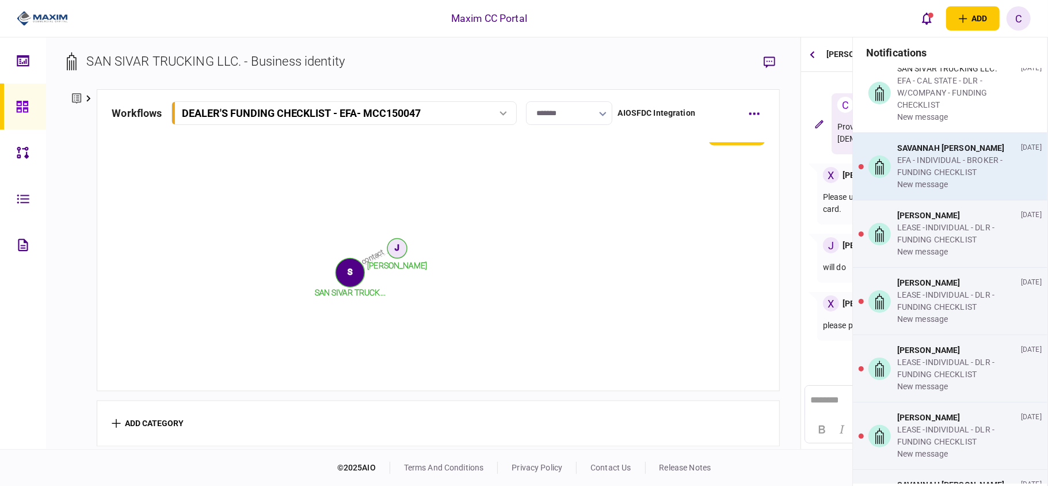
click at [954, 178] on div "EFA - INDIVIDUAL - BROKER - FUNDING CHECKLIST" at bounding box center [956, 166] width 119 height 24
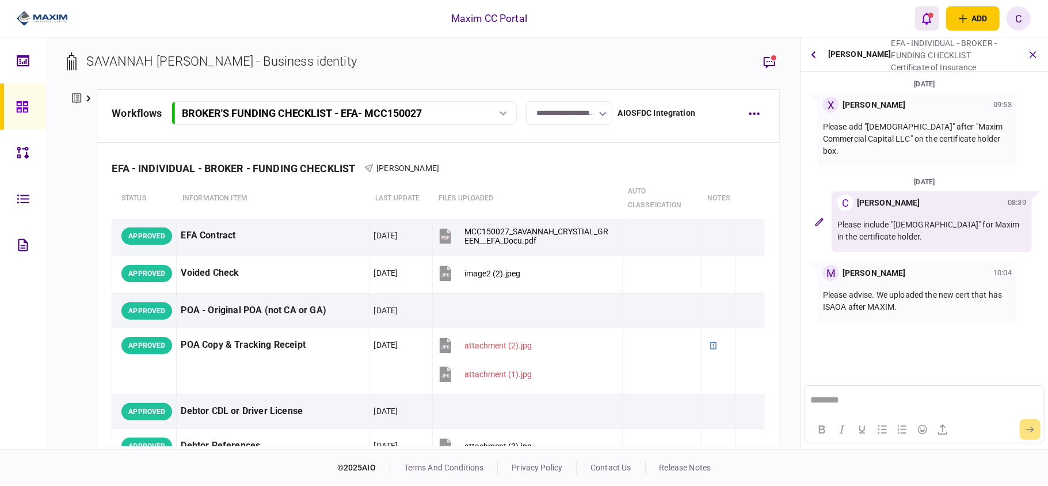
click at [934, 12] on button "open notifications list" at bounding box center [927, 18] width 24 height 24
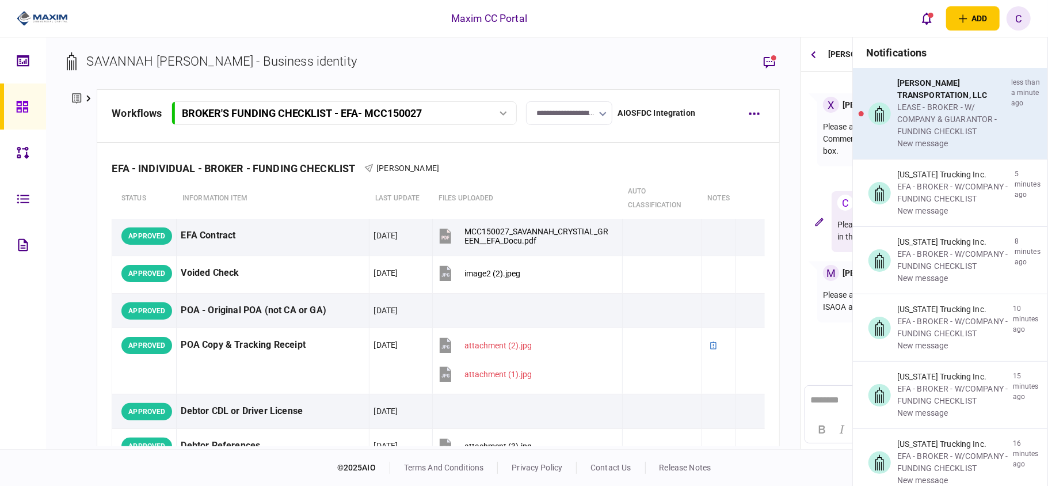
click at [918, 131] on div "LEASE - BROKER - W/ COMPANY & GUARANTOR - FUNDING CHECKLIST" at bounding box center [951, 119] width 109 height 36
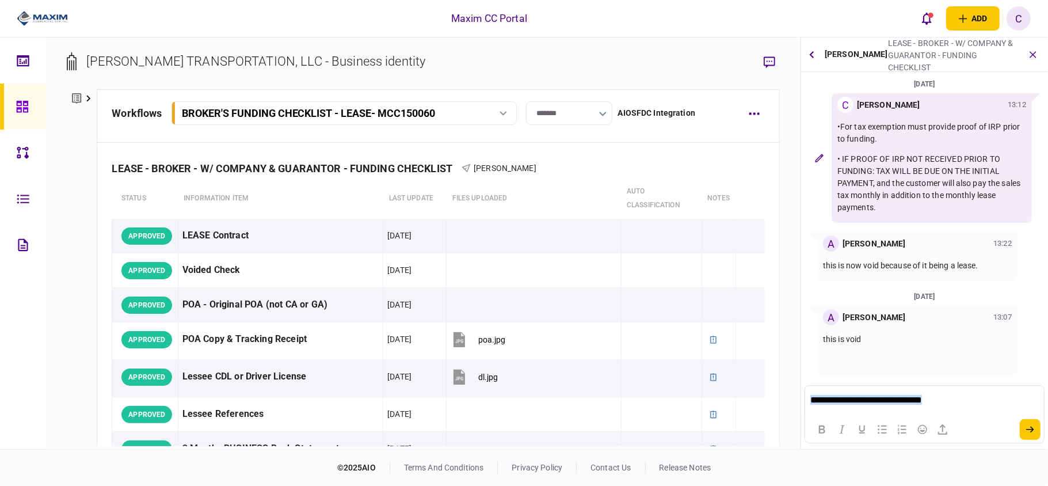
drag, startPoint x: 954, startPoint y: 395, endPoint x: 473, endPoint y: 357, distance: 482.8
click at [805, 385] on html "**********" at bounding box center [924, 399] width 238 height 29
click at [957, 397] on p "**********" at bounding box center [924, 399] width 227 height 11
click at [1028, 427] on icon "submit" at bounding box center [1030, 429] width 8 height 7
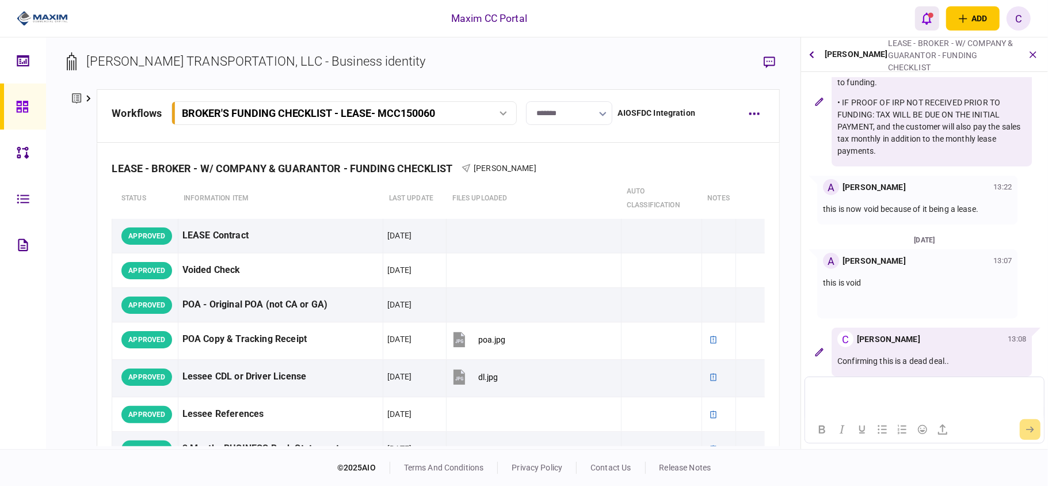
click at [929, 20] on icon "open notifications list" at bounding box center [927, 18] width 10 height 13
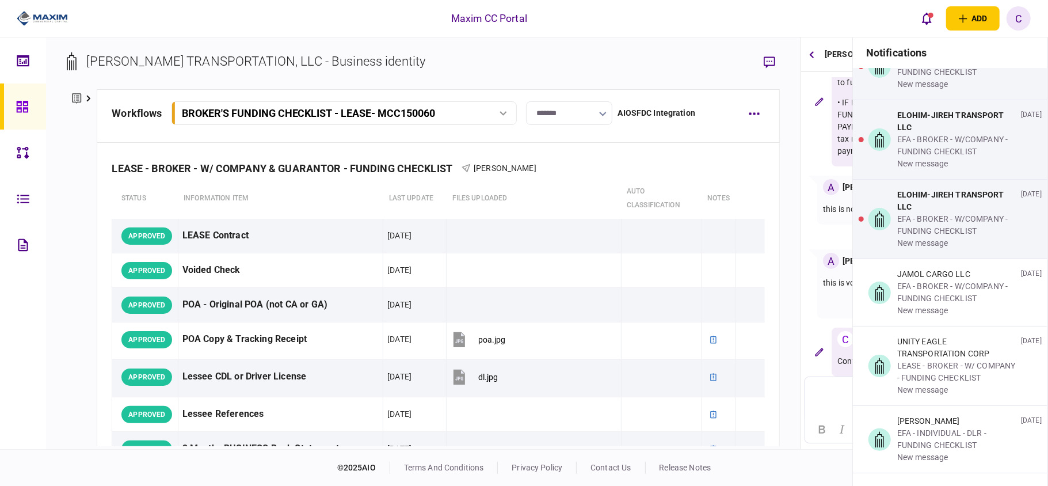
scroll to position [4375, 0]
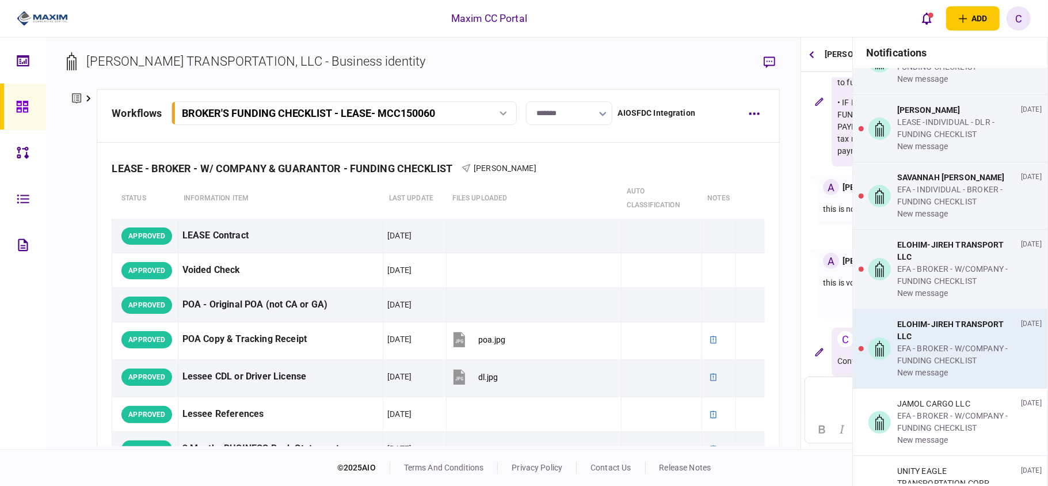
click at [899, 343] on div "ELOHIM-JIREH TRANSPORT LLC" at bounding box center [956, 330] width 119 height 24
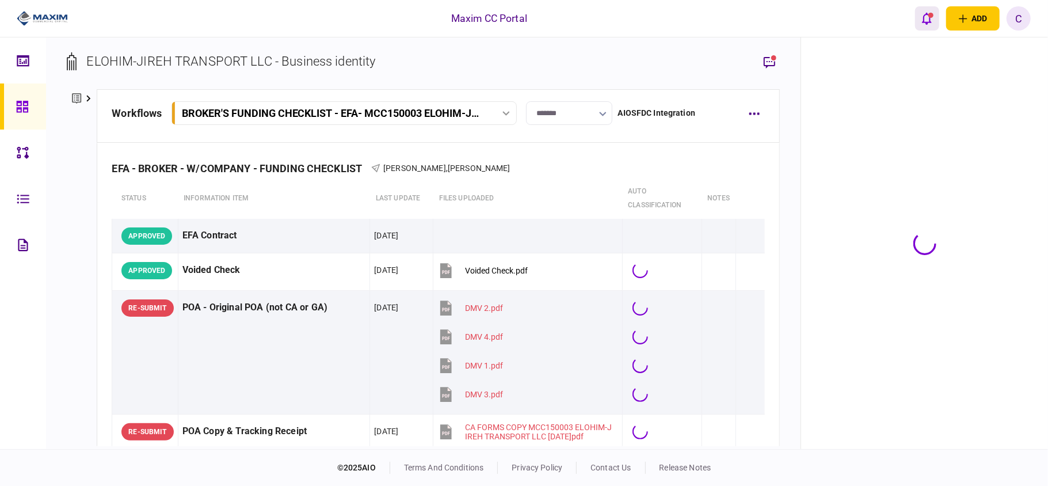
click at [929, 14] on div "open notifications list" at bounding box center [931, 15] width 5 height 5
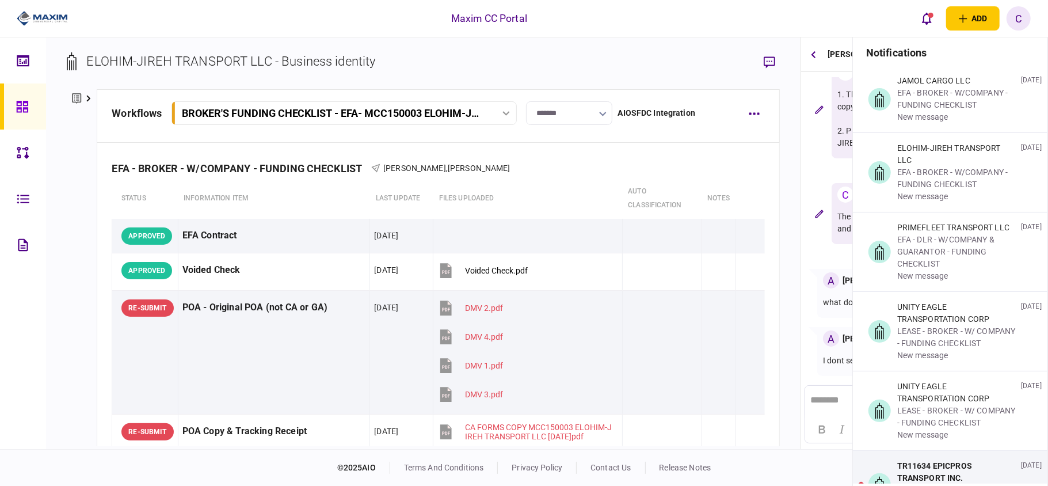
scroll to position [4997, 0]
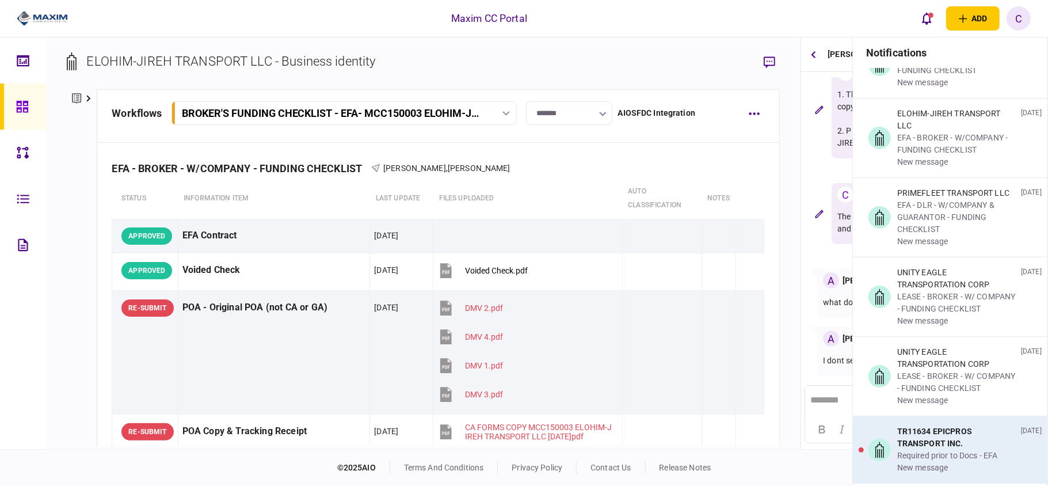
click at [945, 432] on div "TR11634 EPICPROS TRANSPORT INC." at bounding box center [956, 437] width 119 height 24
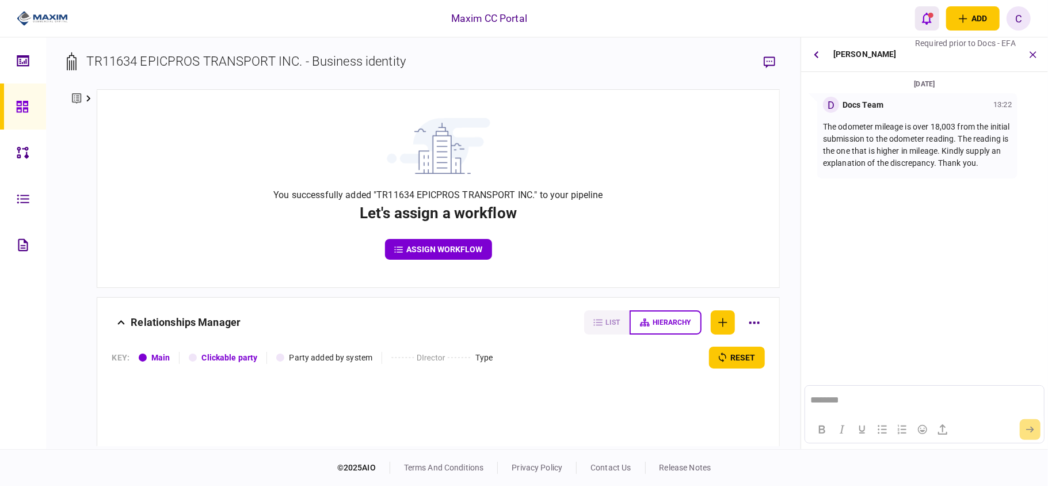
click at [929, 15] on div "open notifications list" at bounding box center [931, 15] width 5 height 5
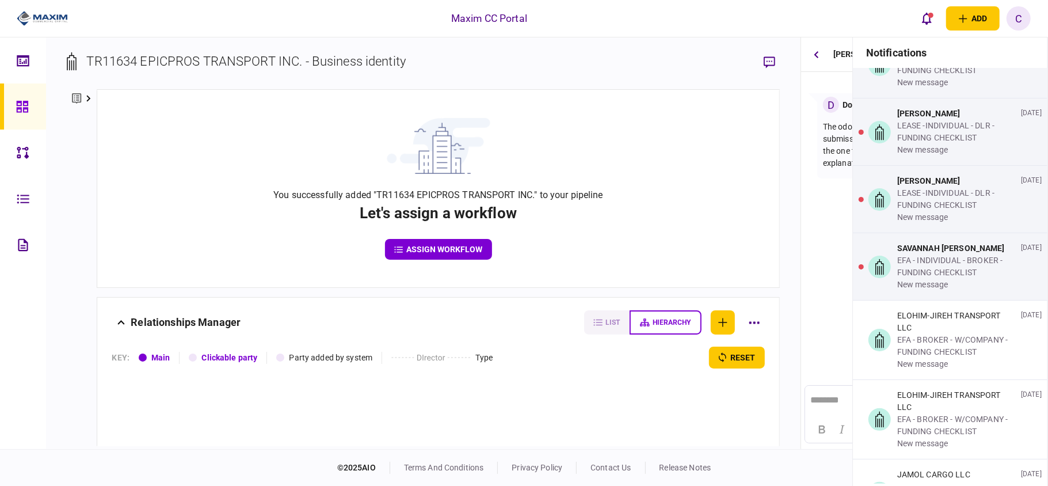
scroll to position [4298, 0]
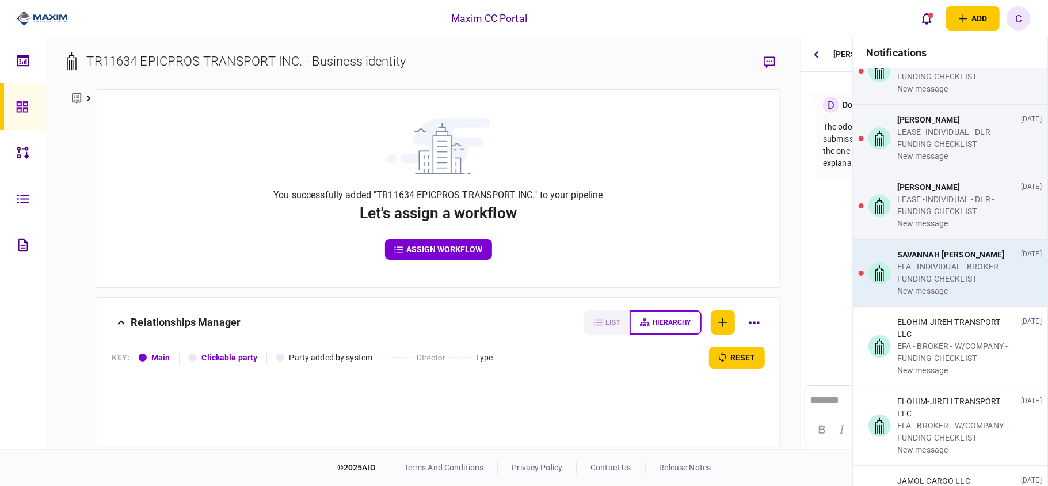
click at [935, 275] on div "EFA - INDIVIDUAL - BROKER - FUNDING CHECKLIST" at bounding box center [956, 273] width 119 height 24
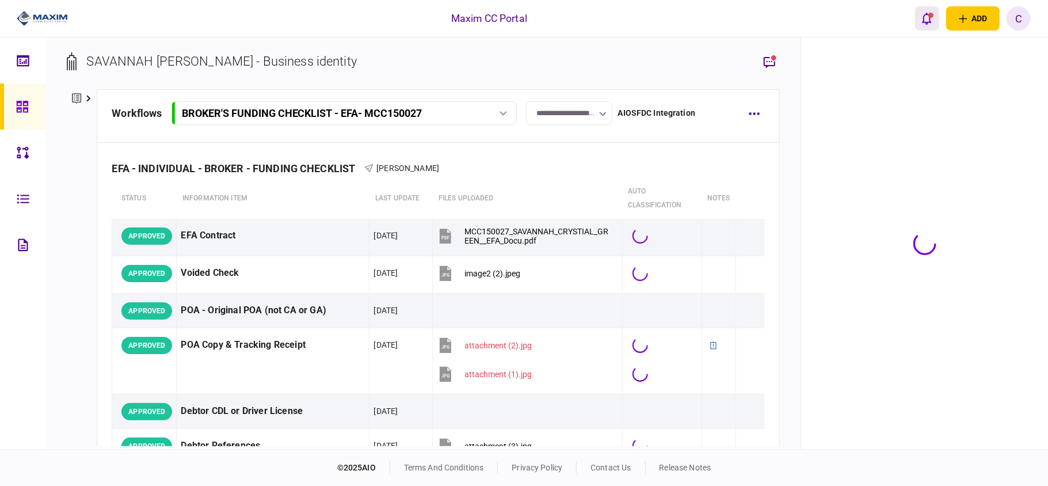
click at [927, 15] on icon "open notifications list" at bounding box center [927, 18] width 10 height 13
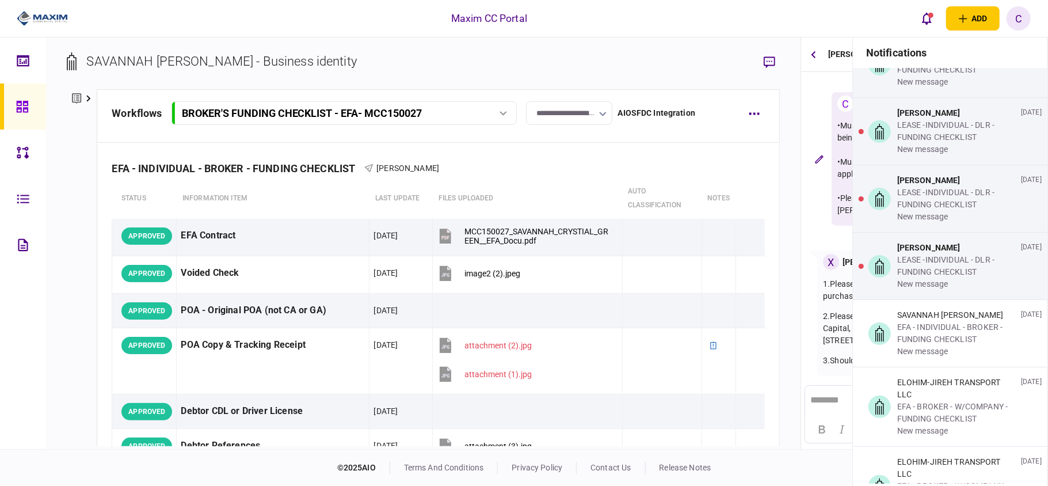
scroll to position [4221, 0]
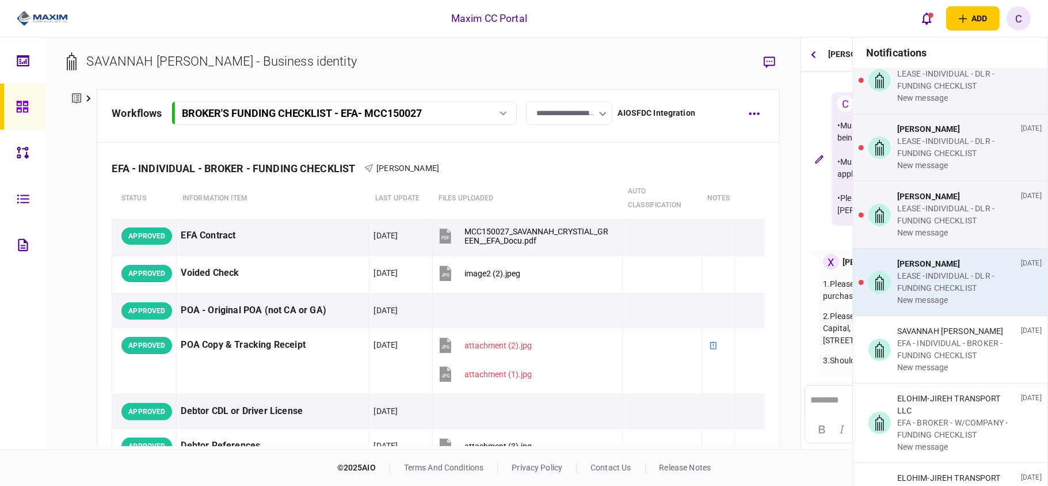
click at [940, 290] on div "LEASE -INDIVIDUAL - DLR - FUNDING CHECKLIST" at bounding box center [956, 282] width 119 height 24
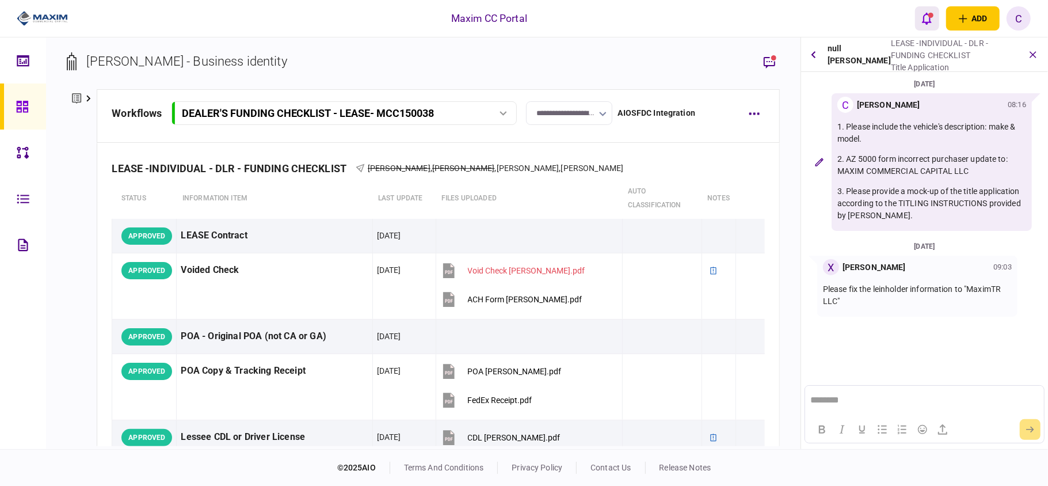
click at [927, 14] on icon "open notifications list" at bounding box center [927, 19] width 10 height 12
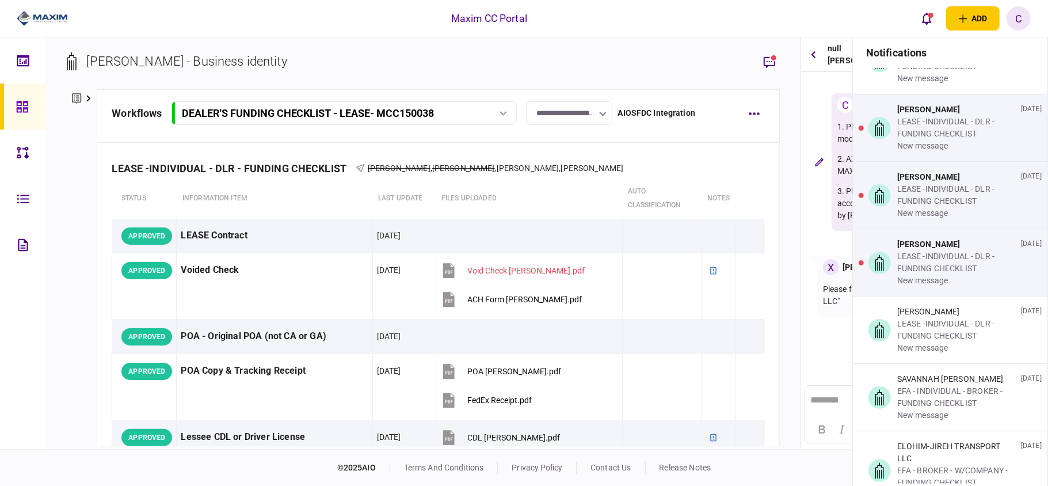
scroll to position [4145, 0]
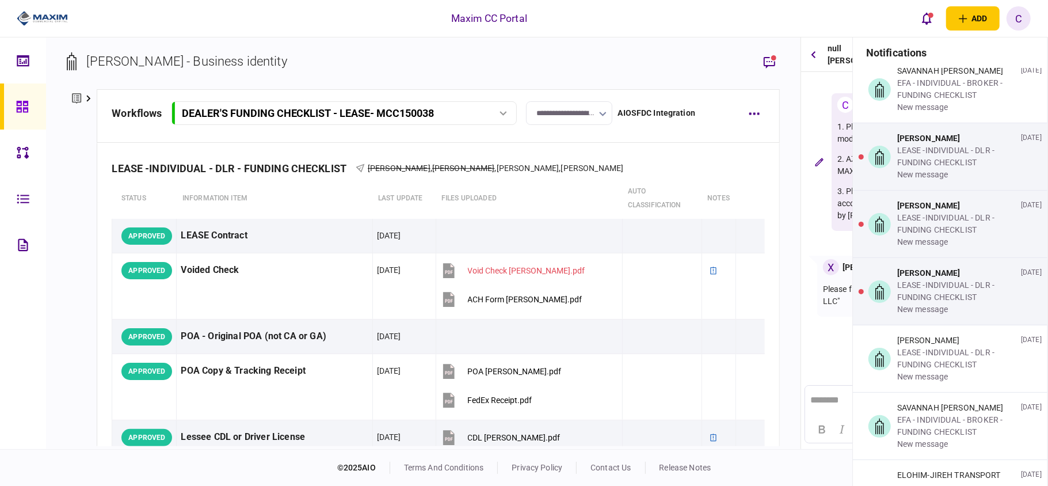
click at [915, 279] on div "[PERSON_NAME]" at bounding box center [956, 273] width 119 height 12
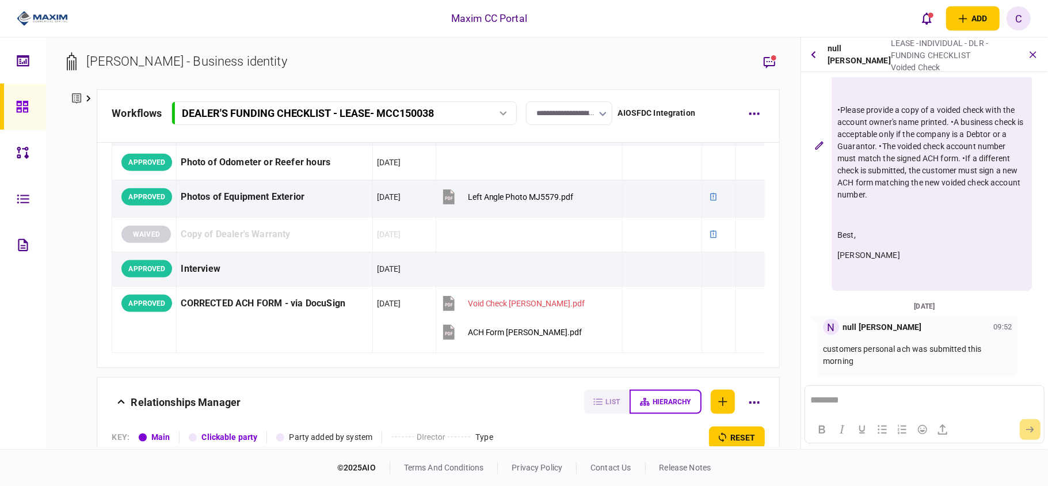
scroll to position [1074, 0]
click at [931, 19] on icon "open notifications list" at bounding box center [927, 18] width 10 height 13
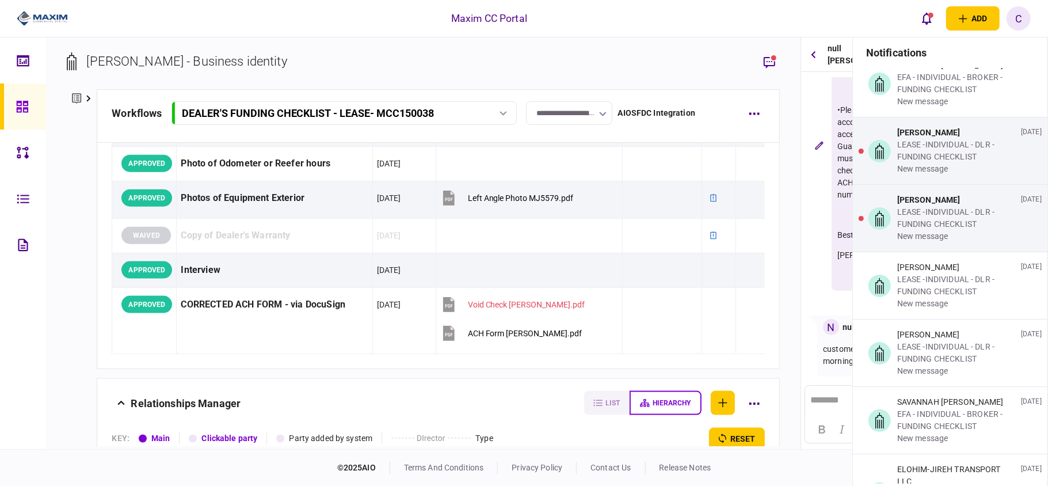
scroll to position [4145, 0]
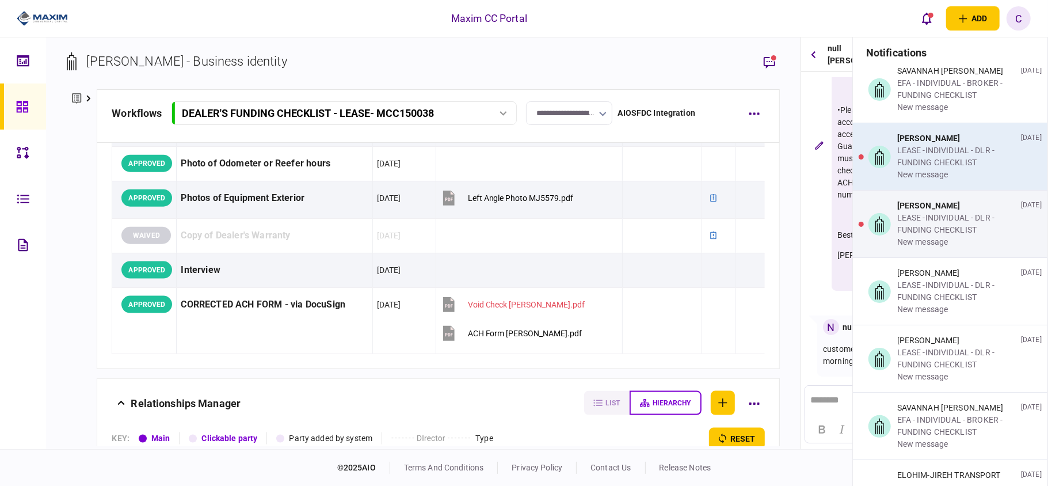
click at [936, 169] on div "LEASE -INDIVIDUAL - DLR - FUNDING CHECKLIST" at bounding box center [956, 156] width 119 height 24
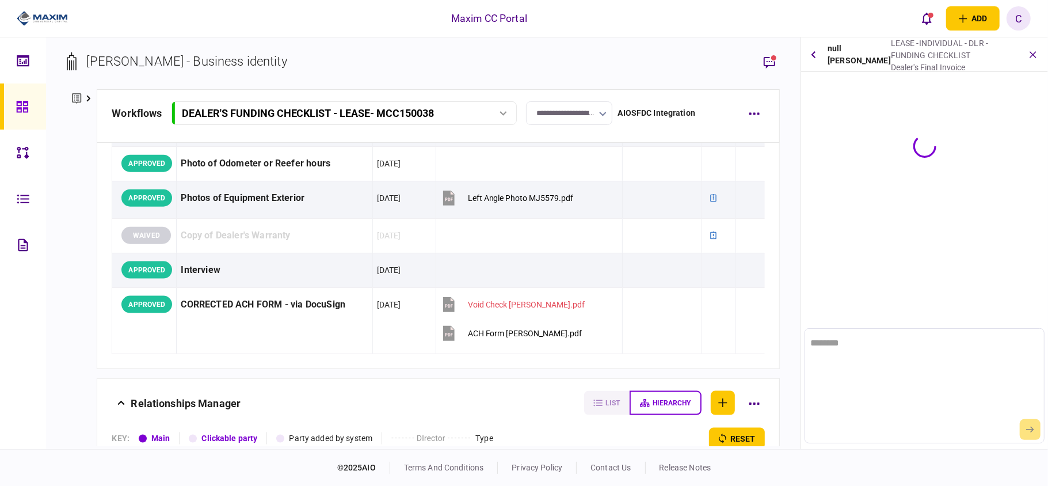
scroll to position [0, 0]
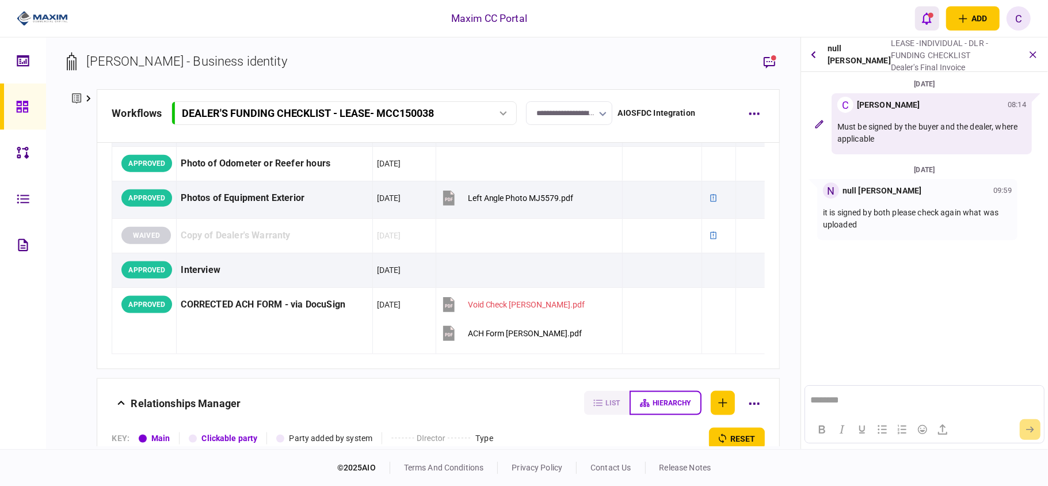
click at [929, 17] on icon "open notifications list" at bounding box center [927, 18] width 10 height 13
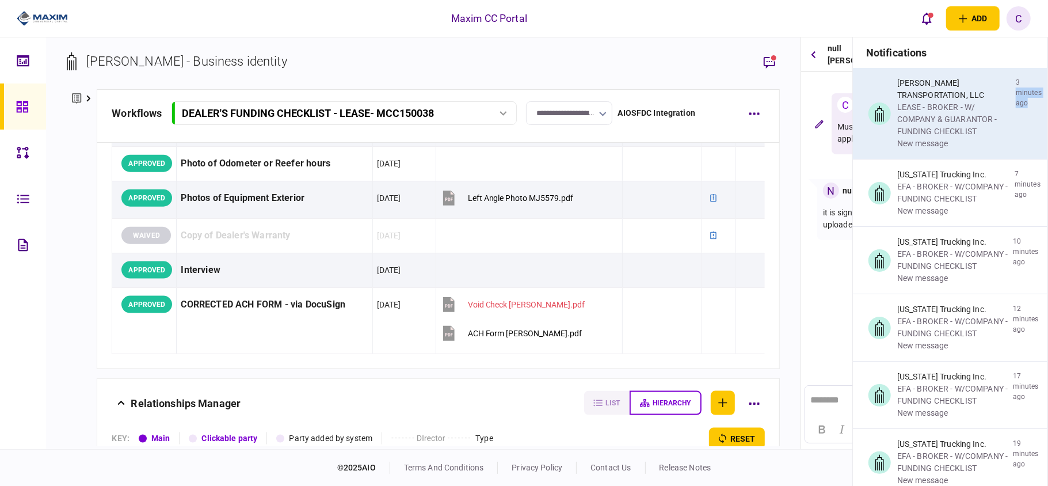
drag, startPoint x: 1044, startPoint y: 82, endPoint x: 1042, endPoint y: 102, distance: 20.3
click at [1042, 102] on div "KNIGHTEN TRANSPORTATION, LLC LEASE - BROKER - W/ COMPANY & GUARANTOR - FUNDING …" at bounding box center [950, 113] width 195 height 91
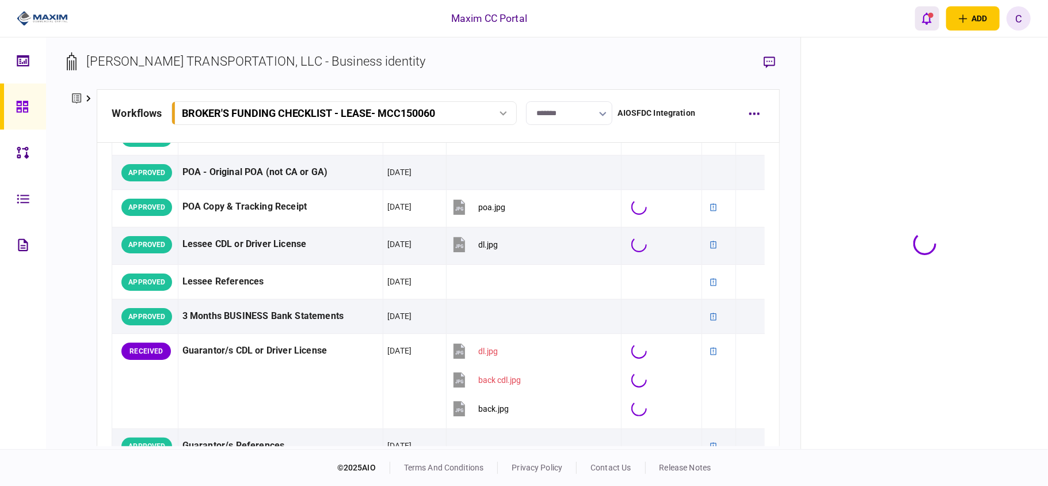
scroll to position [1605, 0]
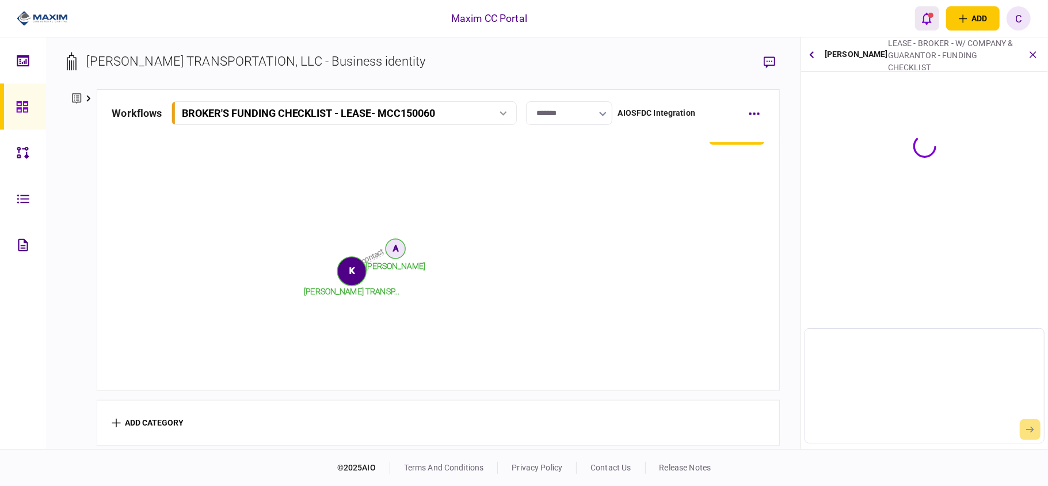
click at [933, 15] on div "open notifications list" at bounding box center [931, 15] width 5 height 5
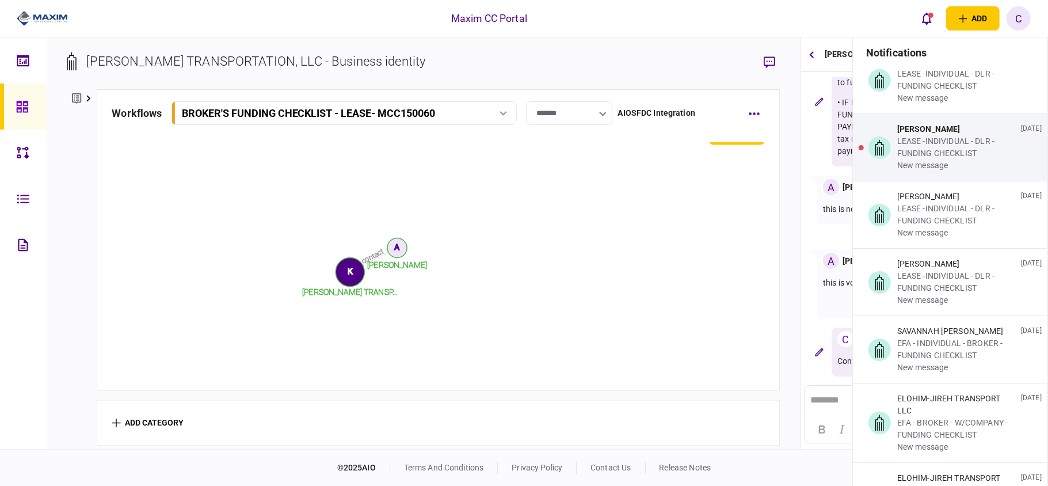
scroll to position [4145, 0]
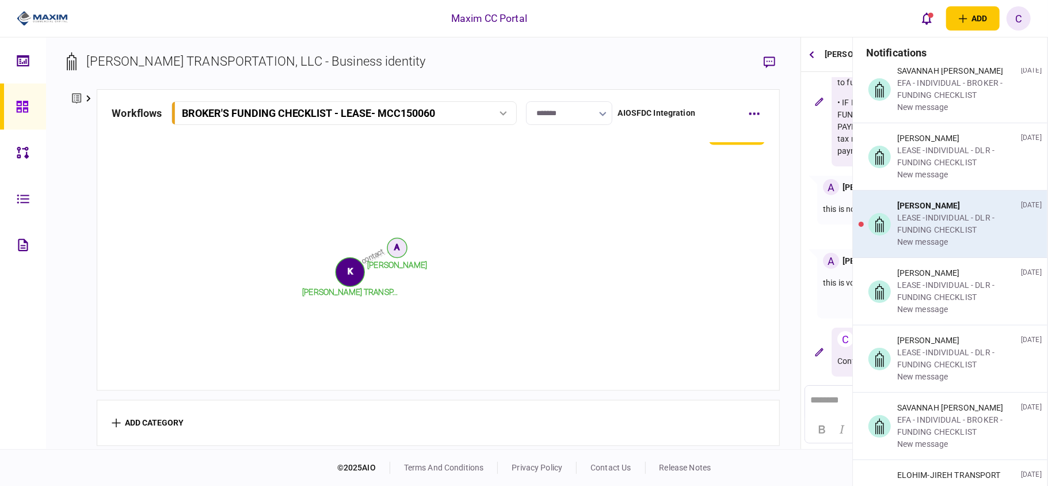
click at [980, 212] on div "[PERSON_NAME]" at bounding box center [956, 206] width 119 height 12
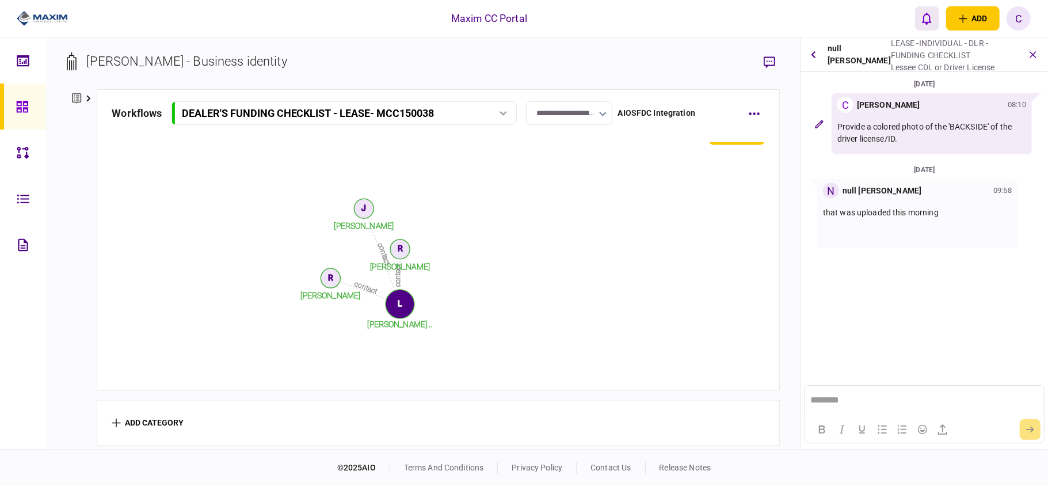
click at [930, 21] on icon "open notifications list" at bounding box center [927, 19] width 10 height 12
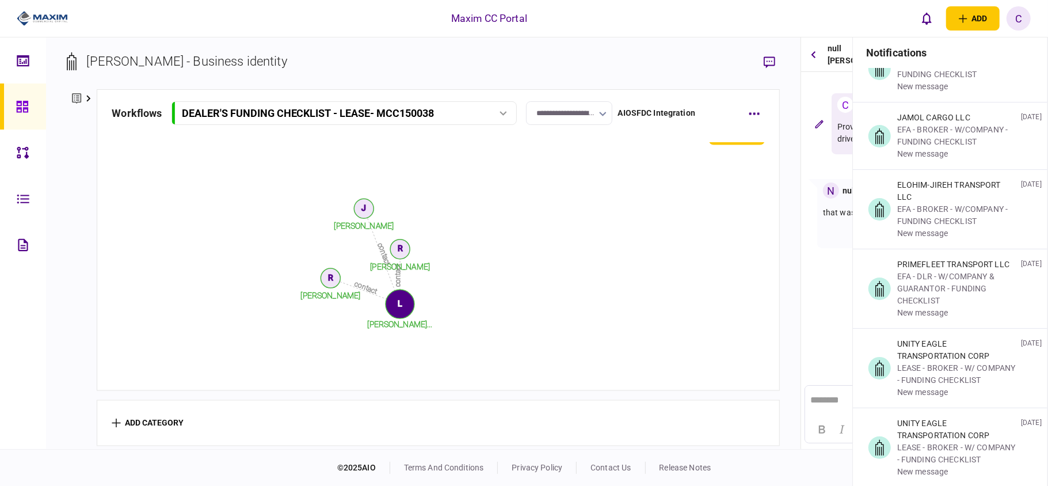
scroll to position [4997, 0]
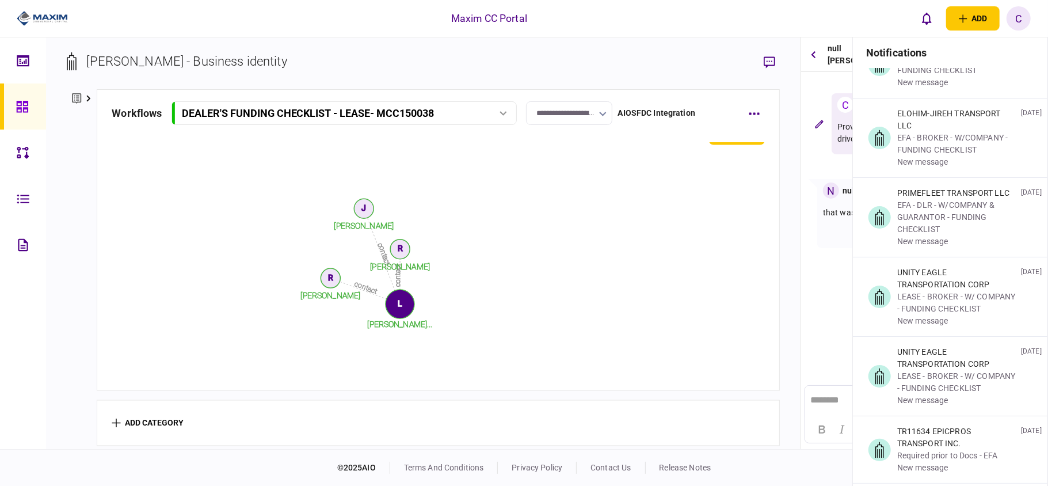
click at [653, 26] on div "Maxim CC Portal add business identity individual identity C C Christina Gray ch…" at bounding box center [524, 18] width 1048 height 37
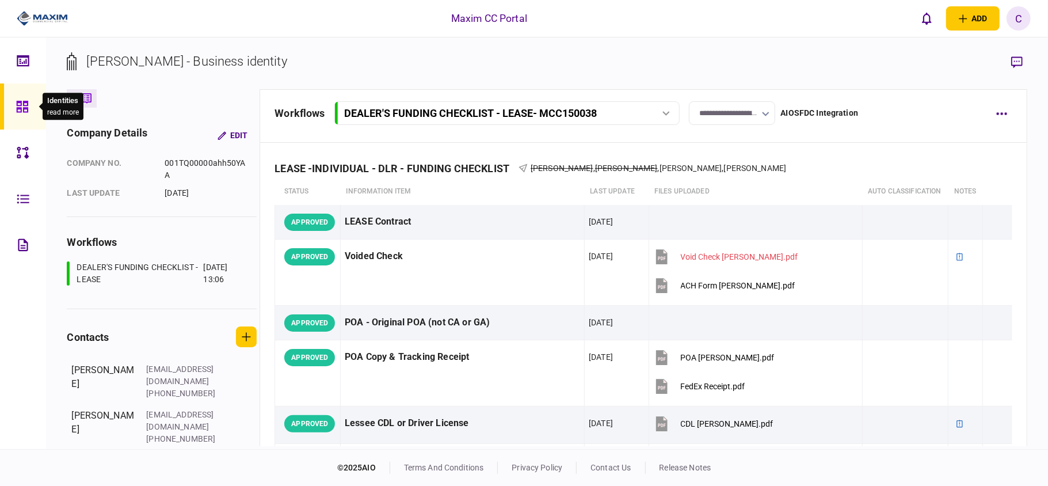
click at [23, 99] on div at bounding box center [25, 106] width 18 height 46
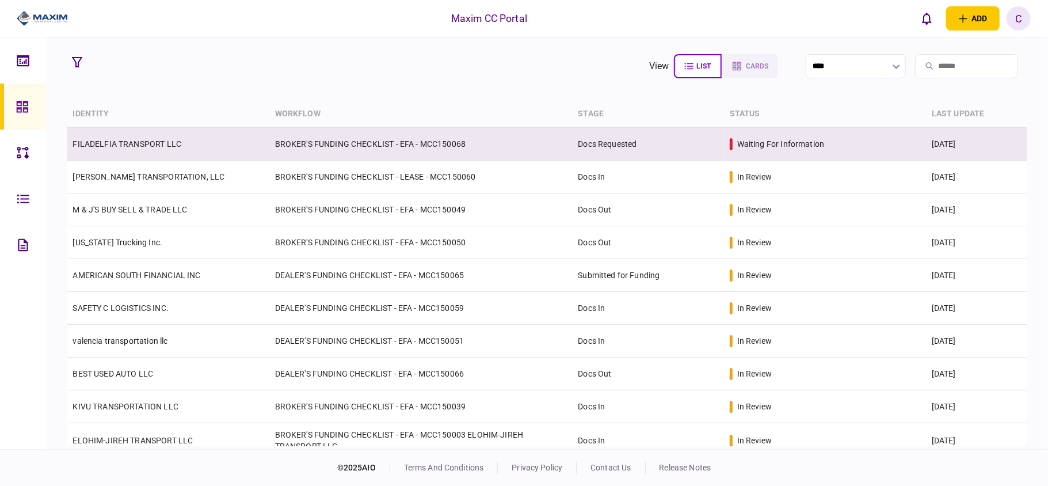
click at [532, 139] on td "BROKER'S FUNDING CHECKLIST - EFA - MCC150068" at bounding box center [420, 144] width 303 height 33
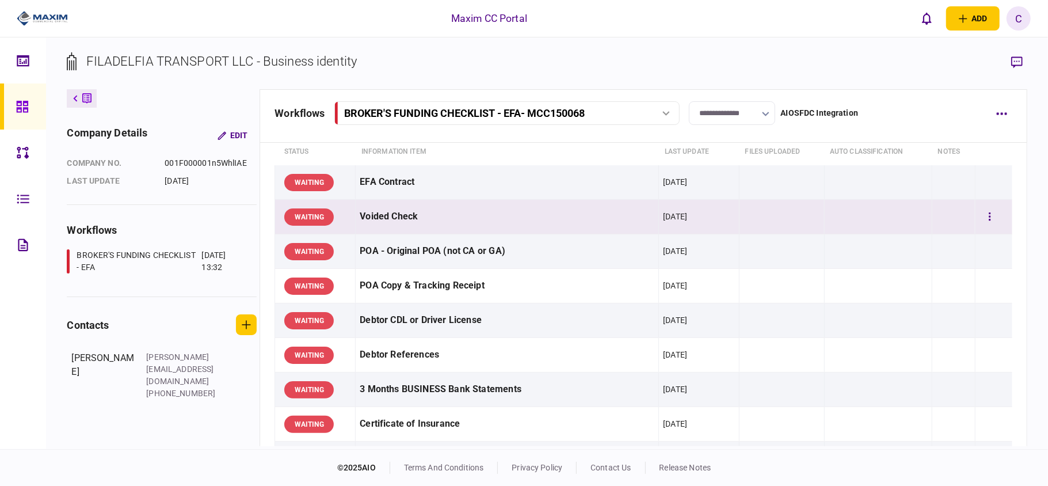
scroll to position [77, 0]
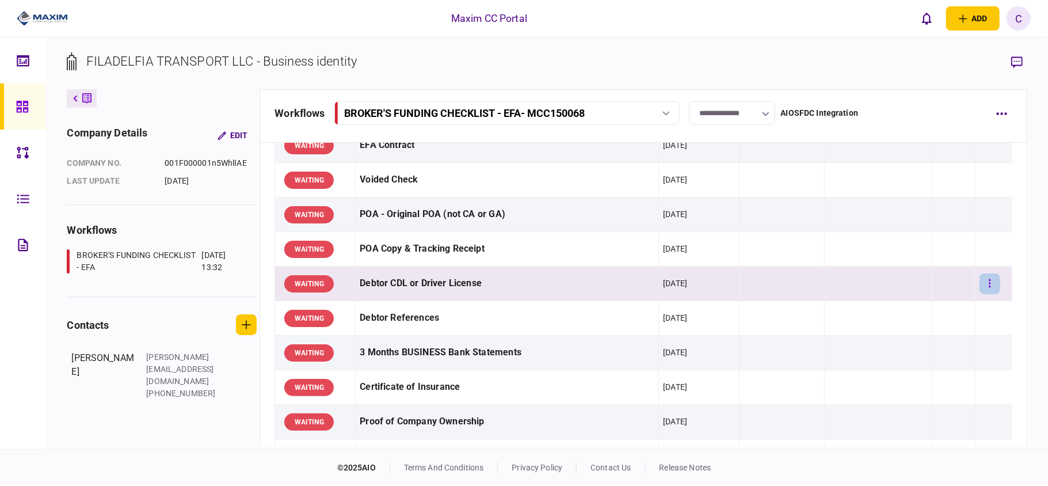
click at [983, 279] on button "button" at bounding box center [990, 283] width 21 height 21
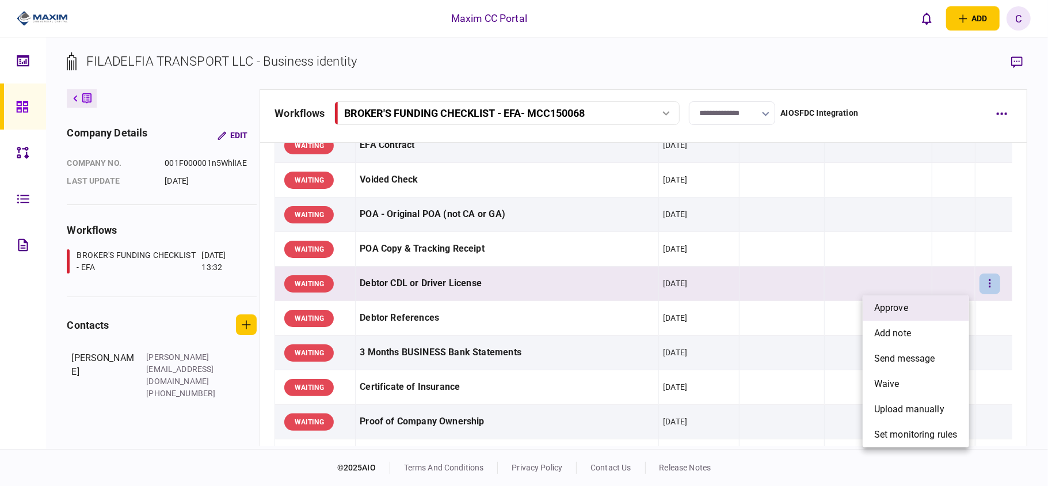
click at [896, 306] on span "approve" at bounding box center [891, 308] width 34 height 14
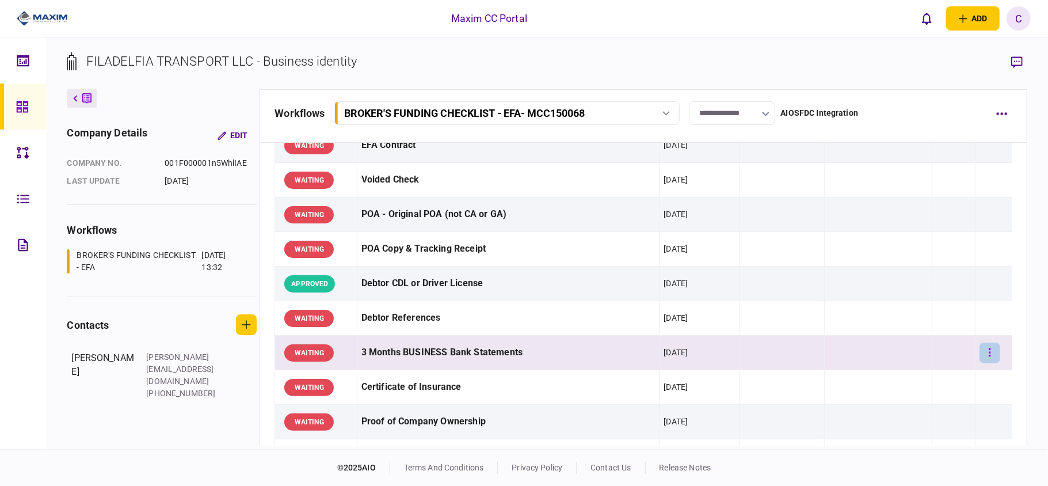
click at [989, 356] on icon "button" at bounding box center [990, 352] width 2 height 8
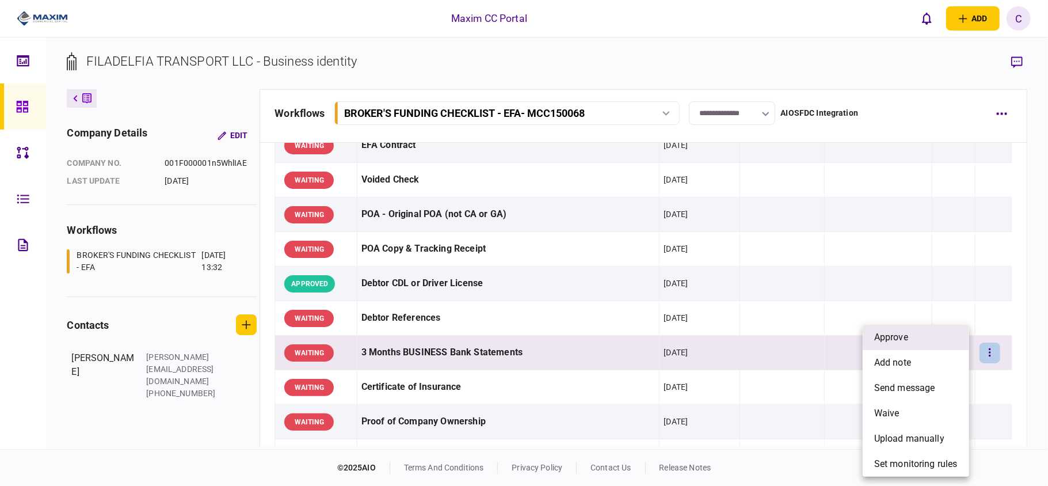
click at [908, 334] on span "approve" at bounding box center [891, 337] width 34 height 14
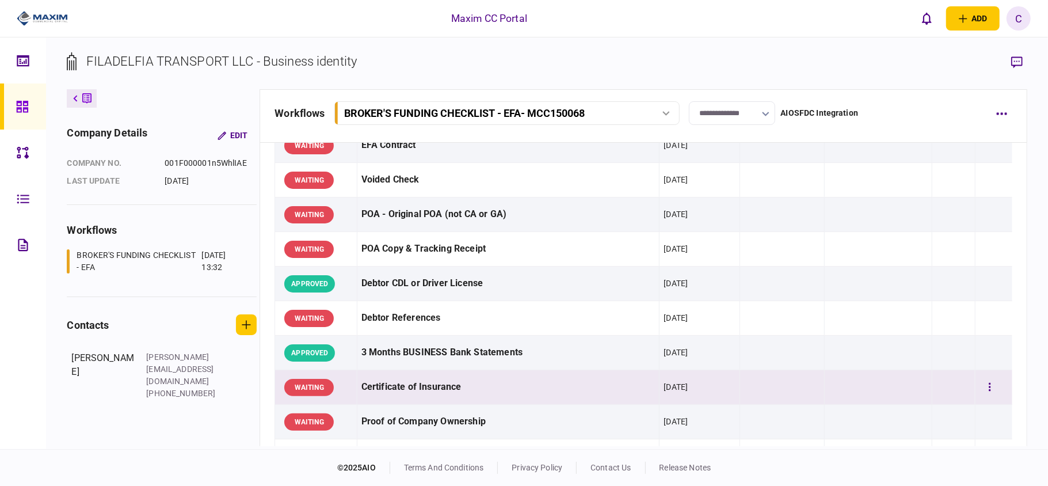
scroll to position [153, 0]
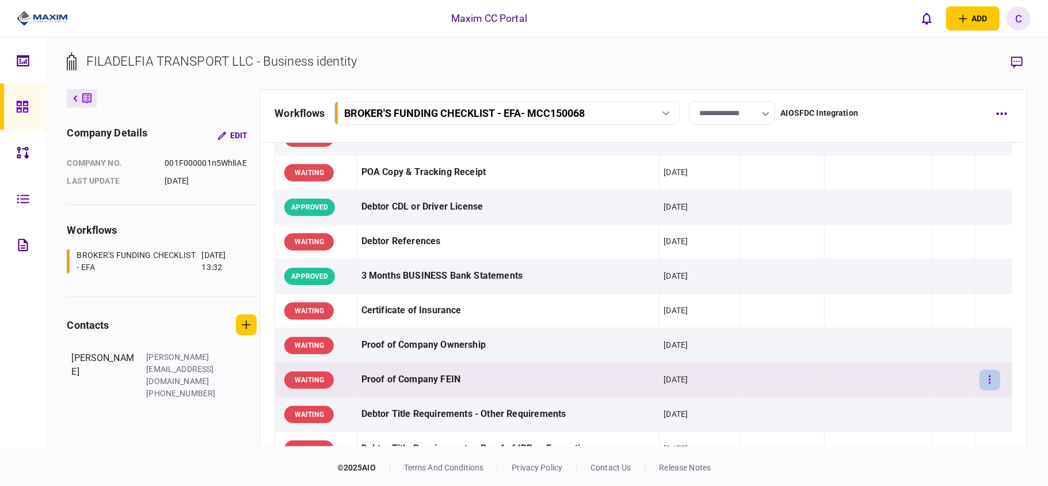
click at [989, 381] on icon "button" at bounding box center [990, 379] width 2 height 8
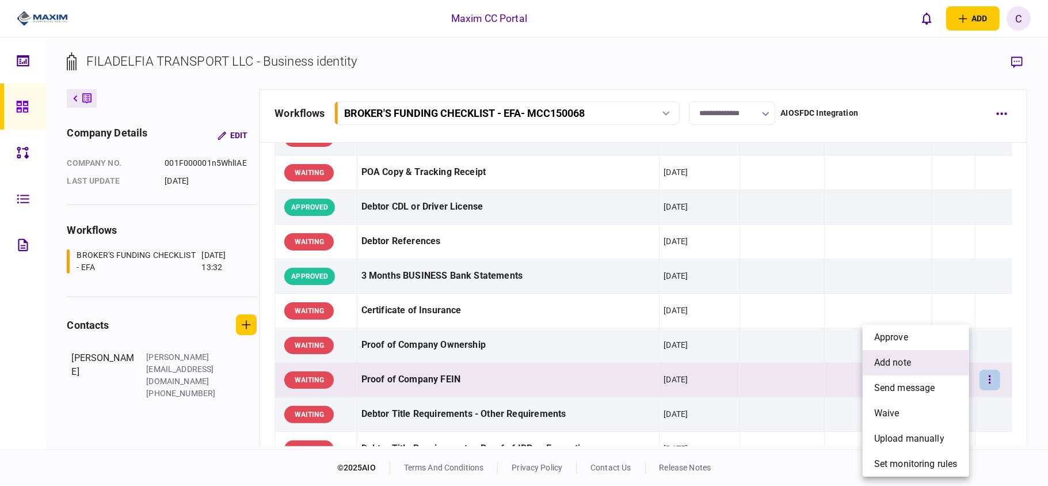
click at [921, 366] on li "add note" at bounding box center [916, 362] width 107 height 25
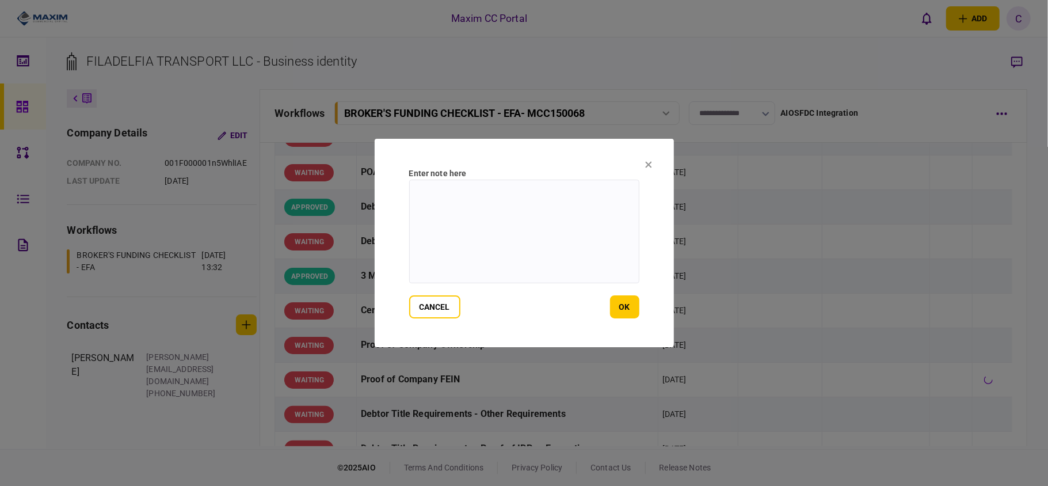
click at [530, 211] on textarea at bounding box center [524, 232] width 230 height 104
paste textarea "**********"
type textarea "**********"
click at [633, 312] on button "ok" at bounding box center [624, 306] width 29 height 23
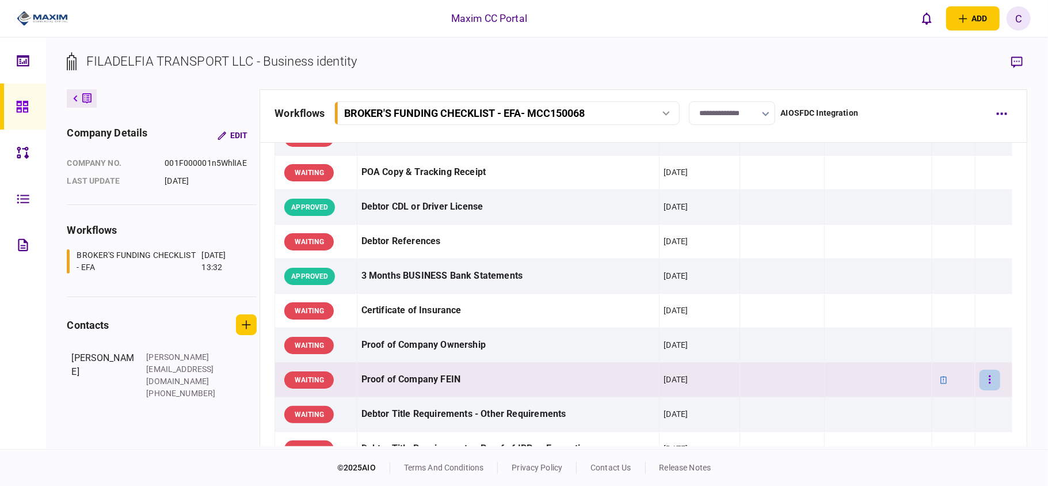
click at [988, 378] on button "button" at bounding box center [990, 380] width 21 height 21
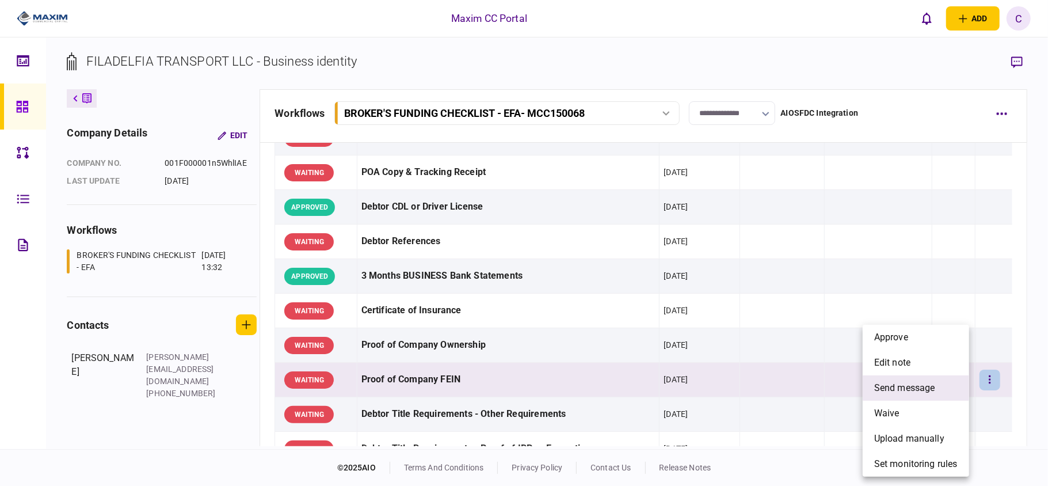
click at [908, 390] on span "send message" at bounding box center [904, 388] width 61 height 14
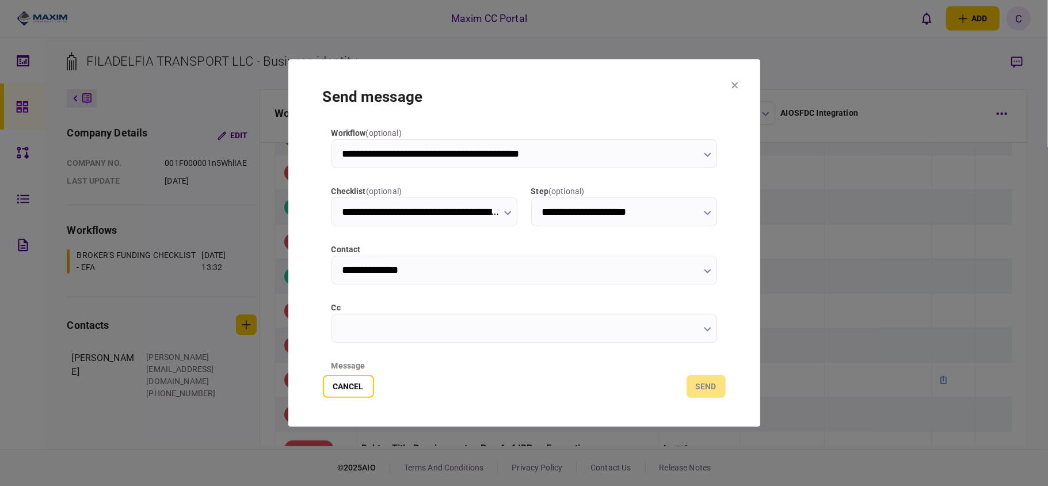
scroll to position [145, 0]
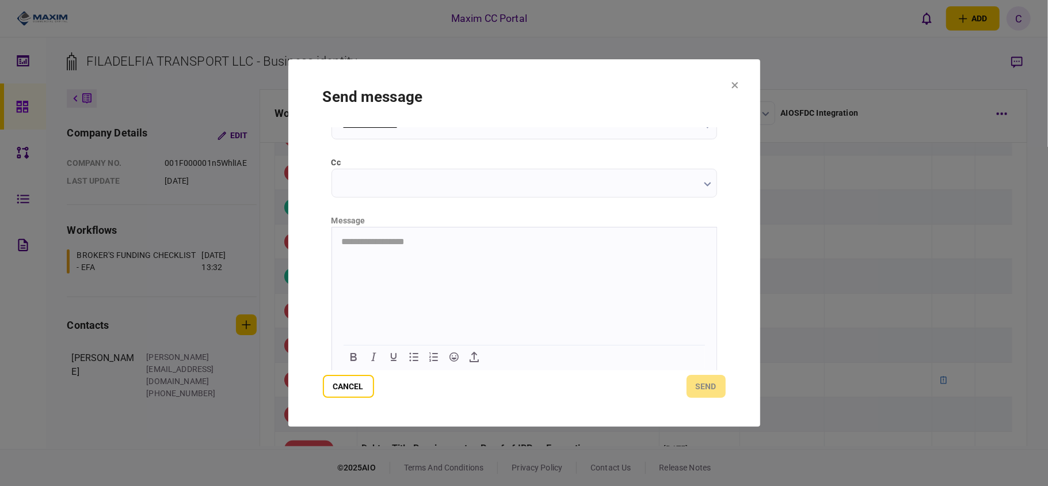
click at [454, 251] on html "**********" at bounding box center [524, 241] width 385 height 29
click at [699, 382] on button "send" at bounding box center [706, 386] width 39 height 23
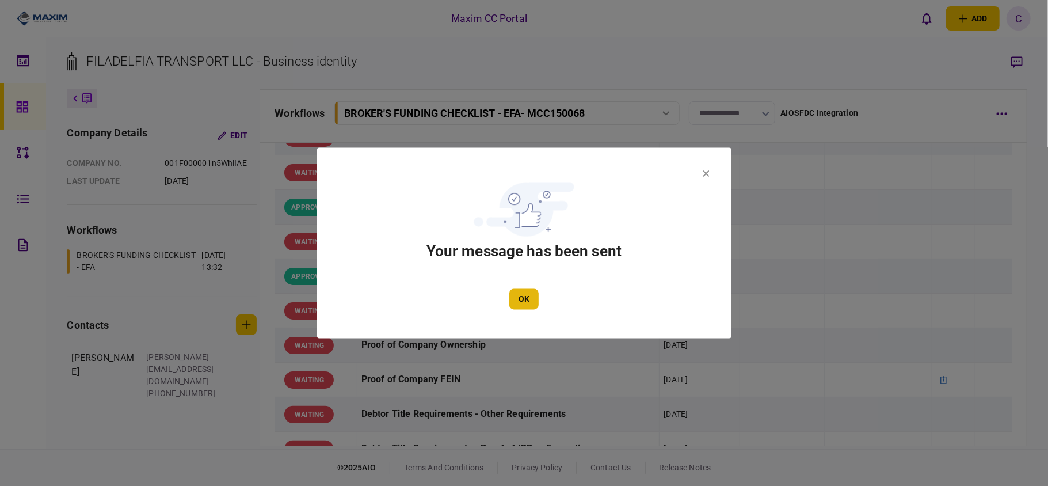
click at [526, 295] on button "OK" at bounding box center [523, 299] width 29 height 21
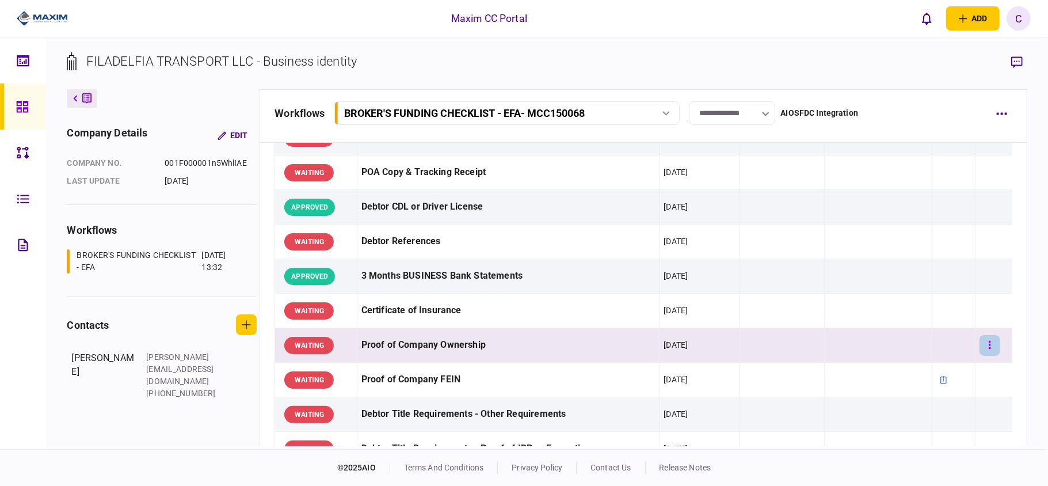
click at [989, 344] on icon "button" at bounding box center [990, 345] width 2 height 8
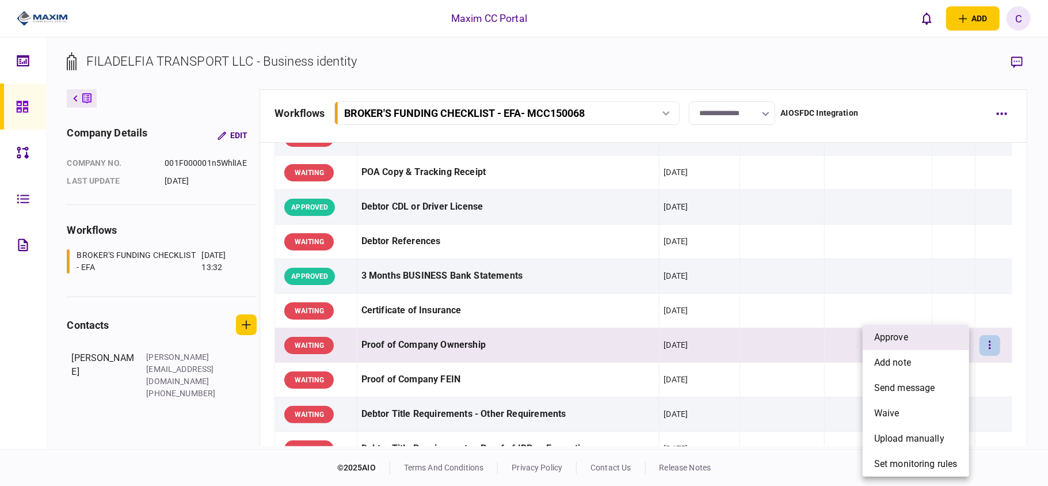
click at [914, 344] on li "approve" at bounding box center [916, 337] width 107 height 25
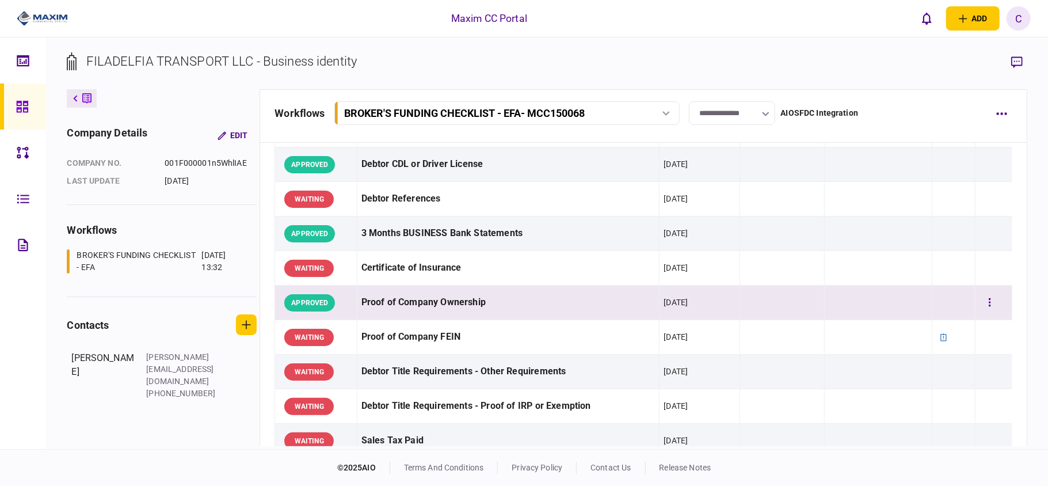
scroll to position [230, 0]
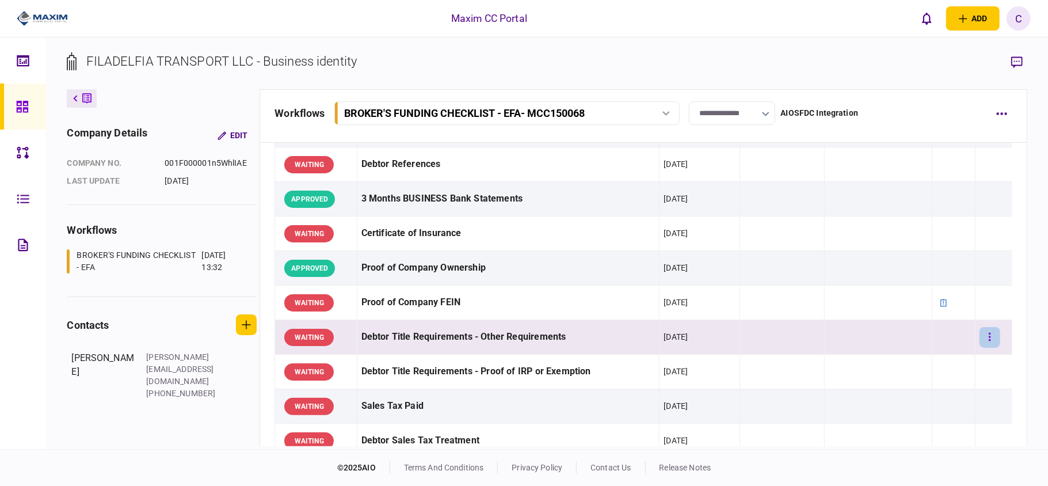
click at [989, 335] on icon "button" at bounding box center [990, 337] width 2 height 8
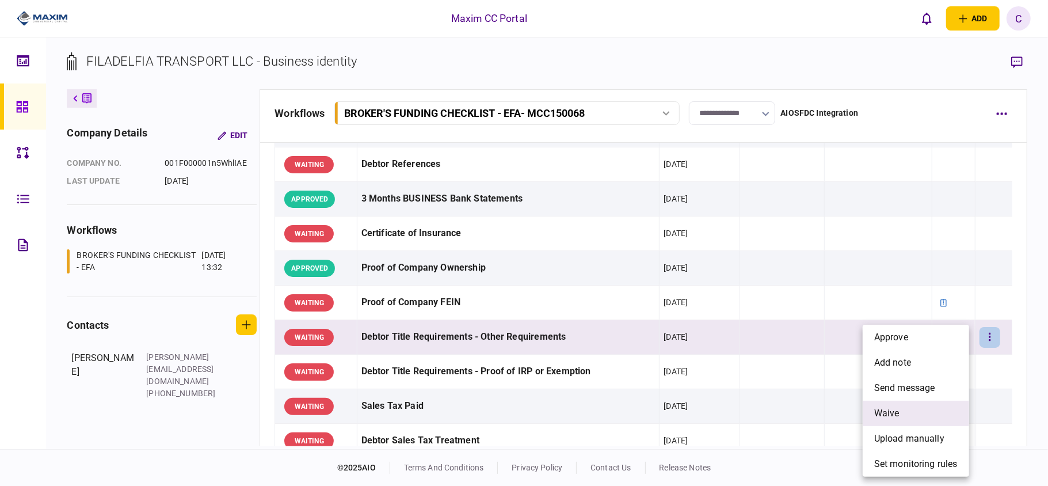
click at [899, 419] on span "waive" at bounding box center [886, 413] width 25 height 14
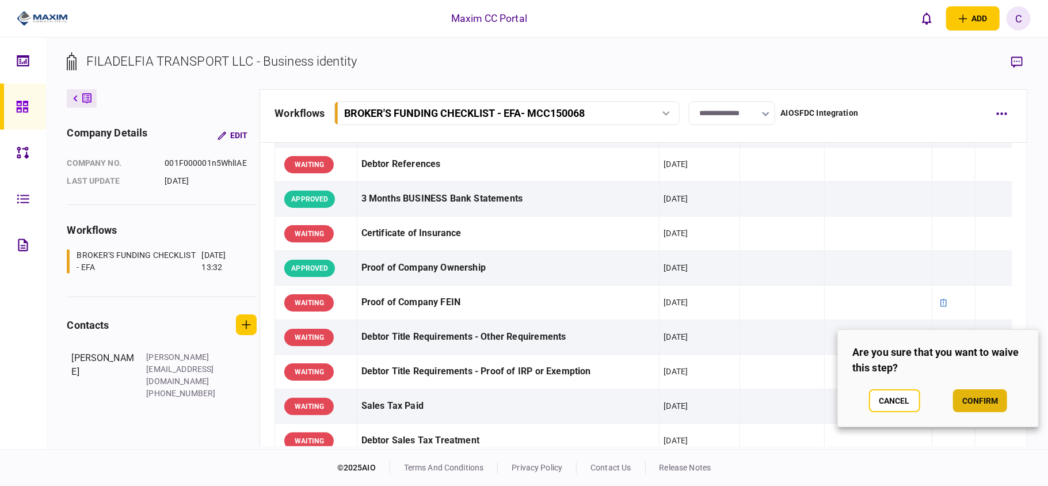
click at [989, 408] on button "confirm" at bounding box center [980, 400] width 54 height 23
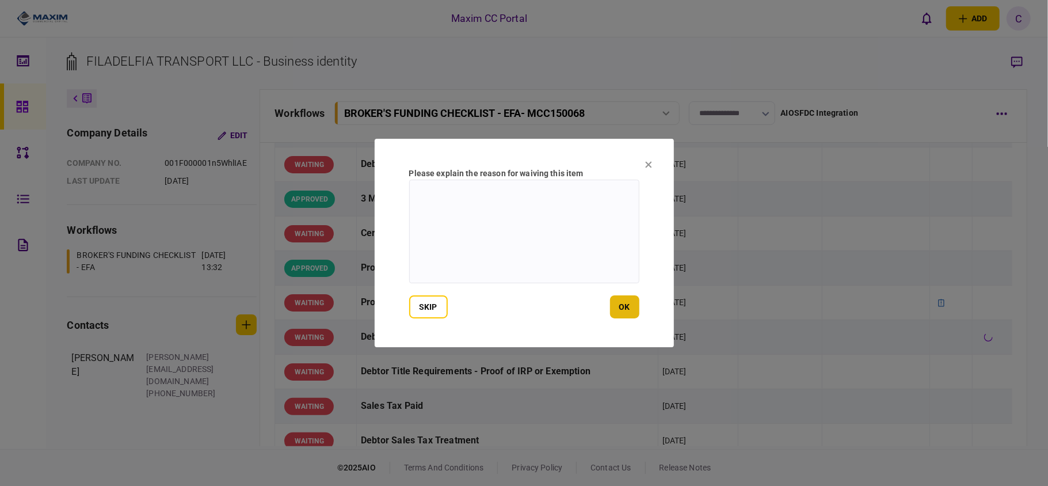
click at [630, 307] on button "ok" at bounding box center [624, 306] width 29 height 23
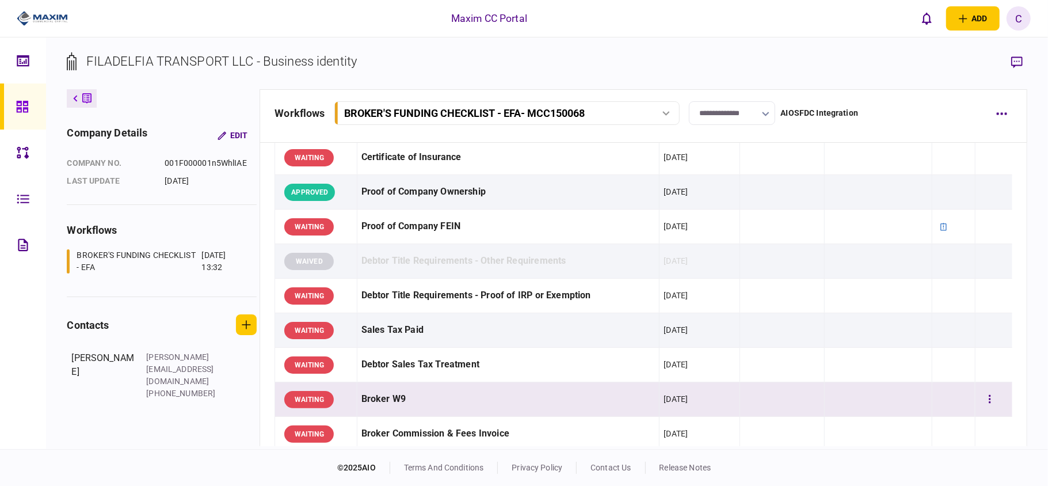
scroll to position [307, 0]
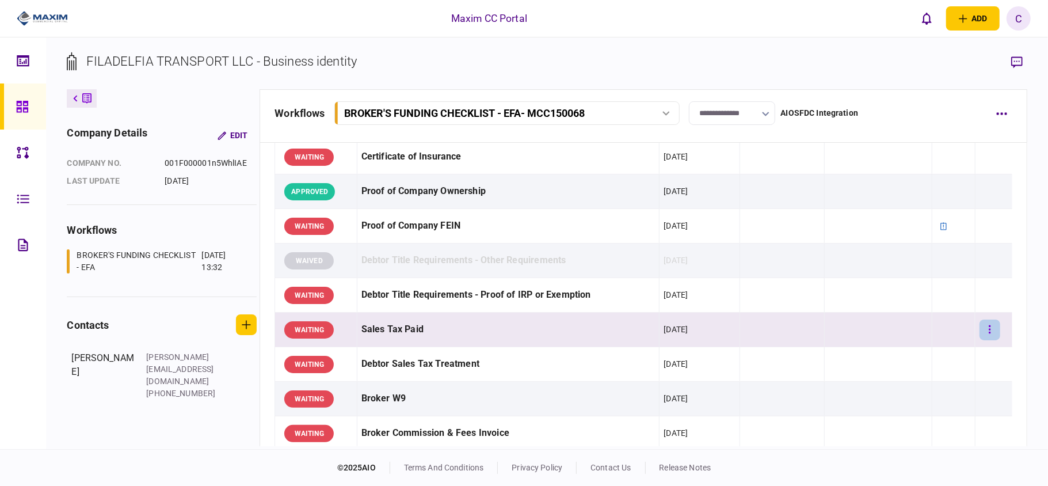
click at [989, 330] on icon "button" at bounding box center [990, 329] width 2 height 11
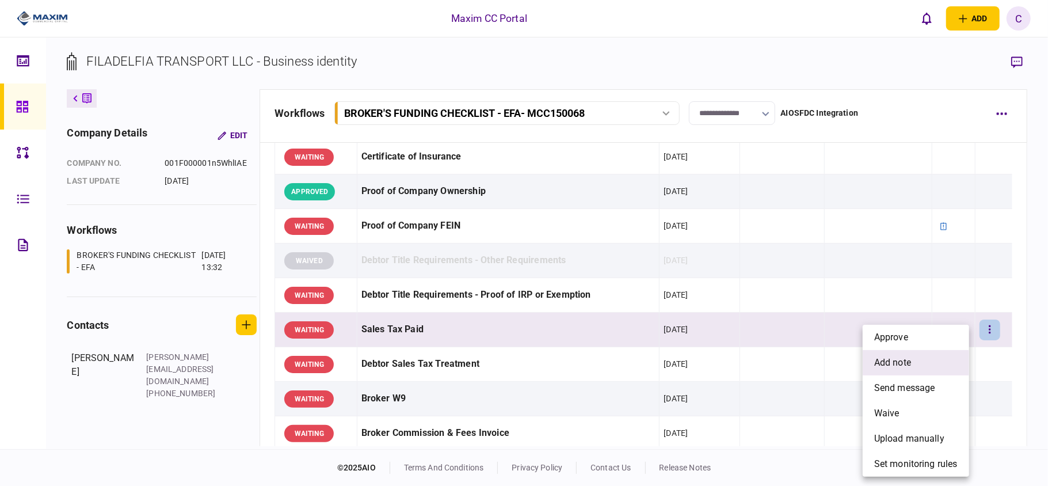
click at [914, 358] on li "add note" at bounding box center [916, 362] width 107 height 25
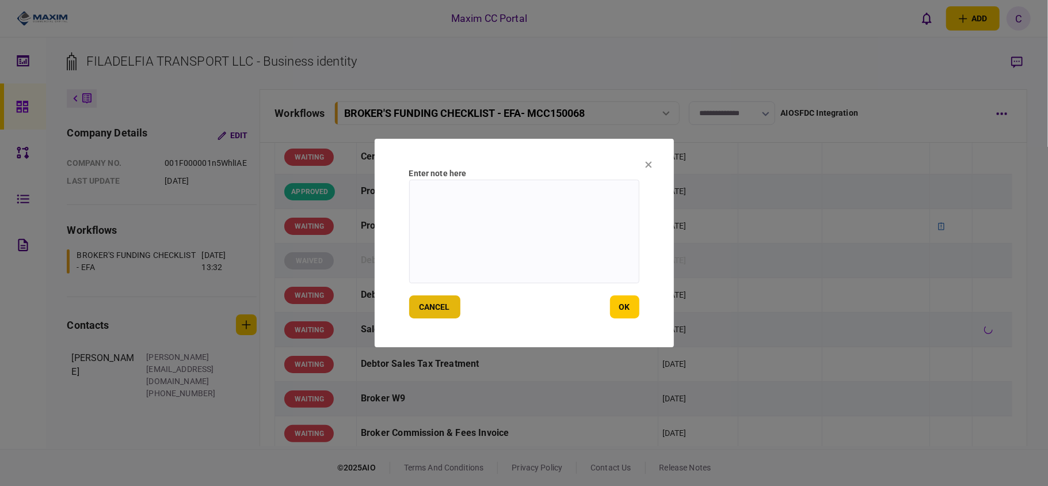
click at [425, 311] on button "cancel" at bounding box center [434, 306] width 51 height 23
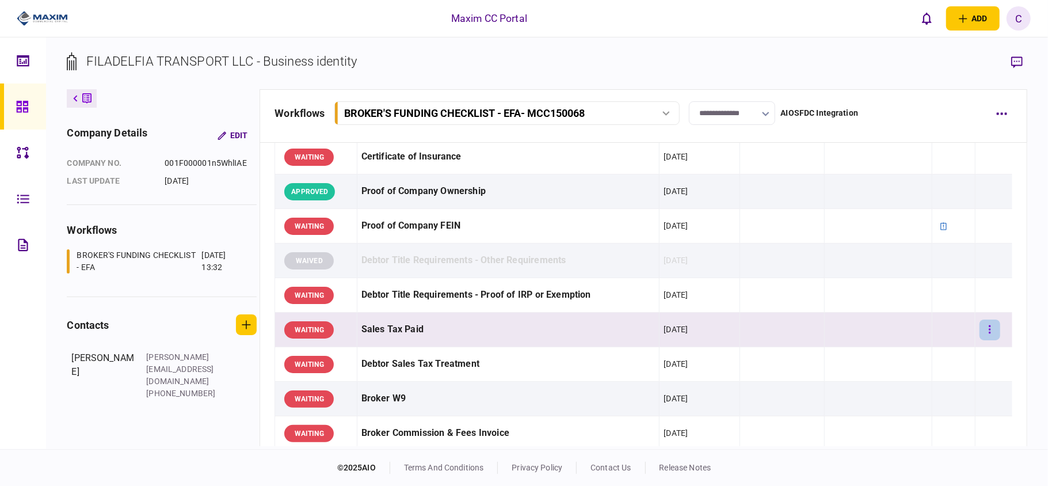
click at [989, 332] on icon "button" at bounding box center [990, 329] width 2 height 8
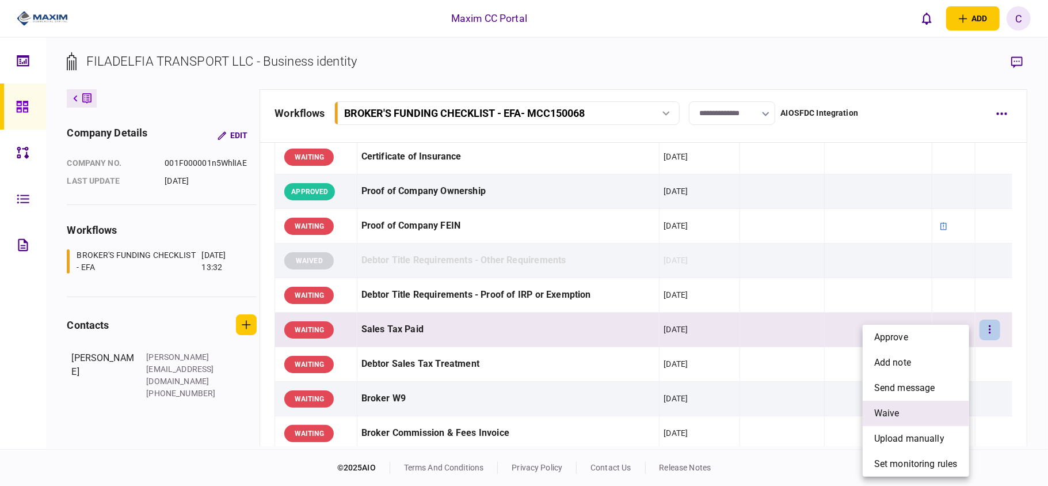
click at [883, 413] on span "waive" at bounding box center [886, 413] width 25 height 14
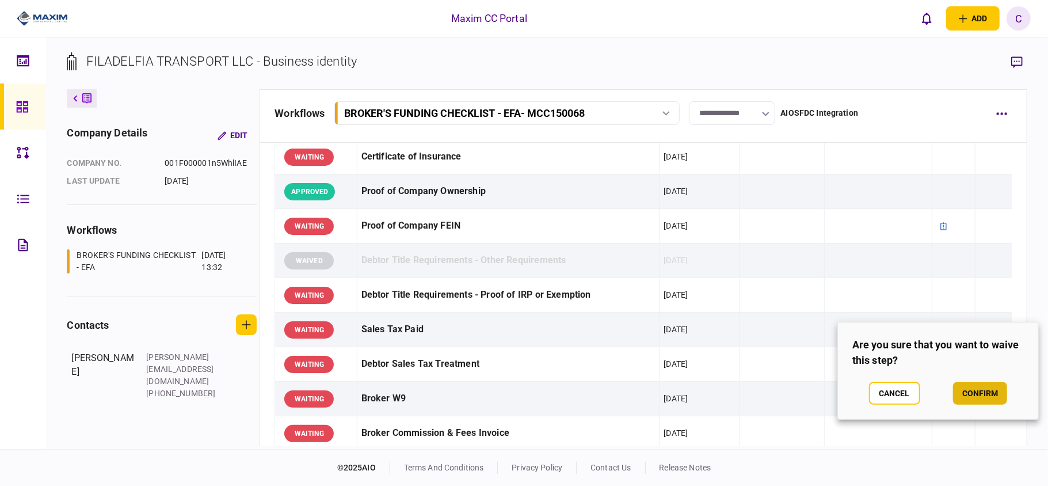
click at [989, 387] on button "confirm" at bounding box center [980, 393] width 54 height 23
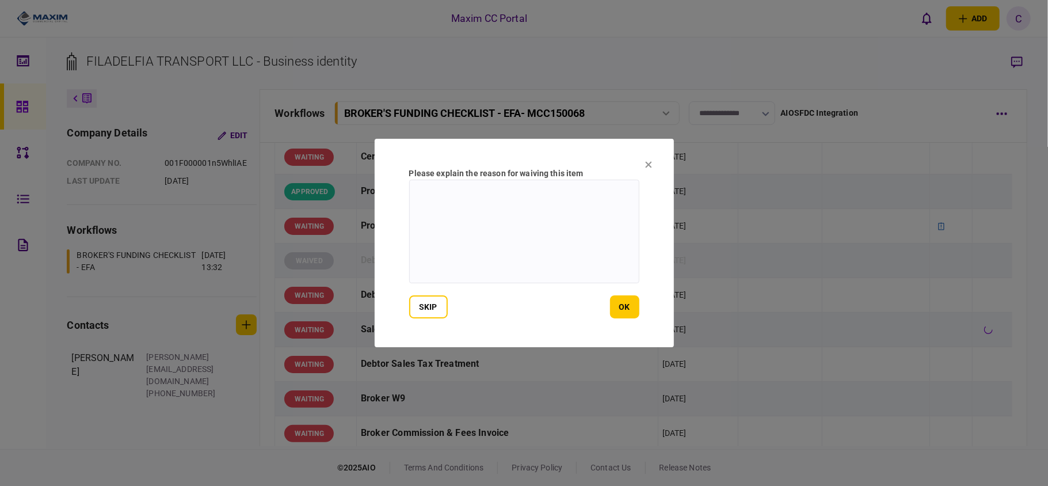
click at [443, 185] on textarea at bounding box center [524, 232] width 230 height 104
type textarea "**********"
click at [620, 304] on button "ok" at bounding box center [624, 306] width 29 height 23
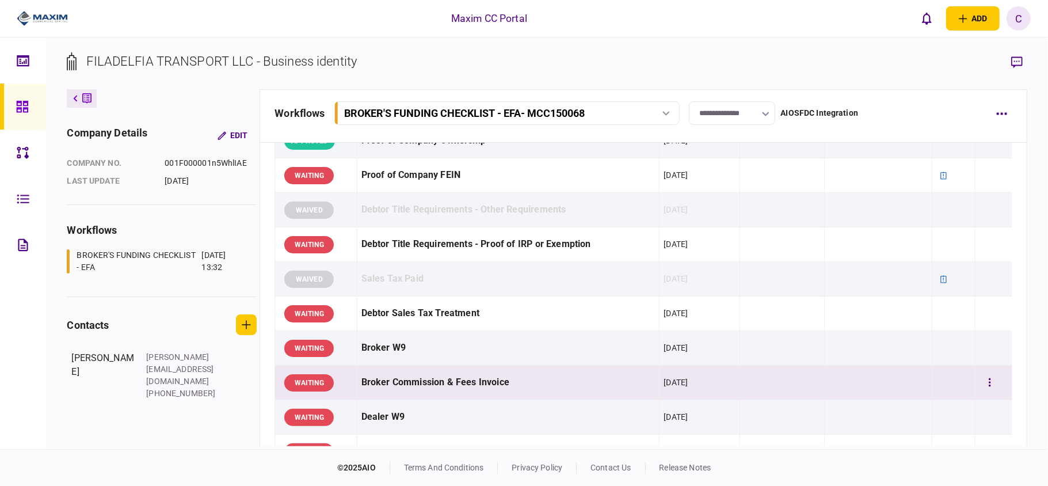
scroll to position [383, 0]
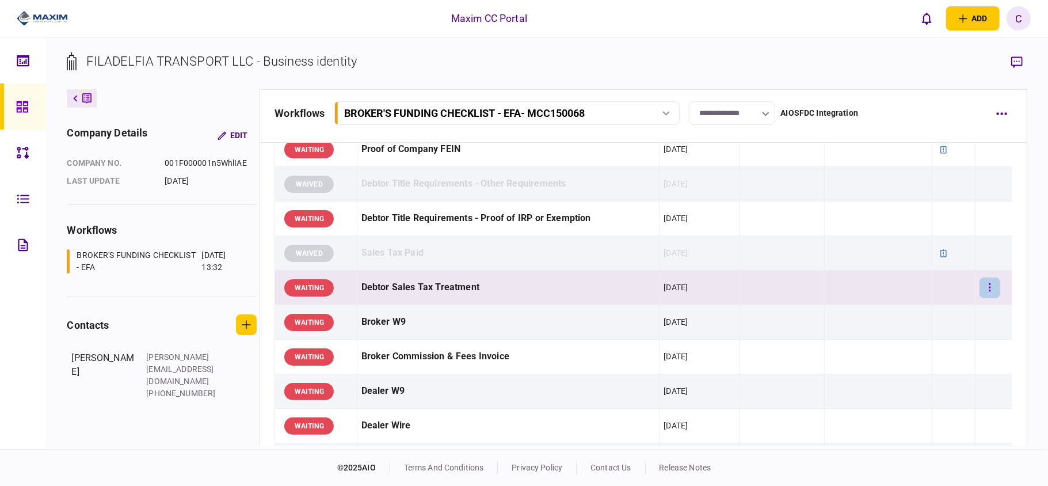
click at [986, 288] on button "button" at bounding box center [990, 287] width 21 height 21
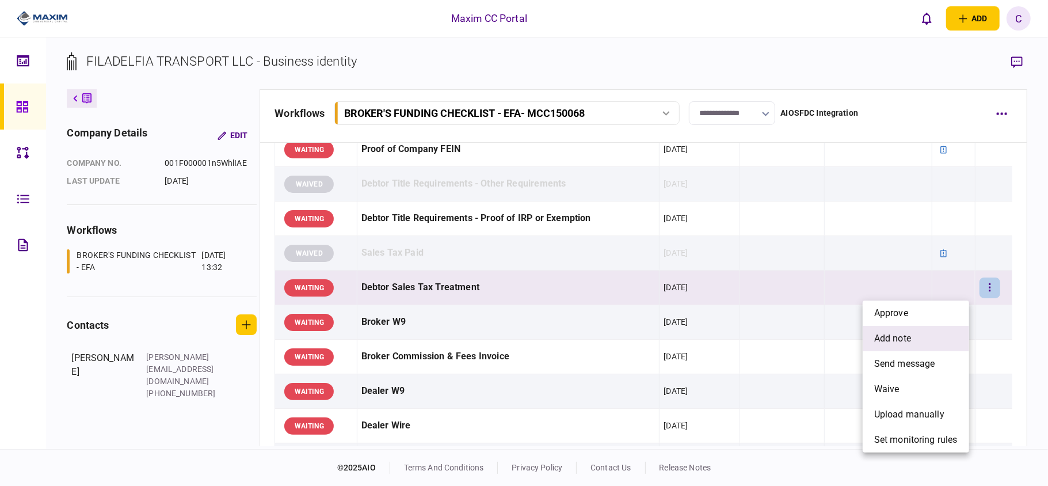
click at [904, 337] on span "add note" at bounding box center [892, 339] width 37 height 14
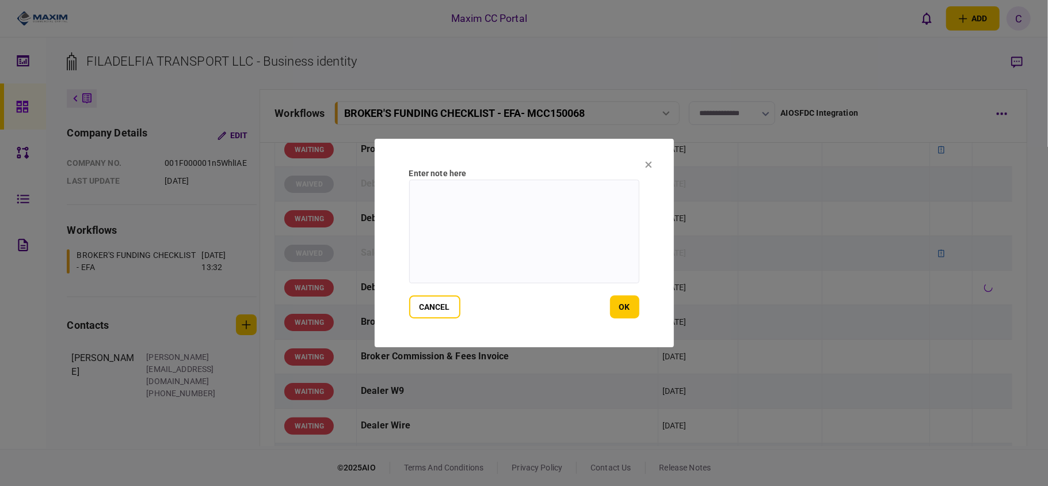
click at [522, 205] on textarea at bounding box center [524, 232] width 230 height 104
type textarea "**********"
click at [623, 305] on button "ok" at bounding box center [624, 306] width 29 height 23
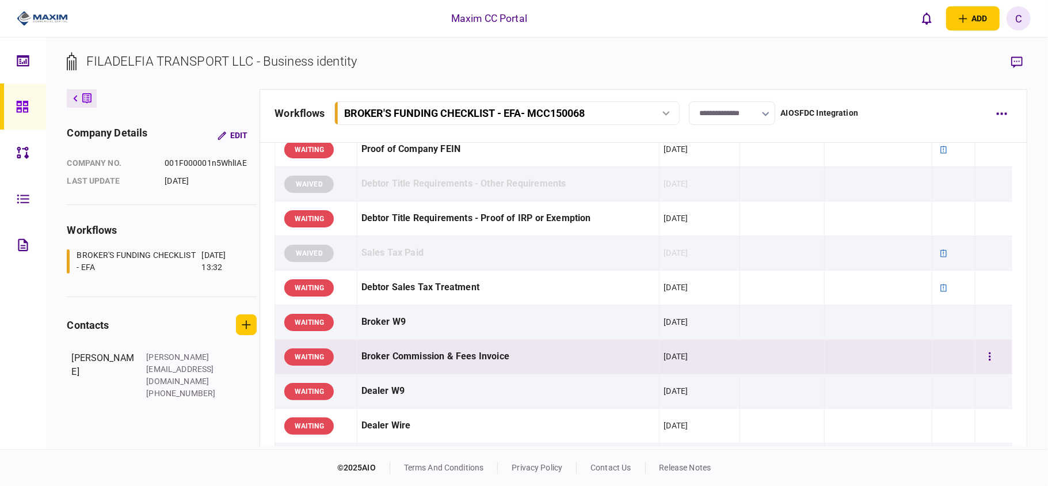
scroll to position [461, 0]
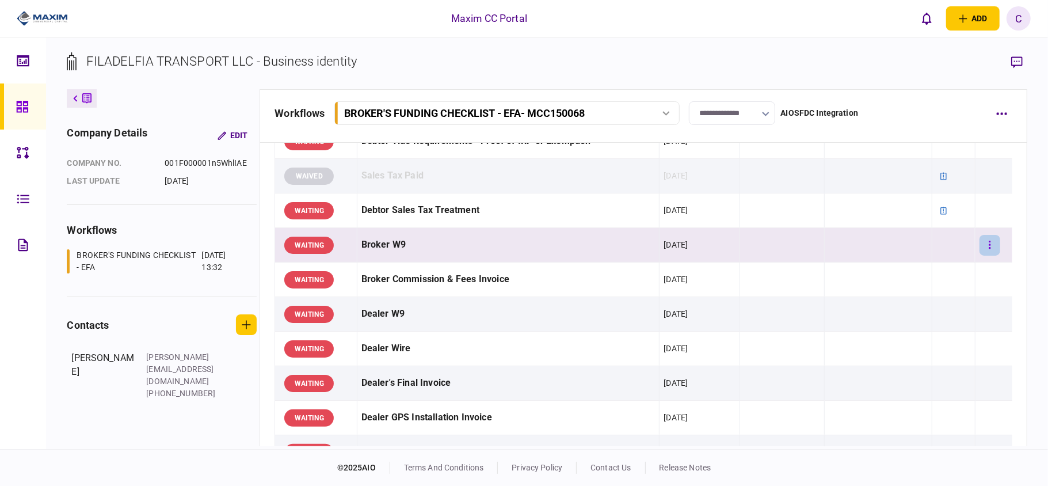
click at [989, 249] on icon "button" at bounding box center [990, 245] width 2 height 8
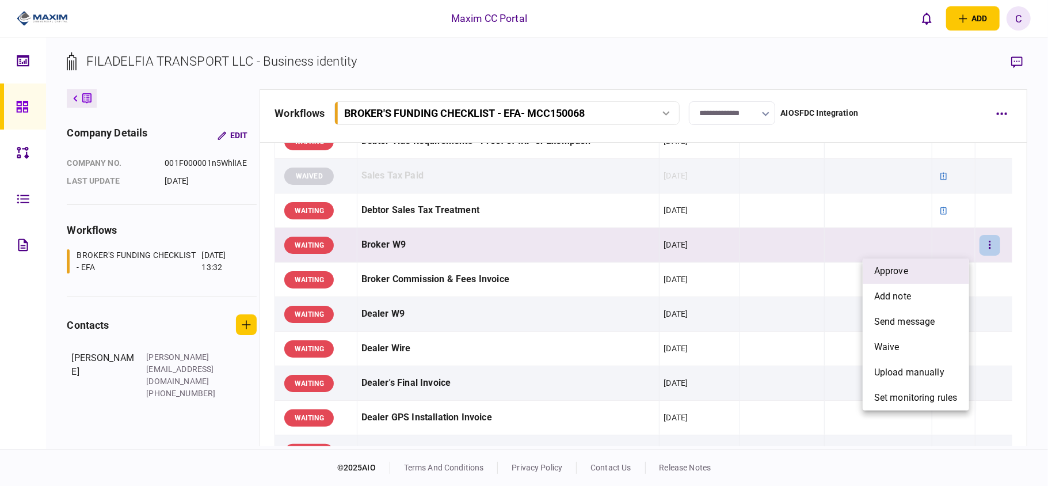
click at [892, 264] on span "approve" at bounding box center [891, 271] width 34 height 14
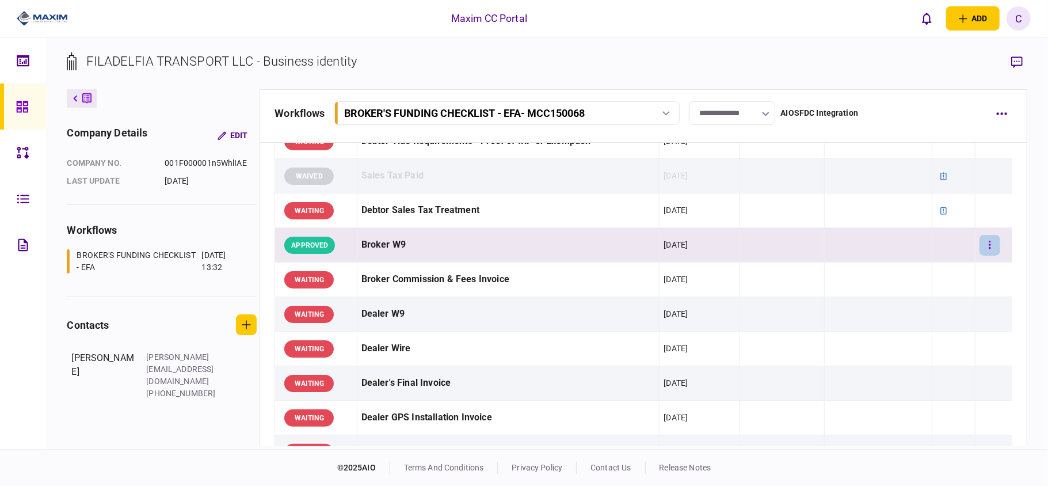
click at [980, 238] on button "button" at bounding box center [990, 245] width 21 height 21
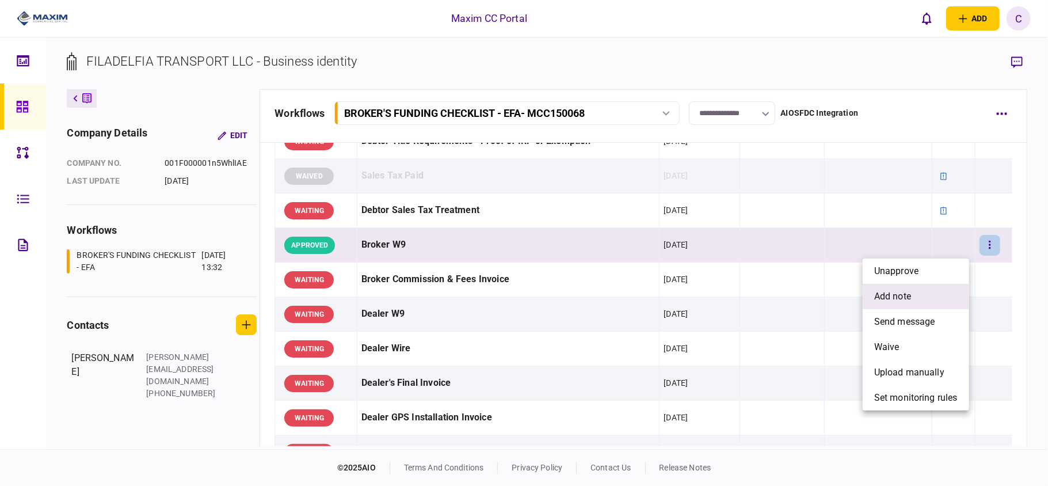
click at [890, 298] on span "add note" at bounding box center [892, 297] width 37 height 14
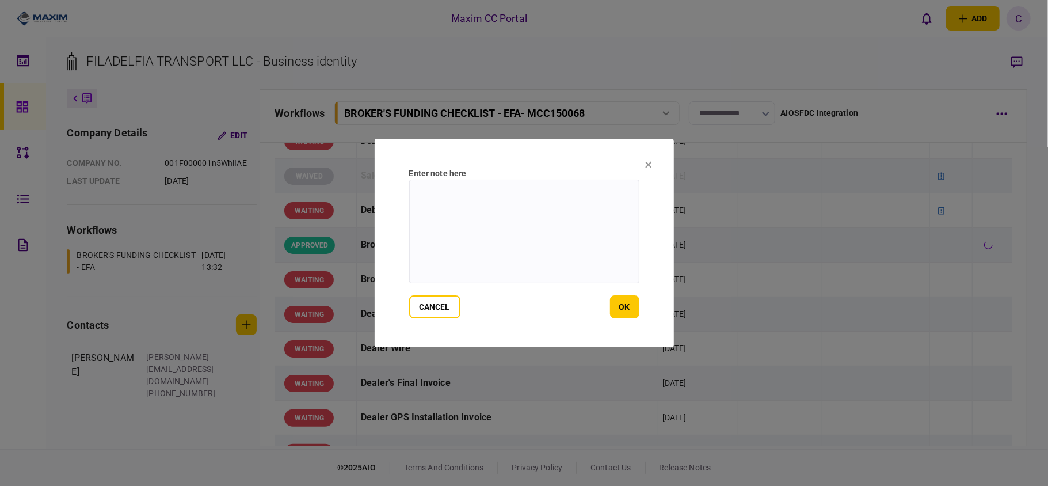
click at [521, 219] on textarea at bounding box center [524, 232] width 230 height 104
type textarea "*******"
click at [627, 299] on button "ok" at bounding box center [624, 306] width 29 height 23
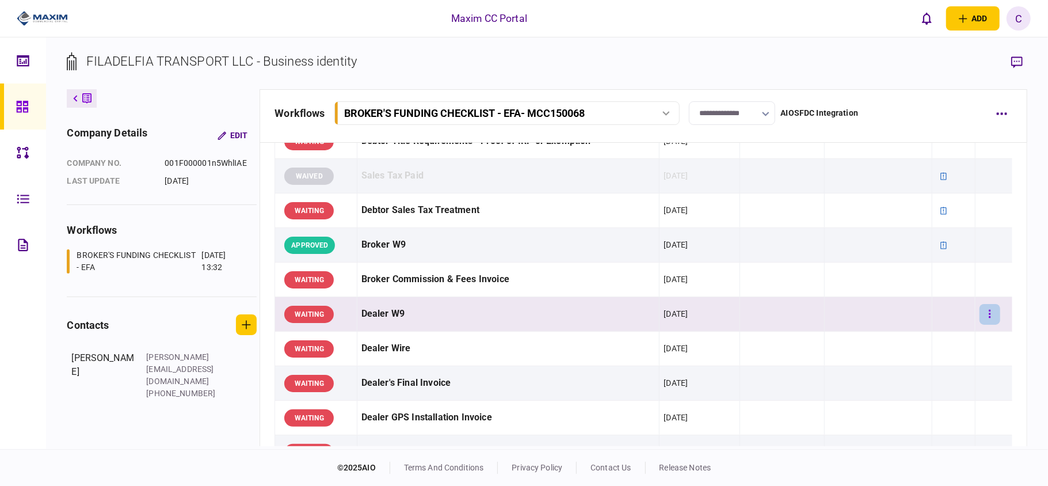
click at [989, 316] on icon "button" at bounding box center [990, 314] width 2 height 11
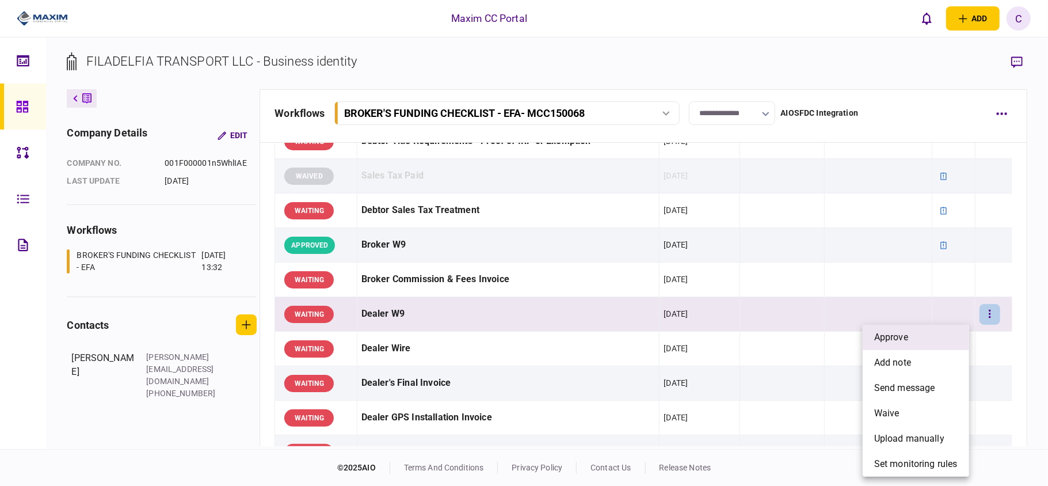
click at [907, 343] on span "approve" at bounding box center [891, 337] width 34 height 14
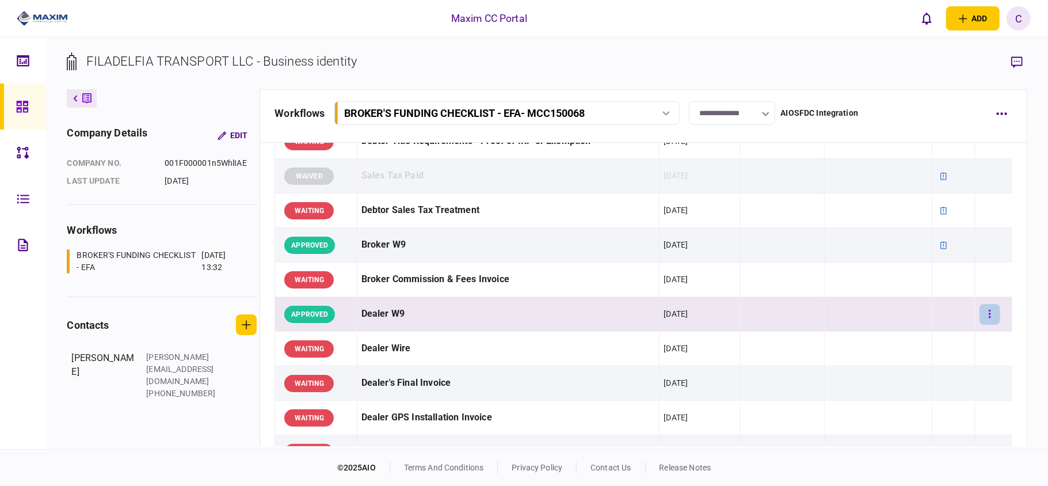
click at [989, 312] on icon "button" at bounding box center [990, 314] width 2 height 11
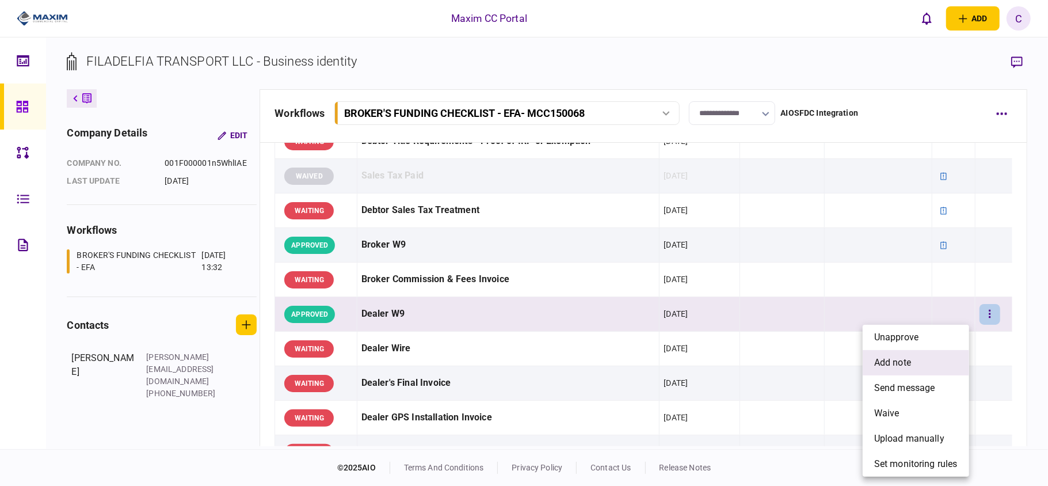
click at [903, 366] on span "add note" at bounding box center [892, 363] width 37 height 14
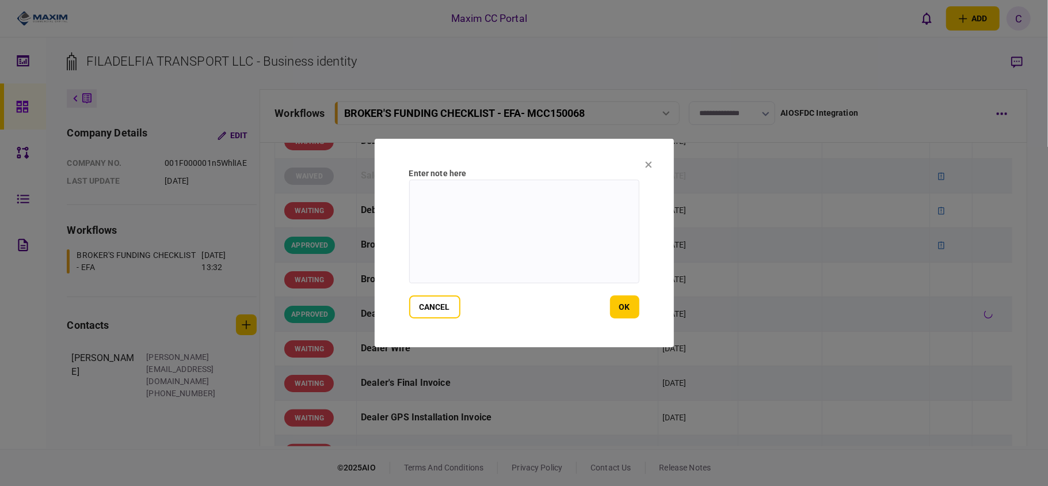
click at [499, 191] on textarea at bounding box center [524, 232] width 230 height 104
type textarea "*******"
click at [630, 309] on button "ok" at bounding box center [624, 306] width 29 height 23
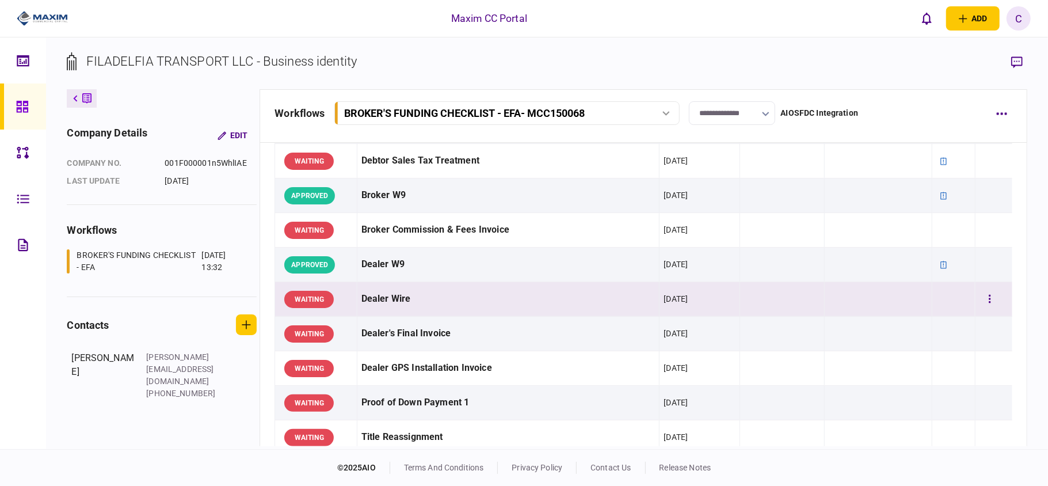
scroll to position [537, 0]
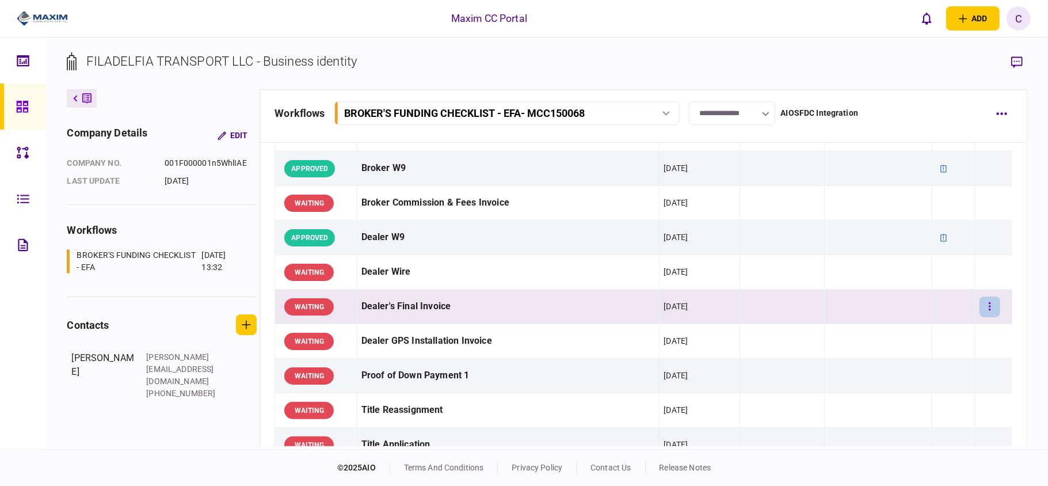
click at [983, 307] on button "button" at bounding box center [990, 306] width 21 height 21
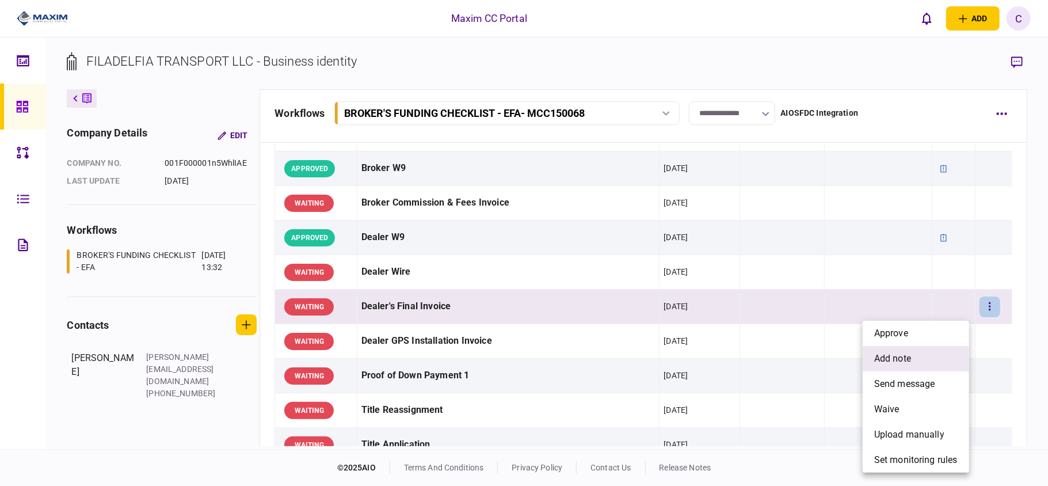
click at [893, 353] on span "add note" at bounding box center [892, 359] width 37 height 14
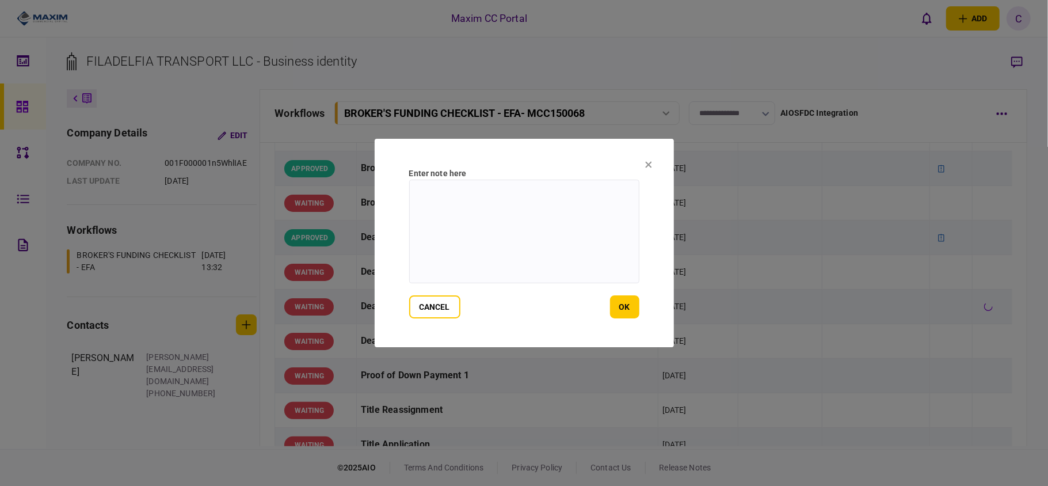
click at [569, 200] on textarea at bounding box center [524, 232] width 230 height 104
paste textarea "**********"
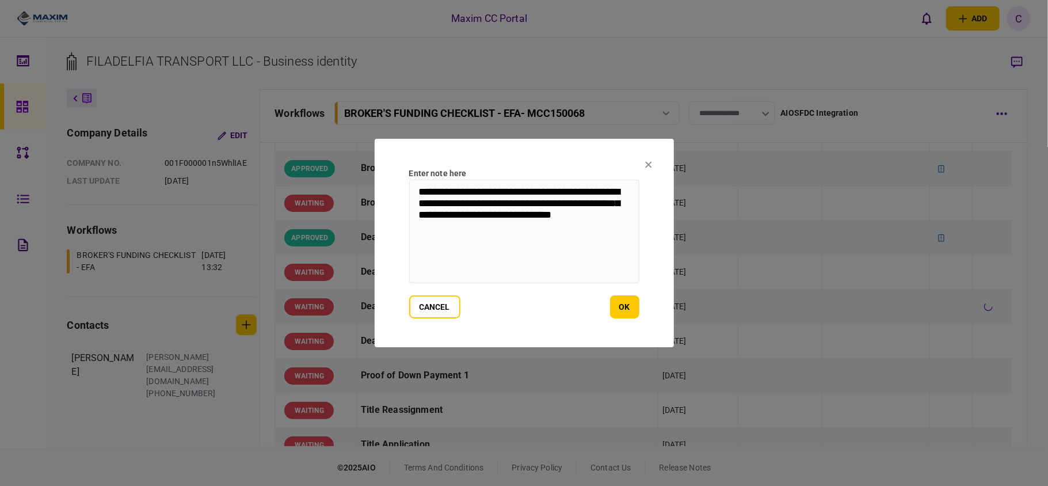
click at [540, 203] on textarea "**********" at bounding box center [524, 232] width 230 height 104
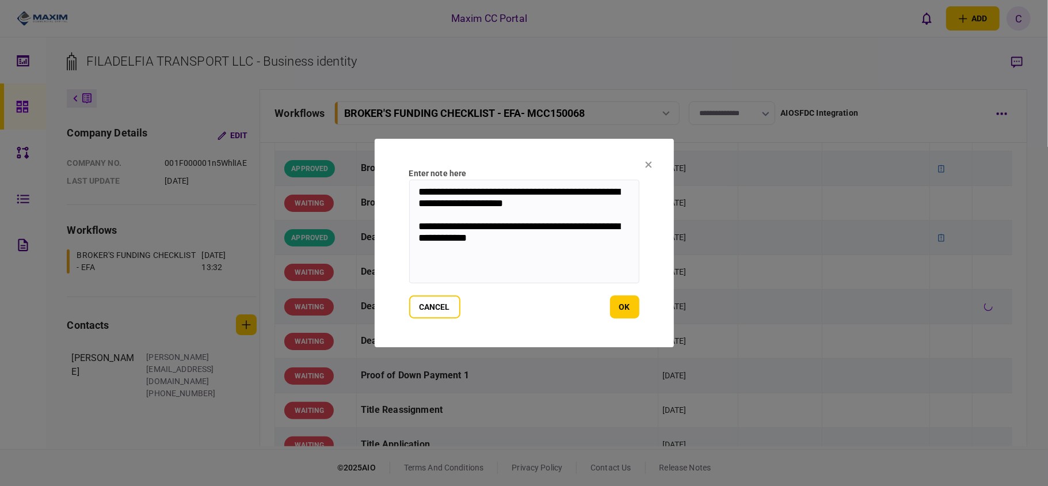
drag, startPoint x: 516, startPoint y: 245, endPoint x: 393, endPoint y: 187, distance: 136.5
click at [393, 187] on section "**********" at bounding box center [524, 243] width 299 height 208
type textarea "**********"
click at [630, 304] on button "ok" at bounding box center [624, 306] width 29 height 23
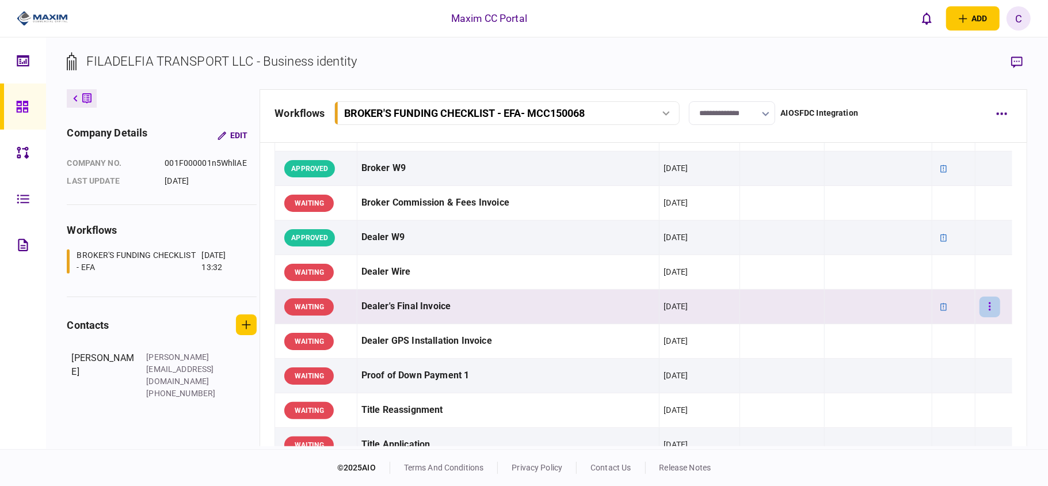
click at [986, 305] on button "button" at bounding box center [990, 306] width 21 height 21
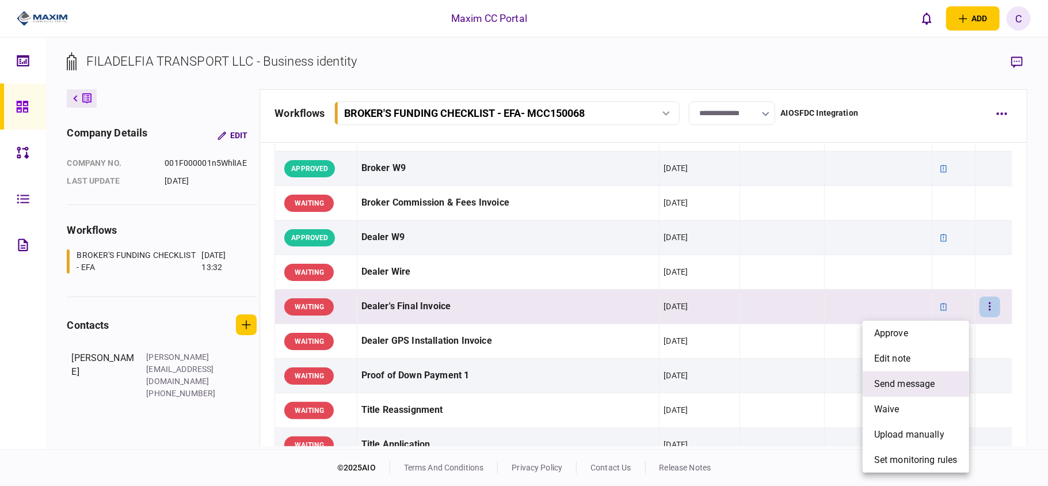
click at [903, 382] on span "send message" at bounding box center [904, 384] width 61 height 14
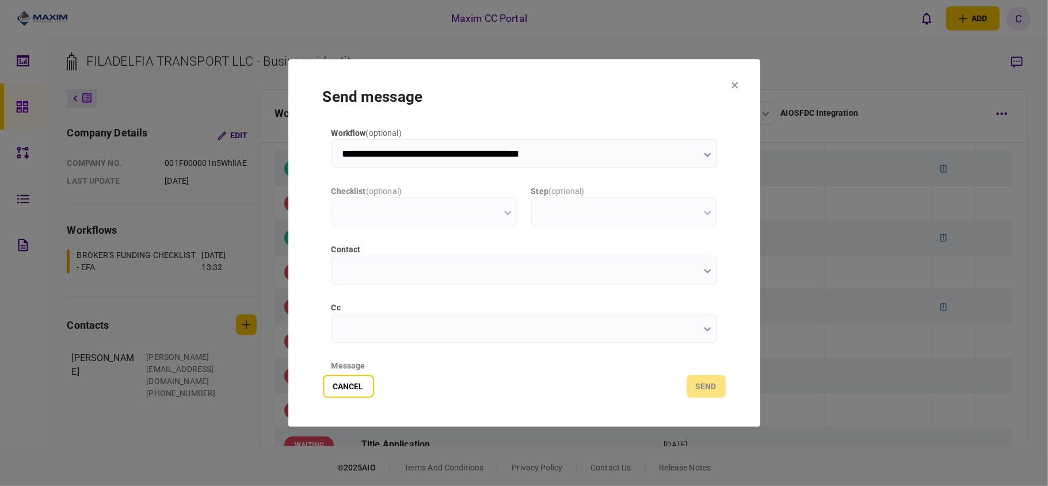
type input "**********"
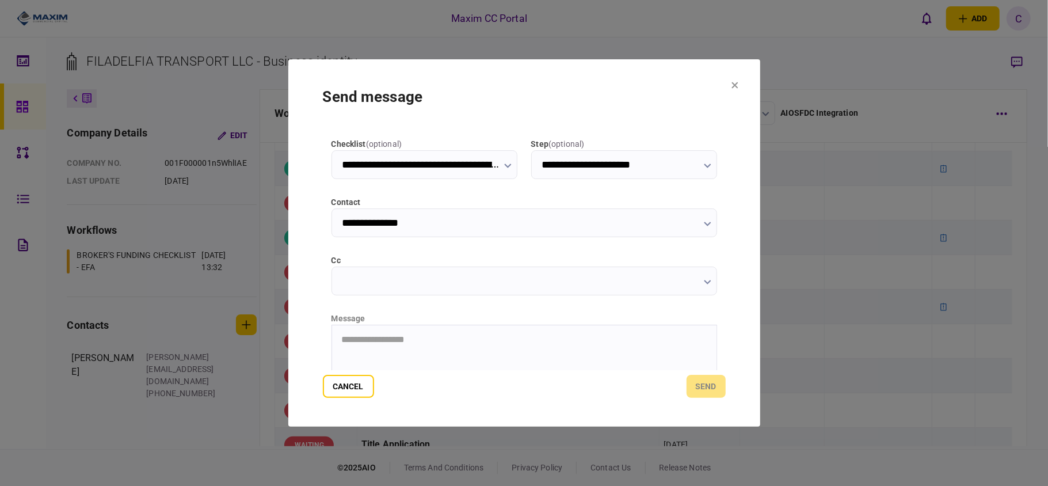
scroll to position [145, 0]
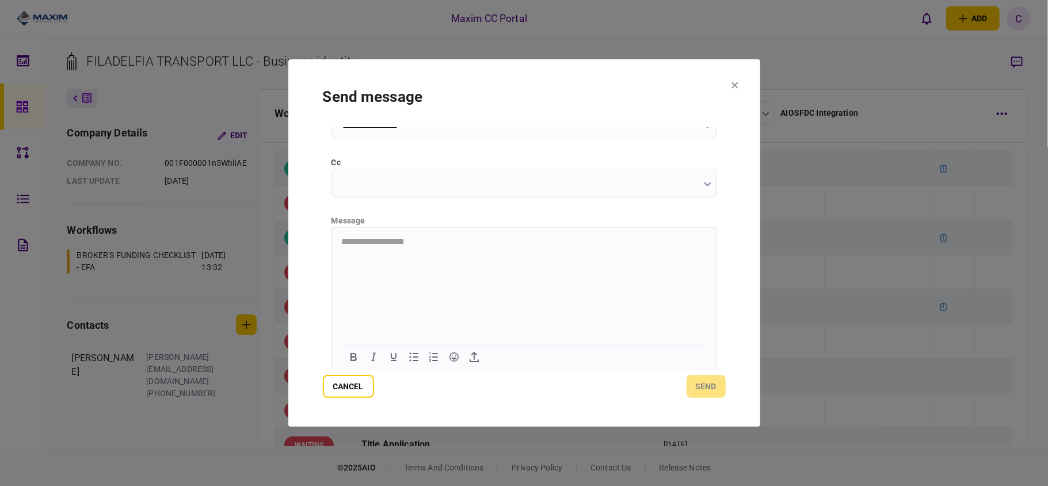
click at [474, 253] on html "**********" at bounding box center [524, 241] width 385 height 29
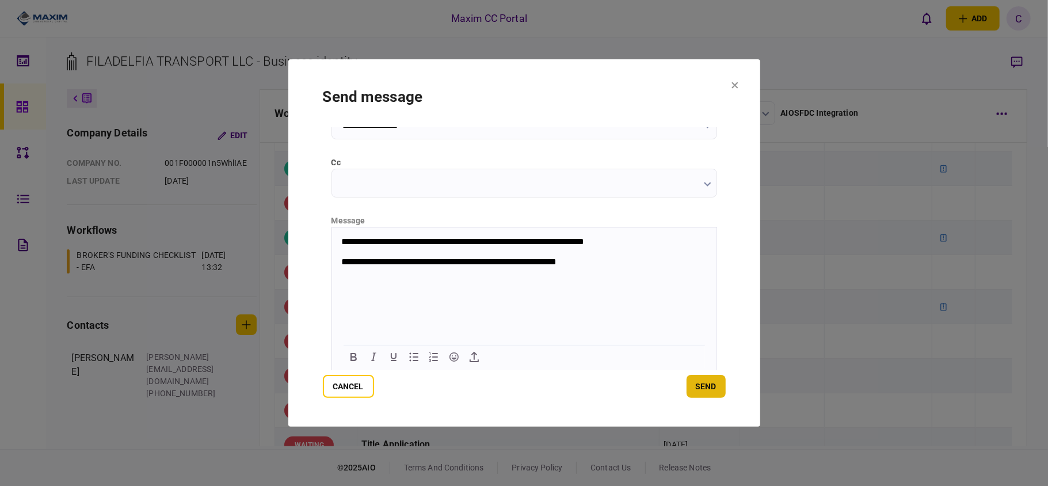
click at [705, 390] on button "send" at bounding box center [706, 386] width 39 height 23
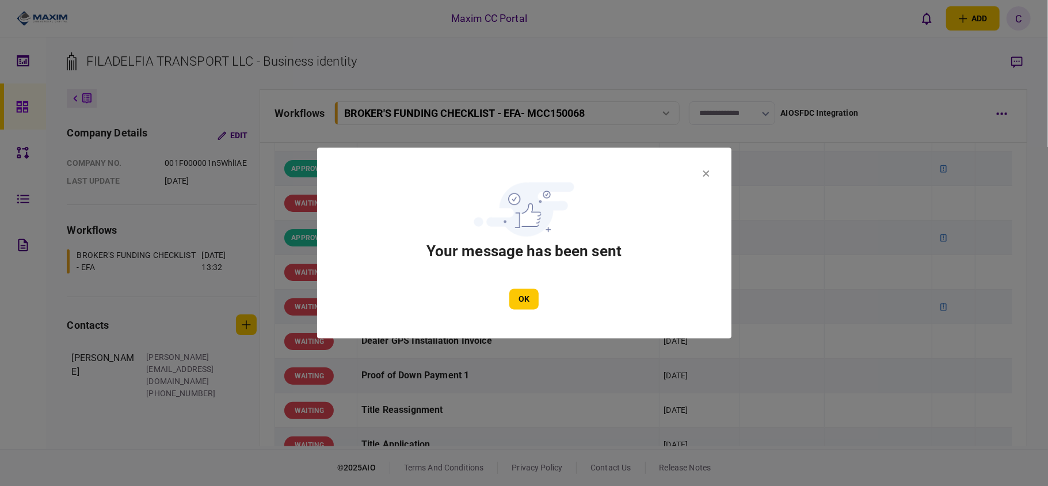
click at [526, 311] on section "Your message has been sent OK" at bounding box center [524, 243] width 414 height 191
click at [519, 300] on button "OK" at bounding box center [523, 299] width 29 height 21
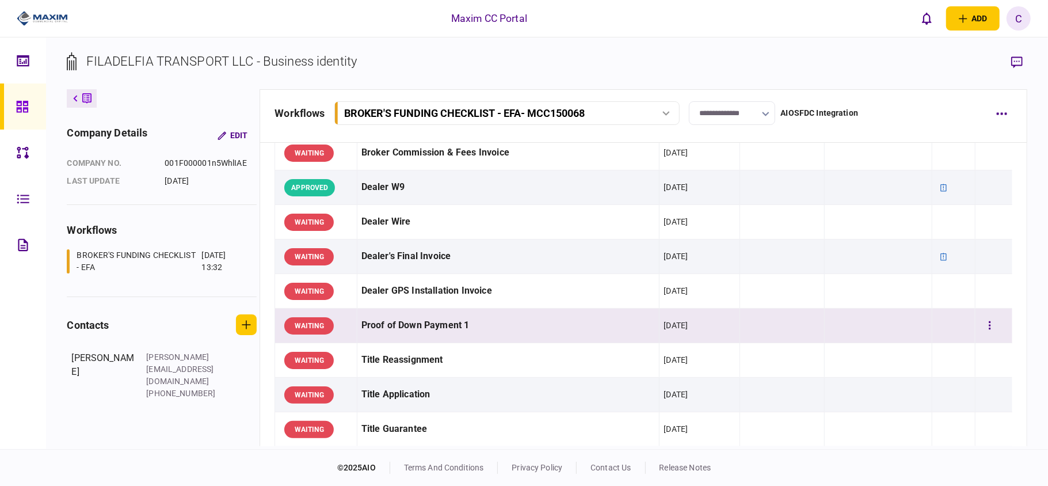
scroll to position [614, 0]
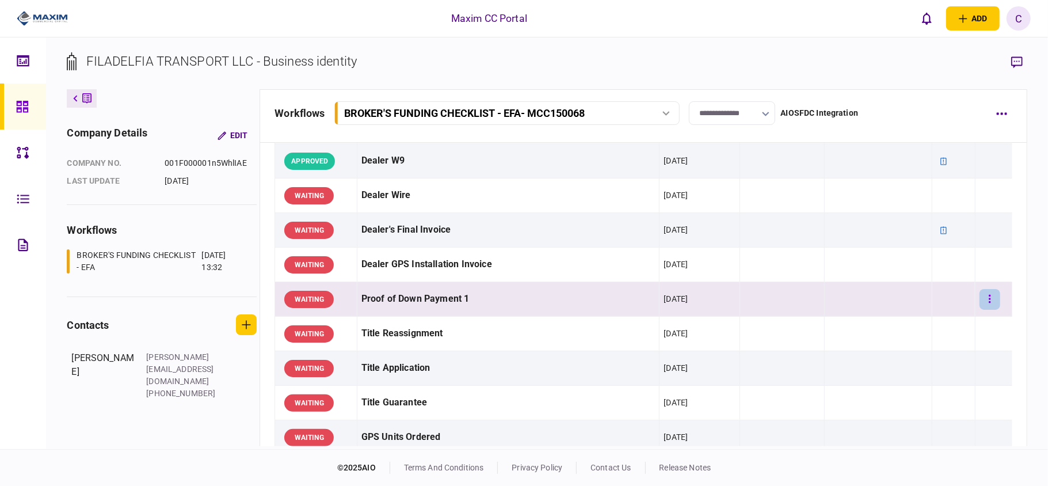
click at [989, 303] on icon "button" at bounding box center [990, 299] width 2 height 11
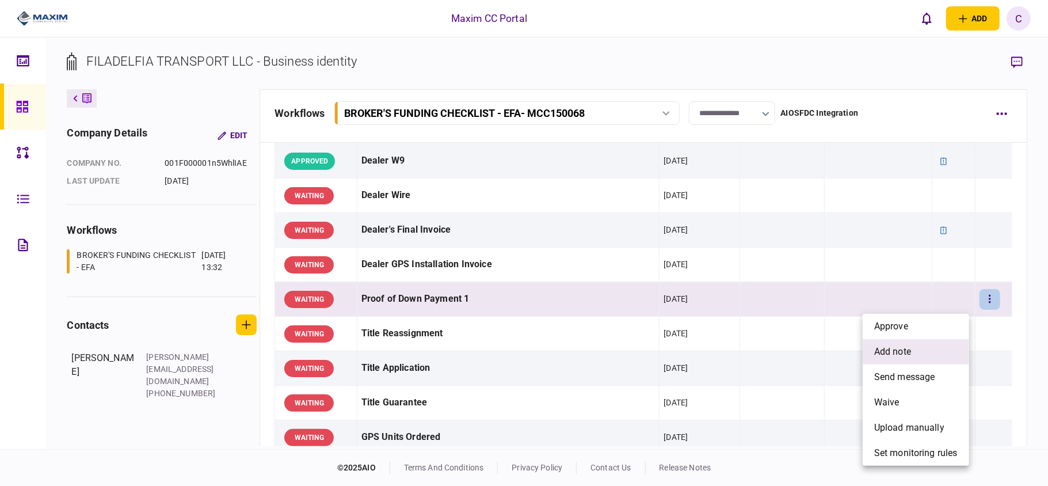
click at [908, 349] on span "add note" at bounding box center [892, 352] width 37 height 14
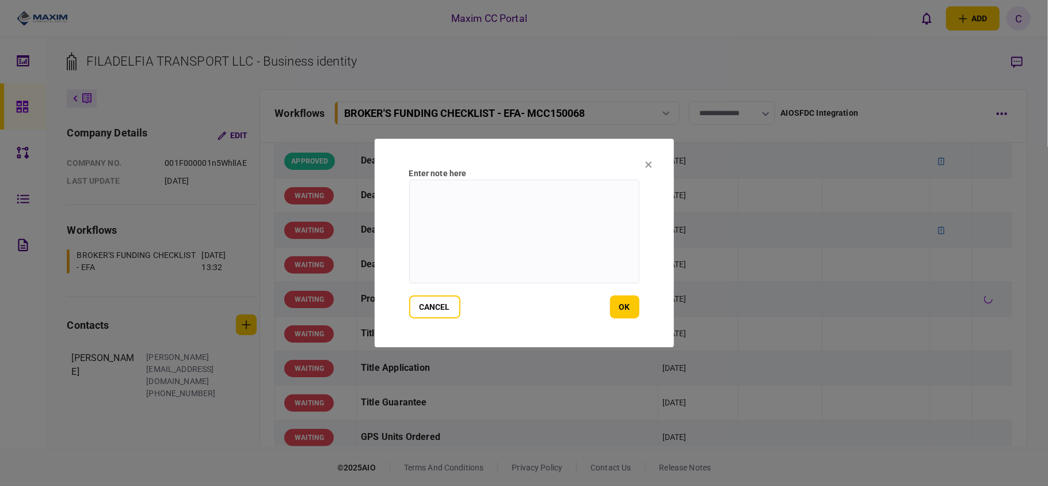
click at [530, 184] on textarea at bounding box center [524, 232] width 230 height 104
paste textarea "**********"
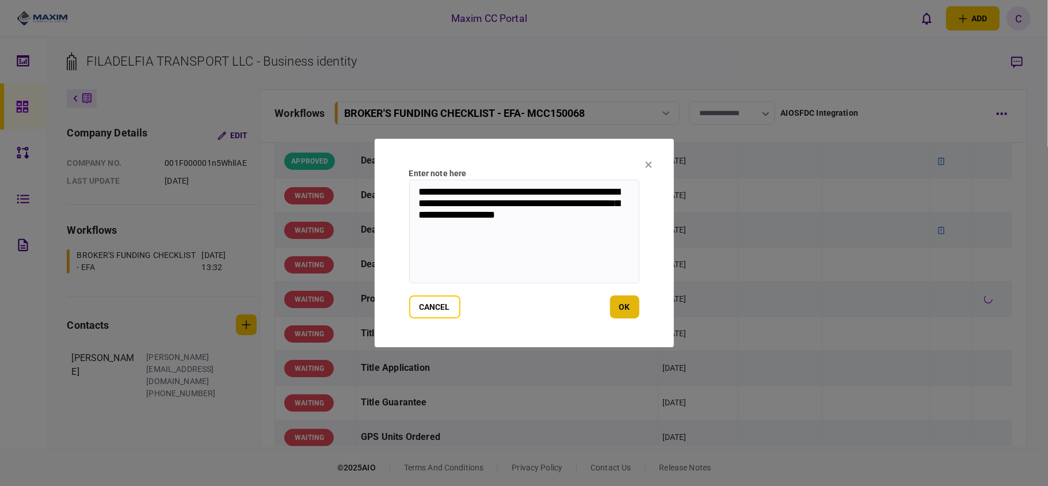
type textarea "**********"
click at [627, 298] on button "ok" at bounding box center [624, 306] width 29 height 23
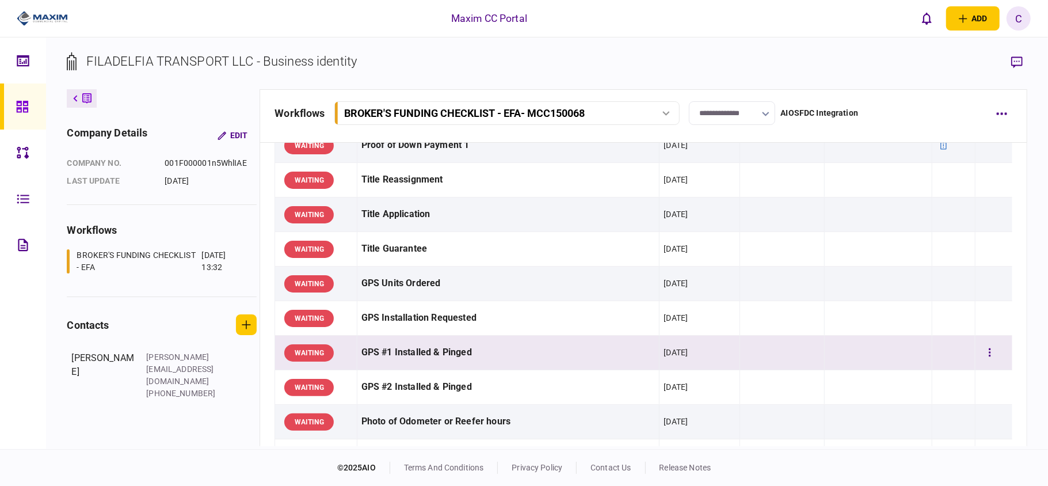
scroll to position [844, 0]
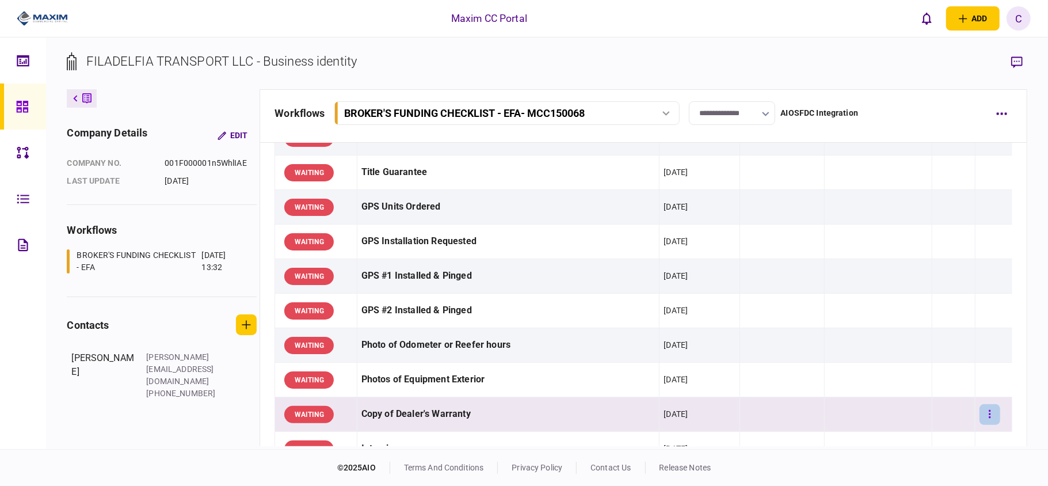
click at [986, 422] on button "button" at bounding box center [990, 414] width 21 height 21
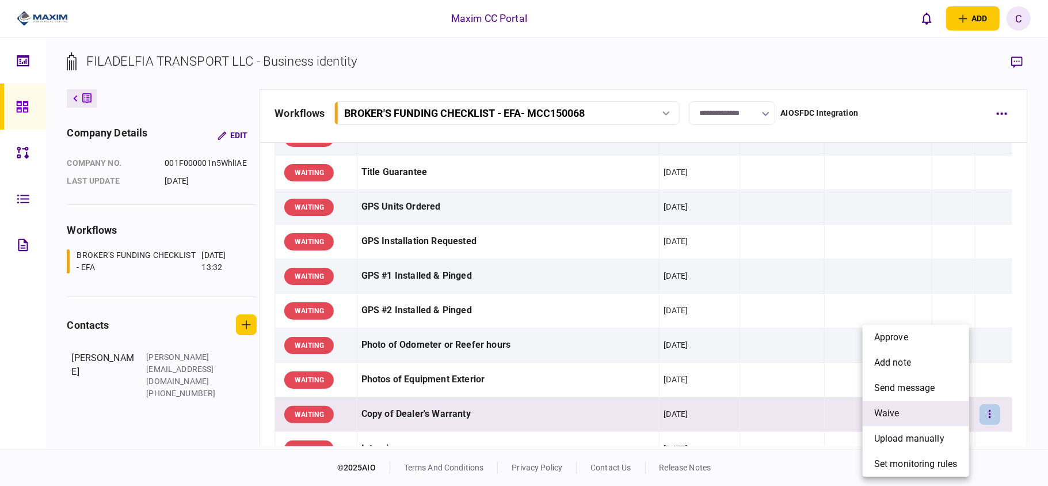
click at [906, 410] on li "waive" at bounding box center [916, 413] width 107 height 25
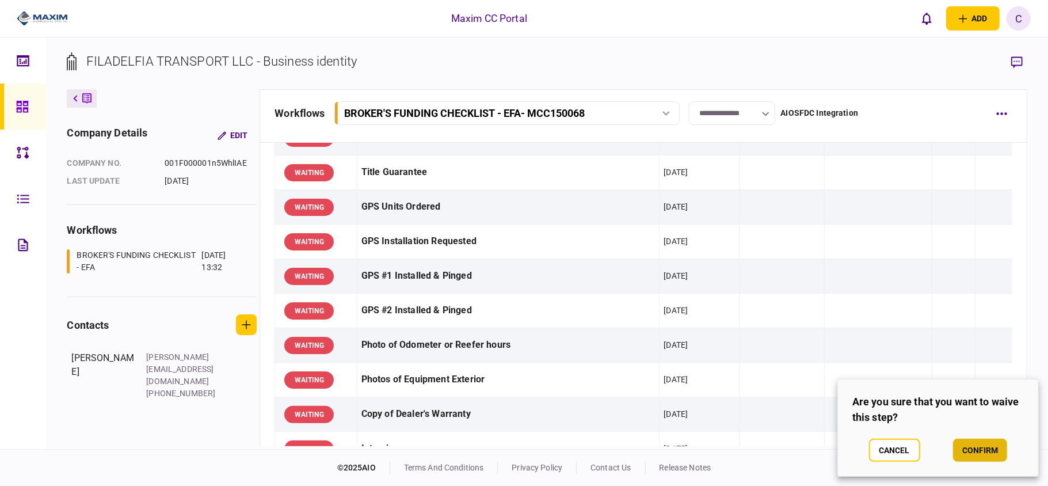
click at [995, 450] on button "confirm" at bounding box center [980, 450] width 54 height 23
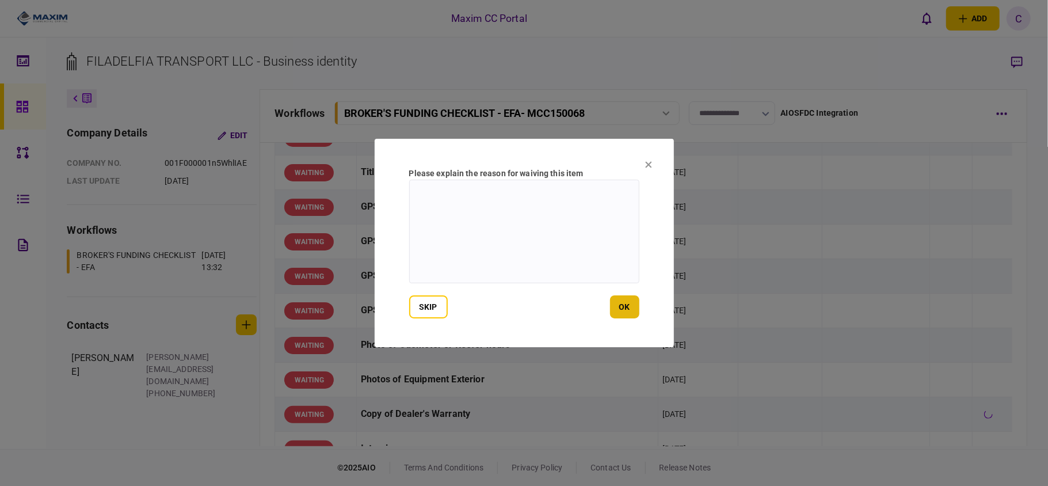
click at [625, 299] on button "ok" at bounding box center [624, 306] width 29 height 23
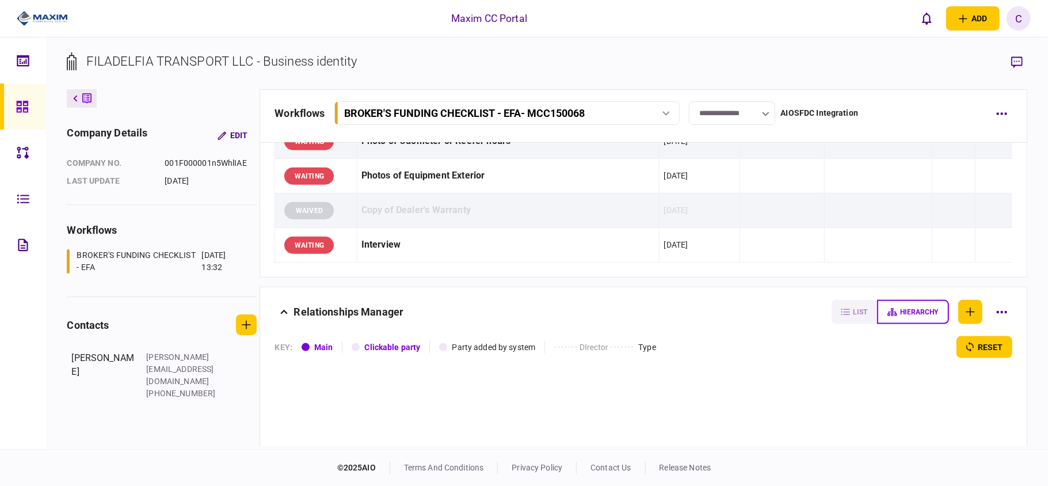
scroll to position [1074, 0]
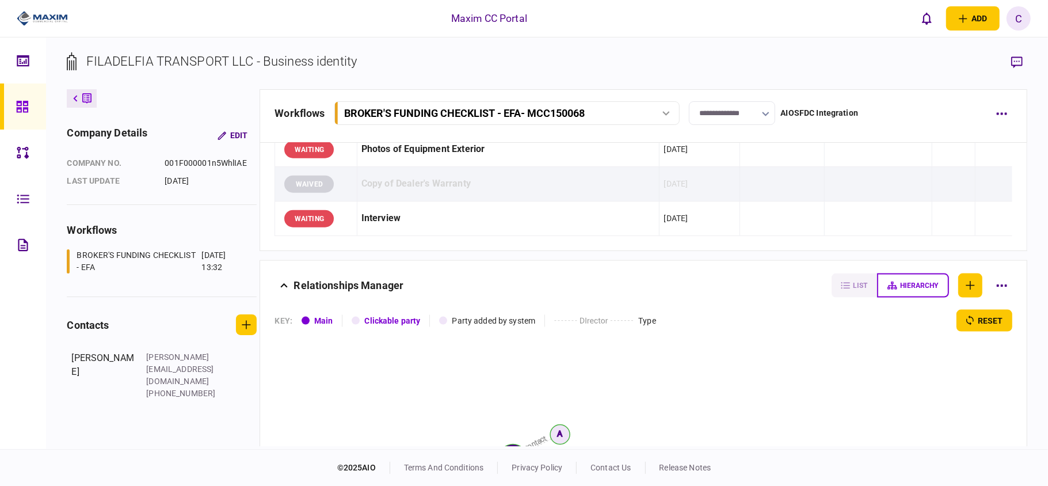
click at [718, 114] on input "**********" at bounding box center [732, 113] width 86 height 24
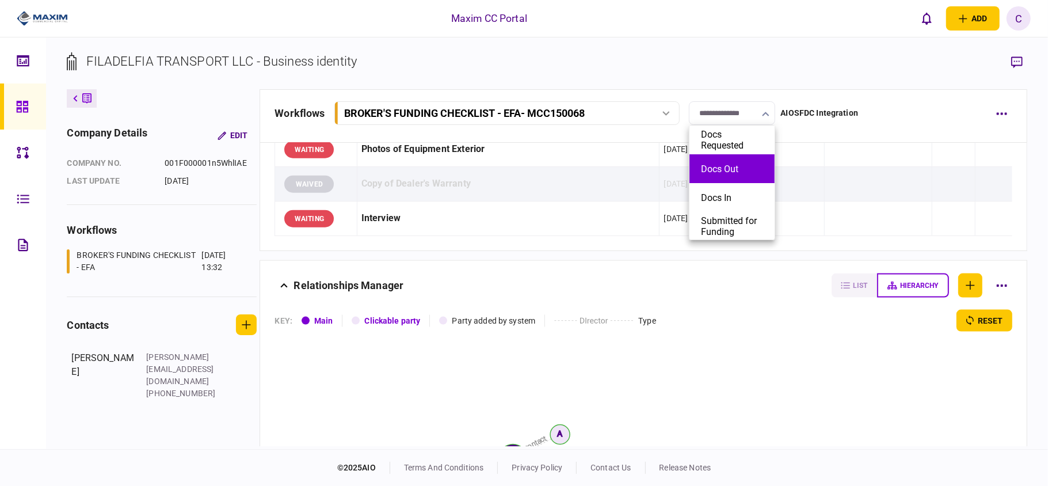
click at [701, 162] on li "Docs Out" at bounding box center [732, 168] width 85 height 29
type input "********"
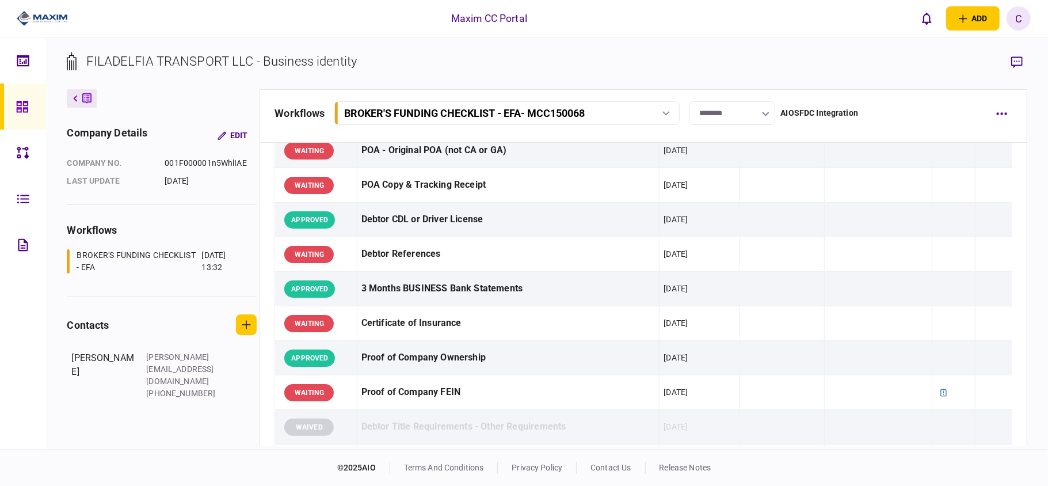
scroll to position [0, 0]
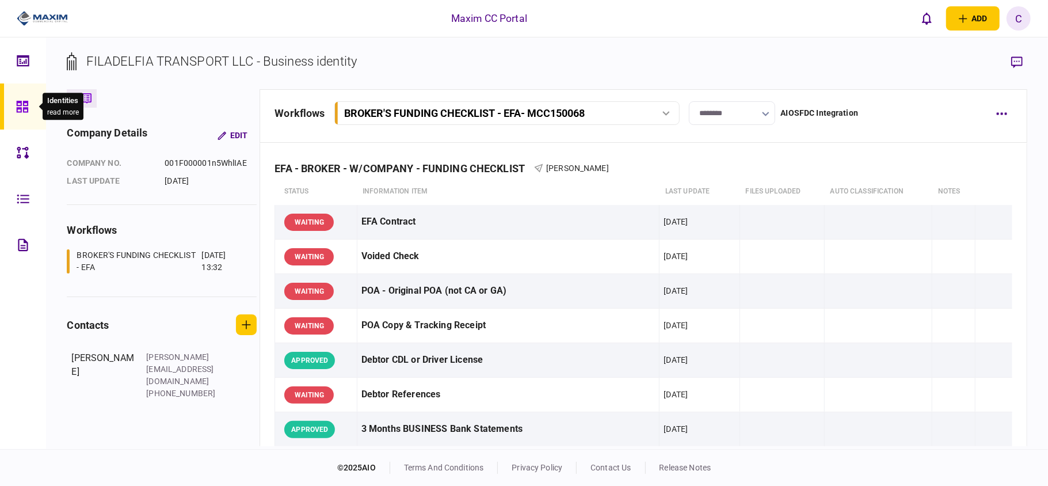
click at [21, 104] on icon at bounding box center [22, 106] width 13 height 13
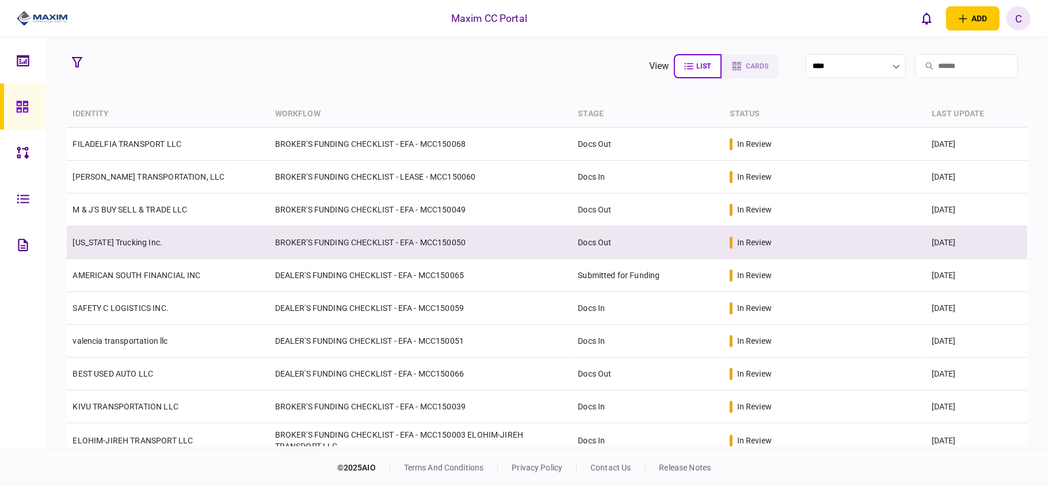
click at [519, 244] on td "BROKER'S FUNDING CHECKLIST - EFA - MCC150050" at bounding box center [420, 242] width 303 height 33
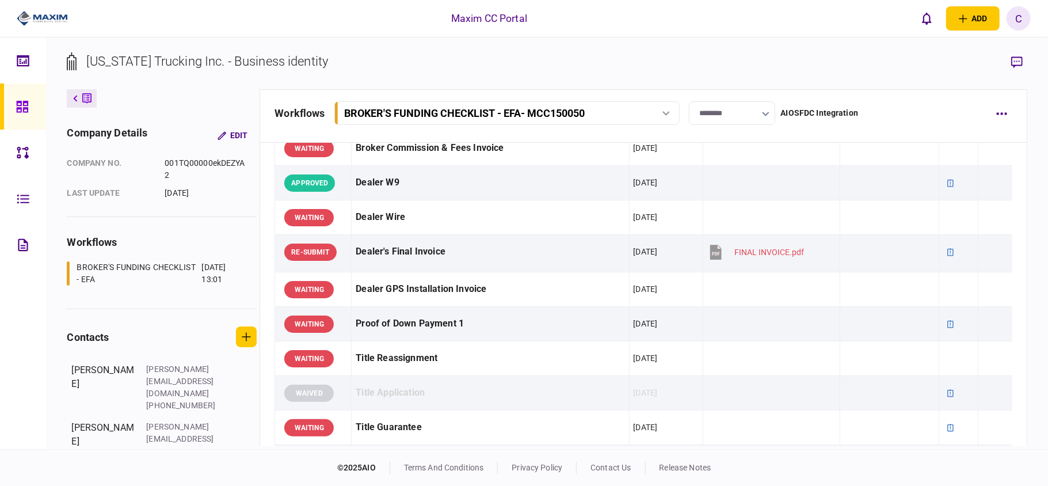
scroll to position [766, 0]
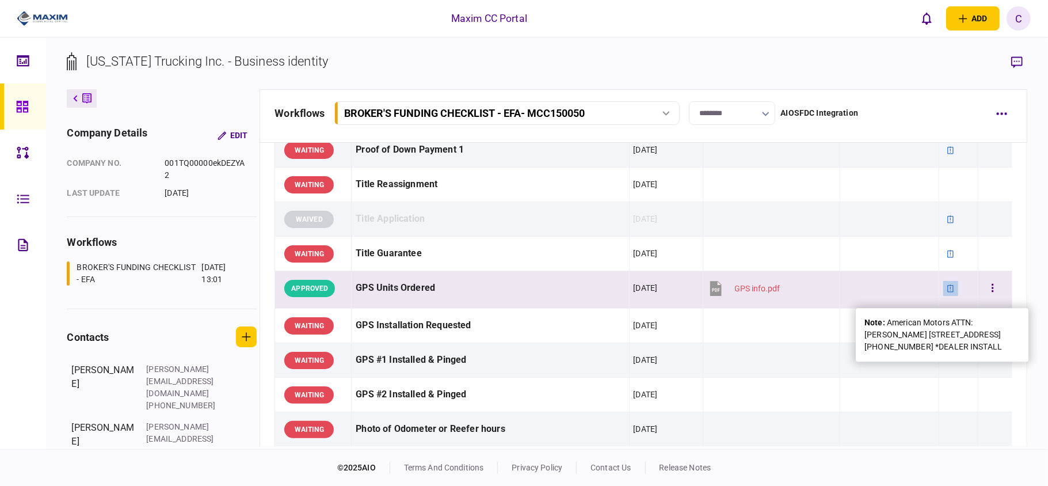
click at [947, 289] on icon at bounding box center [951, 288] width 8 height 8
click at [944, 292] on div at bounding box center [951, 288] width 15 height 15
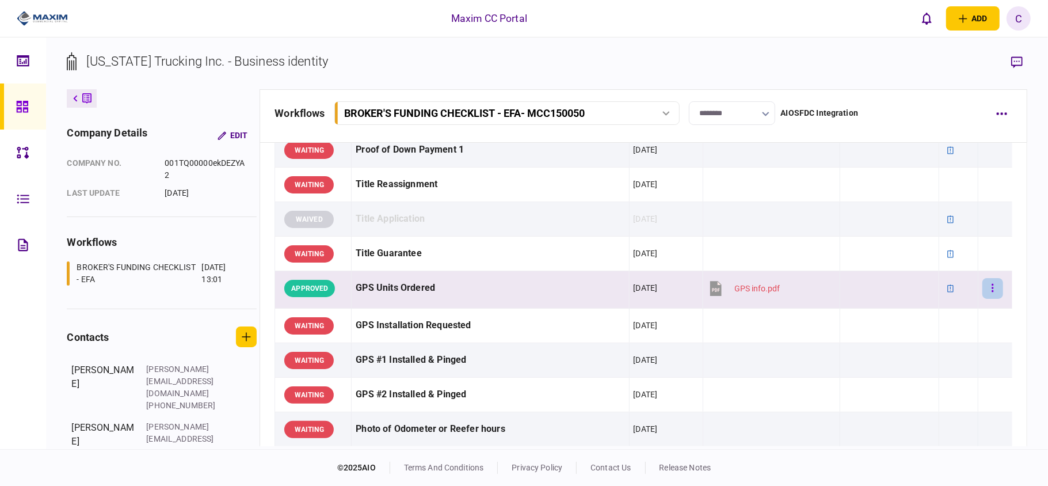
click at [986, 292] on button "button" at bounding box center [993, 288] width 21 height 21
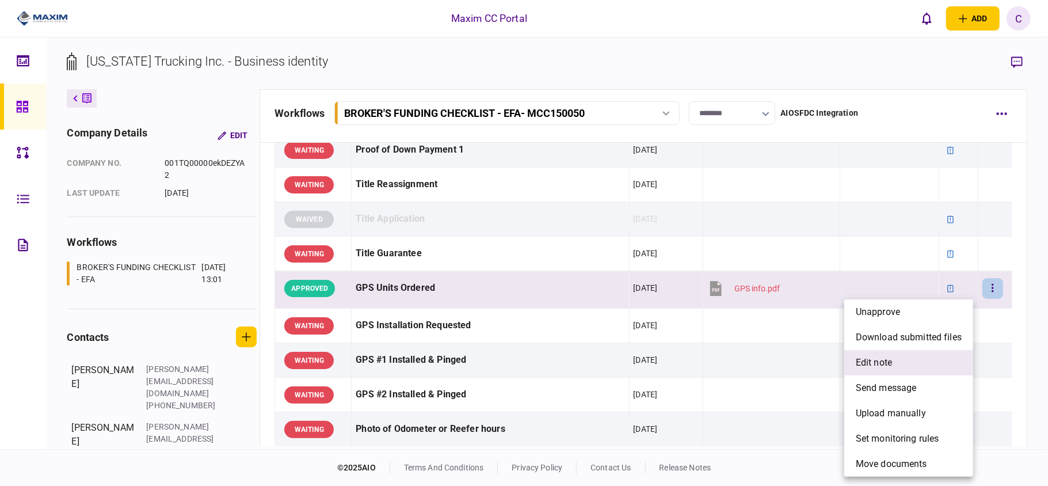
click at [875, 362] on span "edit note" at bounding box center [874, 363] width 36 height 14
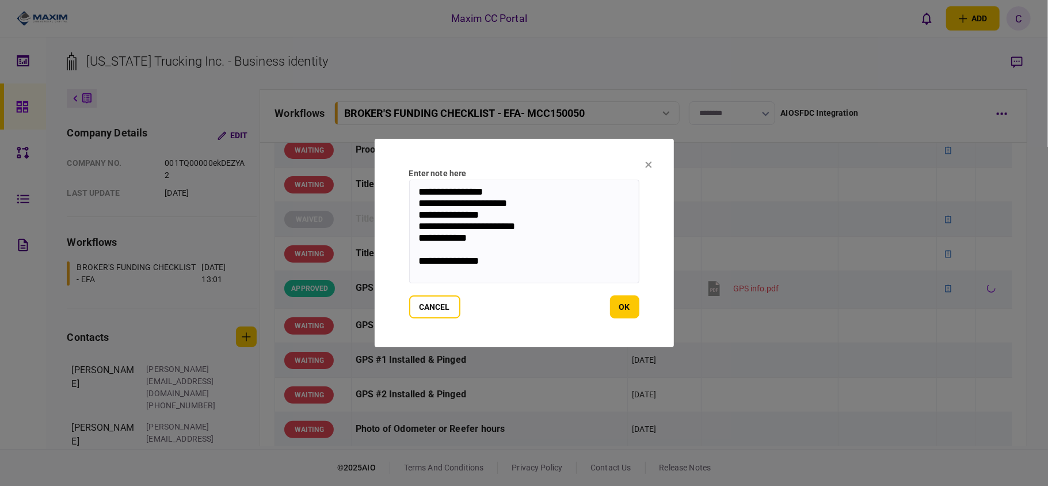
click at [417, 188] on textarea "**********" at bounding box center [524, 232] width 230 height 104
paste textarea "**********"
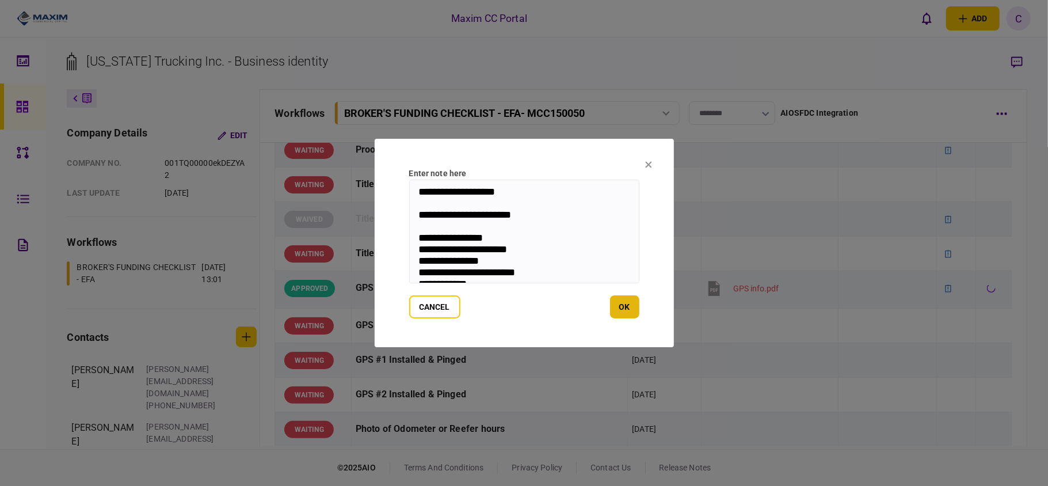
type textarea "**********"
click at [630, 307] on button "ok" at bounding box center [624, 306] width 29 height 23
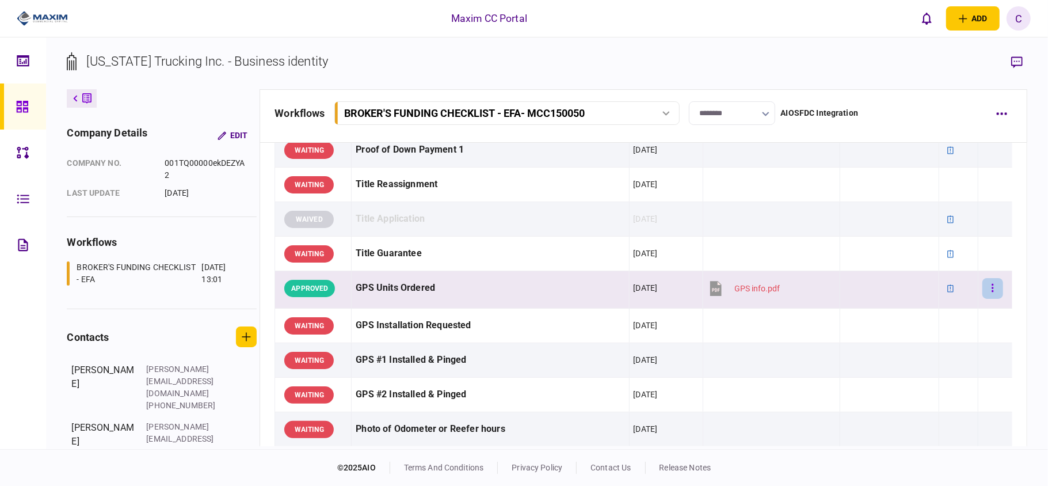
click at [992, 293] on icon "button" at bounding box center [993, 288] width 2 height 11
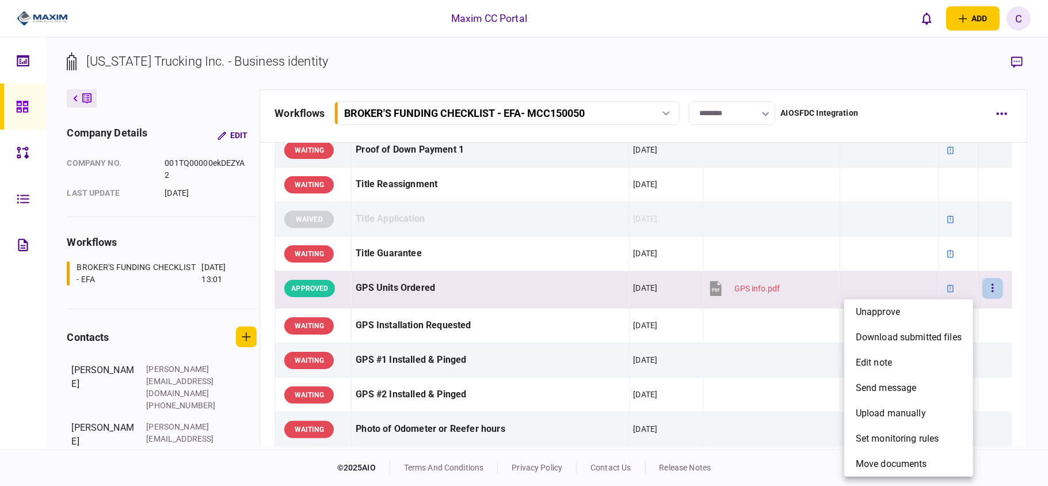
click at [1016, 62] on div at bounding box center [524, 243] width 1048 height 486
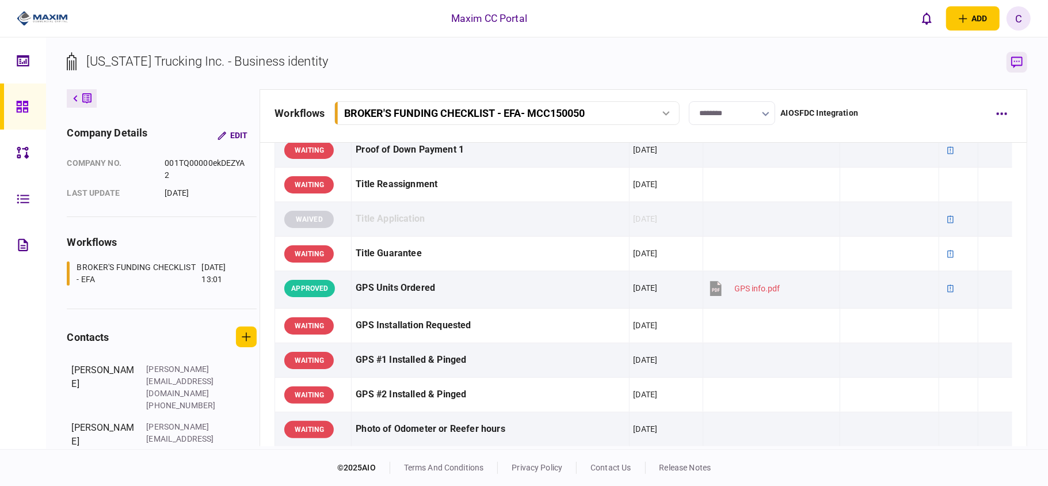
click at [1018, 62] on icon "button" at bounding box center [1017, 62] width 12 height 12
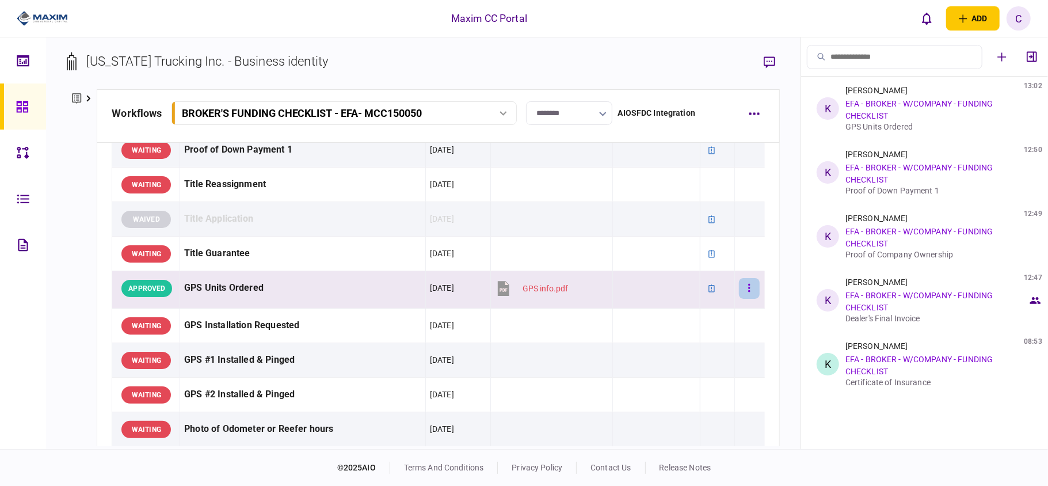
click at [743, 296] on button "button" at bounding box center [749, 288] width 21 height 21
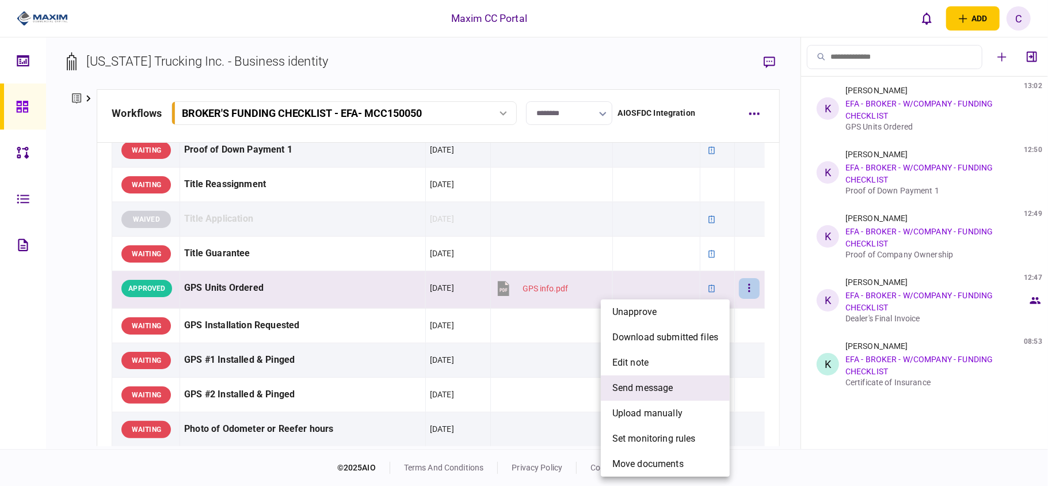
click at [648, 389] on span "send message" at bounding box center [643, 388] width 61 height 14
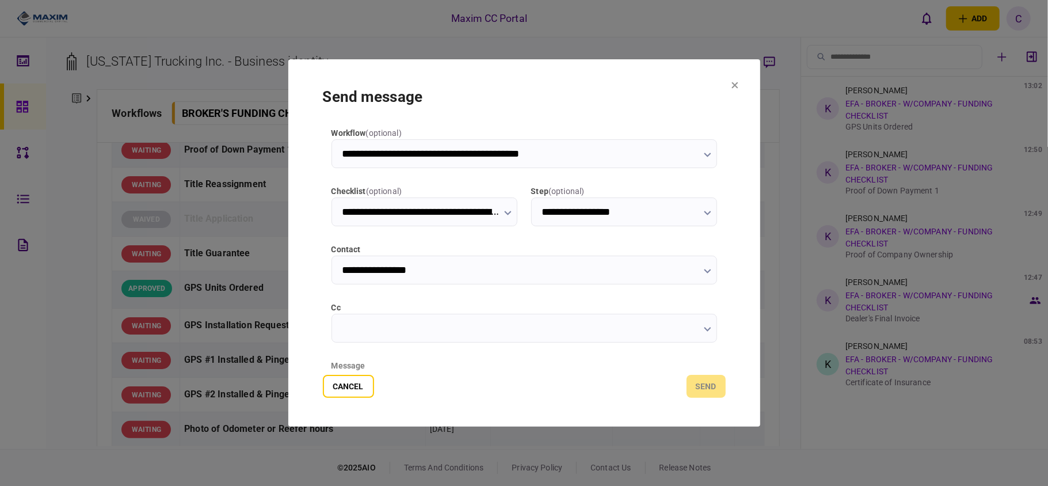
type input "**********"
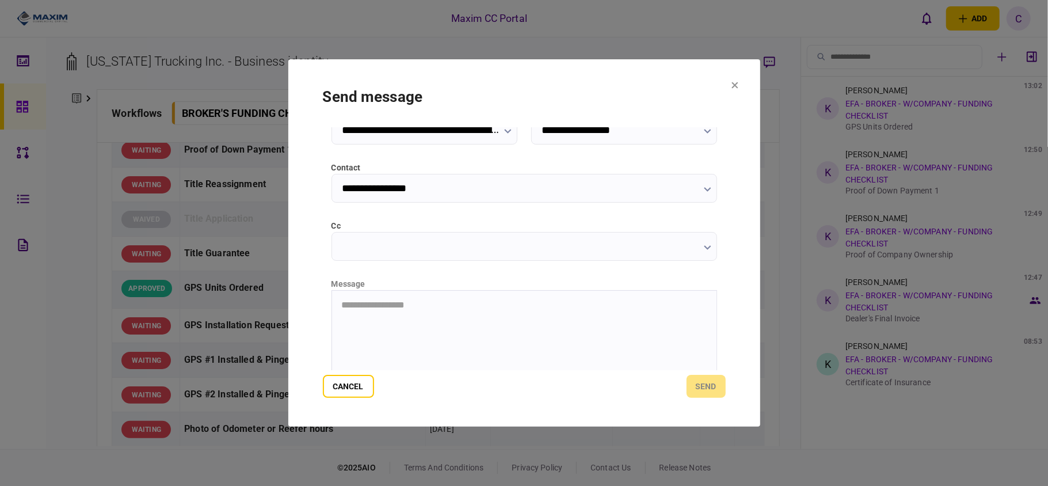
scroll to position [145, 0]
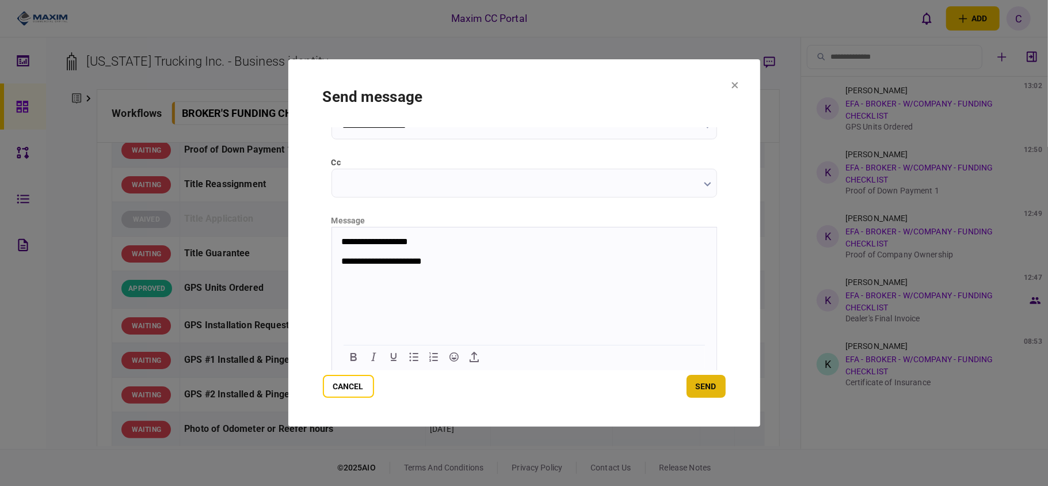
click at [698, 381] on button "send" at bounding box center [706, 386] width 39 height 23
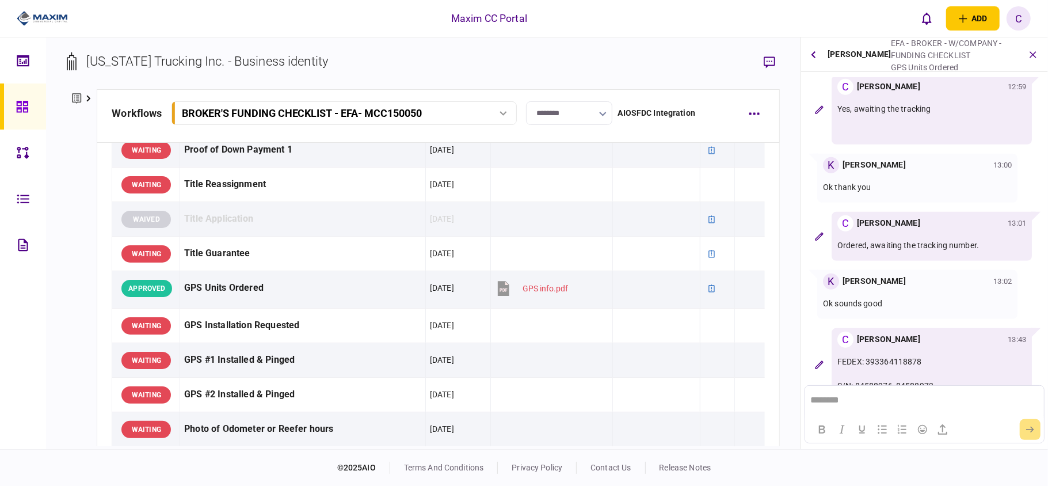
scroll to position [565, 0]
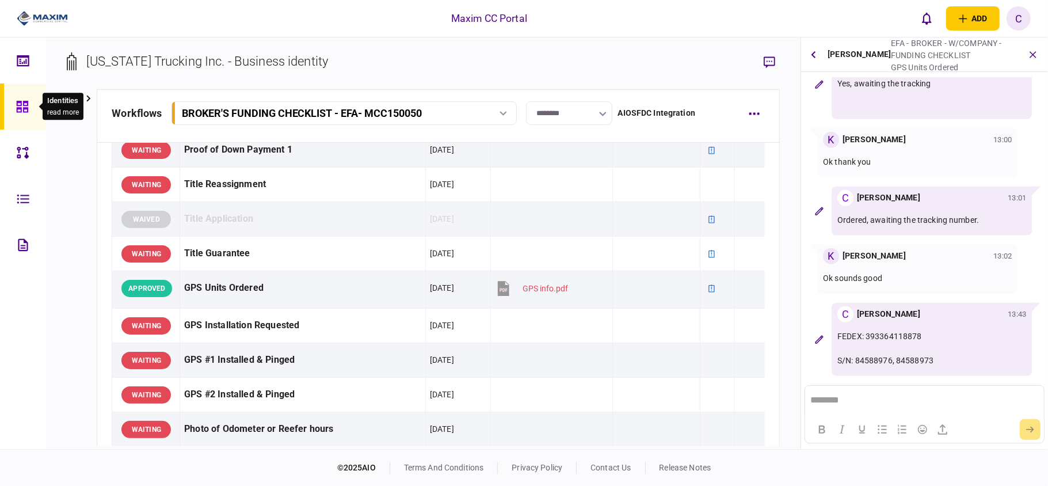
click at [20, 97] on div at bounding box center [25, 106] width 18 height 46
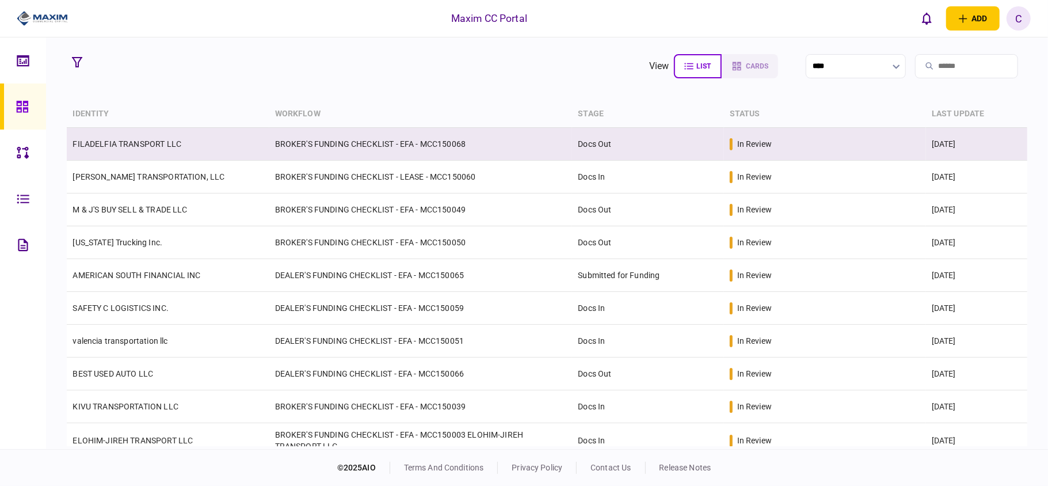
click at [535, 136] on td "BROKER'S FUNDING CHECKLIST - EFA - MCC150068" at bounding box center [420, 144] width 303 height 33
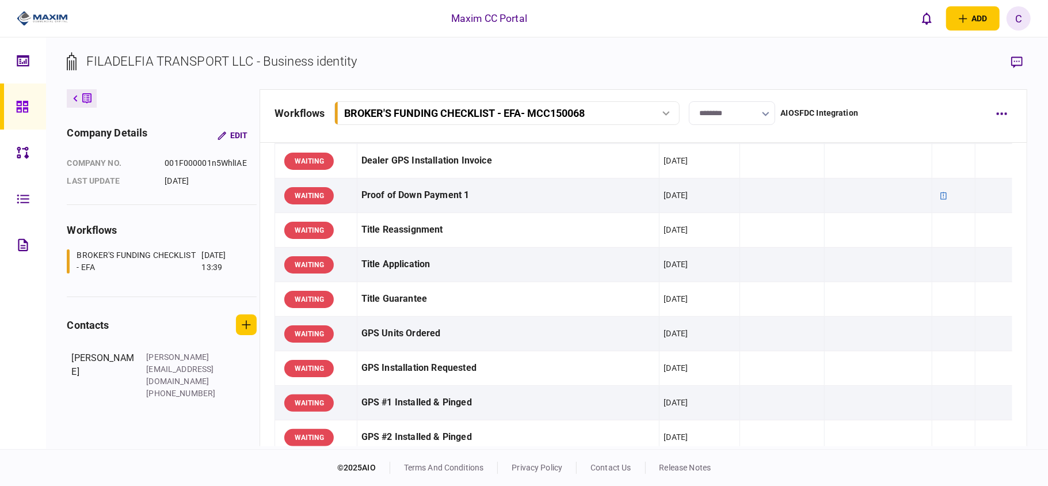
scroll to position [691, 0]
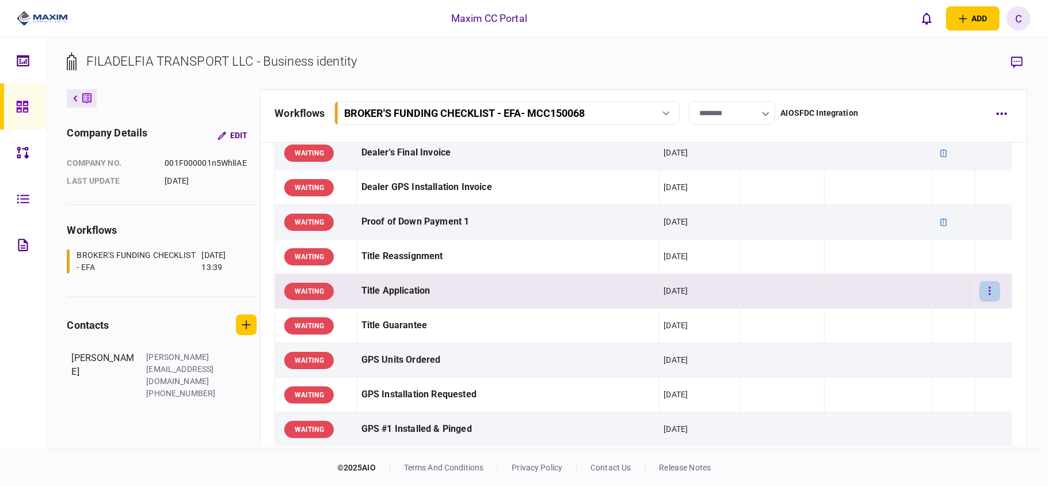
click at [986, 290] on button "button" at bounding box center [990, 291] width 21 height 21
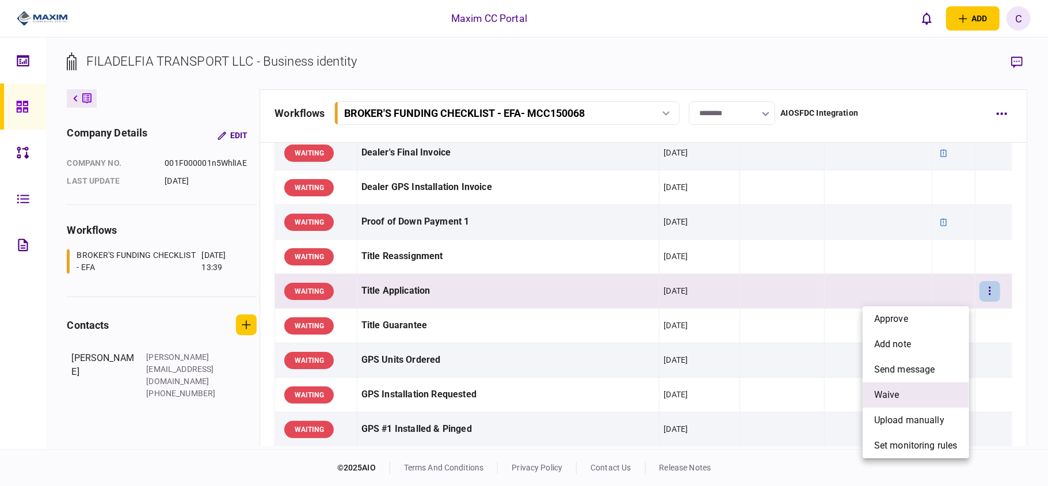
click at [888, 394] on span "waive" at bounding box center [886, 395] width 25 height 14
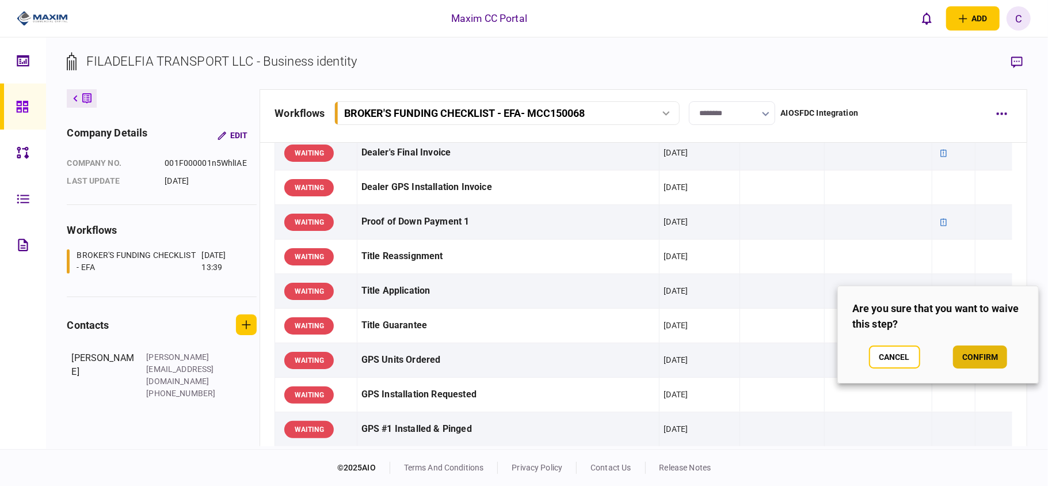
click at [992, 360] on button "confirm" at bounding box center [980, 356] width 54 height 23
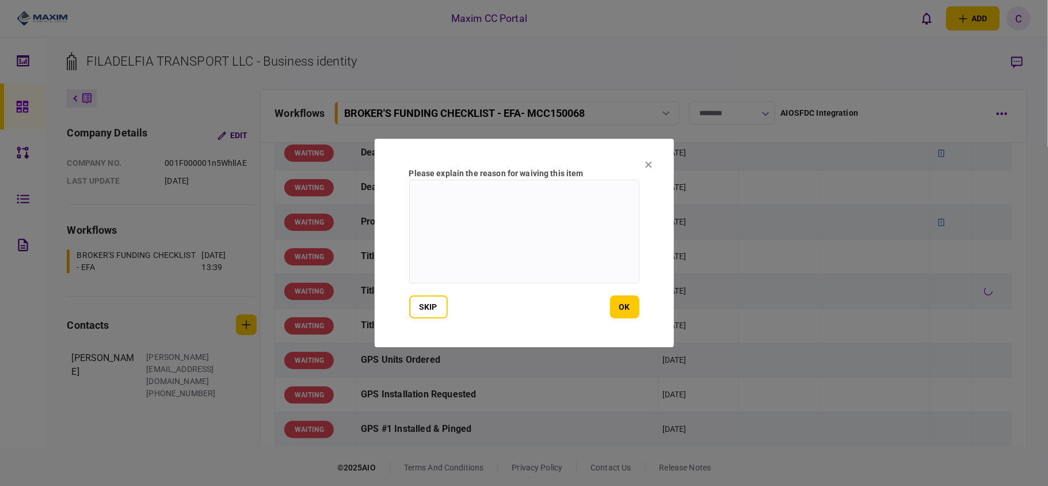
click at [505, 188] on textarea at bounding box center [524, 232] width 230 height 104
type textarea "**********"
click at [621, 303] on button "ok" at bounding box center [624, 306] width 29 height 23
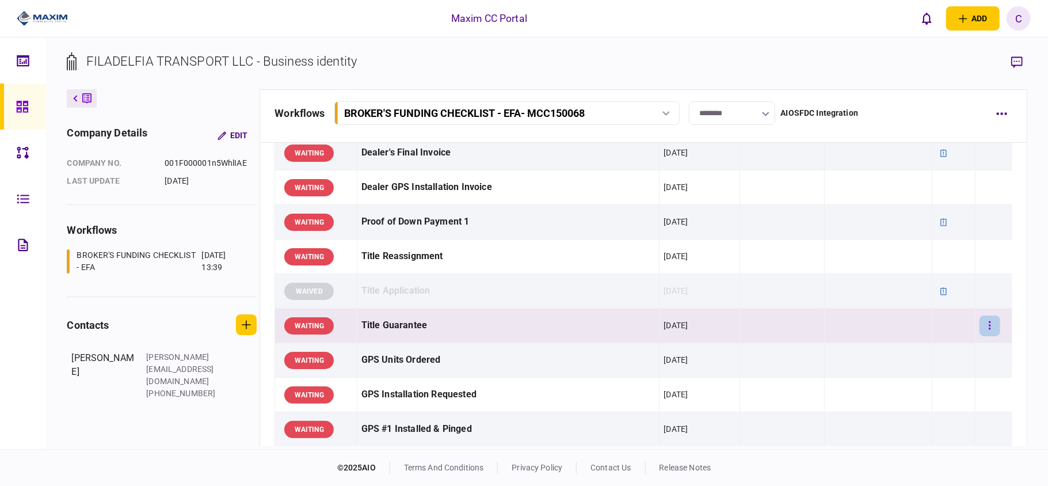
click at [980, 332] on button "button" at bounding box center [990, 325] width 21 height 21
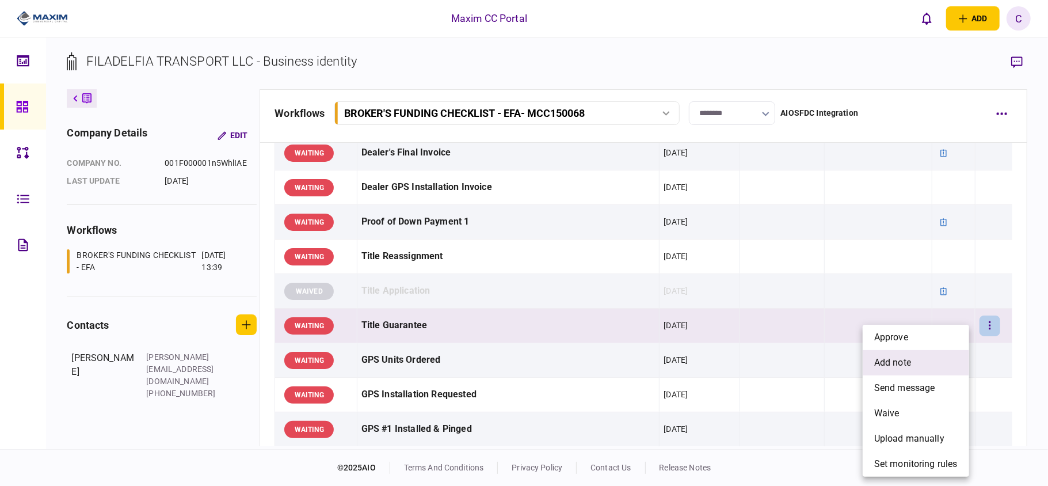
click at [915, 360] on li "add note" at bounding box center [916, 362] width 107 height 25
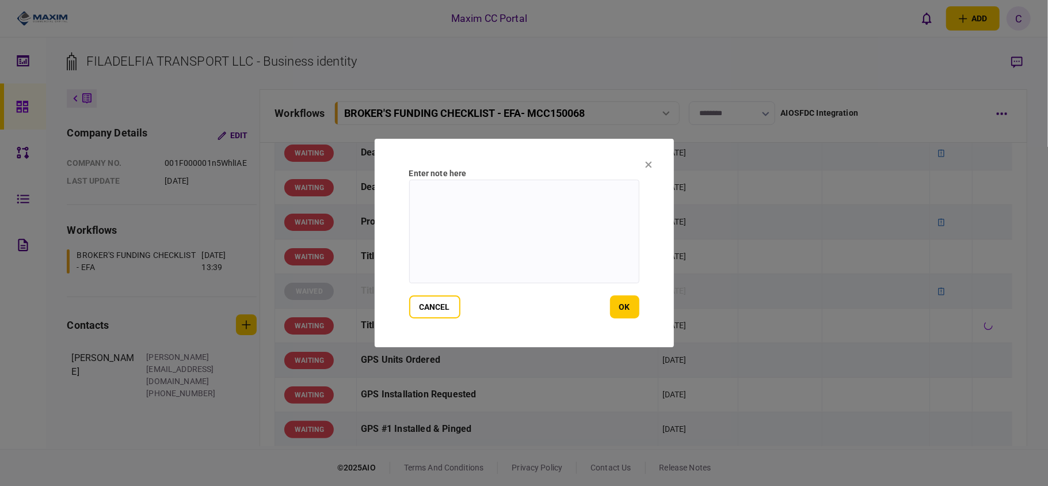
click at [548, 193] on textarea at bounding box center [524, 232] width 230 height 104
type textarea "**********"
click at [629, 303] on button "ok" at bounding box center [624, 306] width 29 height 23
